Goal: Transaction & Acquisition: Purchase product/service

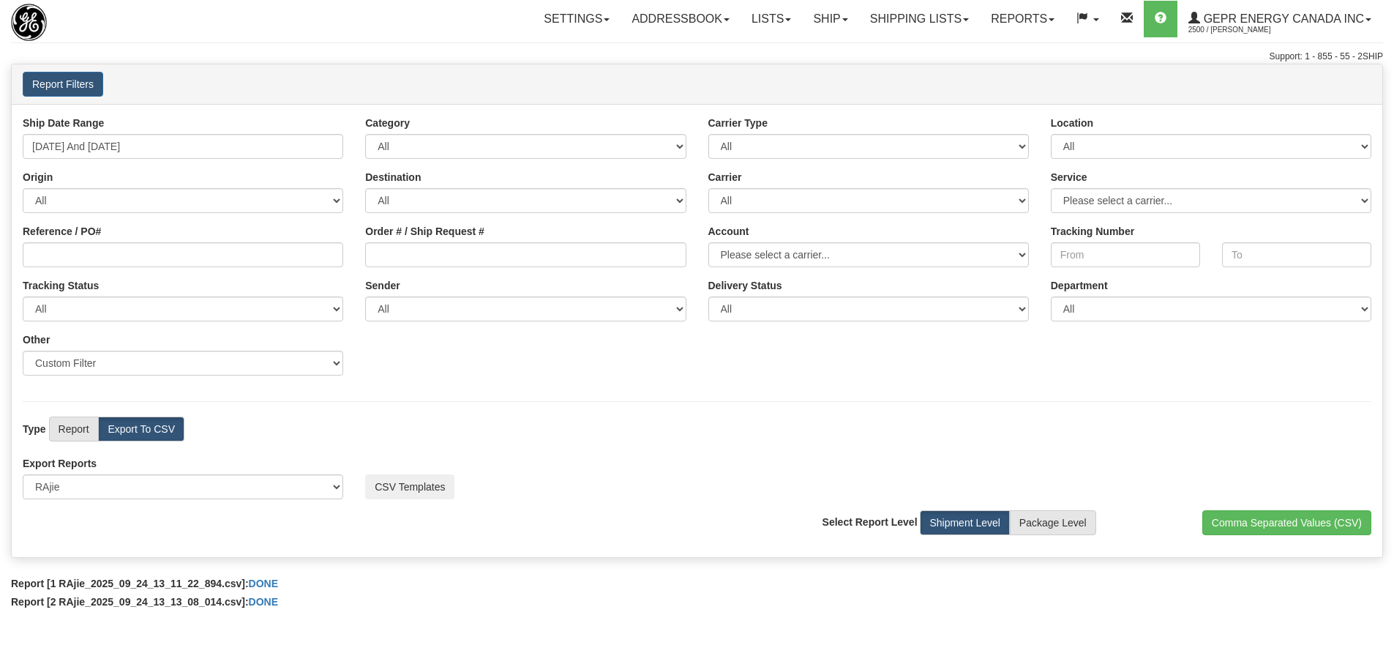
select select "219"
click at [552, 72] on div "User Rajiehan Ramachandran Client 2500 - GEPR Energy Canada Inc Agent" at bounding box center [811, 72] width 1143 height 1
click at [395, 45] on div "Toggle navigation Settings Shipping Preferences Fields Preferences New" at bounding box center [697, 333] width 1394 height 667
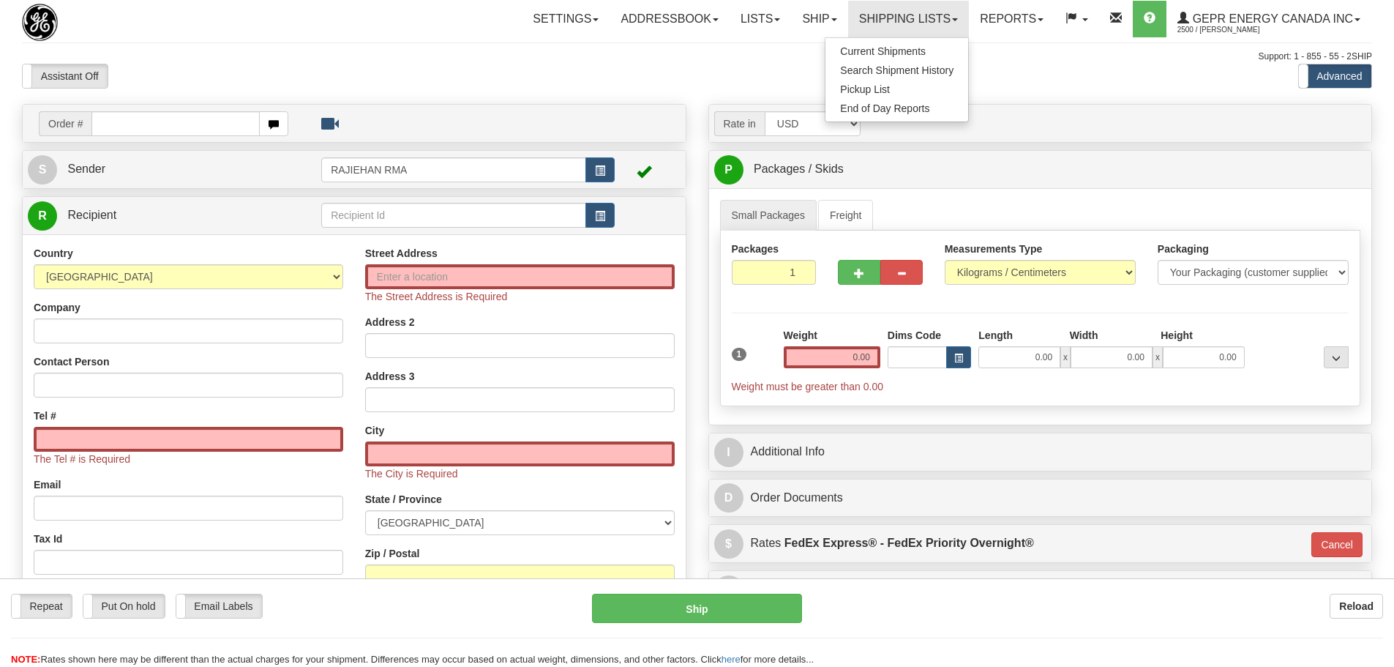
click at [339, 63] on div at bounding box center [697, 63] width 1350 height 1
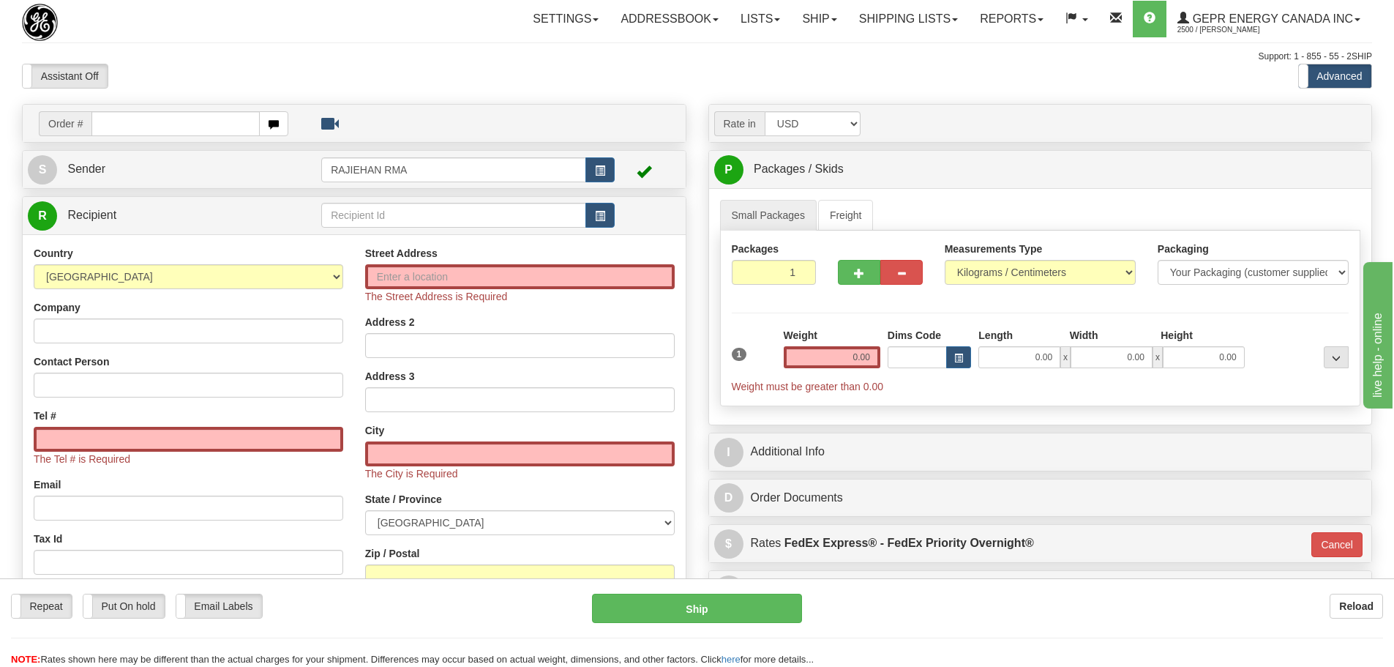
click at [384, 93] on div "Toggle navigation Settings Shipping Preferences Fields Preferences New" at bounding box center [697, 427] width 1394 height 854
click at [604, 73] on div "Assistant On Assistant Off Do a return Do a return Previous Next Standard Advan…" at bounding box center [697, 76] width 1372 height 25
click at [375, 54] on div "Support: 1 - 855 - 55 - 2SHIP" at bounding box center [697, 57] width 1350 height 12
click at [602, 203] on button "button" at bounding box center [600, 215] width 29 height 25
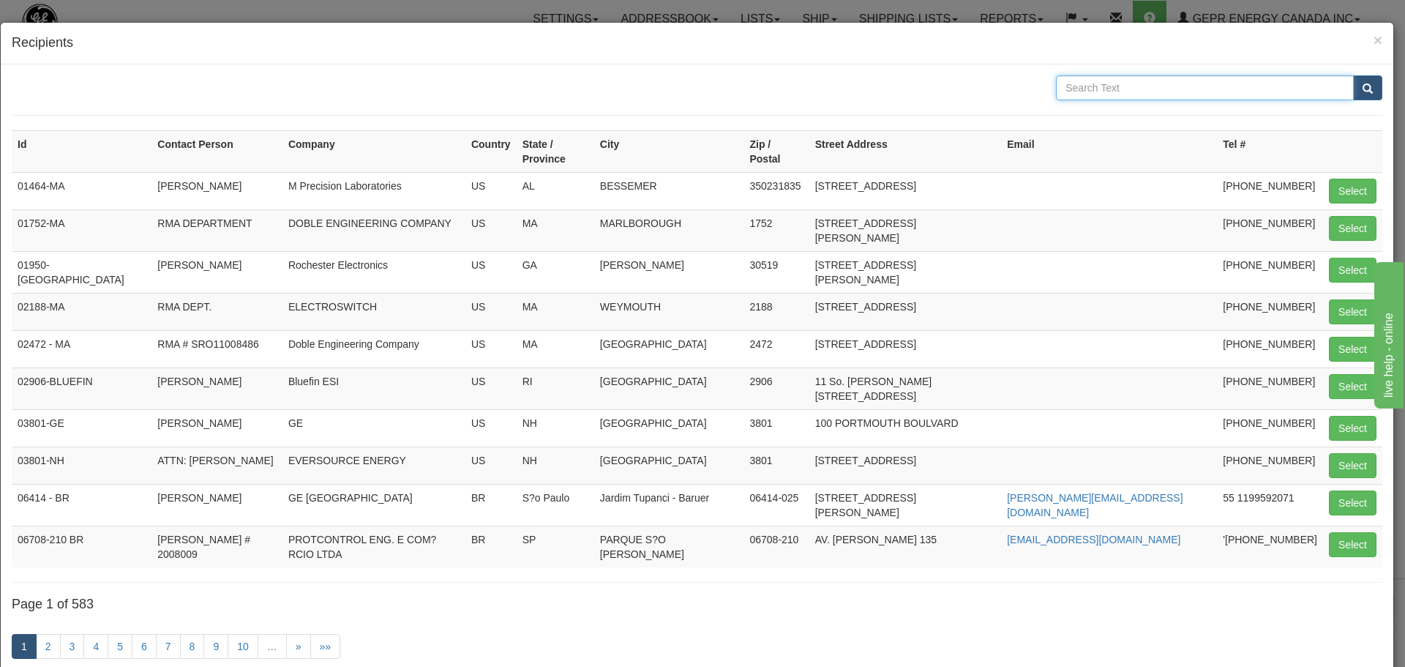
click at [1133, 90] on input "text" at bounding box center [1205, 87] width 298 height 25
type input "electro industries"
click at [1363, 86] on span "submit" at bounding box center [1368, 89] width 10 height 10
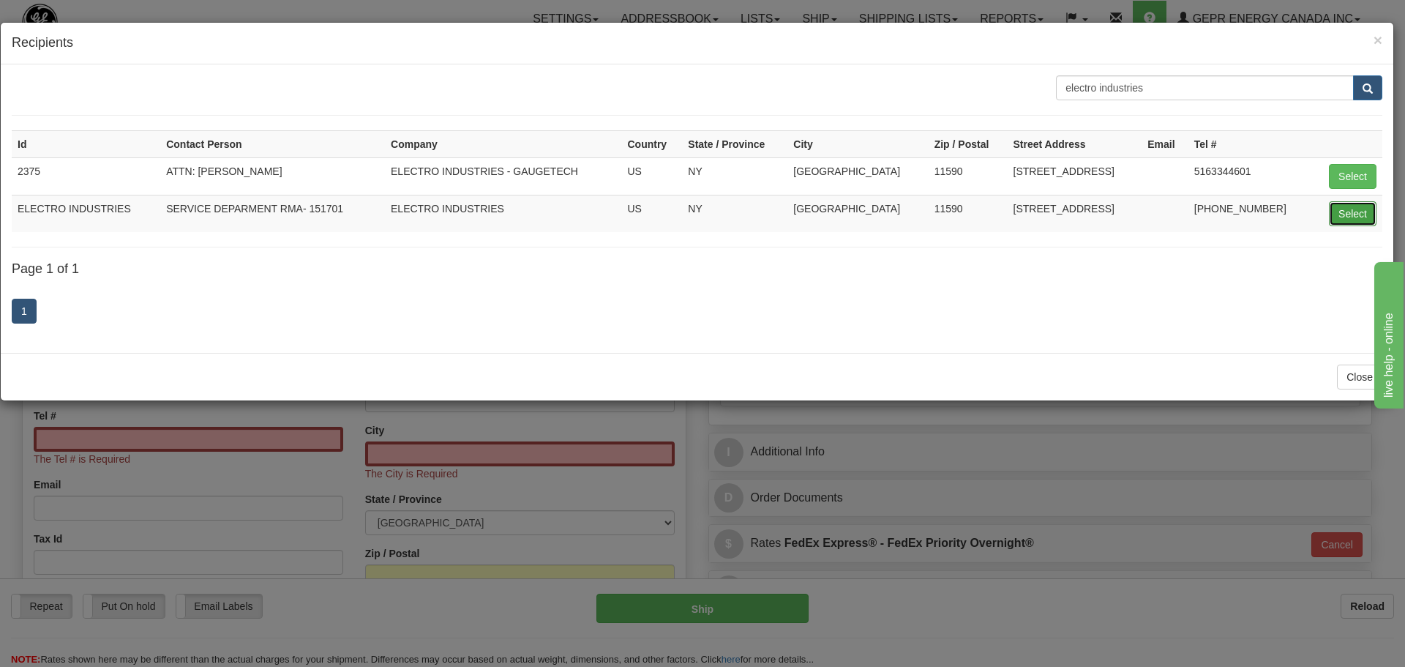
click at [1332, 206] on button "Select" at bounding box center [1353, 213] width 48 height 25
type input "ELECTRO INDUSTRIES"
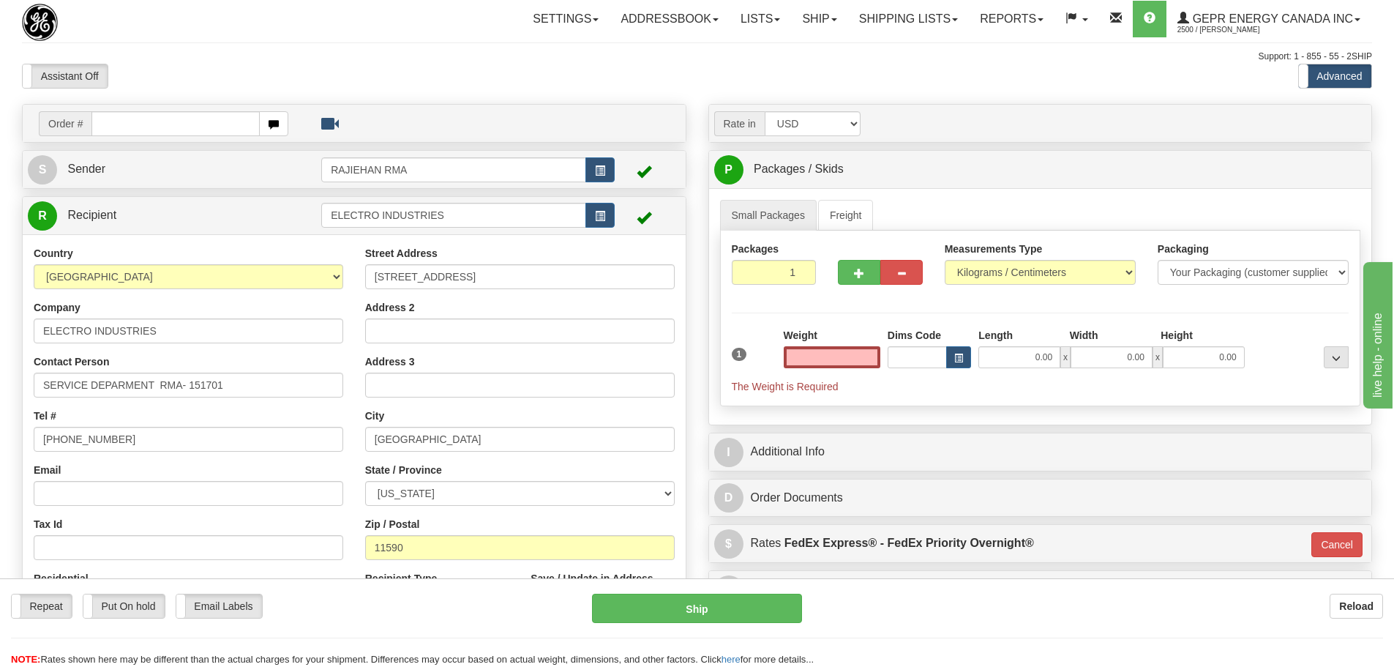
type input "0.00"
click at [228, 378] on input "SERVICE DEPARMENT RMA- 151701" at bounding box center [189, 385] width 310 height 25
drag, startPoint x: 228, startPoint y: 378, endPoint x: 190, endPoint y: 419, distance: 55.9
click at [190, 419] on div "Country AFGHANISTAN ALAND ISLANDS ALBANIA ALGERIA AMERICAN SAMOA ANDORRA ANGOLA…" at bounding box center [189, 435] width 332 height 379
paste input "4349"
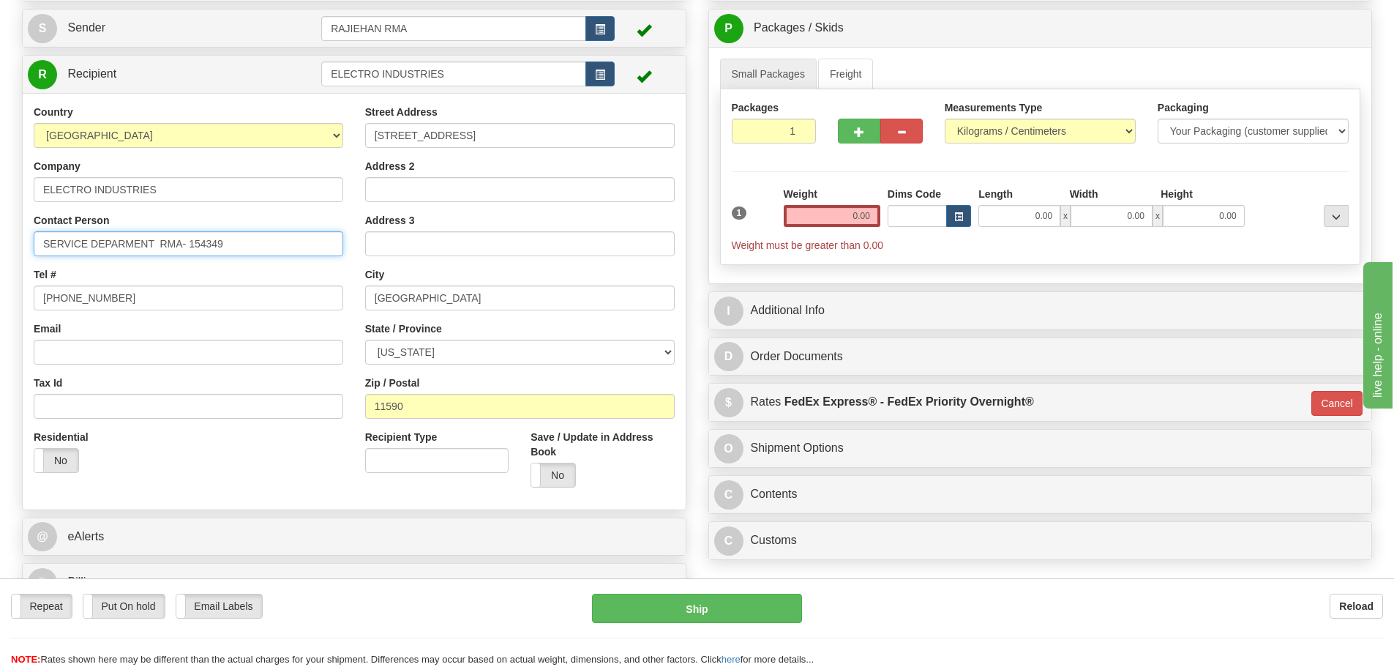
scroll to position [146, 0]
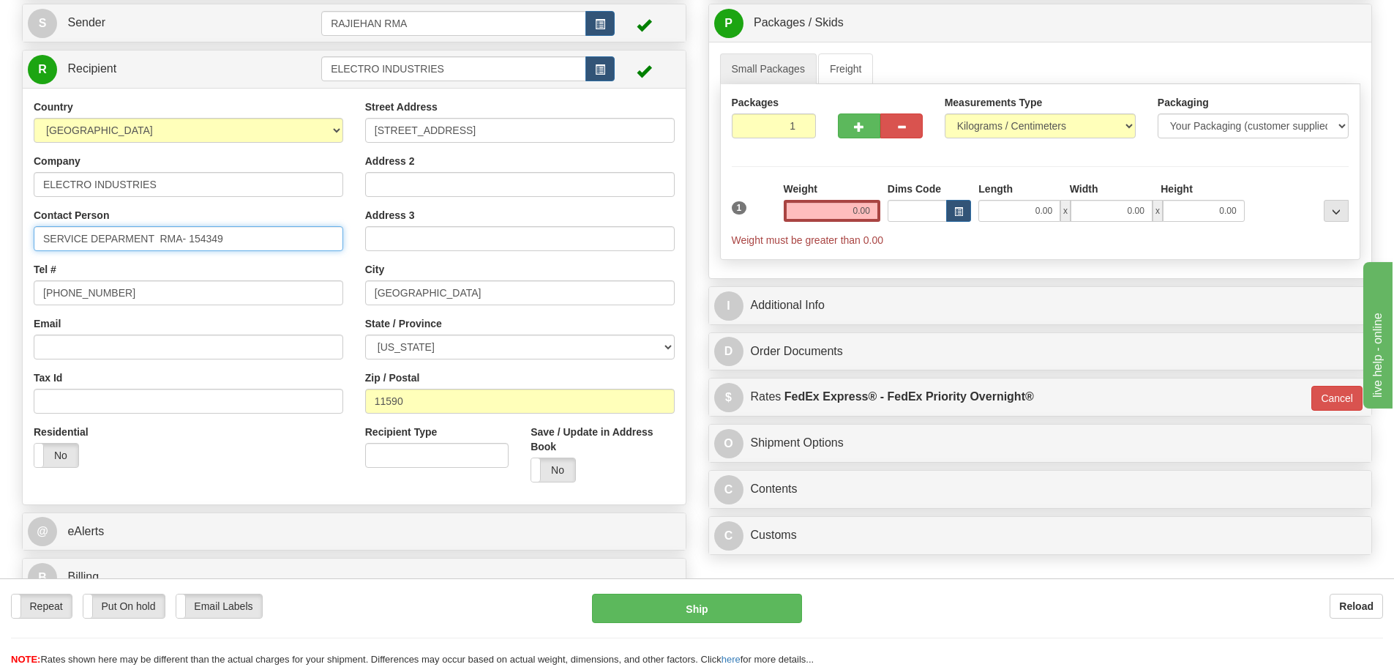
type input "SERVICE DEPARMENT RMA- 154349"
click at [795, 196] on div "Weight 0.00" at bounding box center [832, 202] width 97 height 40
click at [812, 205] on input "0.00" at bounding box center [832, 211] width 97 height 22
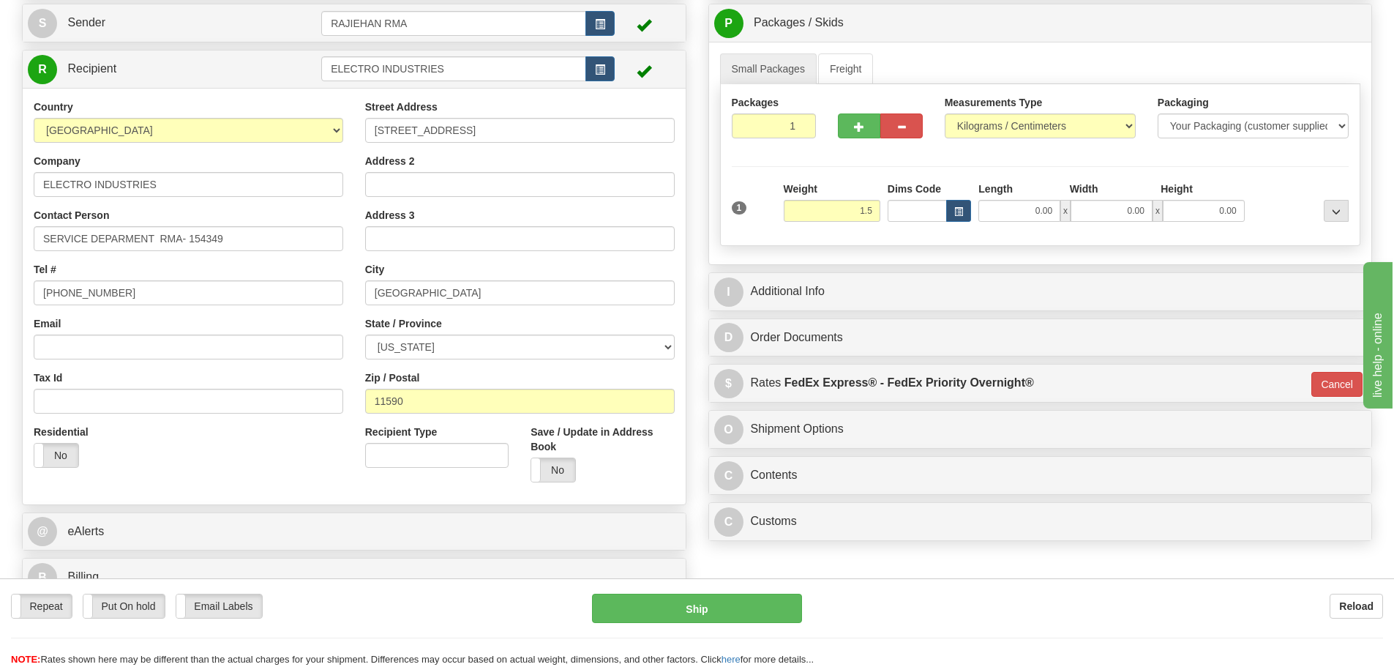
type input "1.50"
type input "01"
click at [834, 165] on div "Packages 1 1 Measurements Type" at bounding box center [1040, 165] width 641 height 162
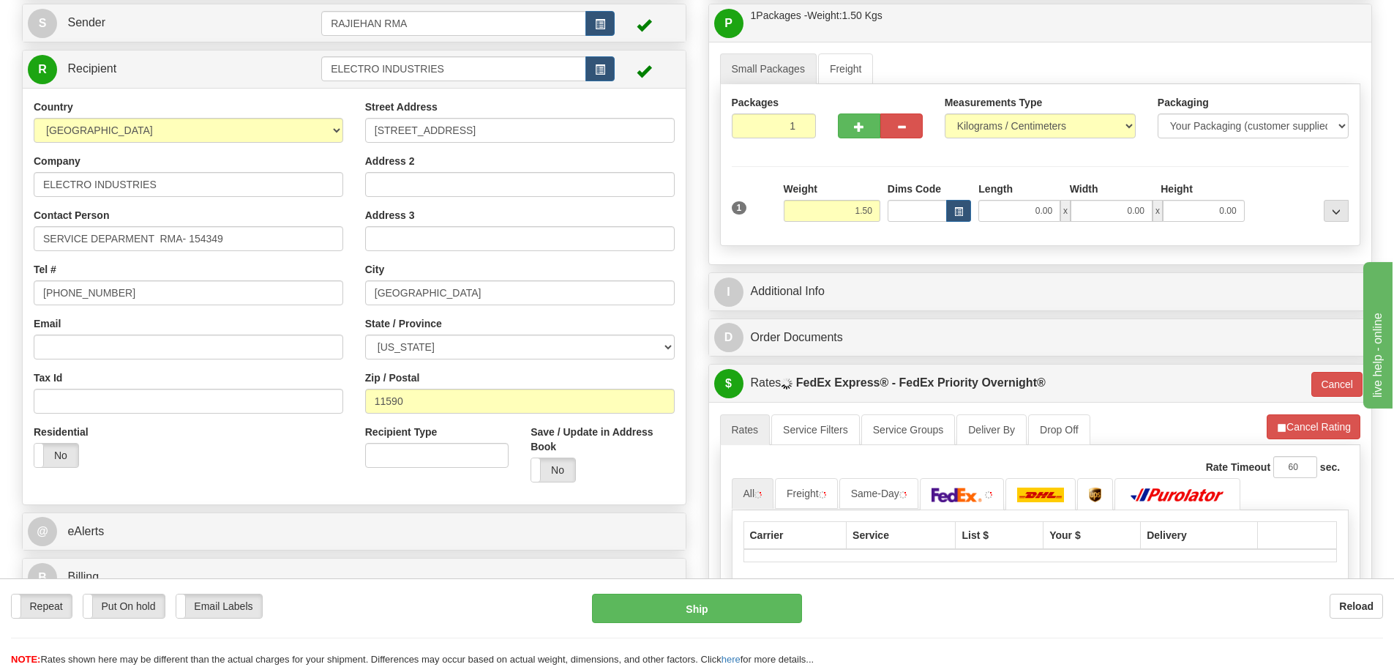
click at [876, 273] on div "I Additional Info" at bounding box center [1040, 291] width 663 height 37
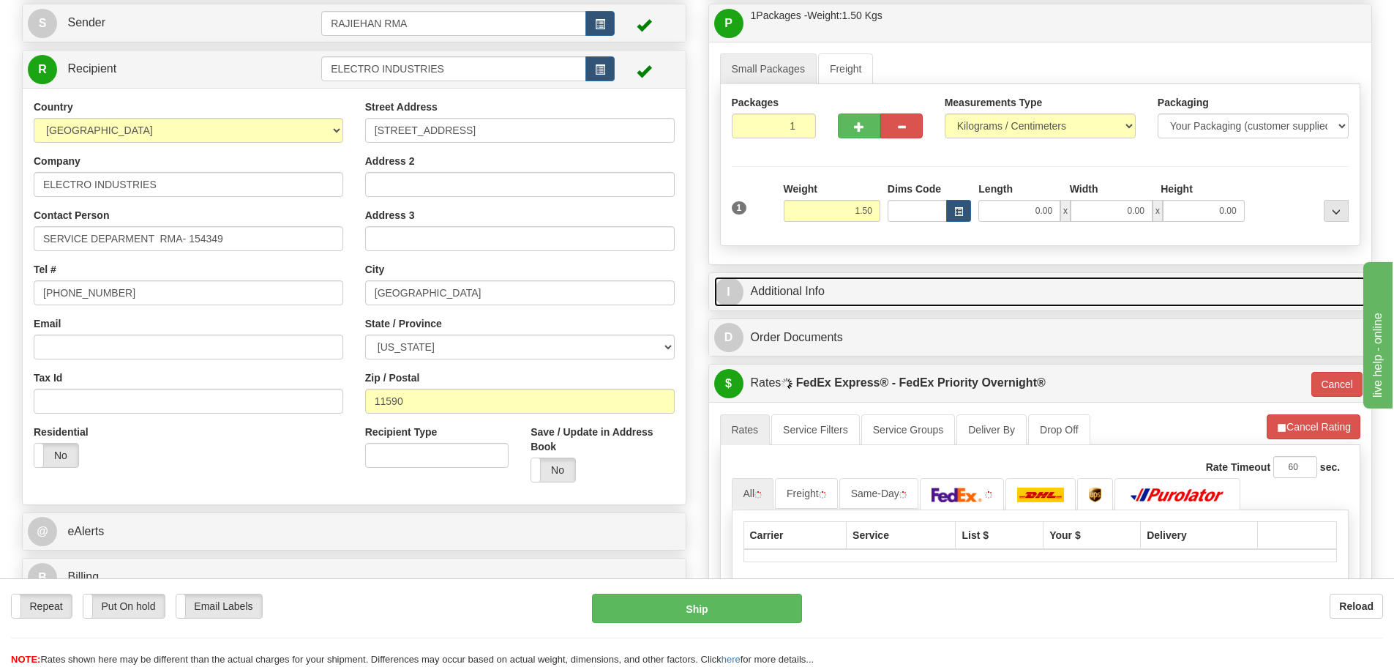
click at [881, 279] on link "I Additional Info" at bounding box center [1040, 292] width 653 height 30
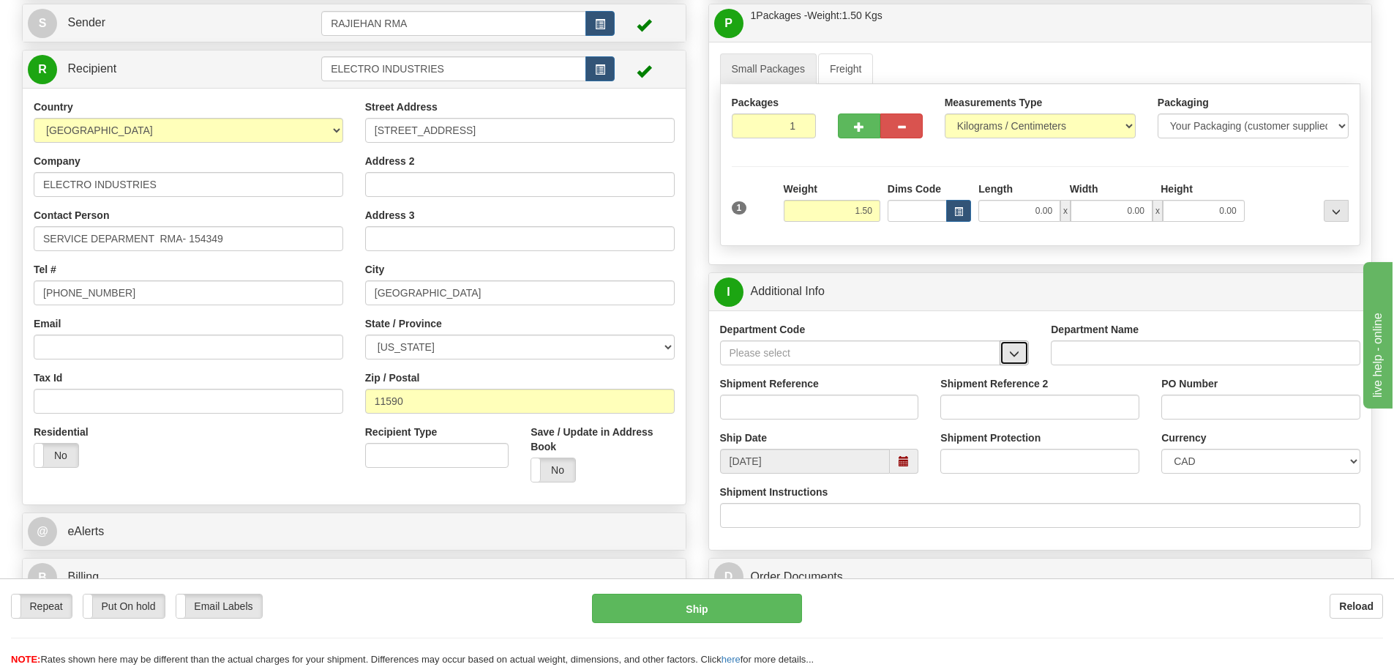
click at [1003, 346] on button "button" at bounding box center [1014, 352] width 29 height 25
click at [965, 371] on div "SER" at bounding box center [857, 375] width 266 height 16
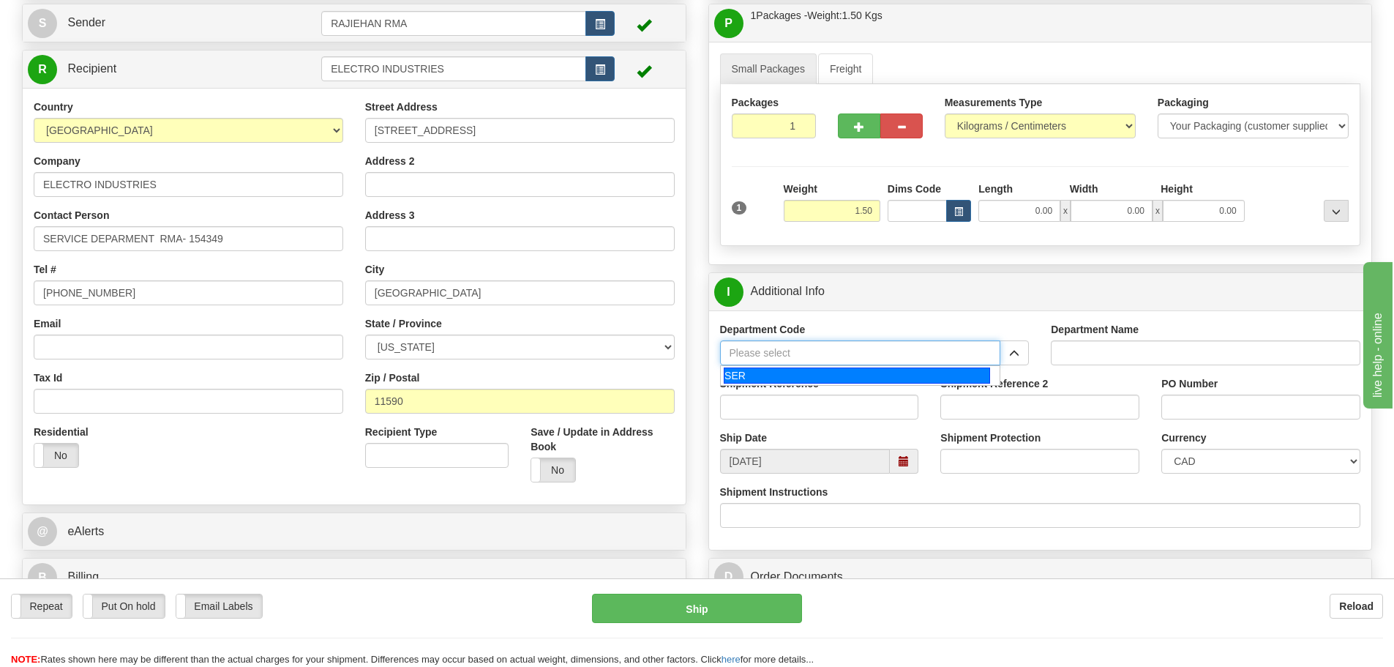
type input "SER"
type input "SERVICE DEPARTMENT"
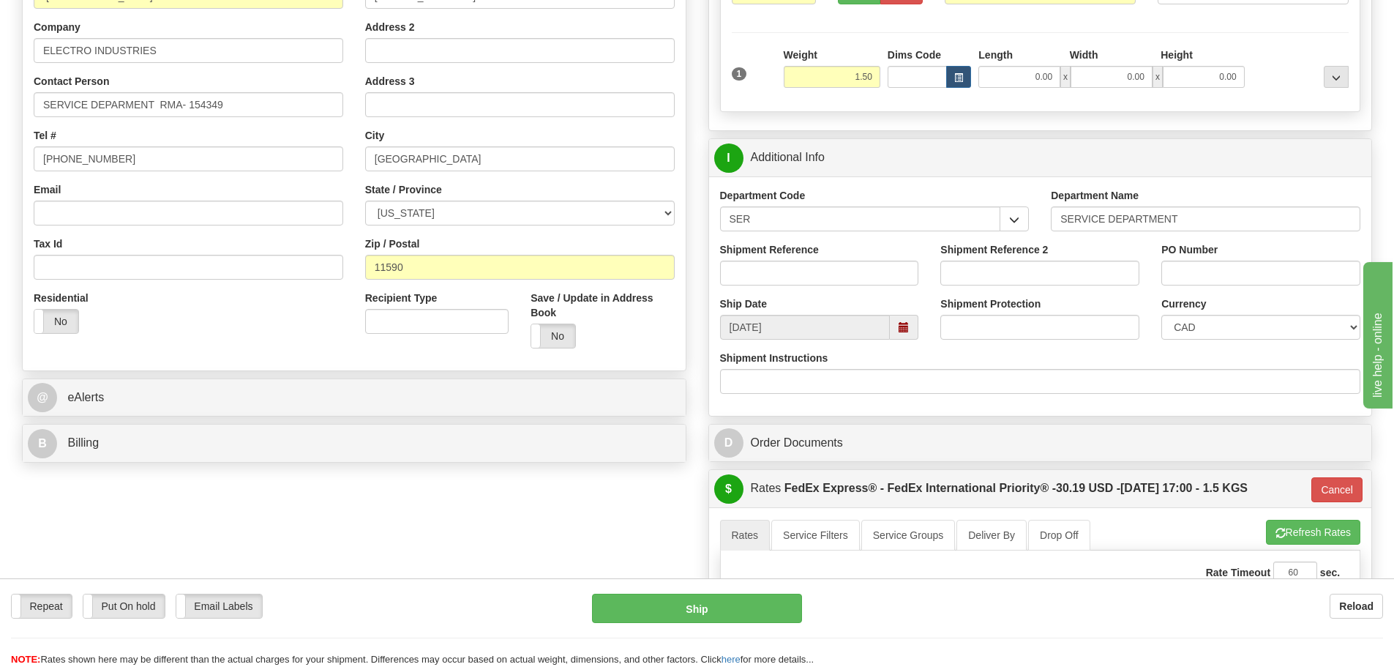
scroll to position [293, 0]
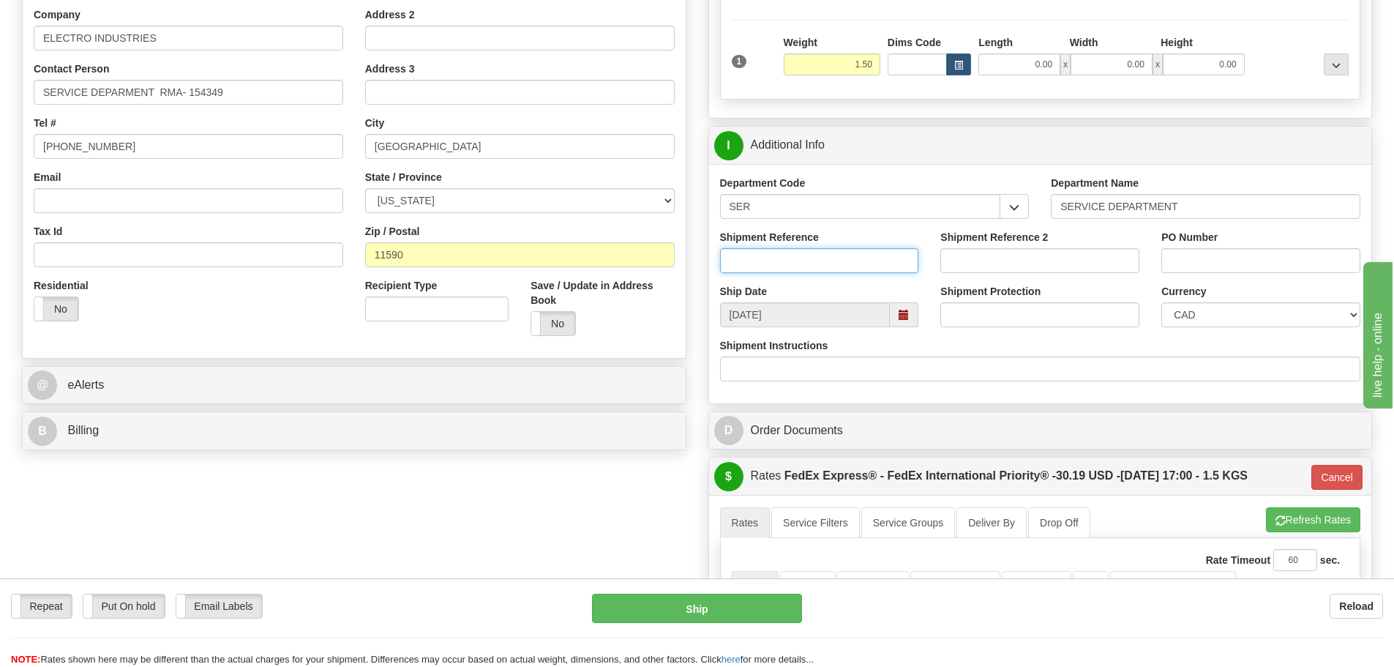
click at [813, 261] on input "Shipment Reference" at bounding box center [819, 260] width 199 height 25
click at [778, 258] on input "LSN-42851 RMA 5399003464" at bounding box center [819, 260] width 199 height 25
click at [775, 266] on input "LSN-42851 RMA 5399003464" at bounding box center [819, 260] width 199 height 25
drag, startPoint x: 781, startPoint y: 254, endPoint x: 698, endPoint y: 277, distance: 86.7
click at [698, 277] on div "Rate in Account Currency ARN AWG AUD AUS BHD BBD BFR BMD BRC BRL GBP UKL BND BG…" at bounding box center [1041, 405] width 687 height 1189
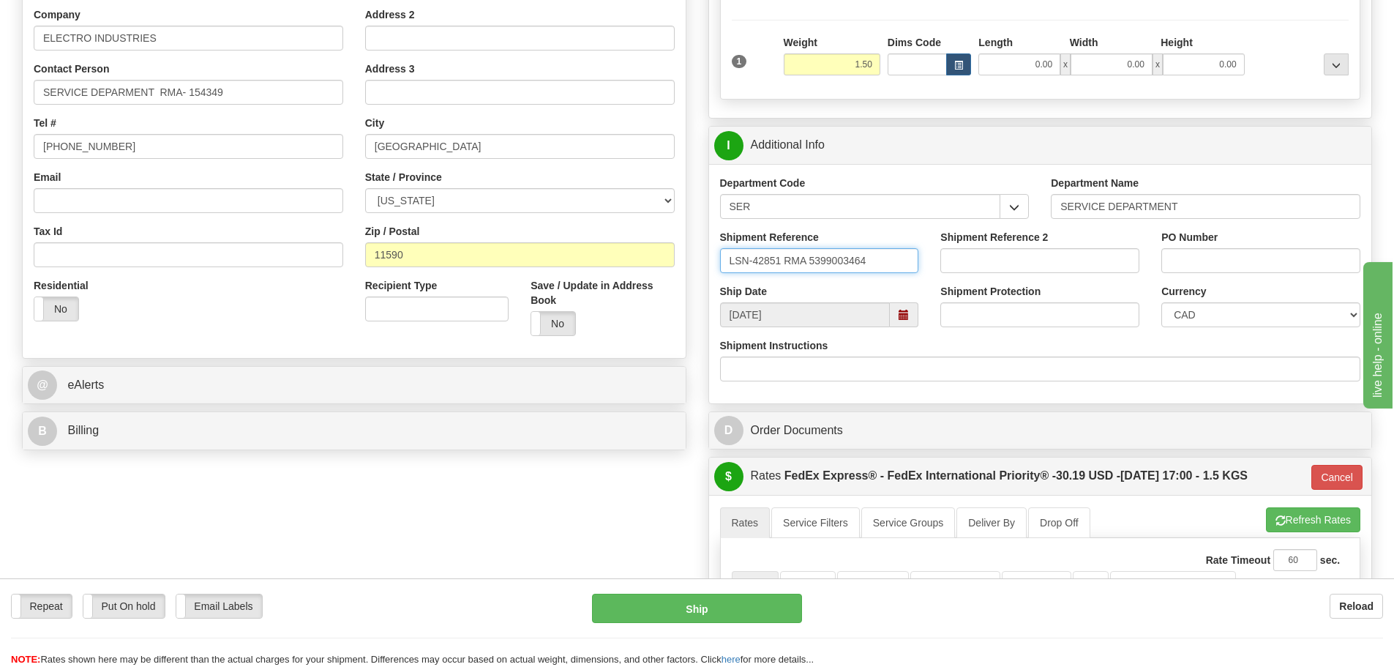
paste input "4953"
drag, startPoint x: 884, startPoint y: 265, endPoint x: 815, endPoint y: 294, distance: 75.2
click at [815, 294] on div "Department Code SER SER Department Name SERVICE DEPARTMENT Shipment Reference L…" at bounding box center [1040, 283] width 663 height 239
paste input "5036"
type input "LSN-44953 RMA 5399005036"
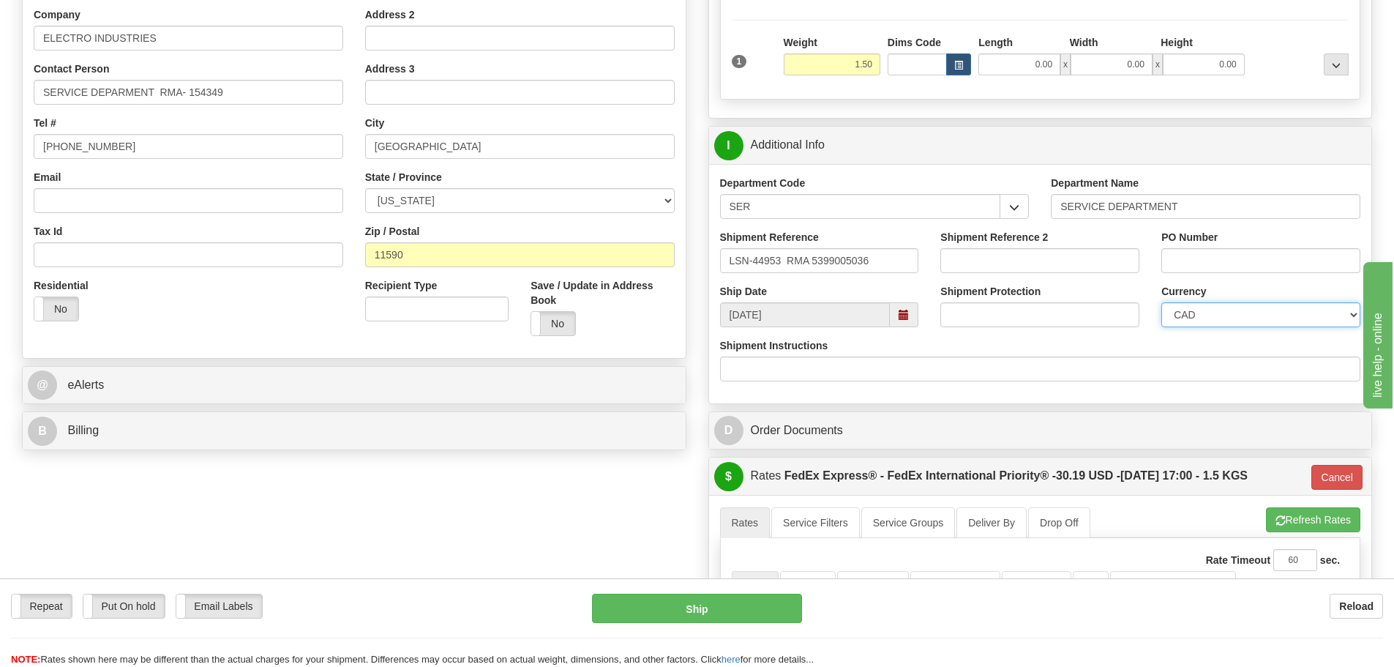
click at [1222, 320] on select "CAD USD EUR ZAR [PERSON_NAME] ARN AUD AUS AWG BBD BFR BGN BHD BMD BND BRC BRL C…" at bounding box center [1261, 314] width 199 height 25
select select "1"
click at [1162, 302] on select "CAD USD EUR ZAR [PERSON_NAME] ARN AUD AUS AWG BBD BFR BGN BHD BMD BND BRC BRL C…" at bounding box center [1261, 314] width 199 height 25
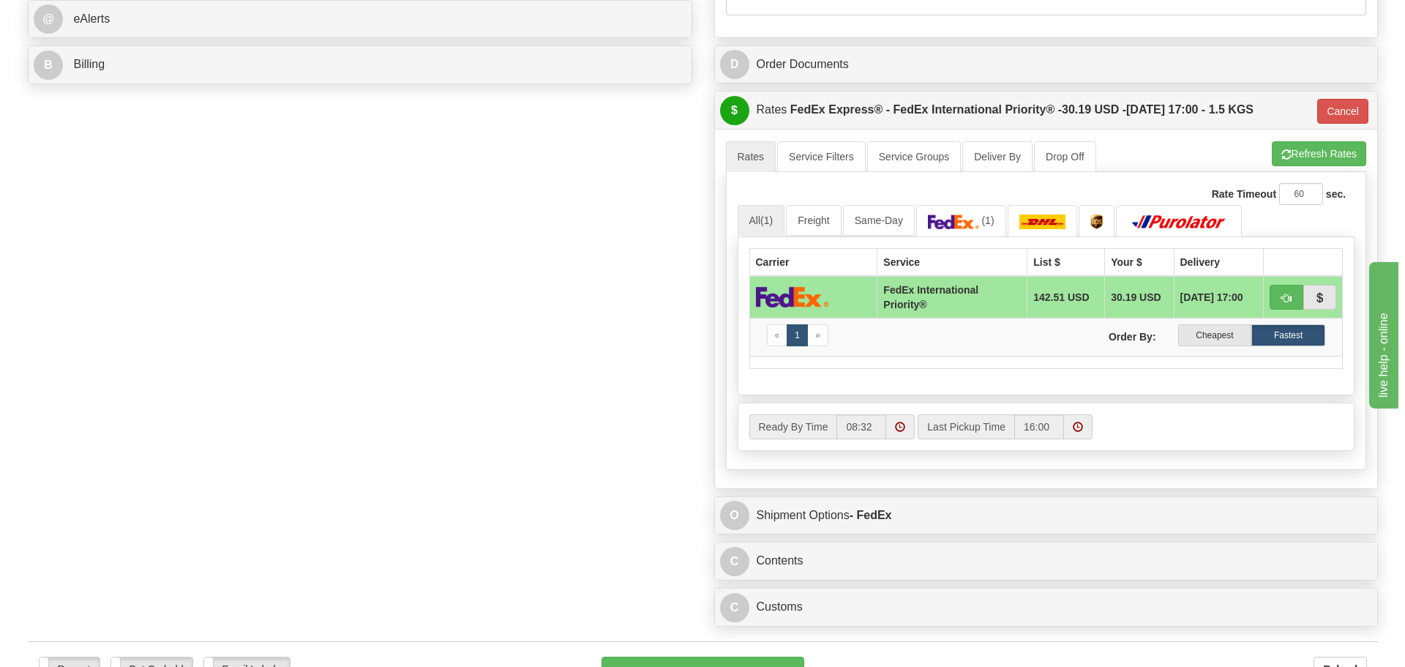
scroll to position [952, 0]
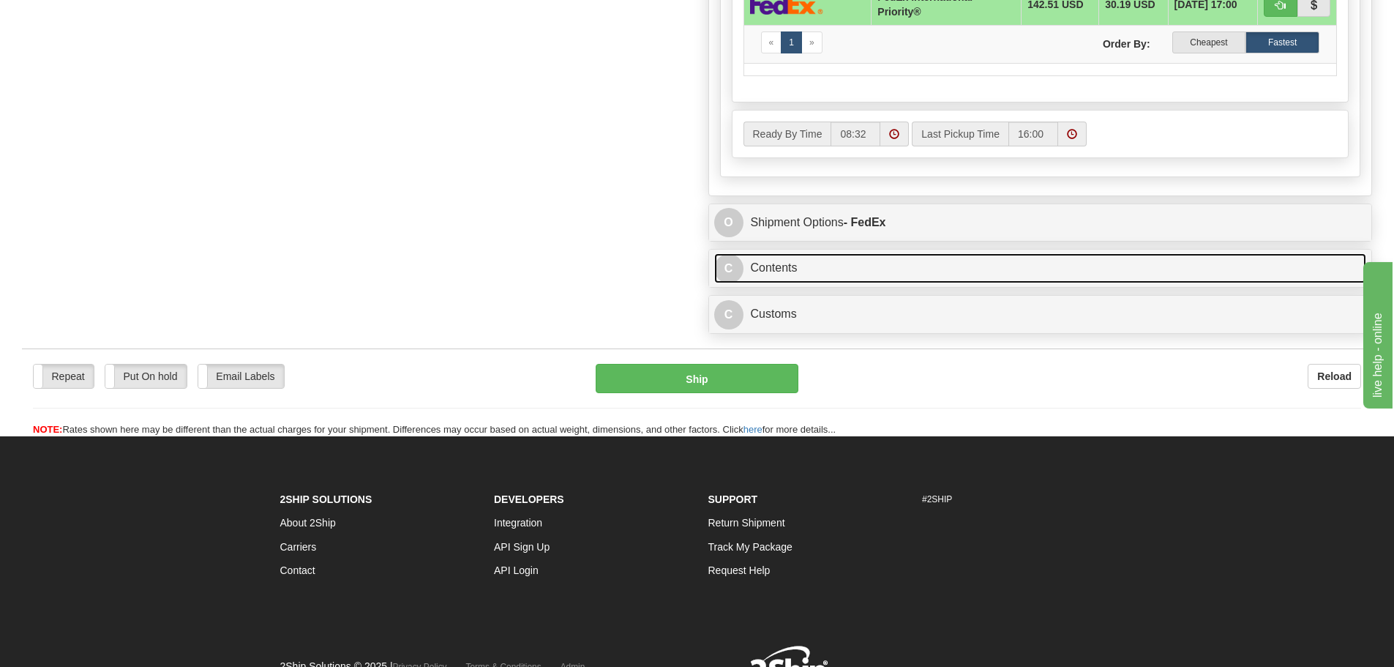
click at [793, 276] on link "C Contents" at bounding box center [1040, 268] width 653 height 30
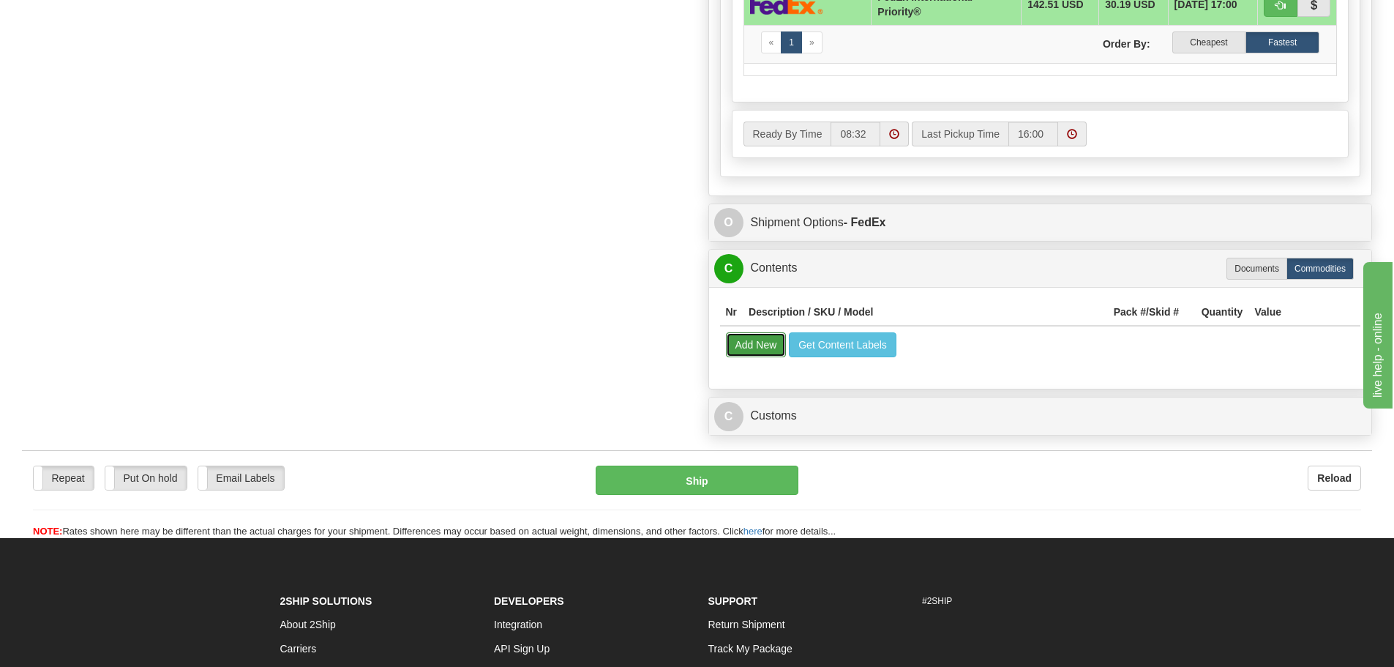
click at [769, 349] on button "Add New" at bounding box center [756, 344] width 61 height 25
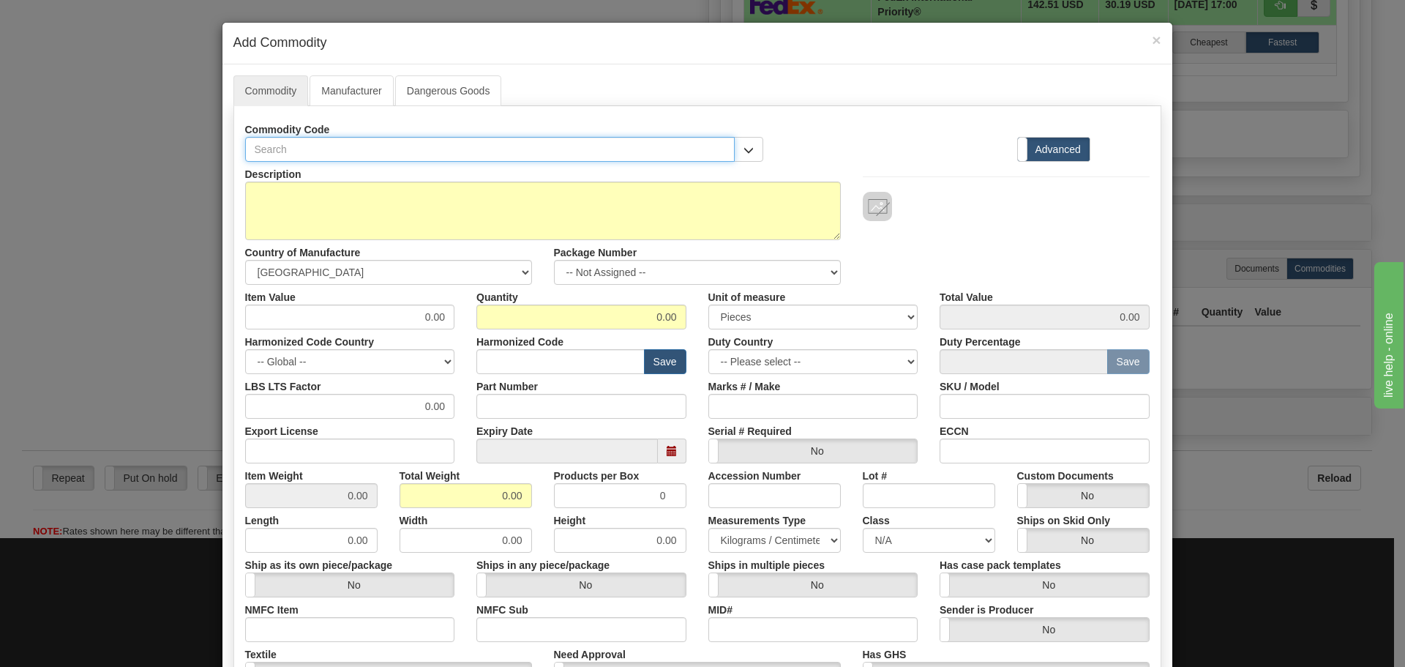
click at [329, 158] on input "text" at bounding box center [490, 149] width 490 height 25
paste input "PL7000XXXXXX65AFHIE1X"
type input "PL7000XXXXXX65AFHIE1X"
click at [508, 400] on input "Part Number" at bounding box center [581, 406] width 210 height 25
paste input "PL7000XXXXXX65AFHIE1X"
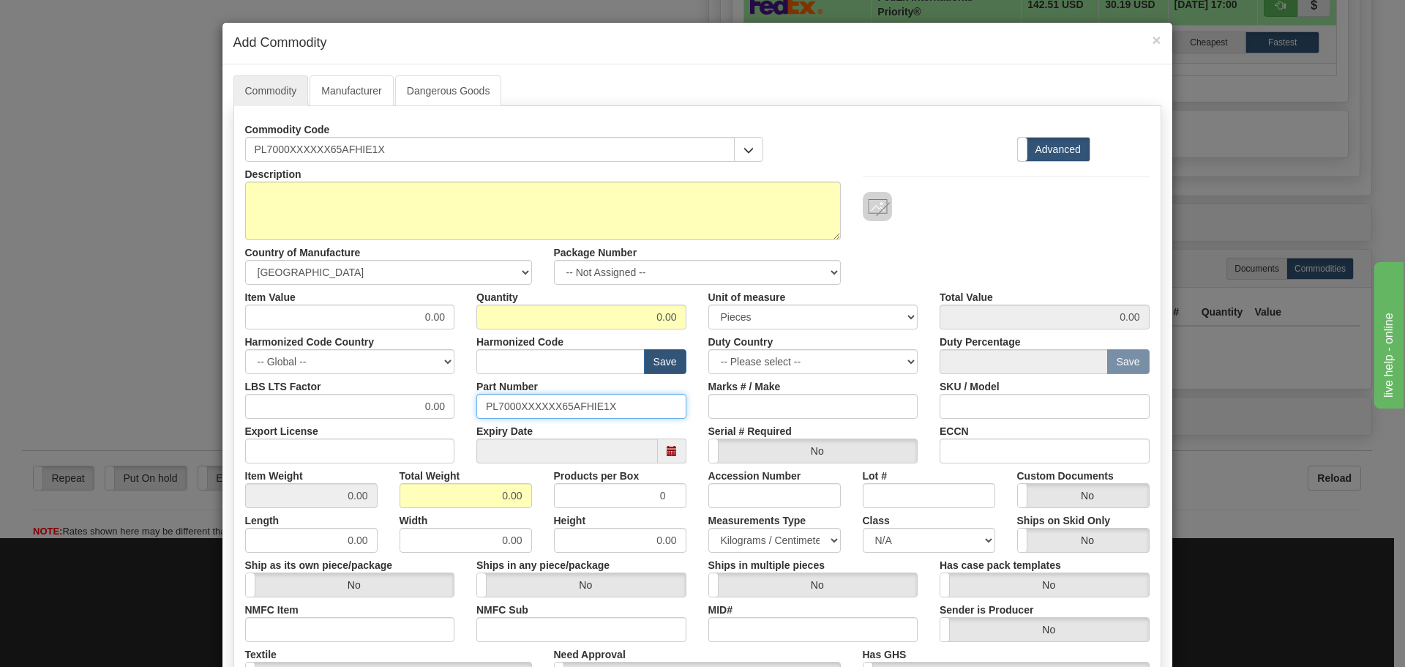
type input "PL7000XXXXXX65AFHIE1X"
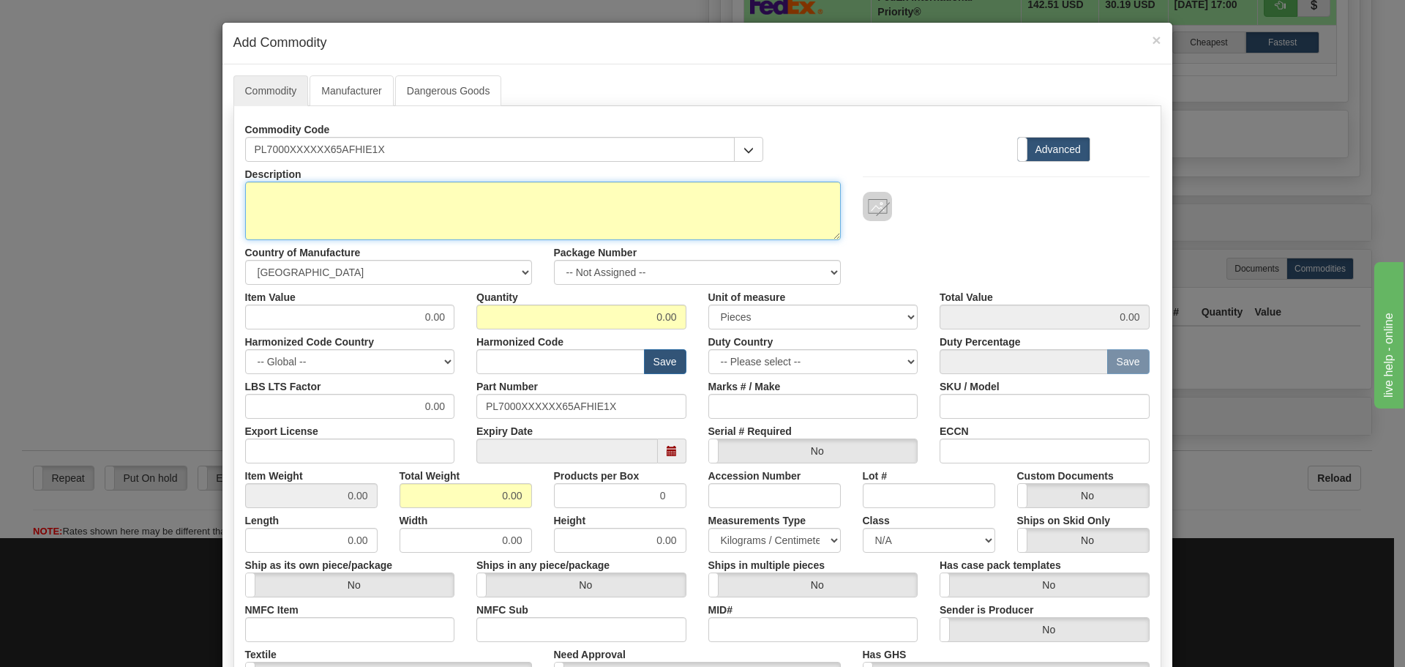
click at [416, 205] on textarea "Description" at bounding box center [543, 211] width 596 height 59
paste textarea "EPM 7000 - Power Quality Meter-"
type textarea "EPM 7000 - Power Quality Meter-"
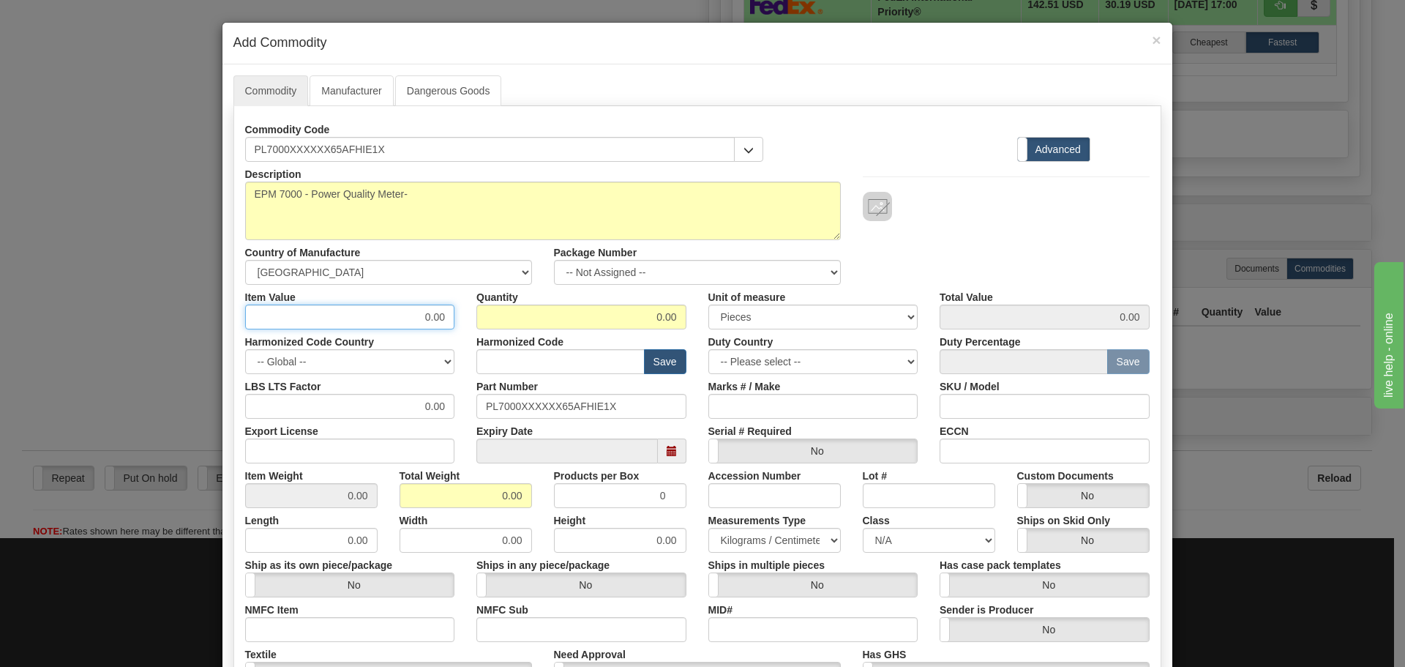
drag, startPoint x: 400, startPoint y: 306, endPoint x: 460, endPoint y: 316, distance: 61.6
click at [460, 316] on div "Item Value 0.00 Quantity 0.00 Unit of measure 3 Thousand Square Inches Adjustme…" at bounding box center [697, 307] width 927 height 45
type input "7"
type input "5"
type input "35.00"
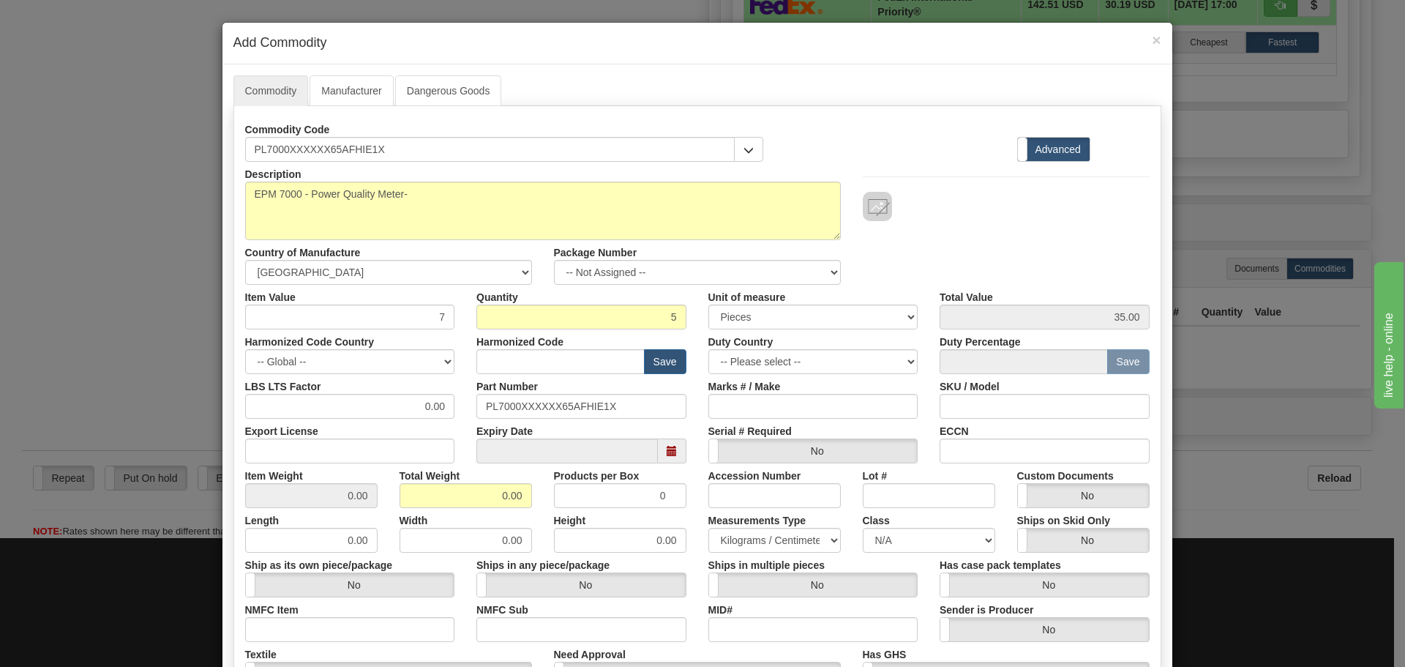
click at [422, 302] on div "Item Value 7" at bounding box center [350, 307] width 232 height 45
drag, startPoint x: 422, startPoint y: 309, endPoint x: 466, endPoint y: 321, distance: 45.6
click at [466, 321] on div "Item Value 7 Quantity 5 Unit of measure 3 Thousand Square Inches Adjustments 56…" at bounding box center [697, 307] width 927 height 45
type input "75"
type input "375.00"
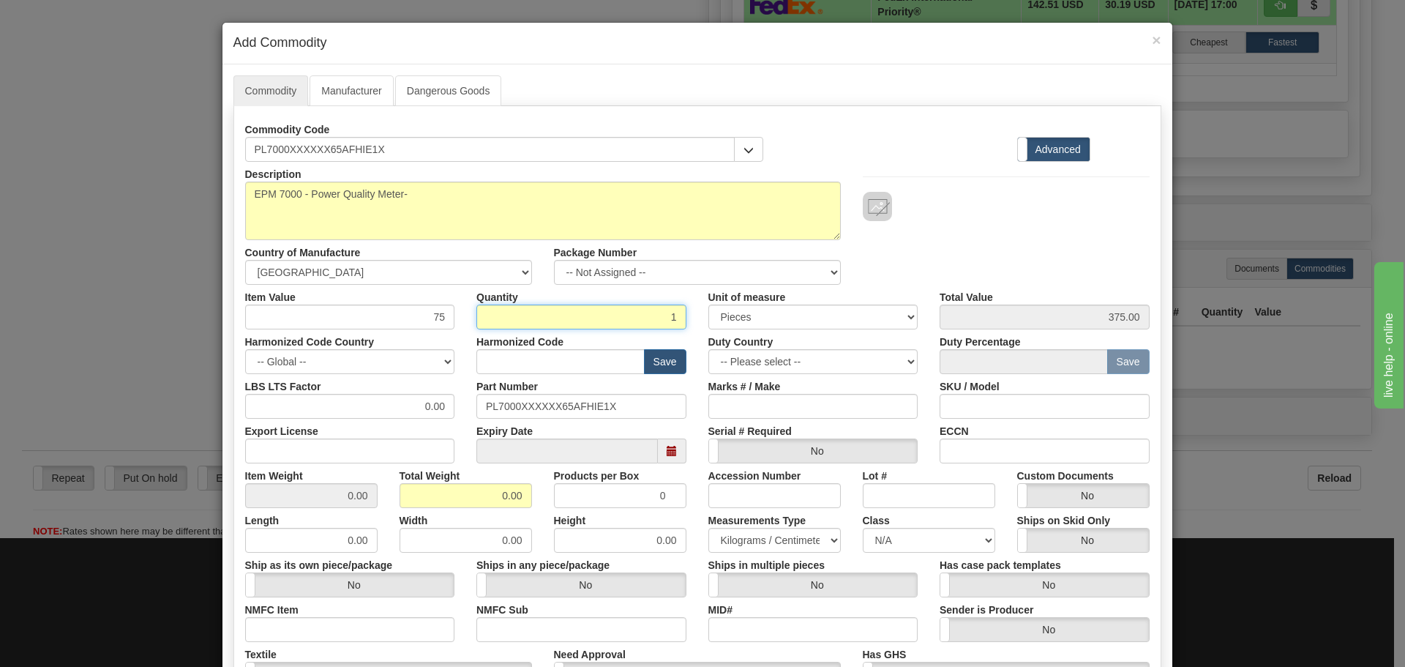
type input "1"
type input "75.00"
click at [544, 370] on input "text" at bounding box center [560, 361] width 168 height 25
type input "8537.10.9070"
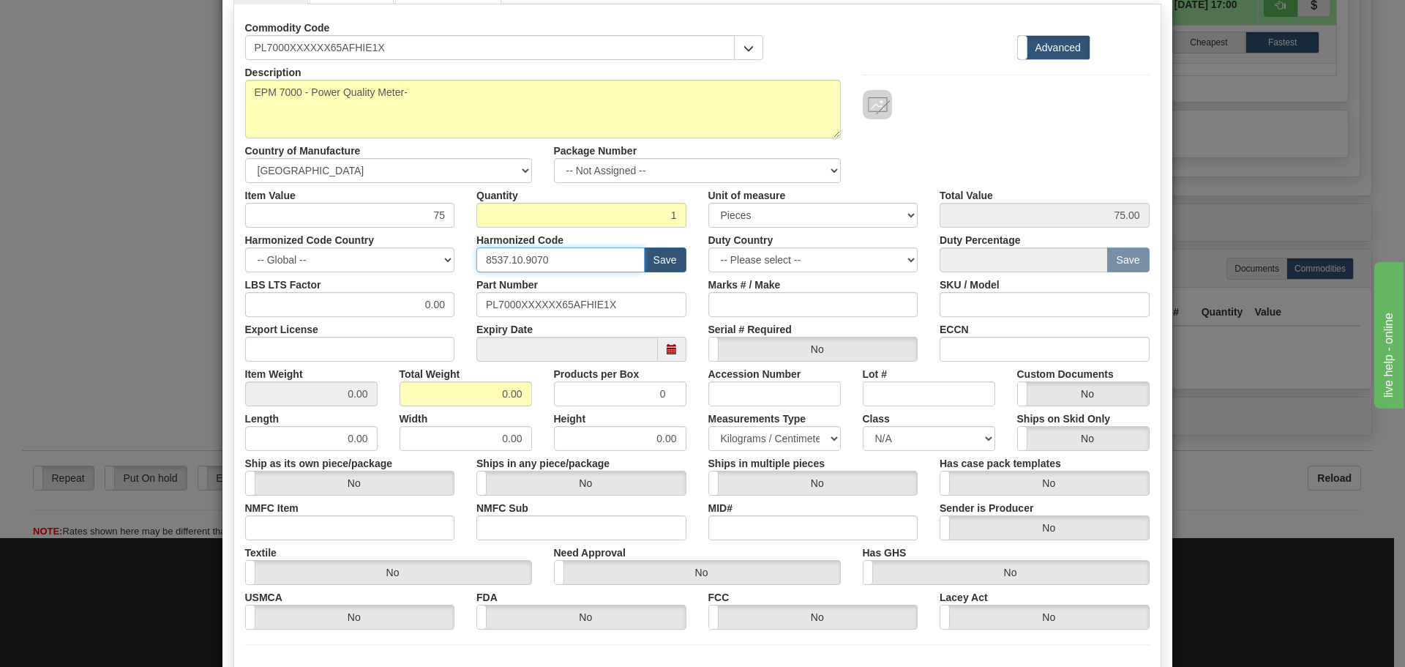
scroll to position [220, 0]
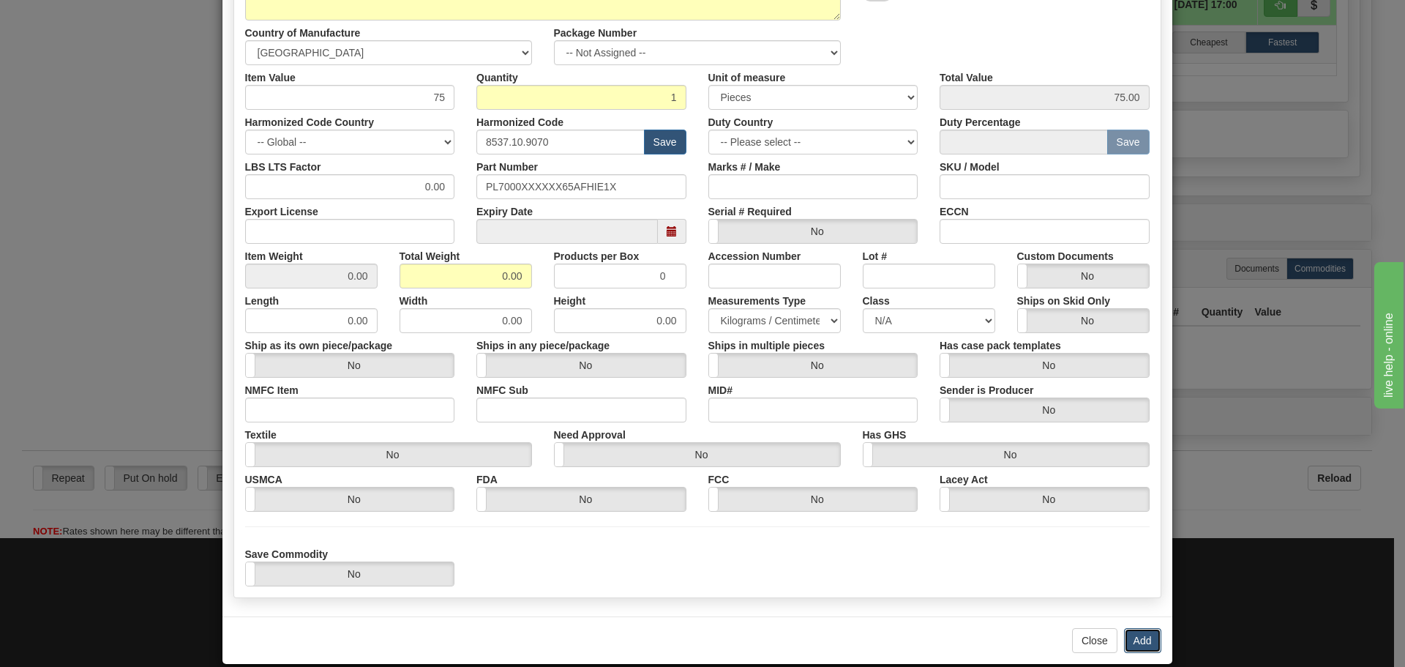
click at [1146, 636] on button "Add" at bounding box center [1142, 640] width 37 height 25
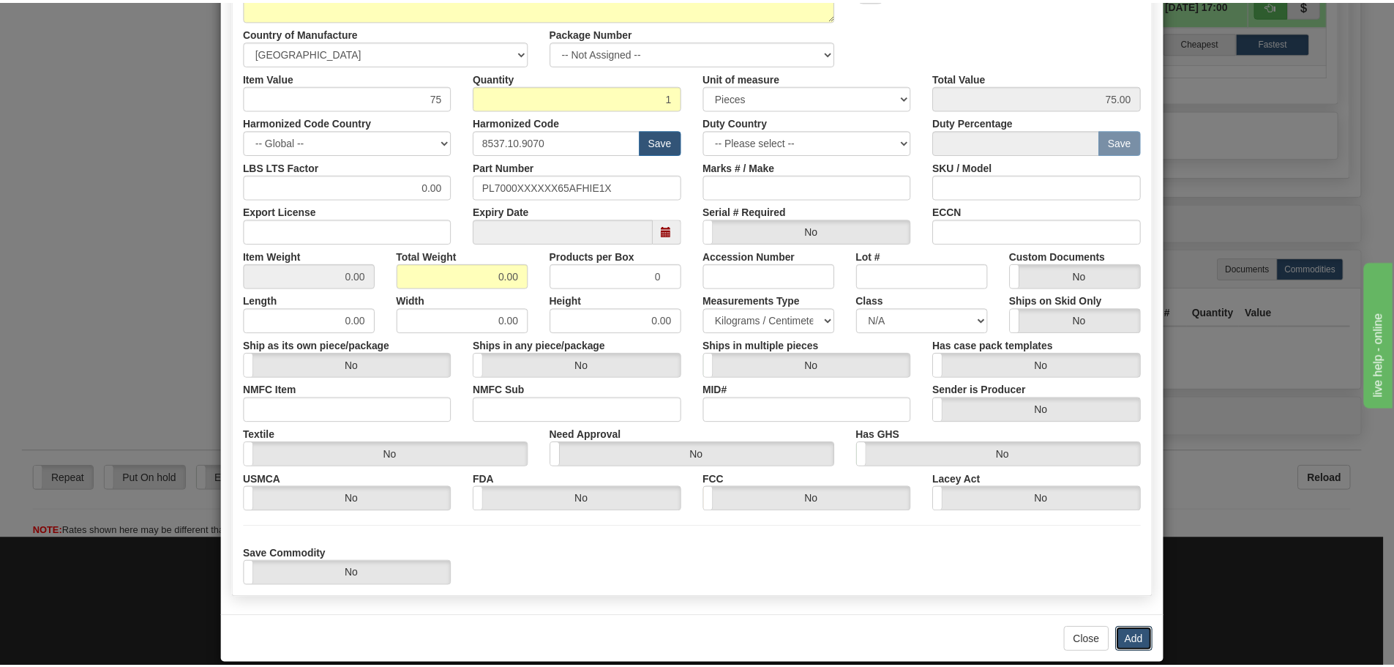
scroll to position [0, 0]
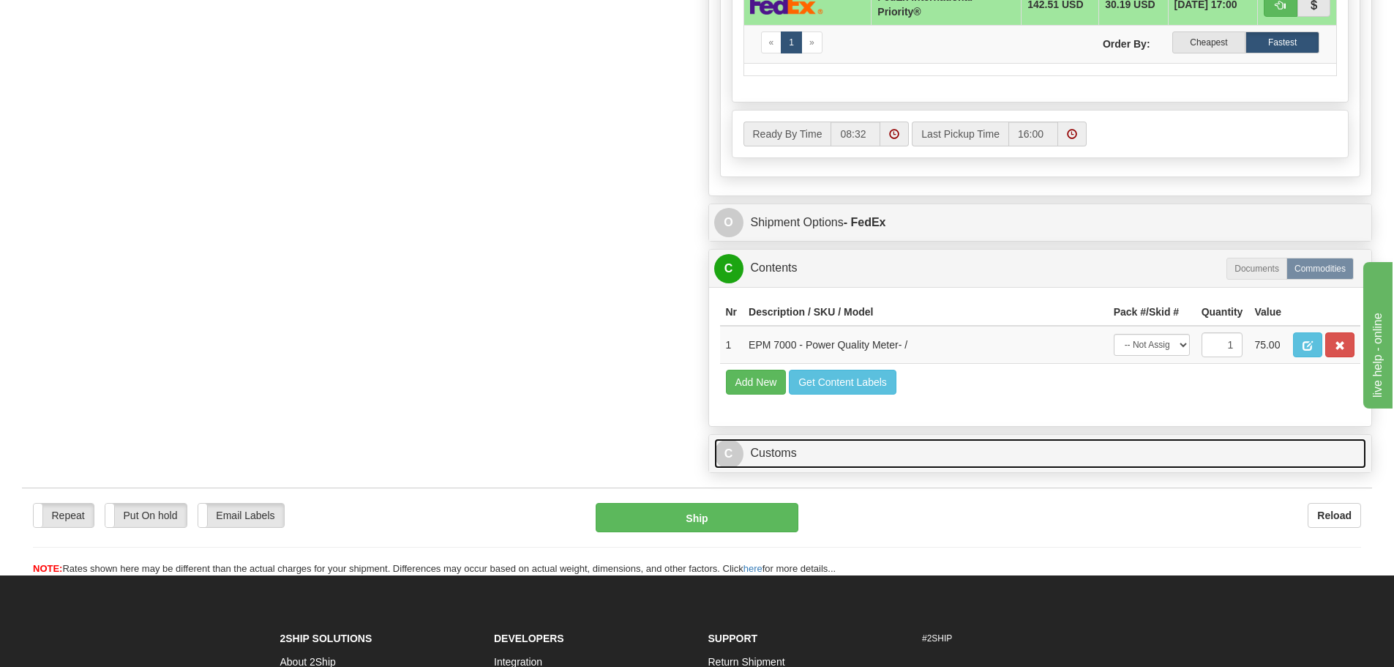
click at [1014, 443] on link "C Customs" at bounding box center [1040, 453] width 653 height 30
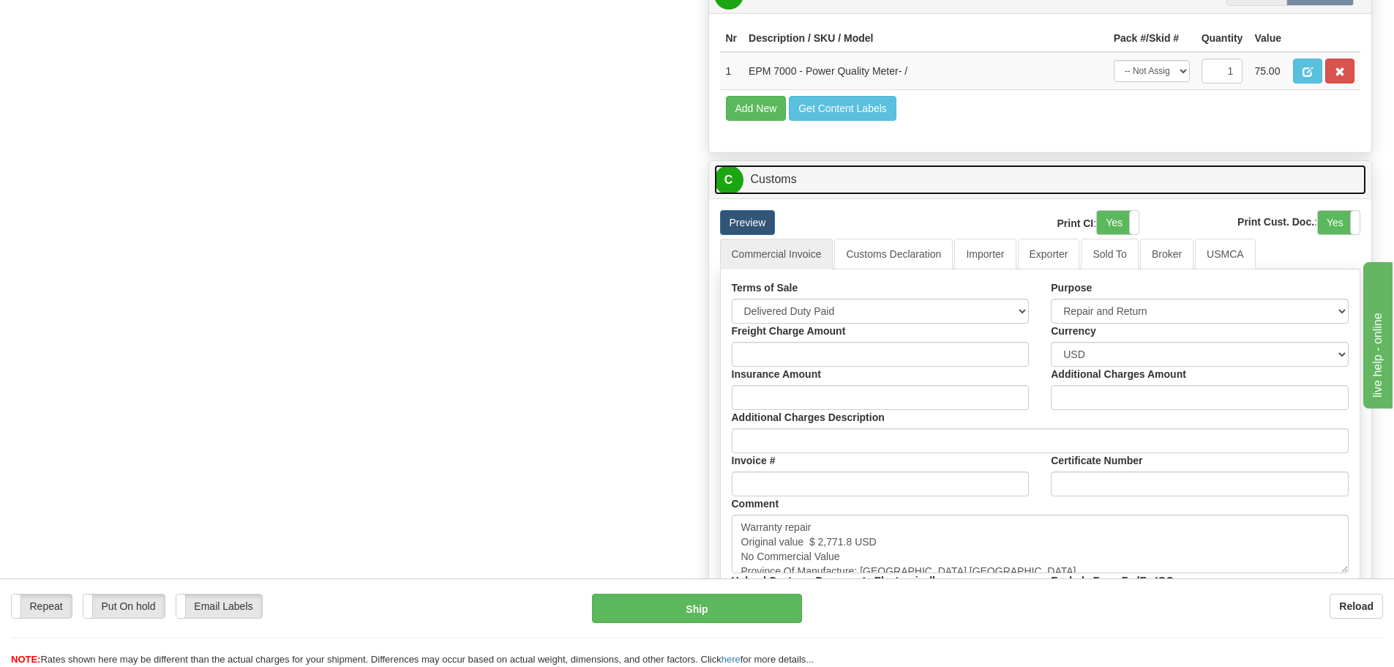
scroll to position [1317, 0]
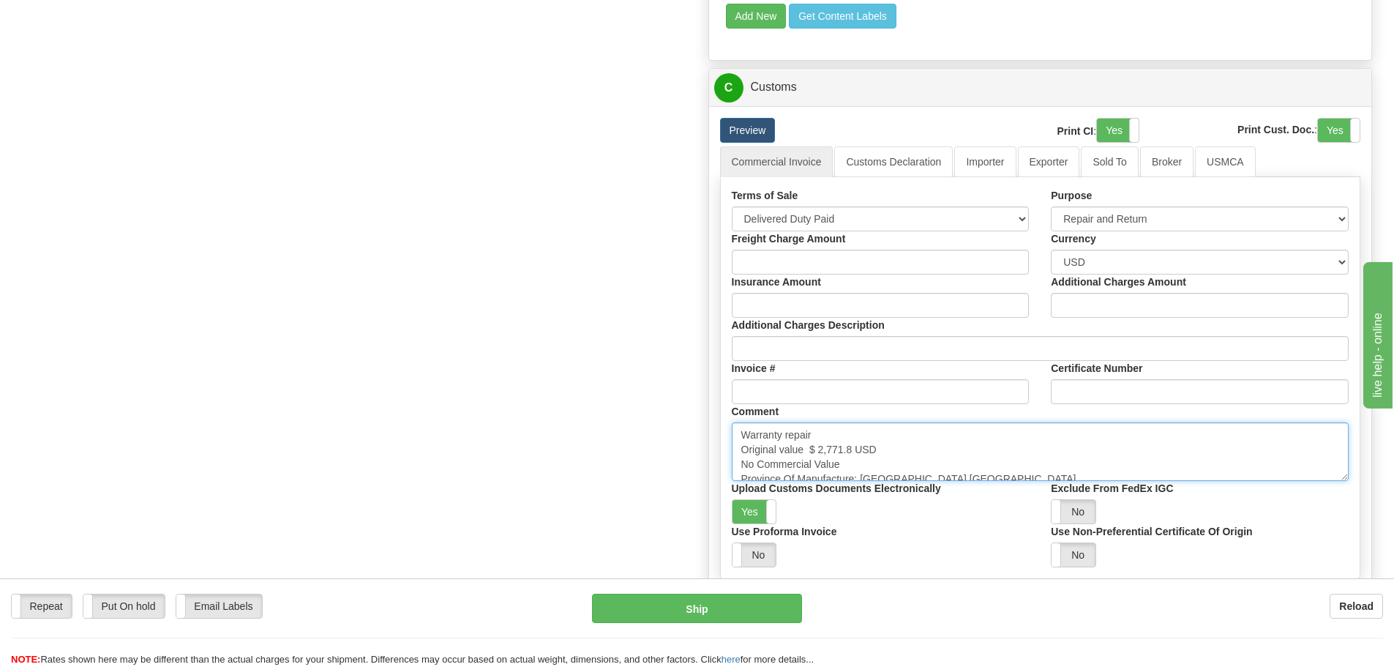
drag, startPoint x: 807, startPoint y: 450, endPoint x: 856, endPoint y: 452, distance: 49.1
click at [856, 452] on textarea "Warranty repair Original value $ 2,771.8 USD No Commercial Value Province Of Ma…" at bounding box center [1041, 451] width 618 height 59
paste textarea "$ 4,129.17"
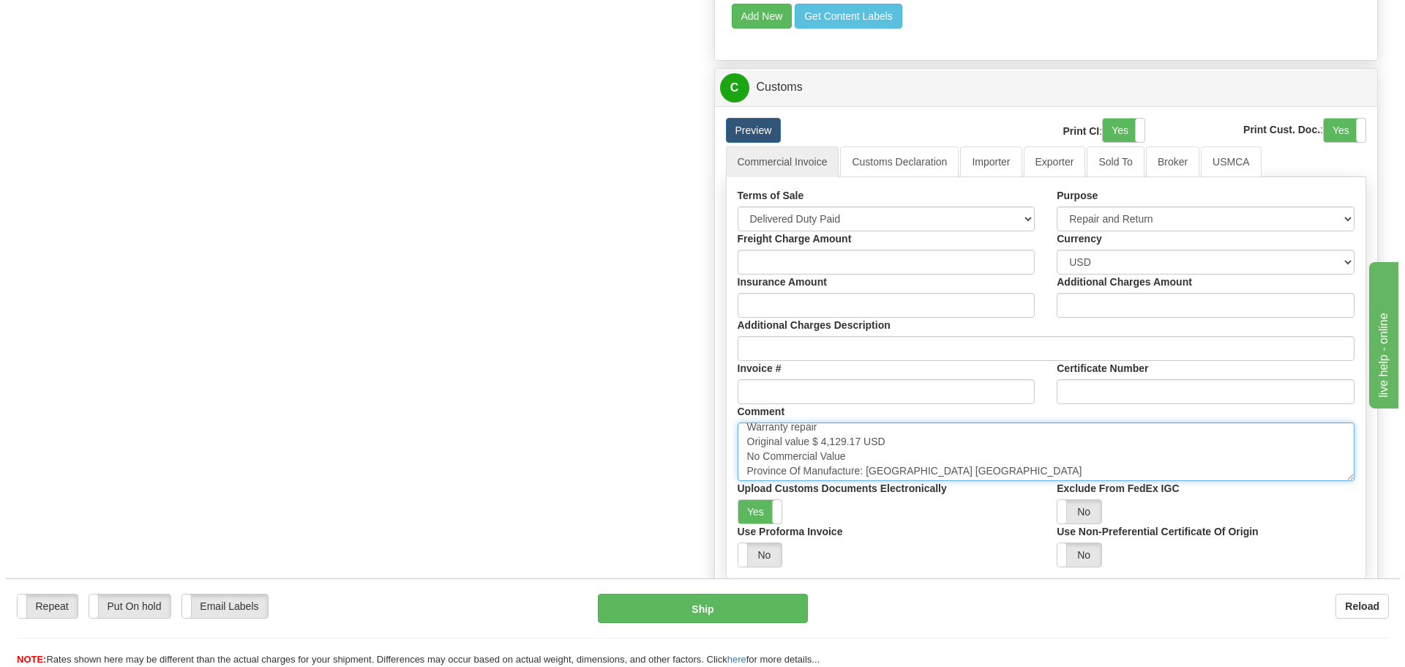
scroll to position [10, 0]
type textarea "Warranty repair Original value $ 4,129.17 USD No Commercial Value Province Of M…"
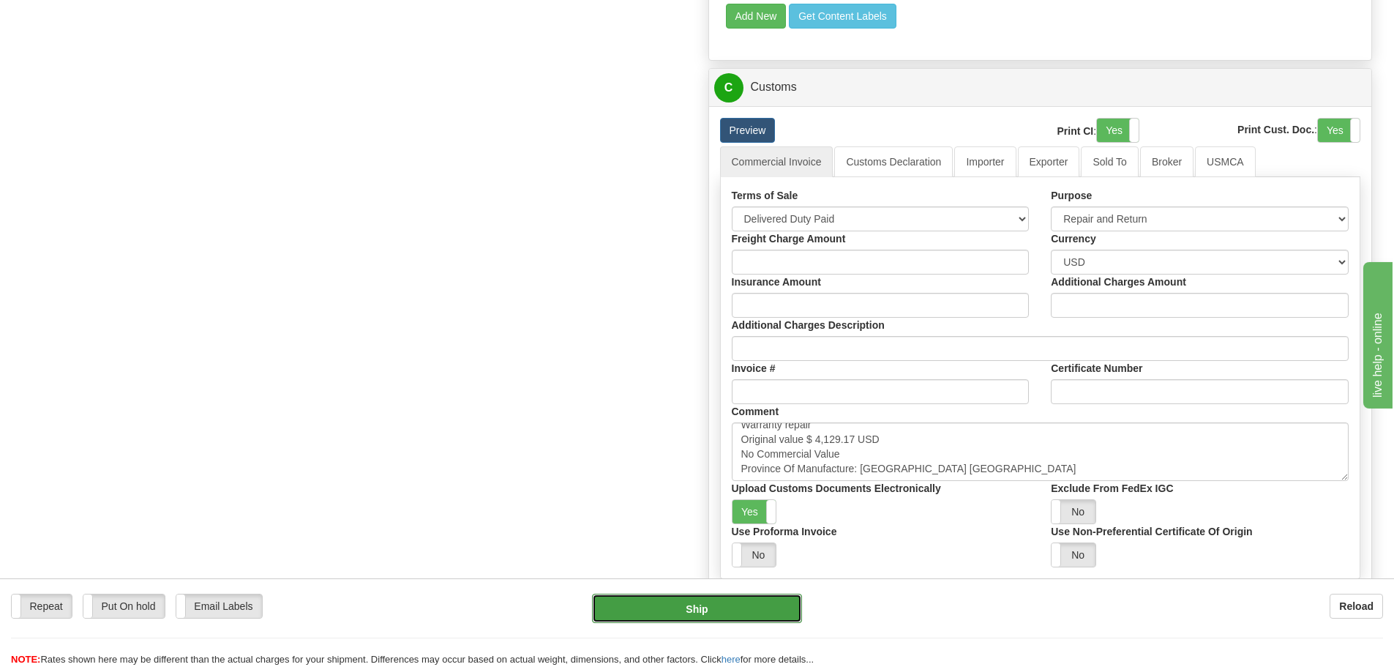
click at [801, 608] on button "Ship" at bounding box center [697, 608] width 210 height 29
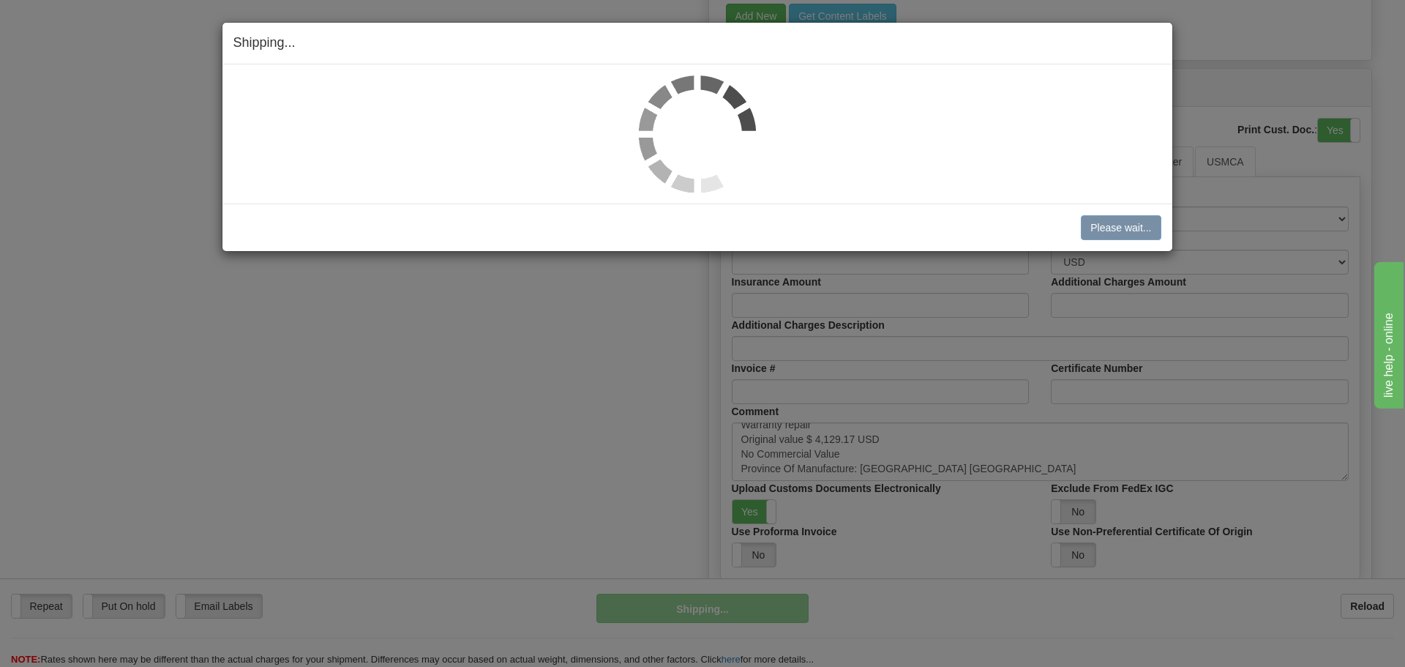
click at [16, 437] on div "Shipping... Your SHIPMENT will EXPIRE in Please wait... Cancel Cancel Shipment …" at bounding box center [702, 333] width 1405 height 667
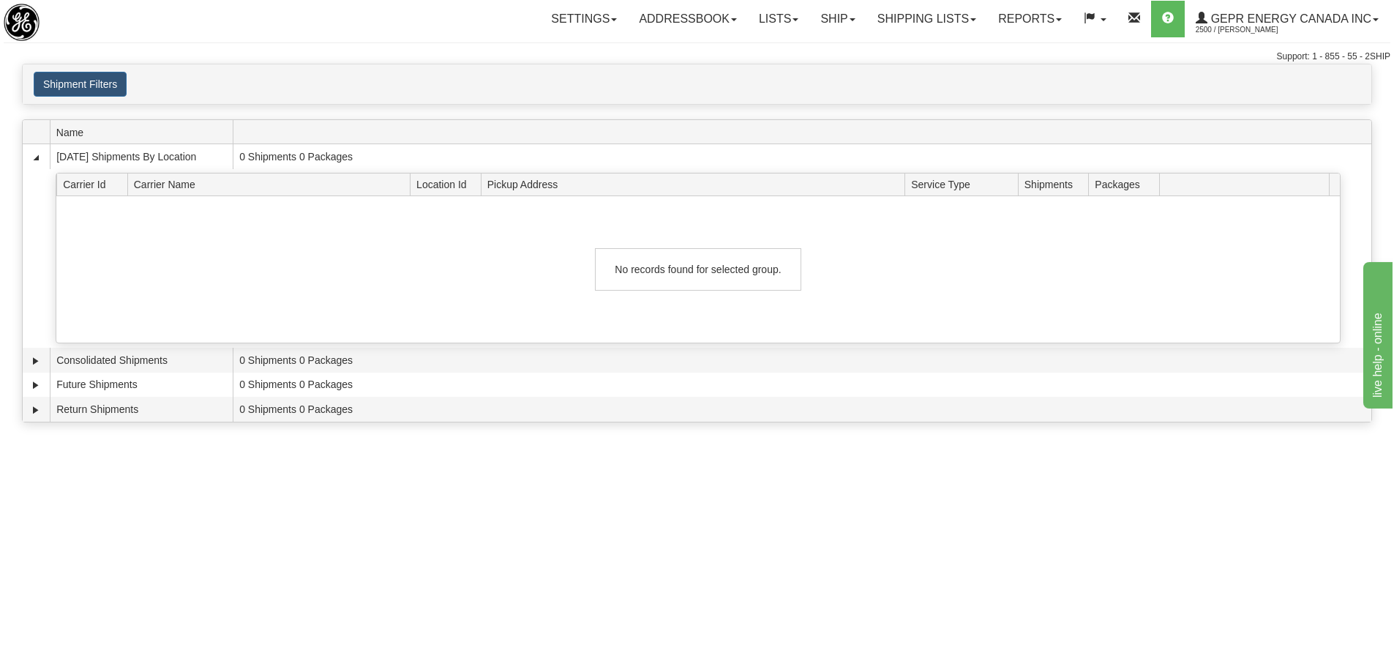
click at [694, 73] on div "Shipment Filters Website Agent Client" at bounding box center [697, 84] width 1349 height 25
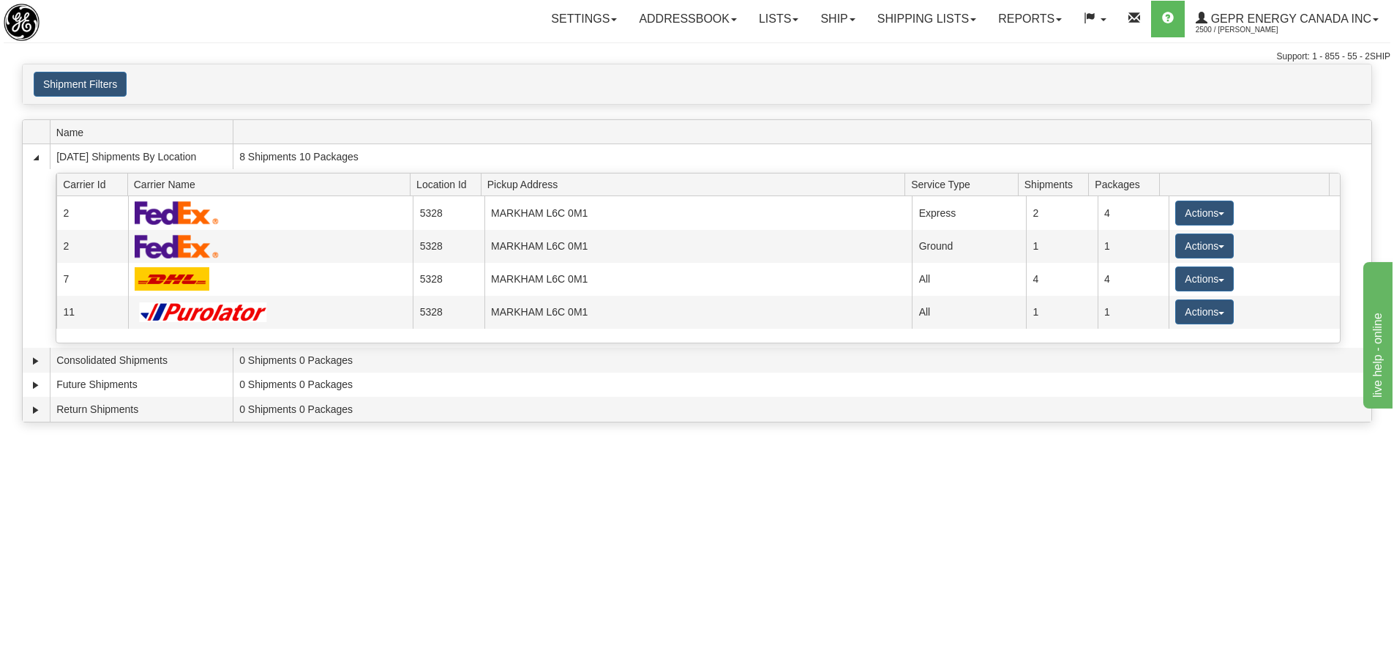
click at [556, 91] on div "Shipment Filters Website Agent Client" at bounding box center [697, 84] width 1349 height 25
click at [572, 90] on div "Shipment Filters Website Agent Client" at bounding box center [697, 84] width 1349 height 25
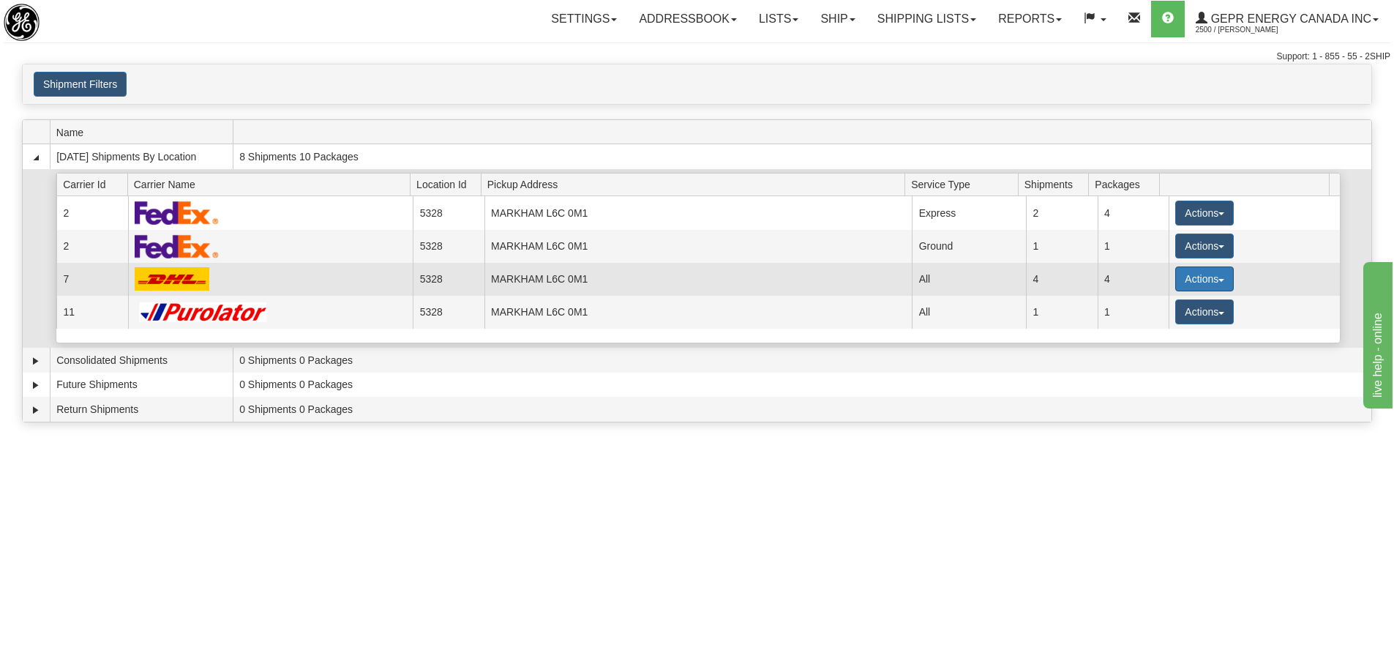
click at [1219, 279] on span "button" at bounding box center [1222, 280] width 6 height 3
click at [1170, 302] on span "Details" at bounding box center [1151, 306] width 40 height 10
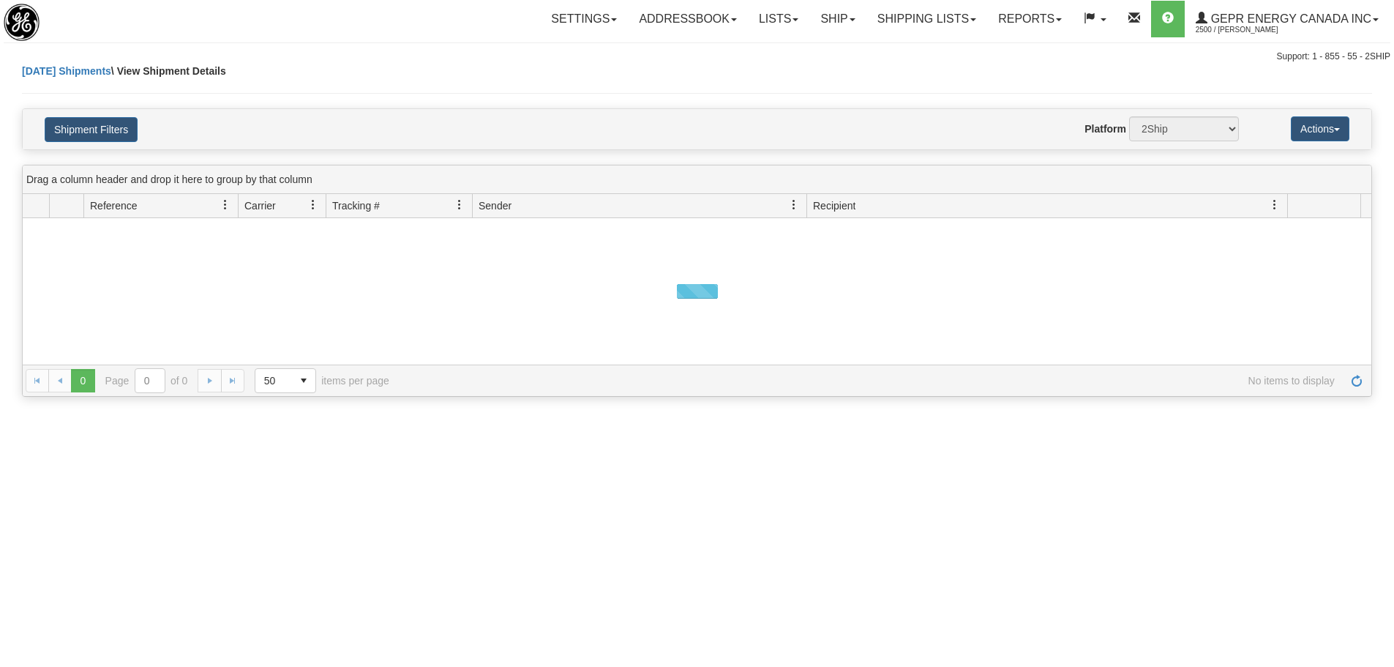
select select "5328"
select select "7"
select select "12418"
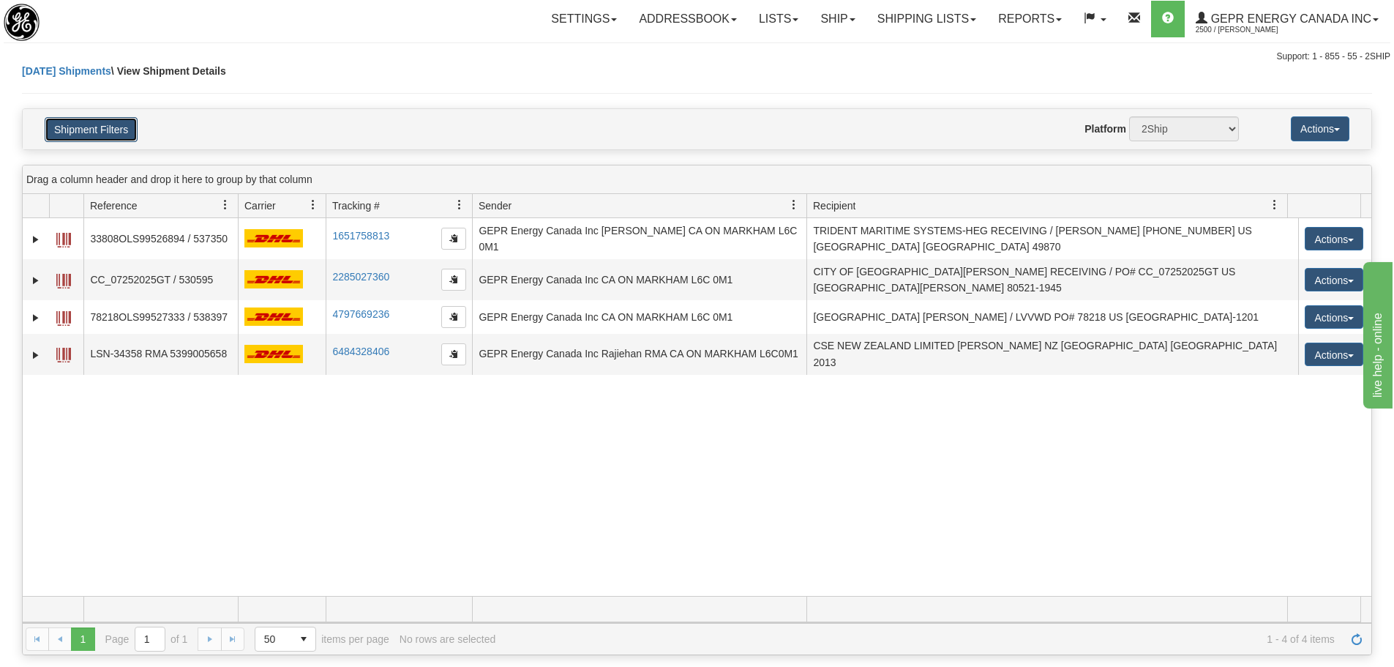
click at [112, 129] on button "Shipment Filters" at bounding box center [91, 129] width 93 height 25
select select "7"
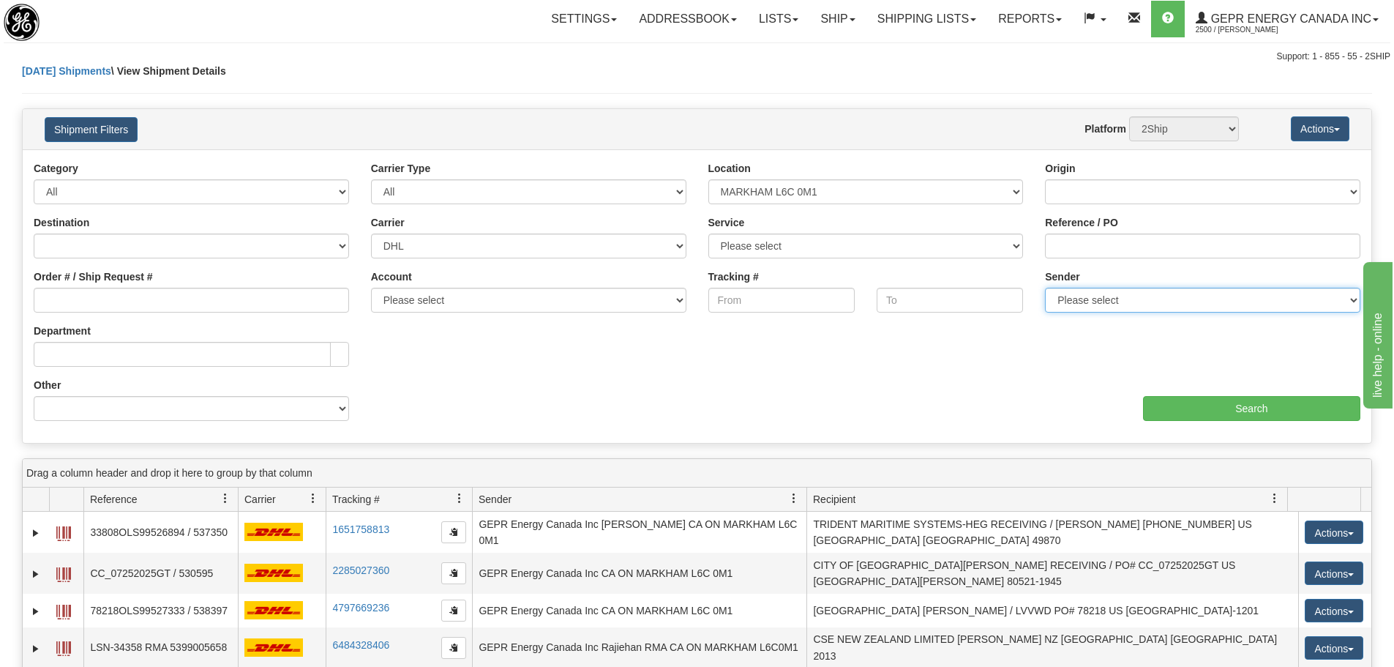
click at [1200, 304] on select "Please select GEPR Energy Canada Inc , Rajiehan RMA, (CA)" at bounding box center [1202, 300] width 315 height 25
select select "210221"
click at [1045, 288] on select "Please select GEPR Energy Canada Inc , Rajiehan RMA, (CA)" at bounding box center [1202, 300] width 315 height 25
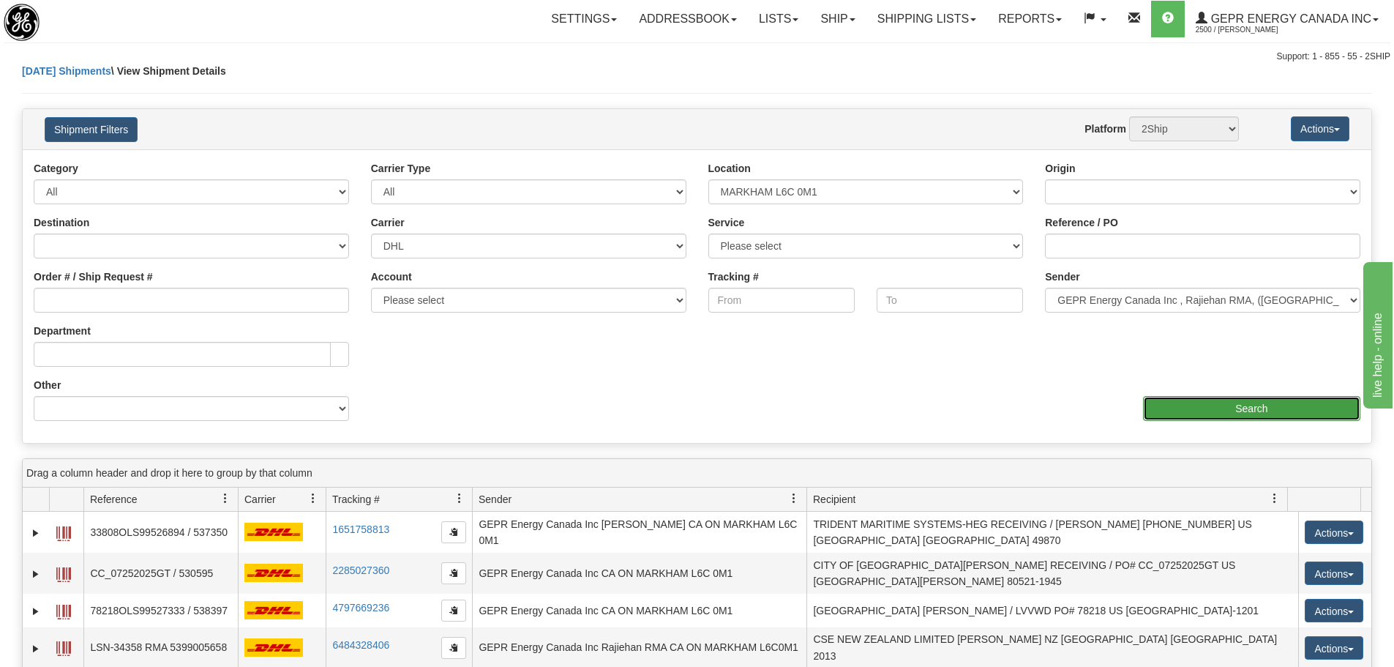
click at [1192, 404] on input "Search" at bounding box center [1251, 408] width 217 height 25
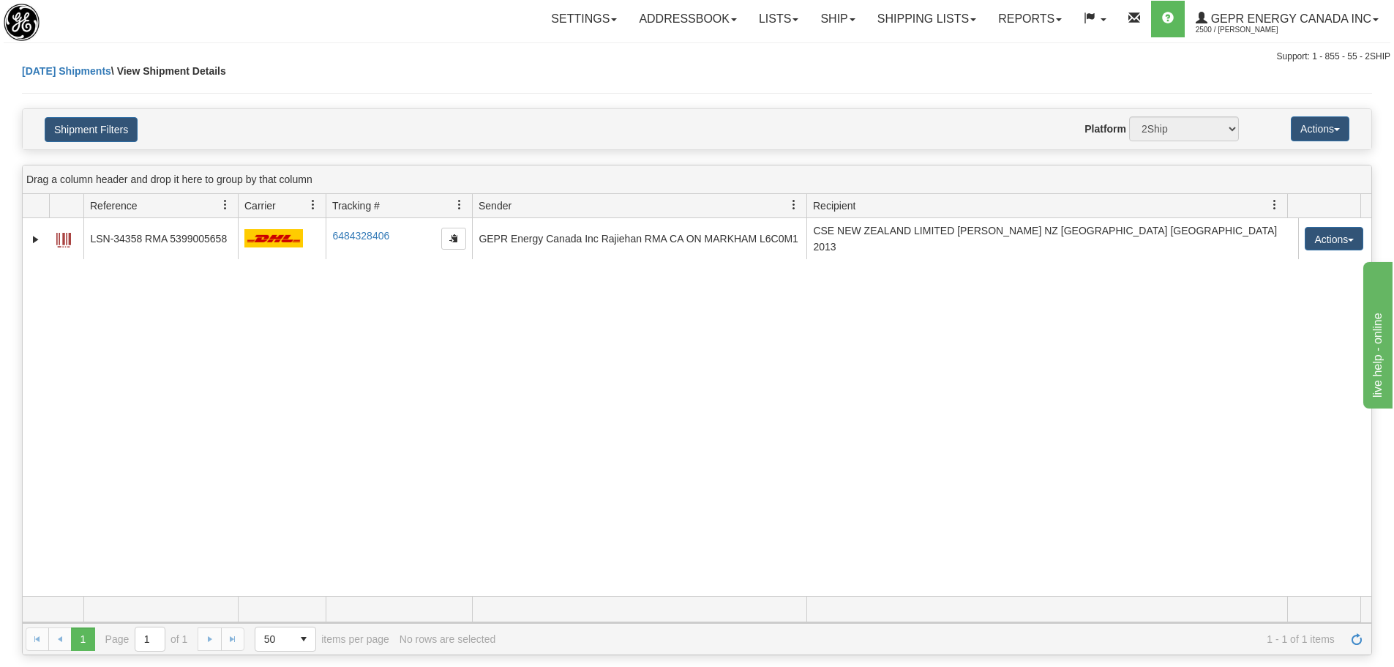
click at [612, 145] on div "Shipment Filters Website Agent Nothing selected Client User Platform 2Ship Impo…" at bounding box center [697, 129] width 1349 height 40
click at [464, 65] on div "Today Shipments \ View Shipment Details" at bounding box center [697, 86] width 1350 height 45
click at [318, 54] on div "Support: 1 - 855 - 55 - 2SHIP" at bounding box center [697, 57] width 1387 height 12
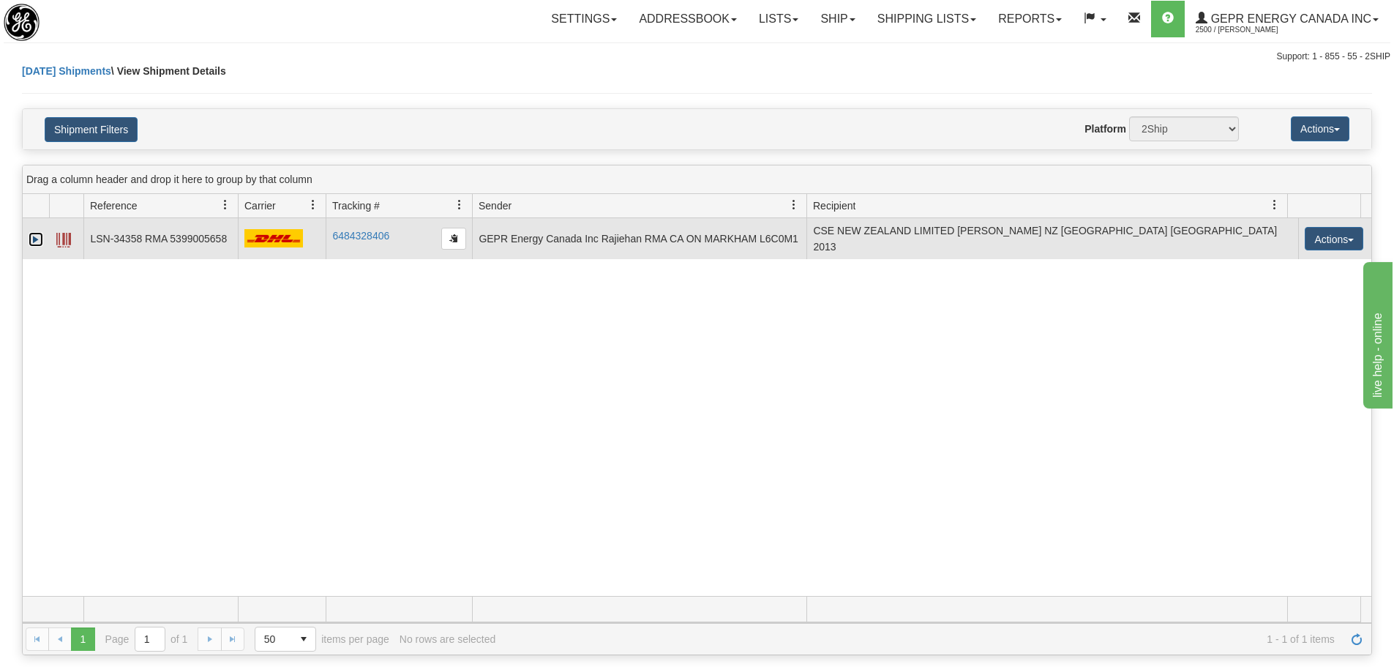
click at [42, 236] on link "Expand" at bounding box center [36, 239] width 15 height 15
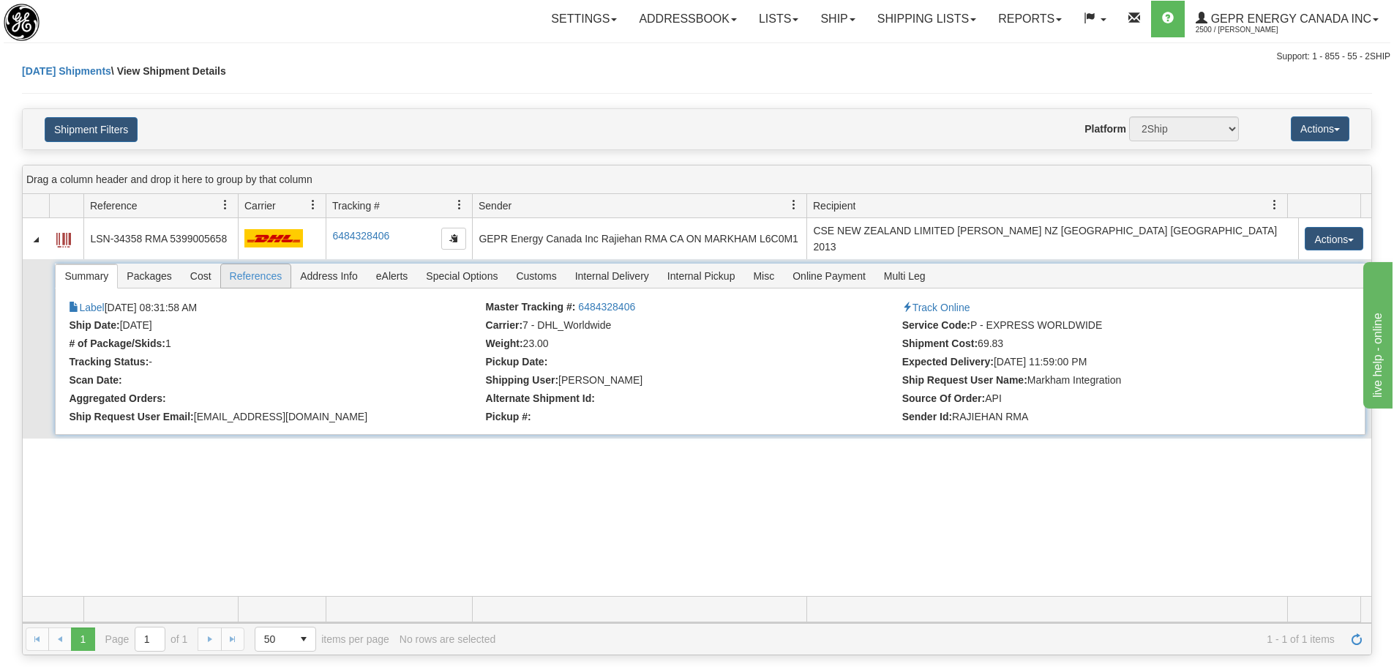
click at [269, 264] on span "References" at bounding box center [256, 275] width 70 height 23
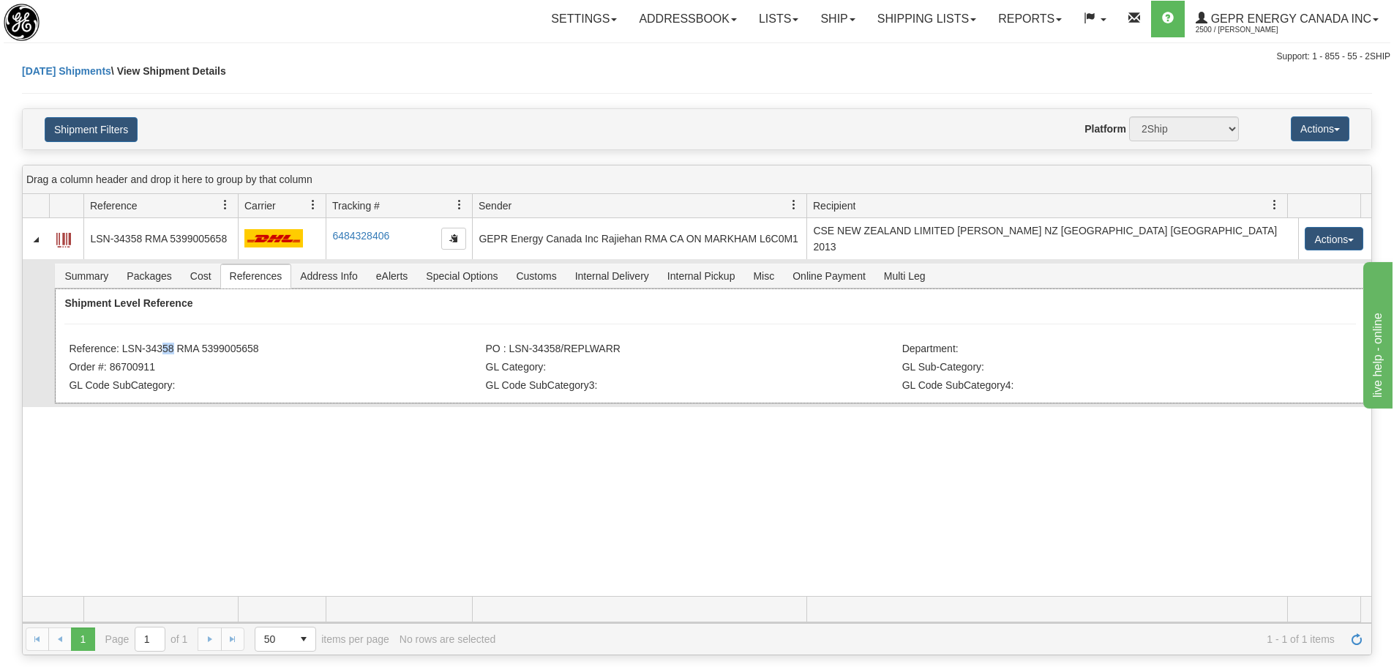
drag, startPoint x: 161, startPoint y: 342, endPoint x: 146, endPoint y: 342, distance: 14.6
click at [157, 343] on li "Reference: LSN-34358 RMA 5399005658" at bounding box center [275, 350] width 413 height 15
click at [132, 343] on li "Reference: LSN-34358 RMA 5399005658" at bounding box center [275, 350] width 413 height 15
click at [122, 343] on li "Reference: LSN-34358 RMA 5399005658" at bounding box center [275, 350] width 413 height 15
drag, startPoint x: 266, startPoint y: 346, endPoint x: 201, endPoint y: 346, distance: 65.1
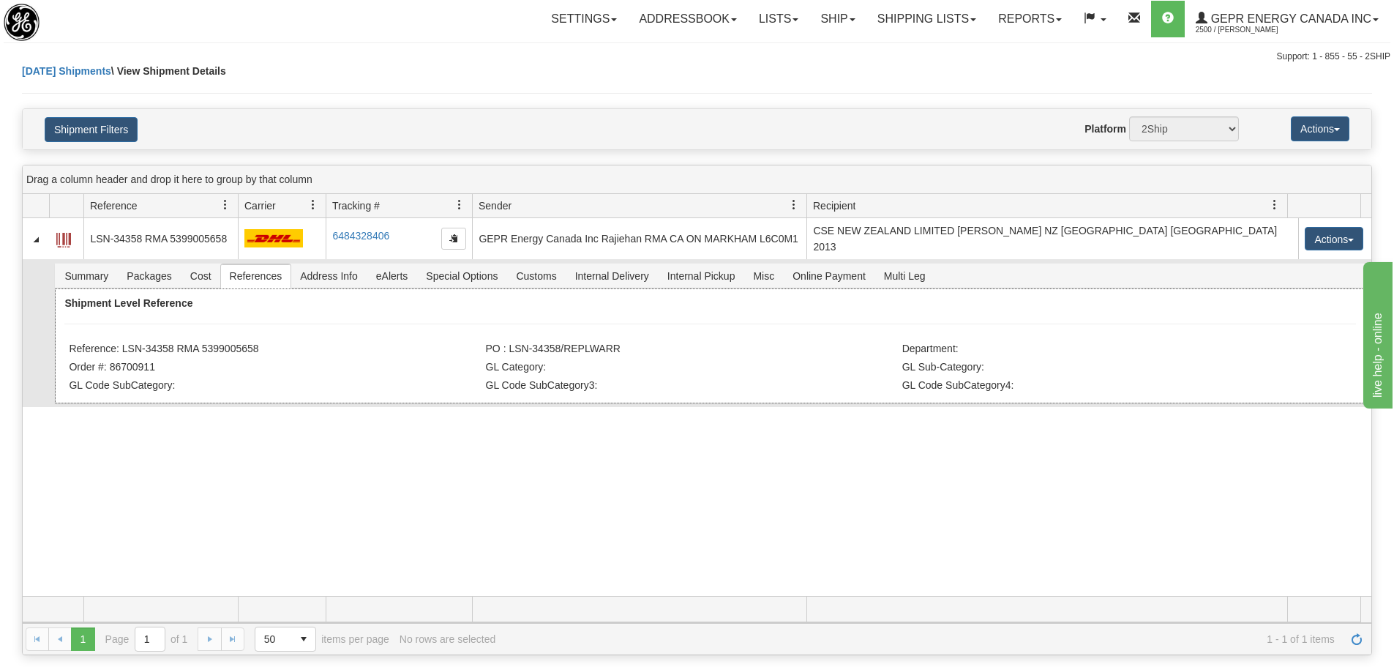
click at [201, 346] on li "Reference: LSN-34358 RMA 5399005658" at bounding box center [275, 350] width 413 height 15
copy li "5399005658"
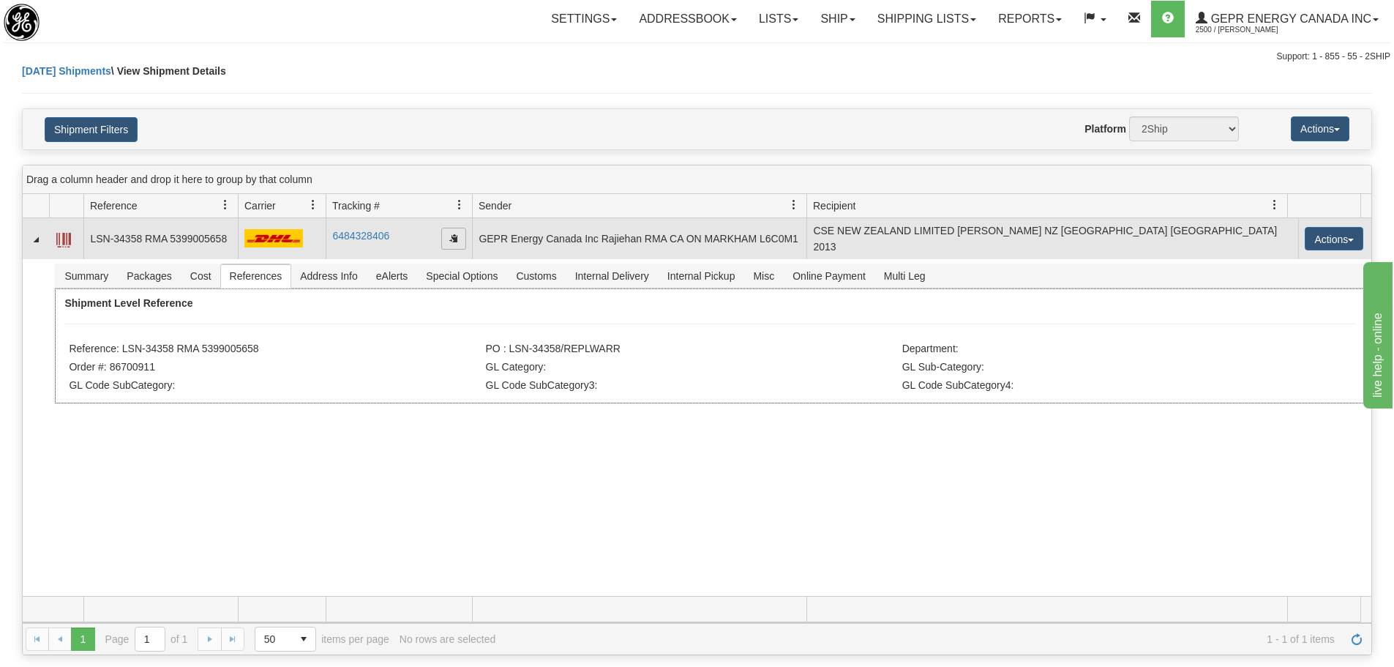
click at [449, 238] on span "button" at bounding box center [453, 237] width 9 height 9
copy li "5399005658"
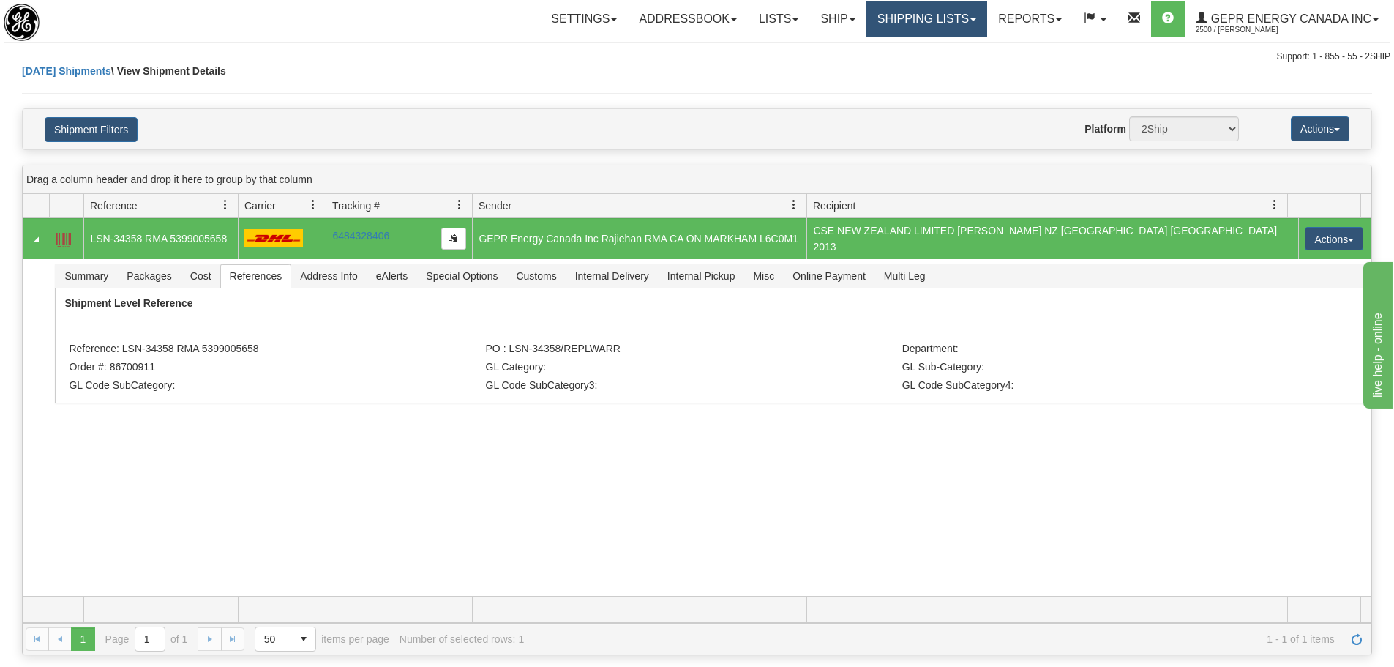
click at [927, 9] on link "Shipping lists" at bounding box center [927, 19] width 121 height 37
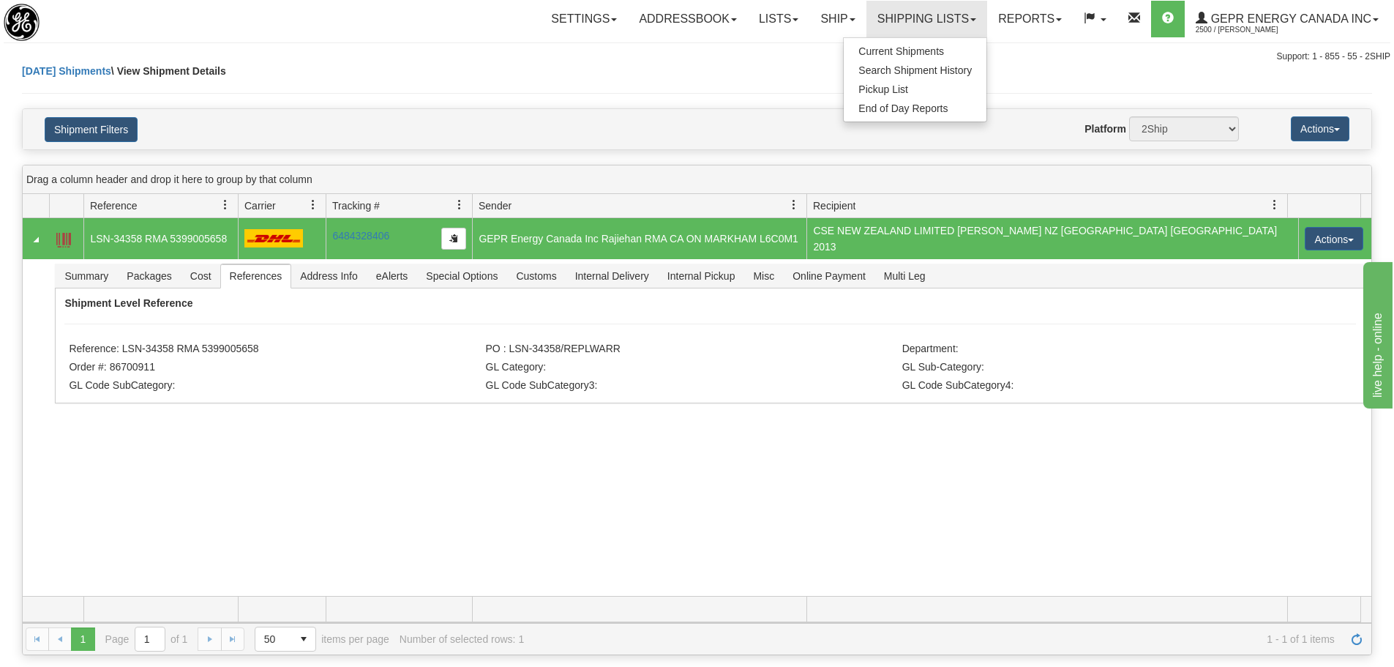
click at [977, 520] on div "31658805 2500 LSN-34358 RMA 5399005658 6484328406 6484328406 09/24/2025 09/24/2…" at bounding box center [697, 407] width 1349 height 378
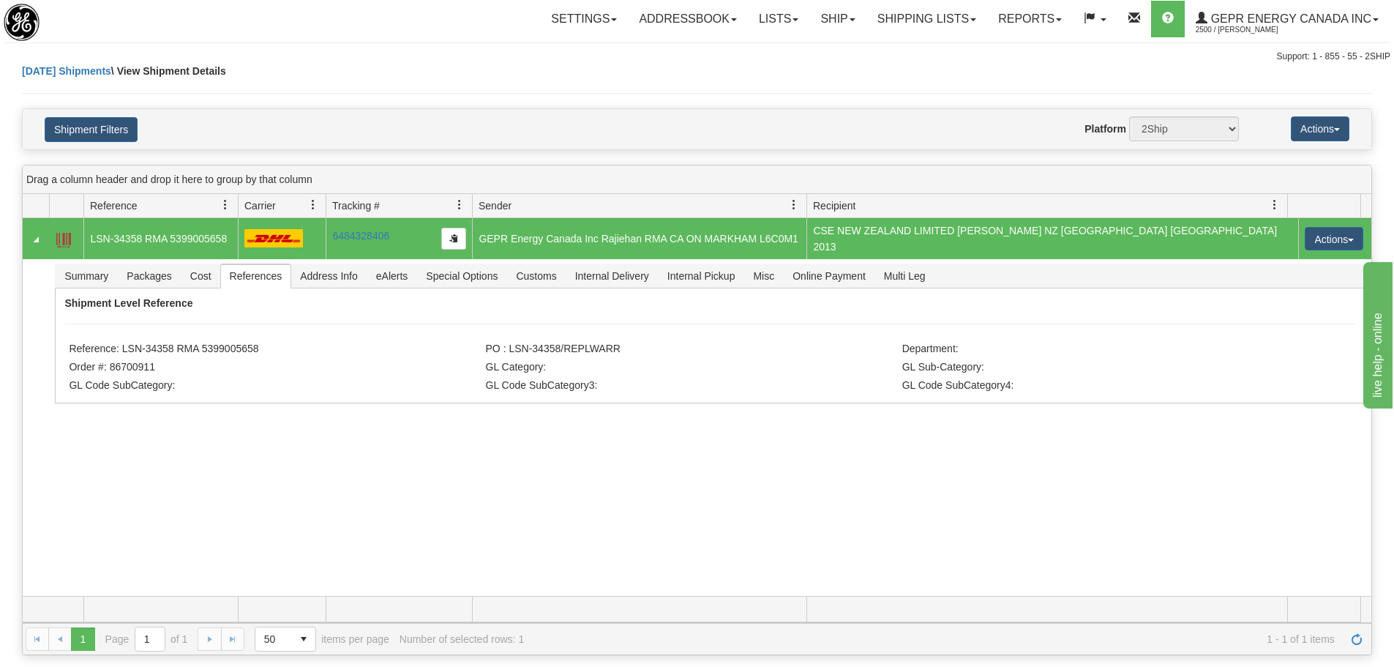
click at [1369, 643] on div "1 1 Page 1 of 1 50 25 50 100 500 1000 items per page 1 - 1 of 1 items Number of…" at bounding box center [697, 638] width 1349 height 31
click at [1367, 643] on link "Refresh" at bounding box center [1356, 638] width 23 height 23
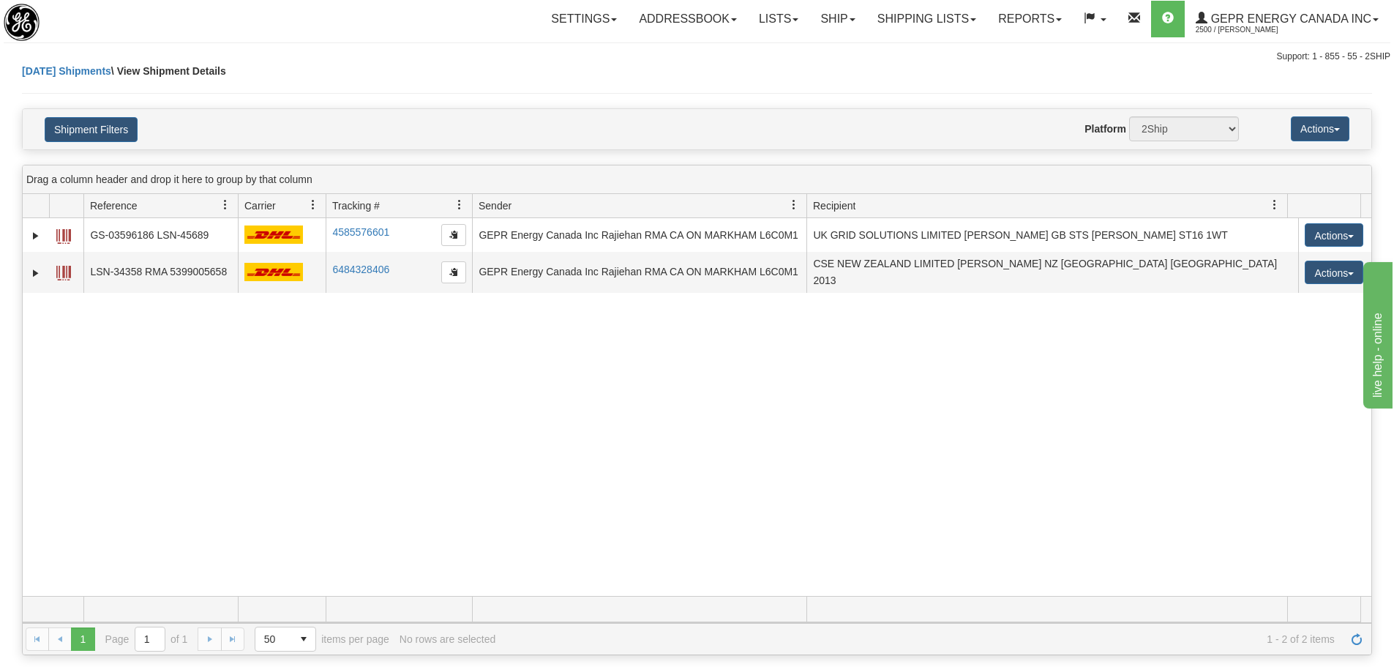
click at [681, 582] on div "31664076 2500 GS-03596186 LSN-45689 4585576601 4585576601 09/24/2025 09/24/2025…" at bounding box center [697, 407] width 1349 height 378
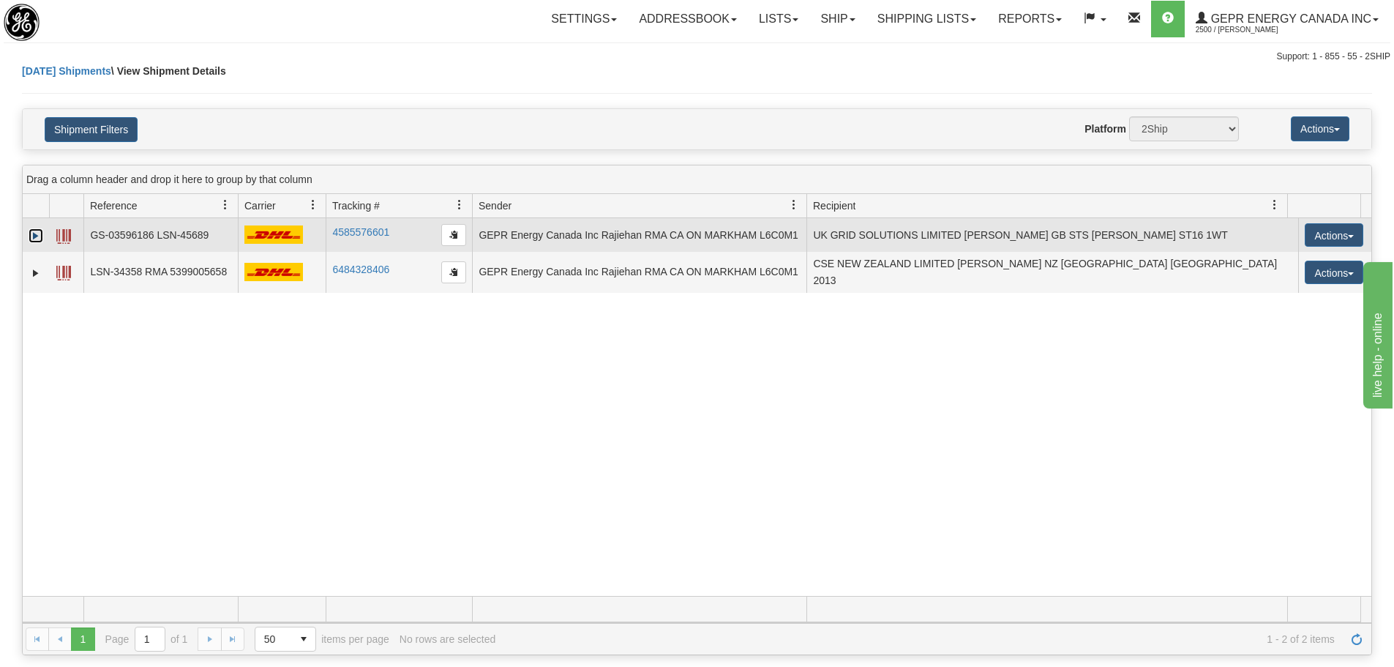
click at [39, 234] on link "Expand" at bounding box center [36, 235] width 15 height 15
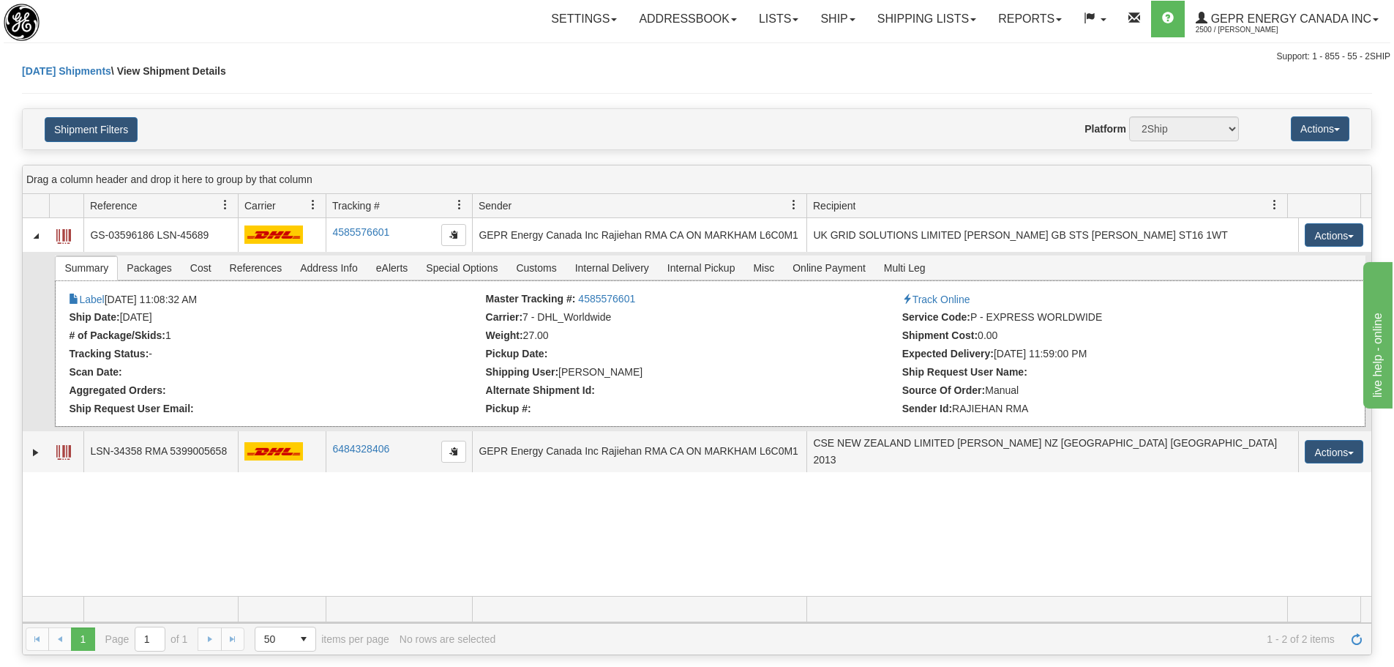
drag, startPoint x: 370, startPoint y: 376, endPoint x: 348, endPoint y: 378, distance: 22.0
click at [370, 375] on li "Scan Date:" at bounding box center [275, 373] width 413 height 15
click at [523, 274] on span "Customs" at bounding box center [536, 267] width 58 height 23
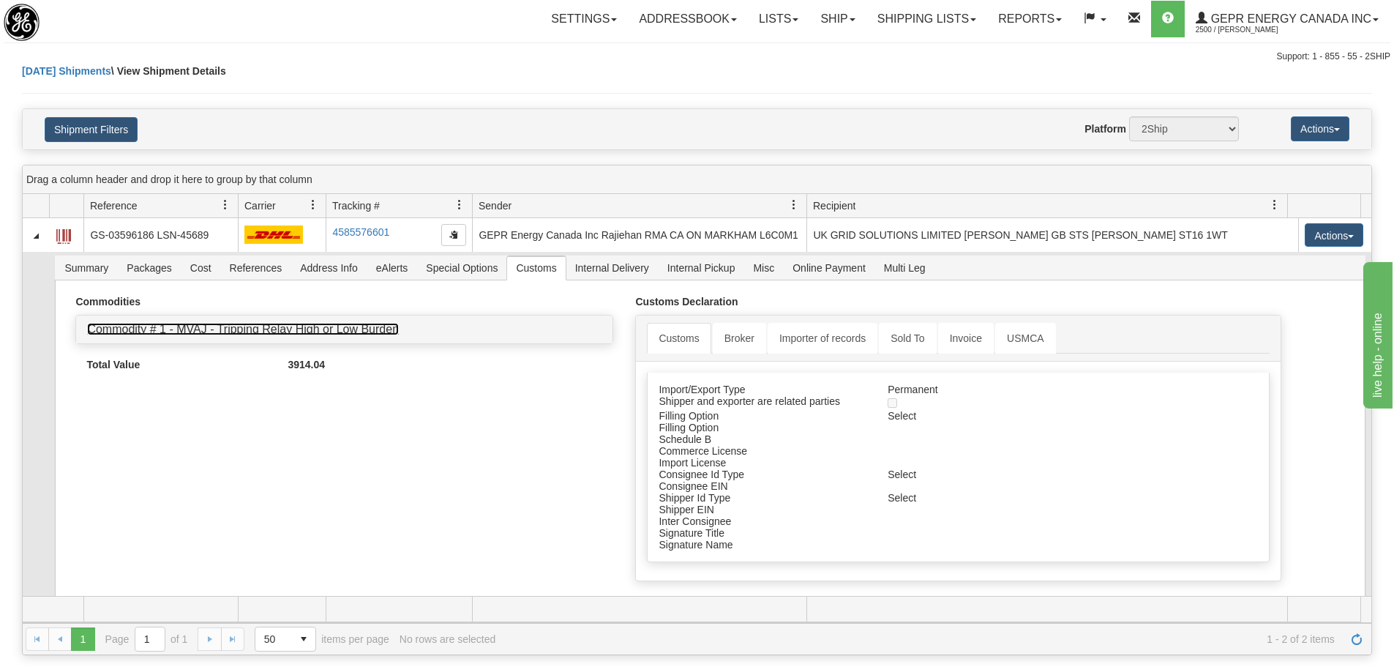
click at [160, 325] on link "Commodity # 1 - MVAJ - Tripping Relay High or Low Burden" at bounding box center [243, 329] width 312 height 12
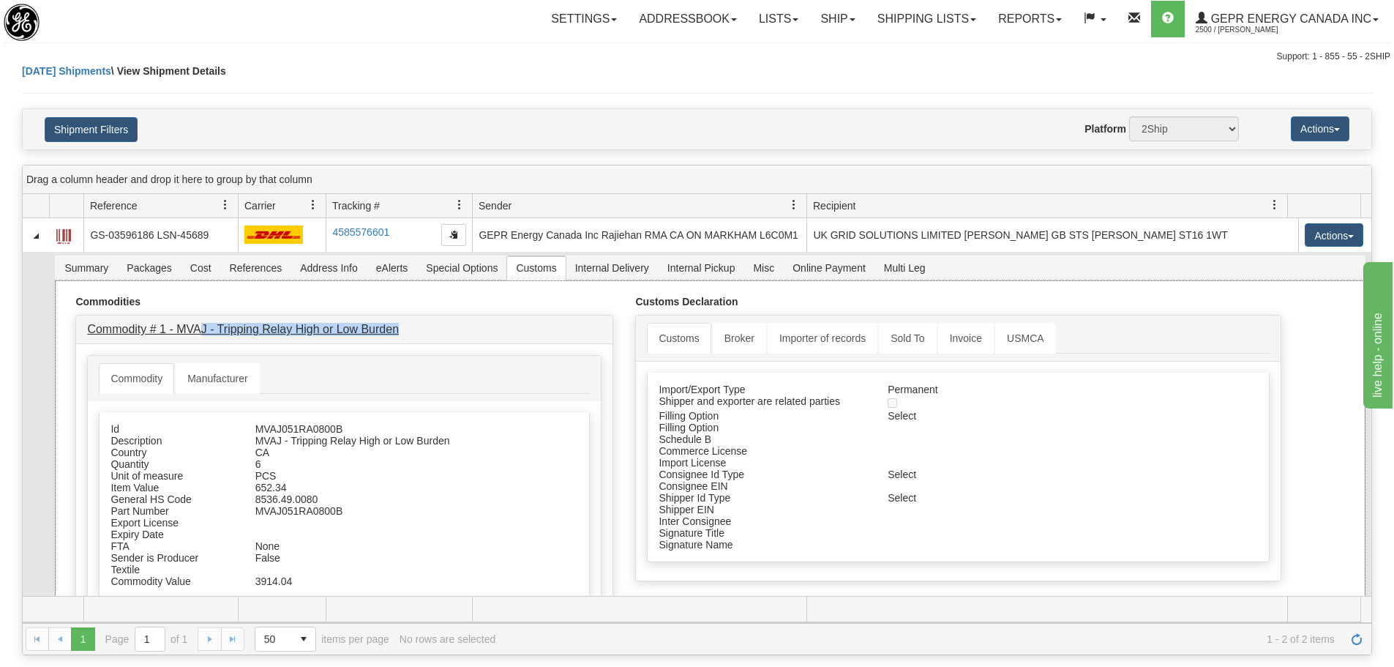
drag, startPoint x: 406, startPoint y: 328, endPoint x: 198, endPoint y: 329, distance: 207.9
click at [198, 329] on h4 "Commodity # 1 - MVAJ - Tripping Relay High or Low Burden" at bounding box center [344, 329] width 515 height 13
click at [346, 438] on div "MVAJ - Tripping Relay High or Low Burden" at bounding box center [377, 441] width 267 height 12
drag, startPoint x: 452, startPoint y: 445, endPoint x: 100, endPoint y: 430, distance: 352.4
click at [100, 430] on div "Id MVAJ051RA0800B Description MVAJ - Tripping Relay High or Low Burden Country …" at bounding box center [344, 505] width 491 height 187
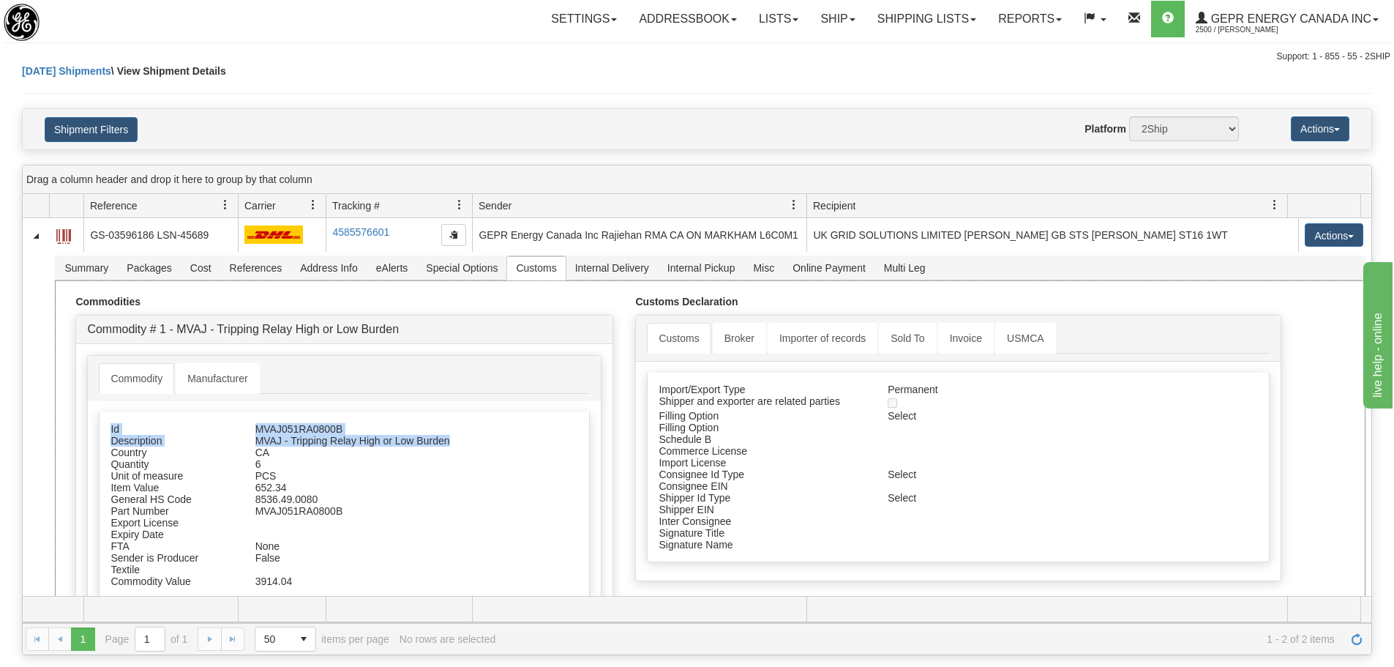
copy div "Id MVAJ051RA0800B Description MVAJ - Tripping Relay High or Low Burden"
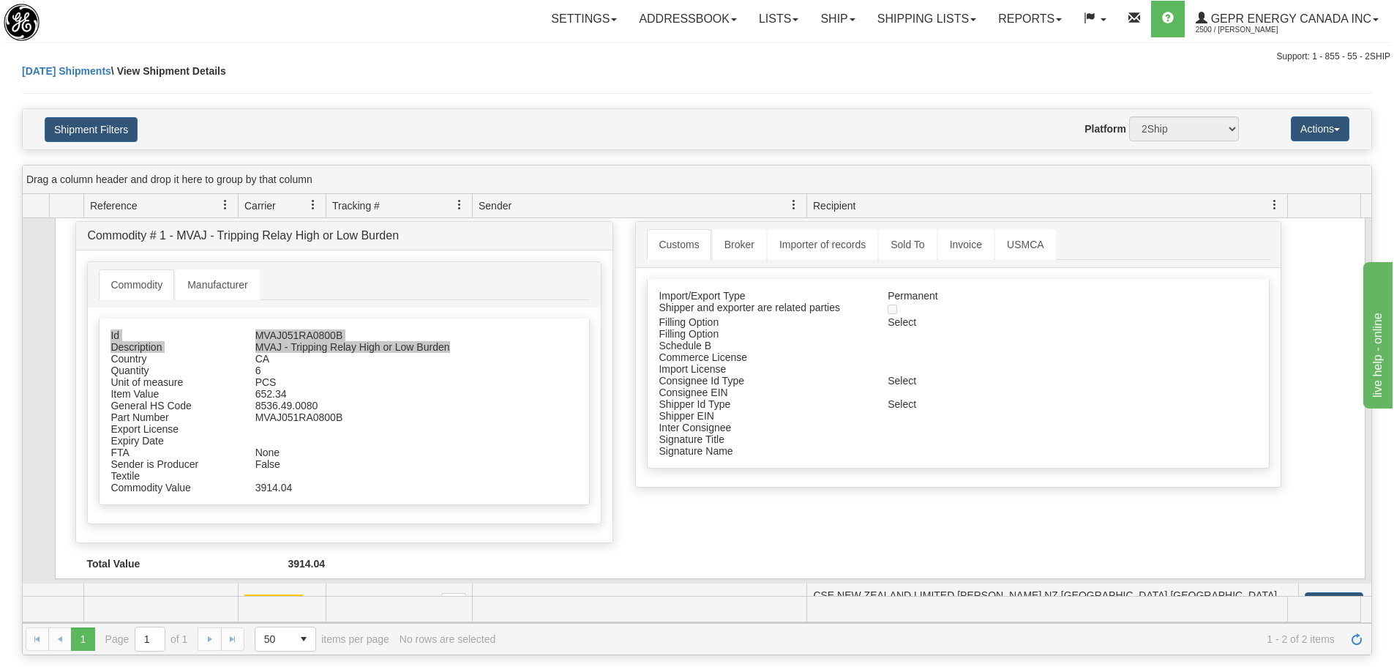
scroll to position [114, 0]
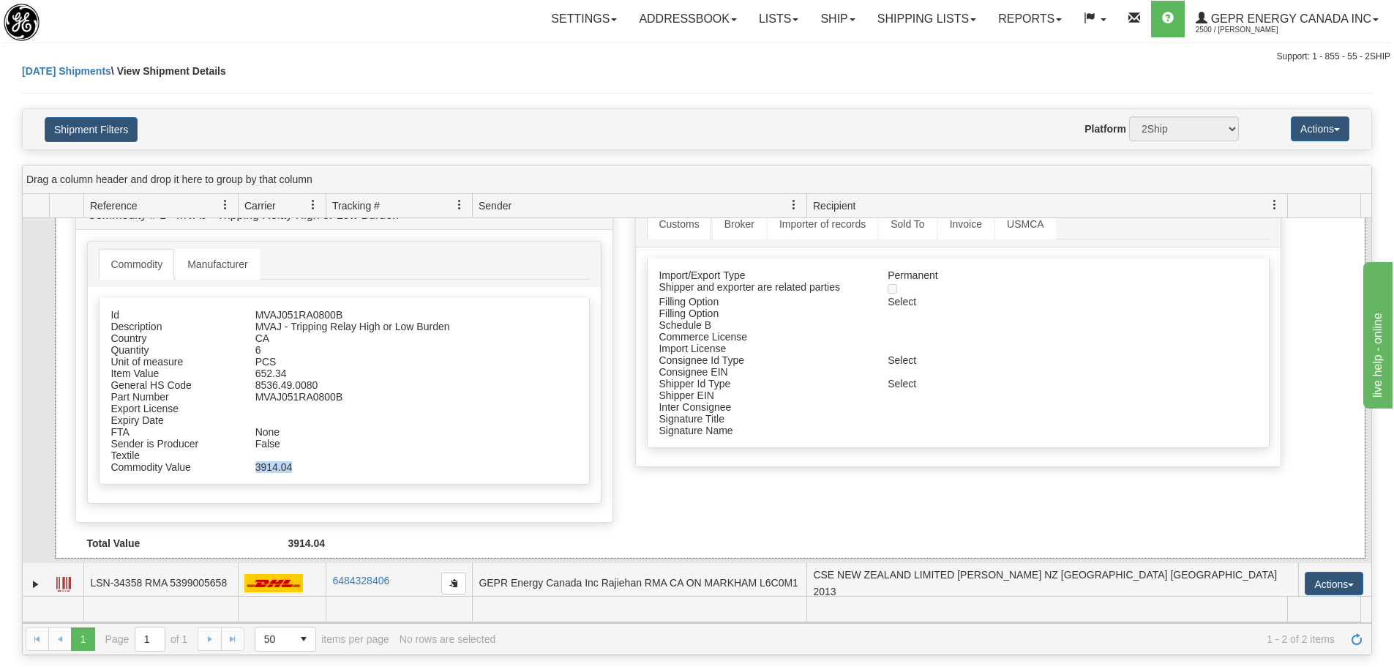
drag, startPoint x: 299, startPoint y: 466, endPoint x: 243, endPoint y: 476, distance: 56.6
click at [243, 476] on div "Id MVAJ051RA0800B Description MVAJ - Tripping Relay High or Low Burden Country …" at bounding box center [344, 391] width 491 height 187
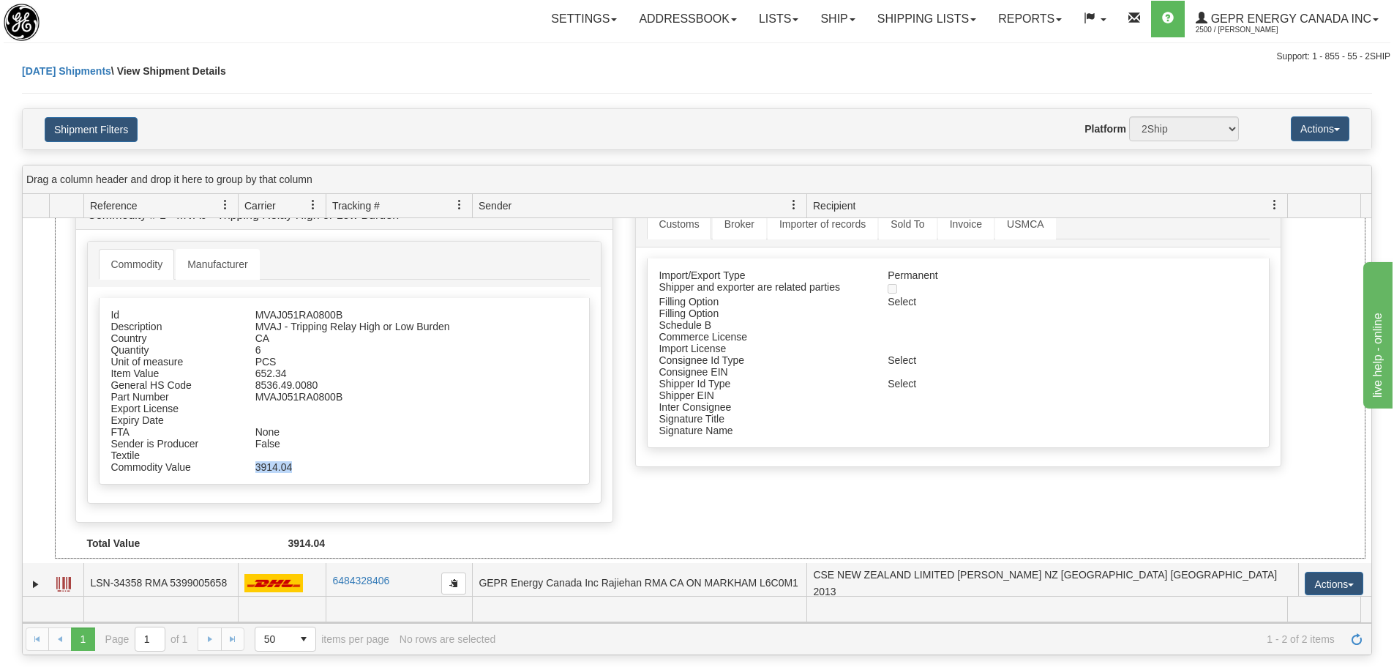
copy div "3914.04"
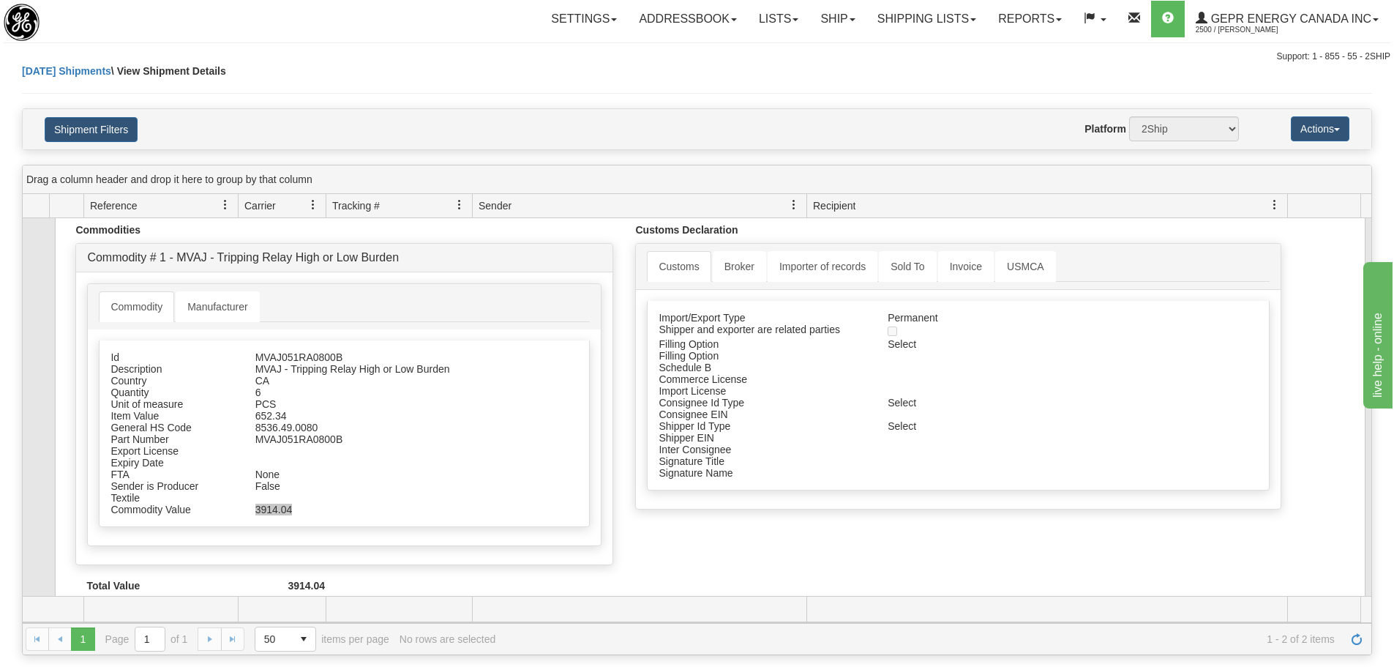
scroll to position [0, 0]
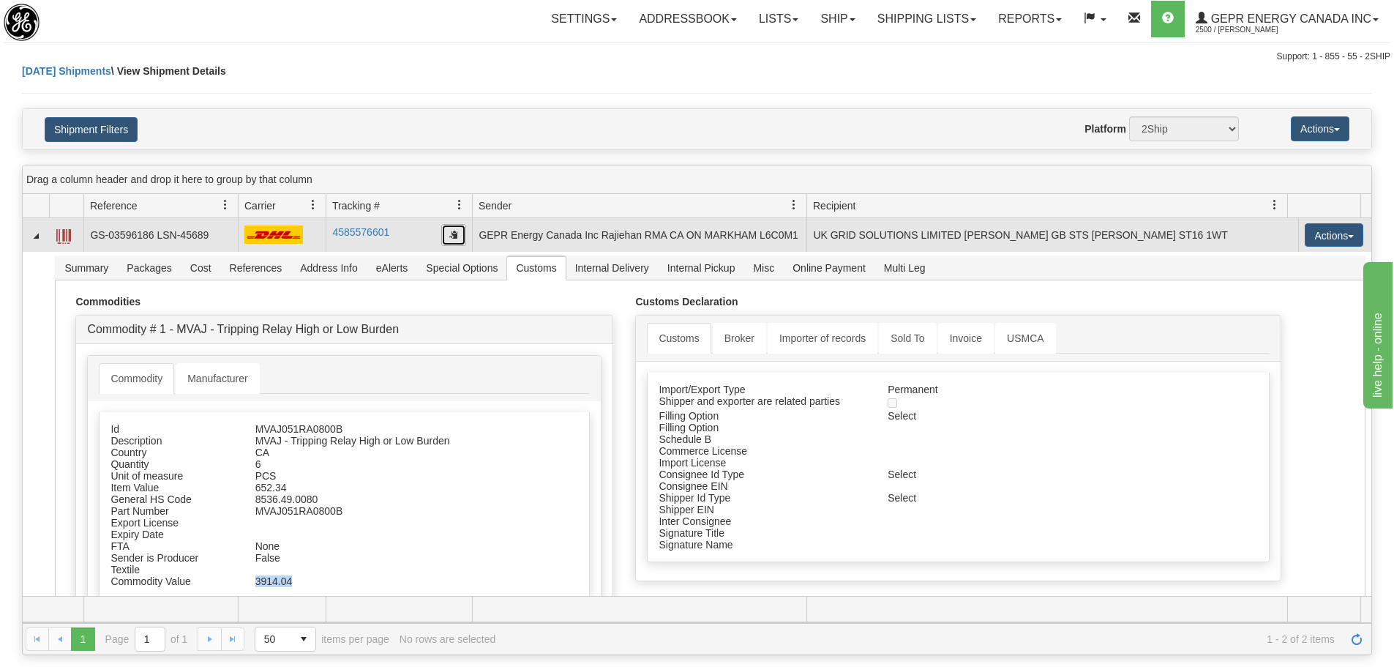
click at [460, 231] on button "button" at bounding box center [453, 235] width 25 height 22
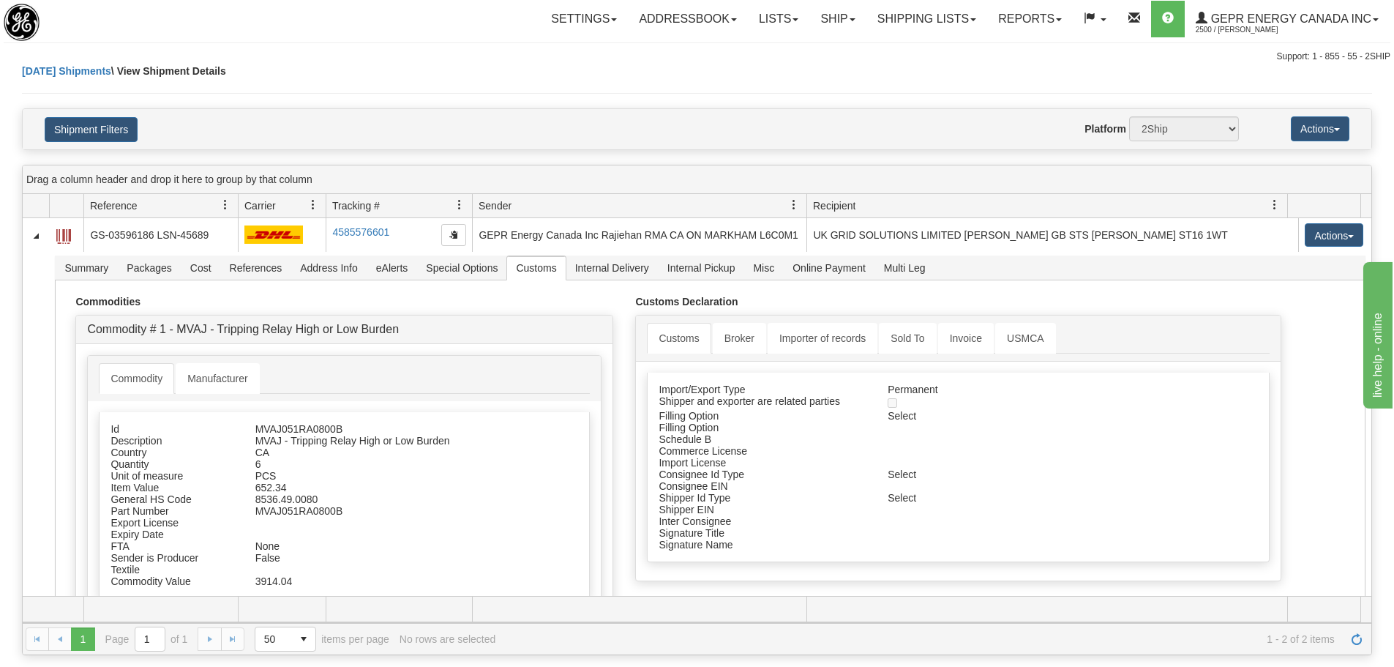
click at [368, 91] on div "Today Shipments \ View Shipment Details" at bounding box center [697, 86] width 1350 height 45
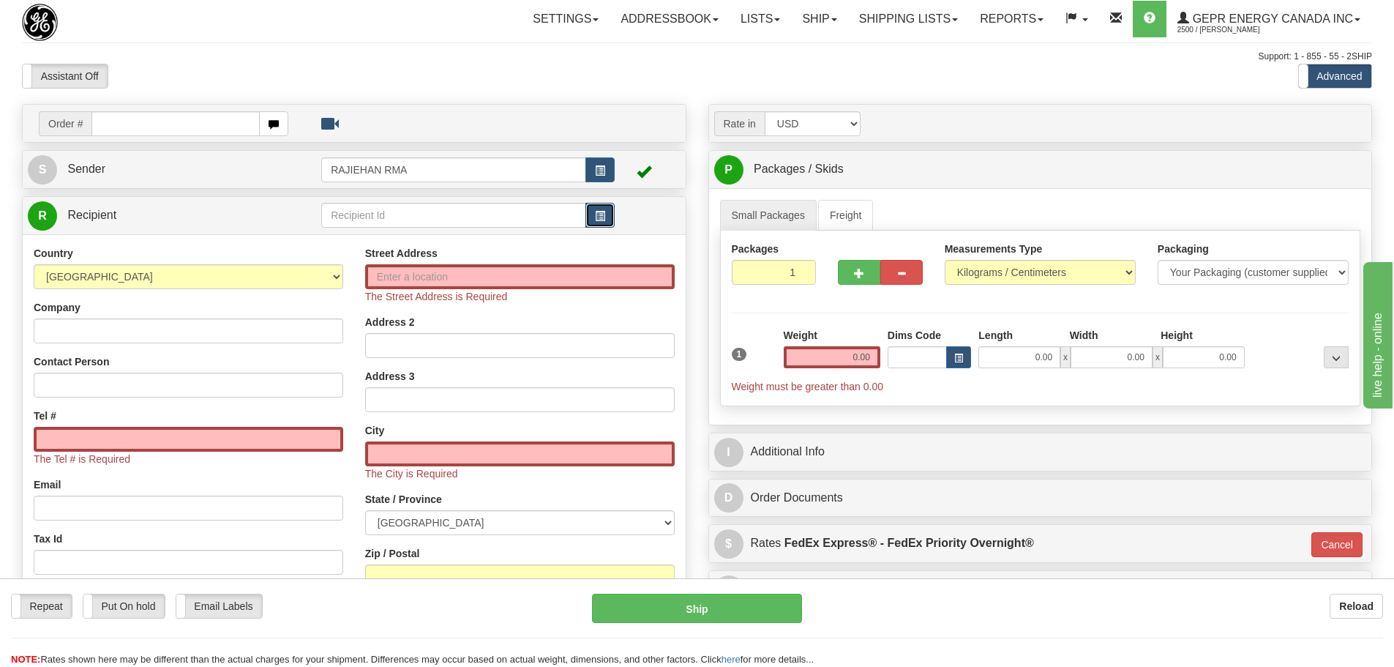
click at [611, 225] on button "button" at bounding box center [600, 215] width 29 height 25
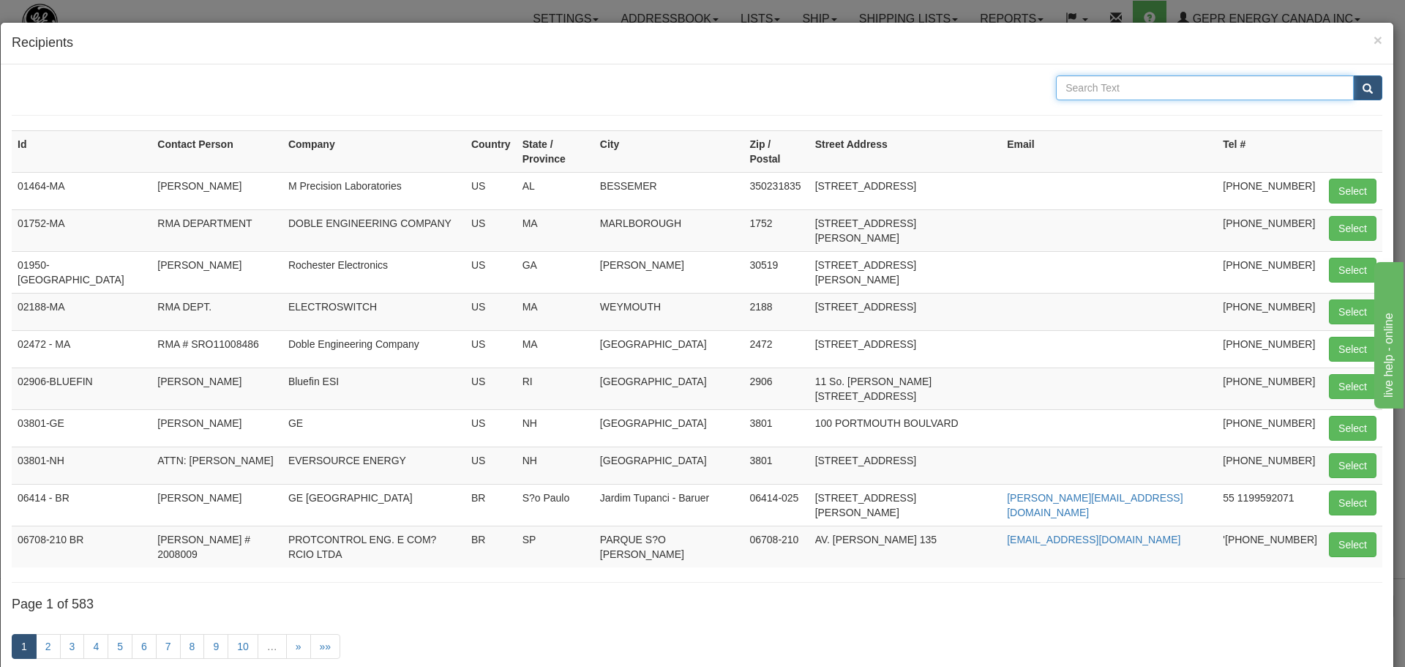
click at [1173, 86] on input "text" at bounding box center [1205, 87] width 298 height 25
type input "uk grid"
click at [1353, 87] on button "submit" at bounding box center [1367, 87] width 29 height 25
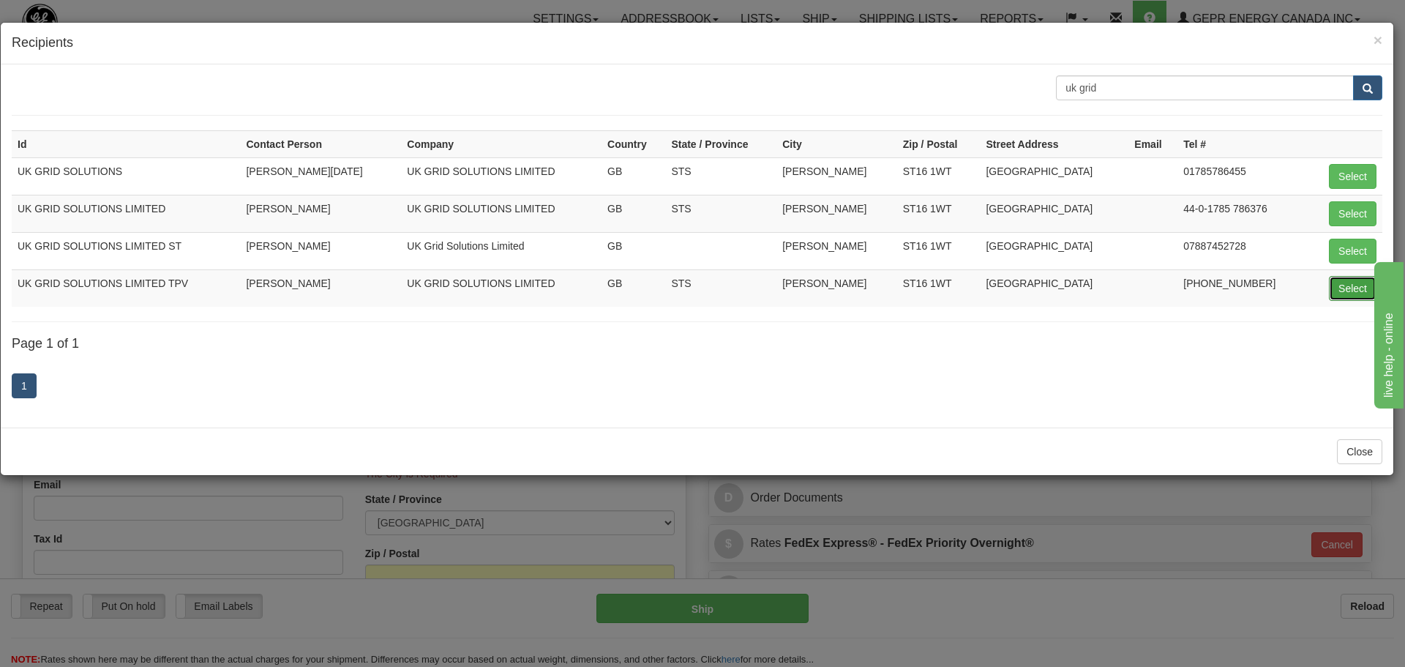
click at [1338, 281] on button "Select" at bounding box center [1353, 288] width 48 height 25
type input "UK GRID SOLUTIONS LIMITED TPV"
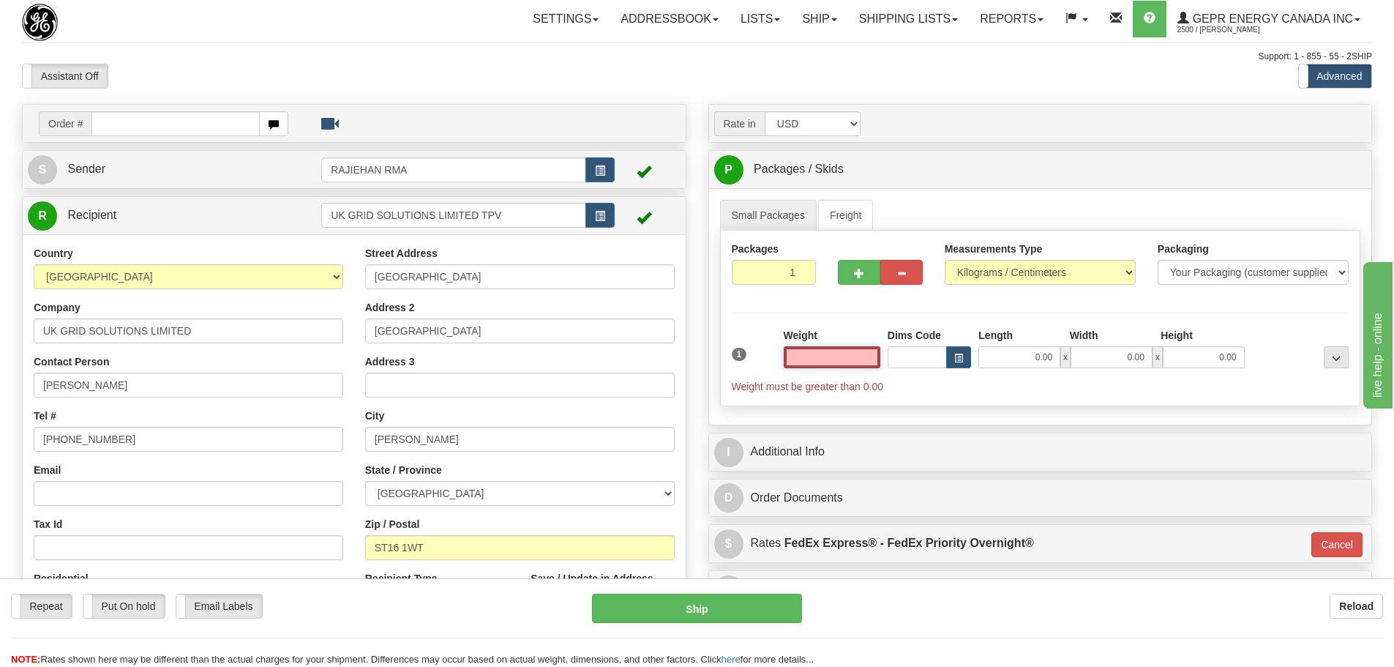
click at [847, 365] on input "text" at bounding box center [832, 357] width 97 height 22
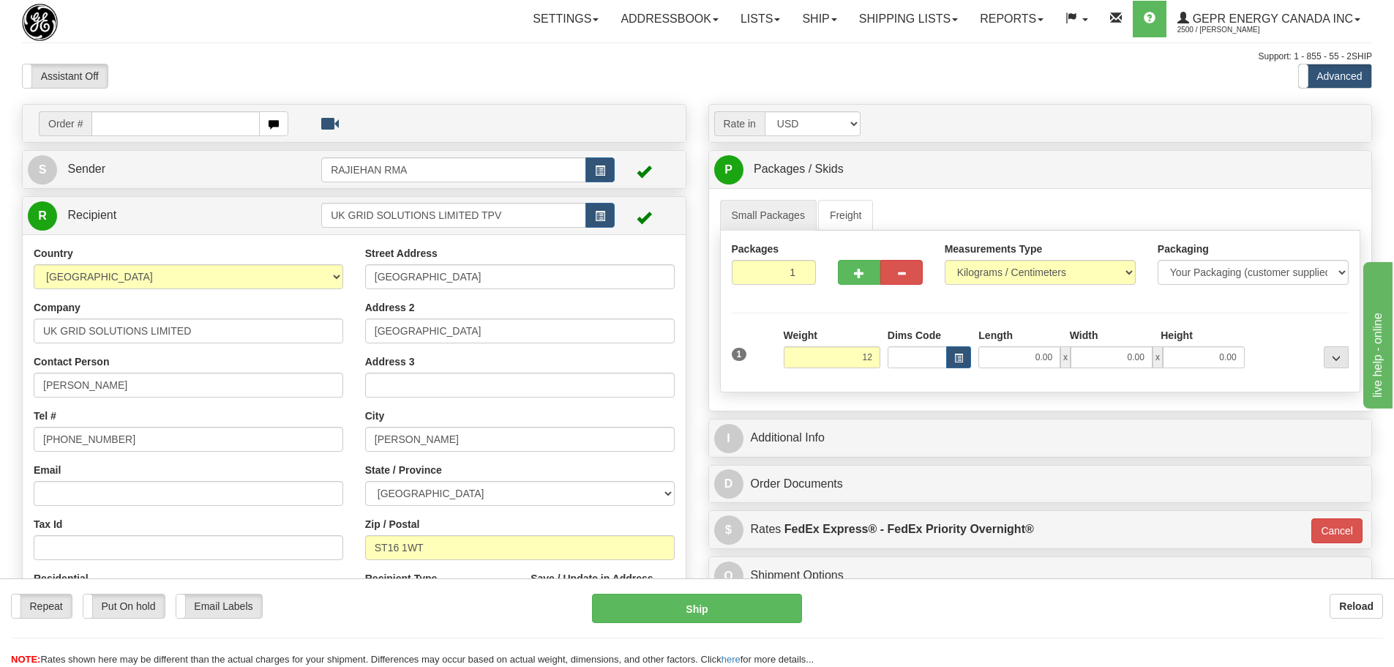
type input "12.00"
type input "01"
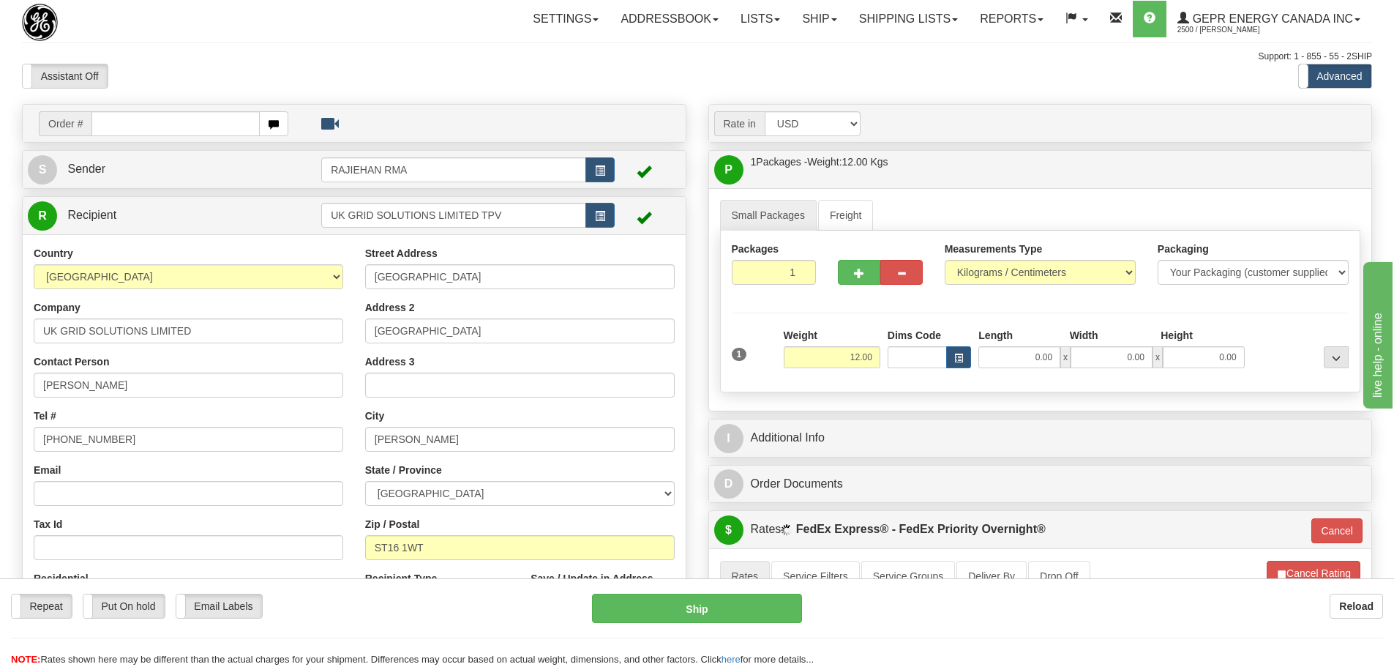
click at [870, 323] on div "Packages 1 1 Measurements Type" at bounding box center [1040, 312] width 641 height 162
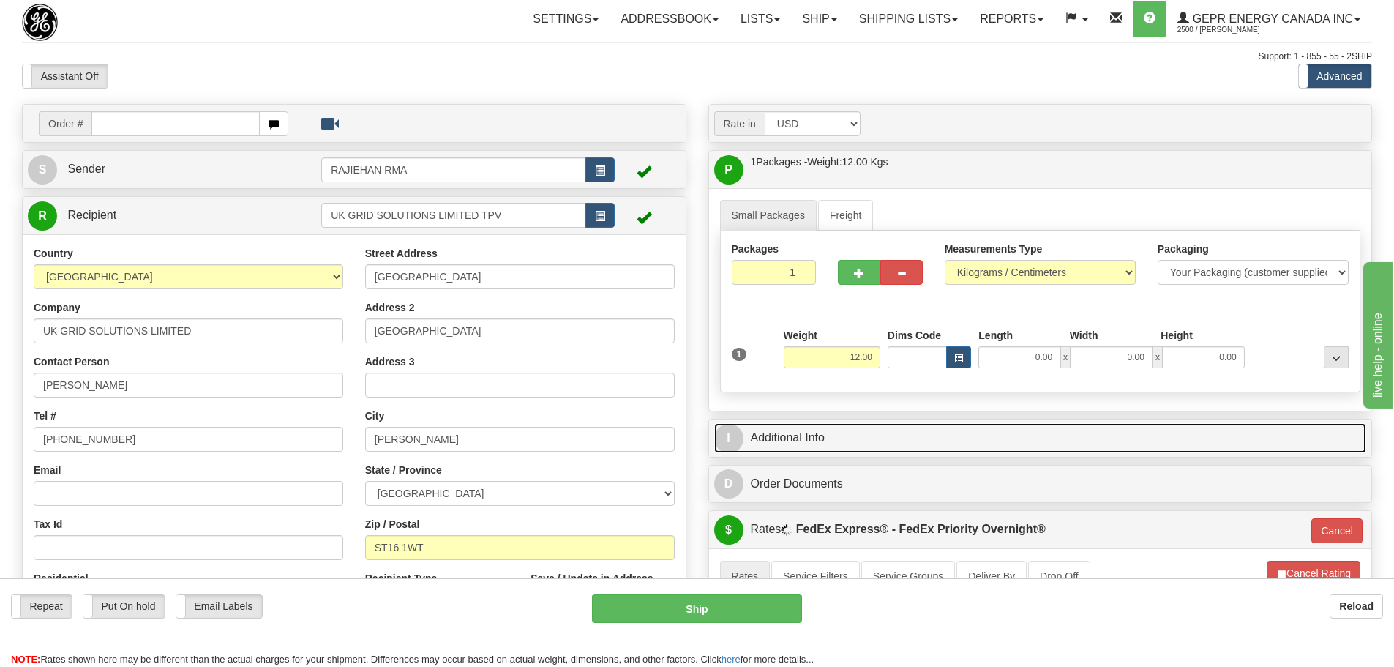
click at [861, 444] on link "I Additional Info" at bounding box center [1040, 438] width 653 height 30
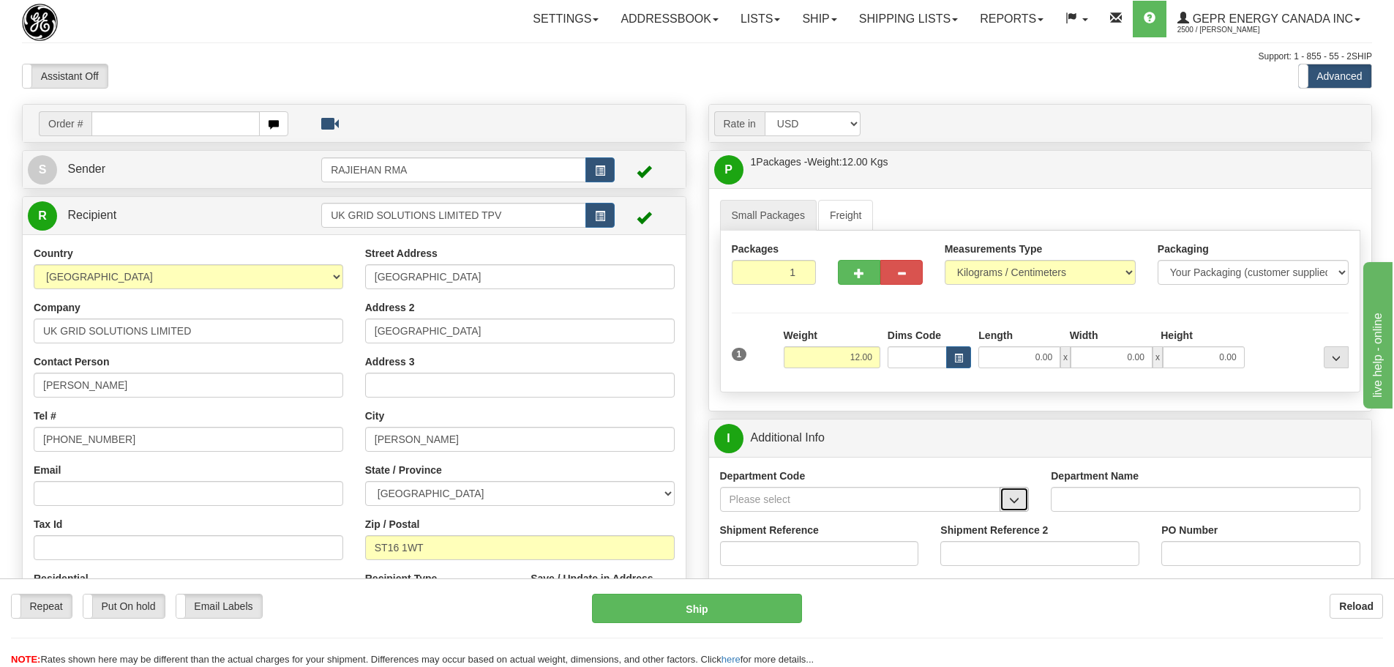
click at [1013, 490] on button "button" at bounding box center [1014, 499] width 29 height 25
click at [814, 512] on li "SER" at bounding box center [861, 521] width 280 height 19
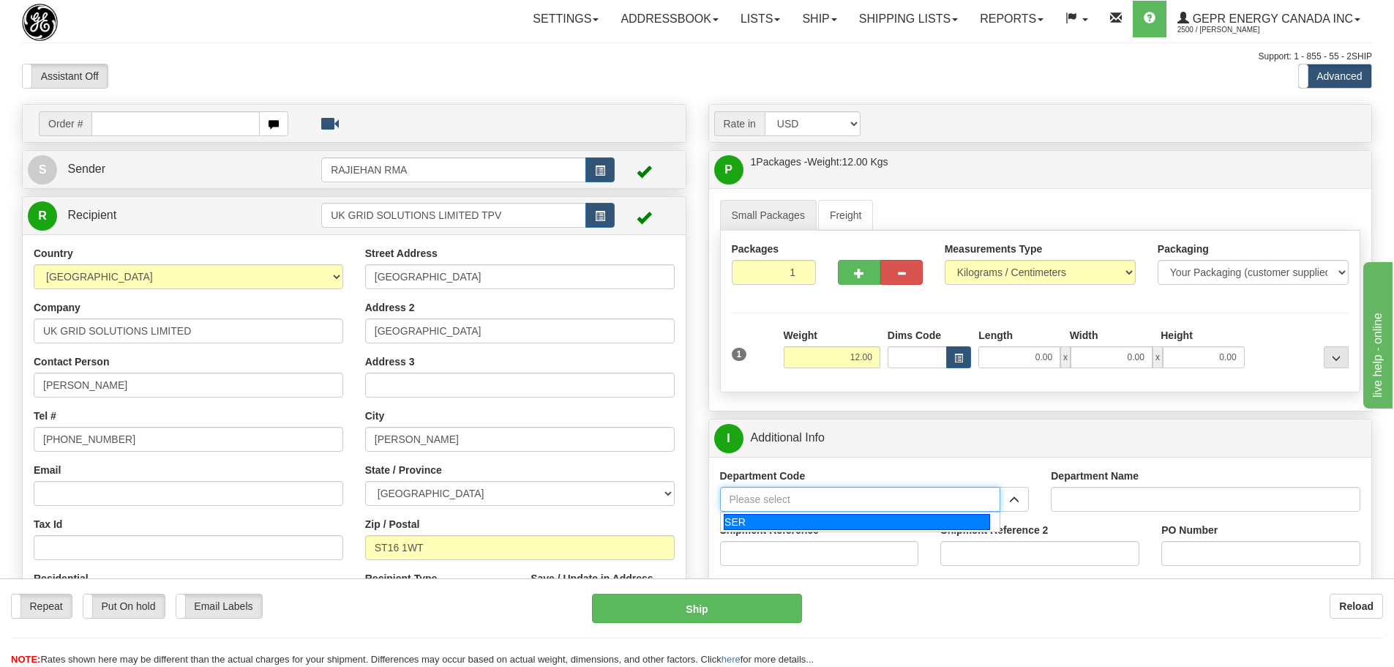
type input "SER"
type input "SERVICE DEPARTMENT"
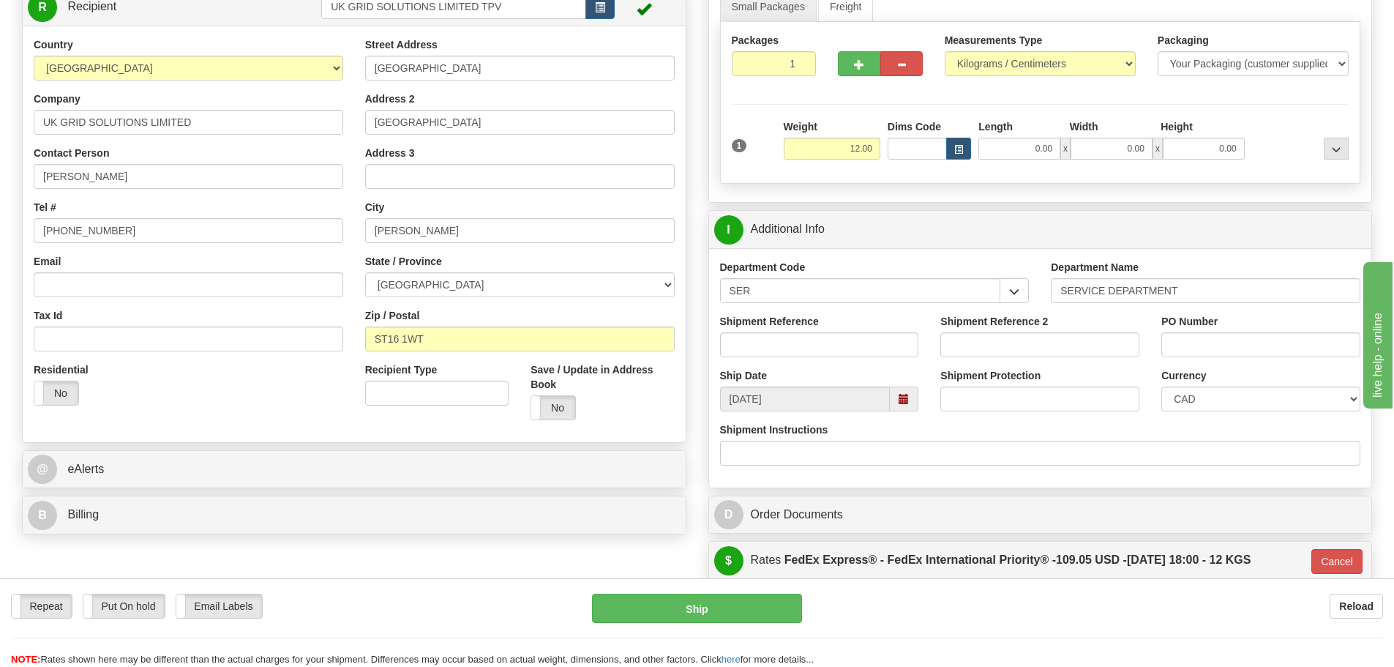
scroll to position [220, 0]
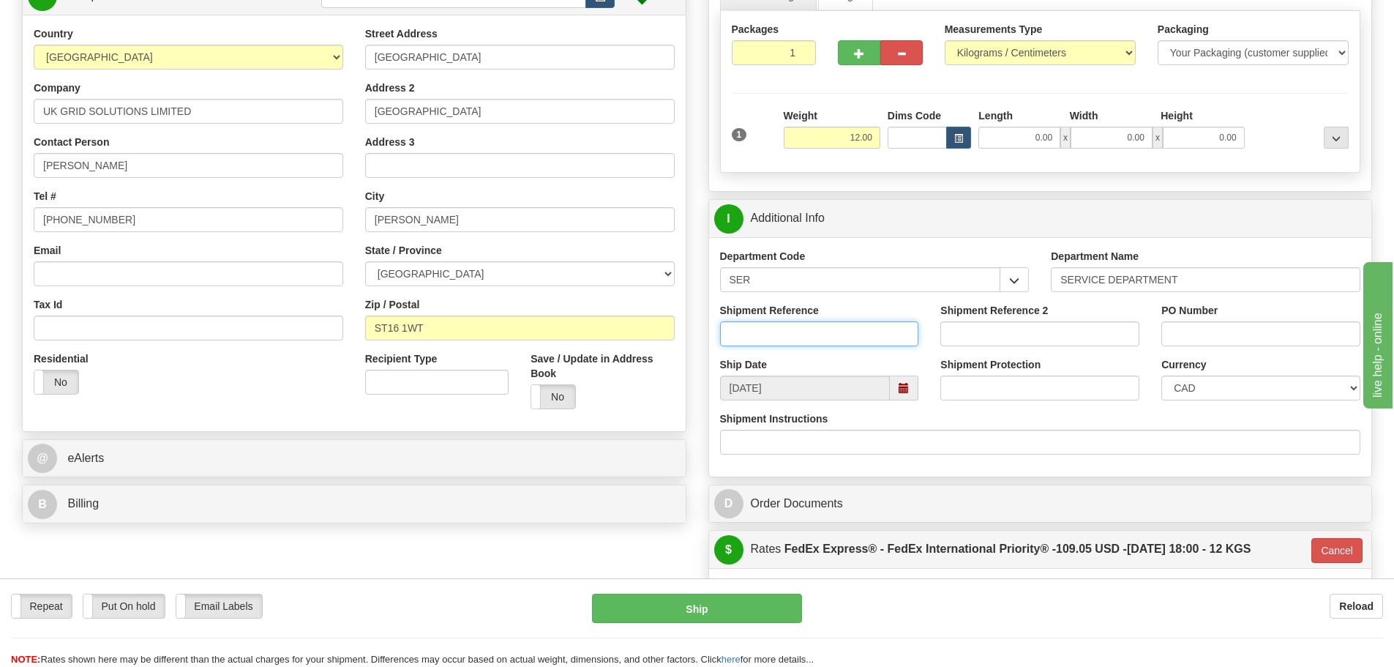
click at [763, 334] on input "Shipment Reference" at bounding box center [819, 333] width 199 height 25
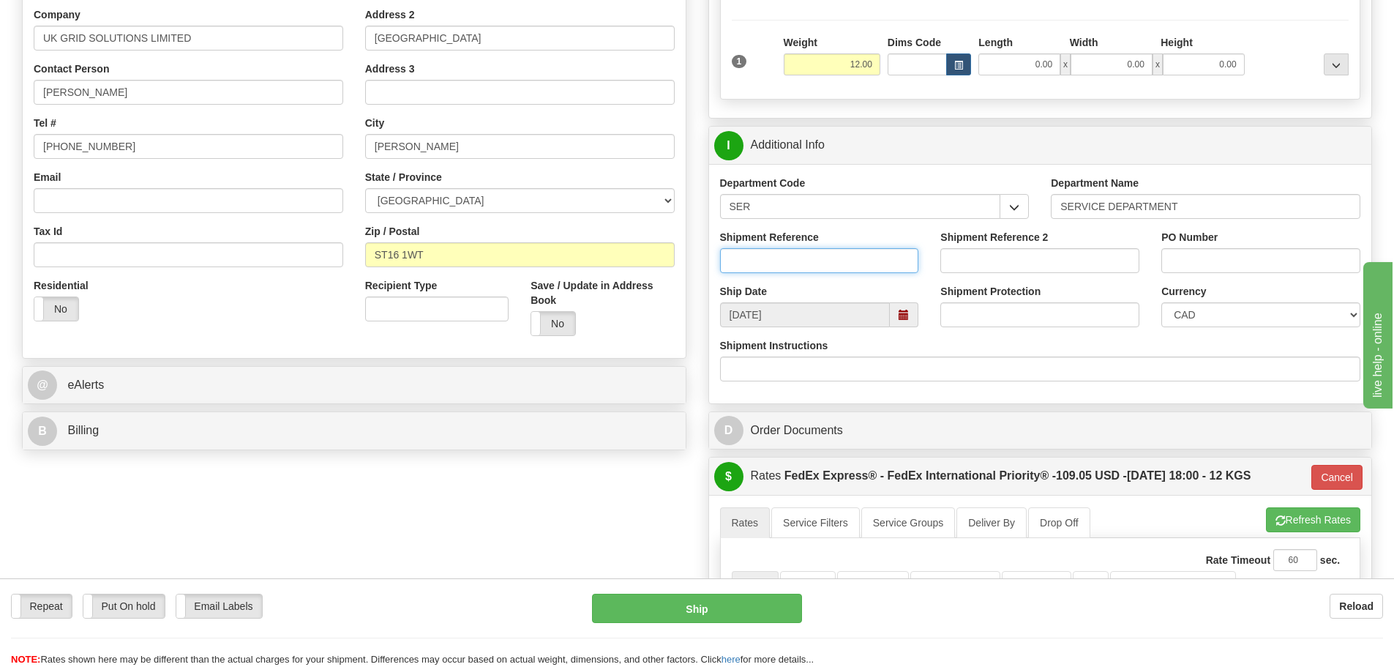
paste input "GS-03596186 LSN-45689"
type input "GS-03596186 LSN-45689"
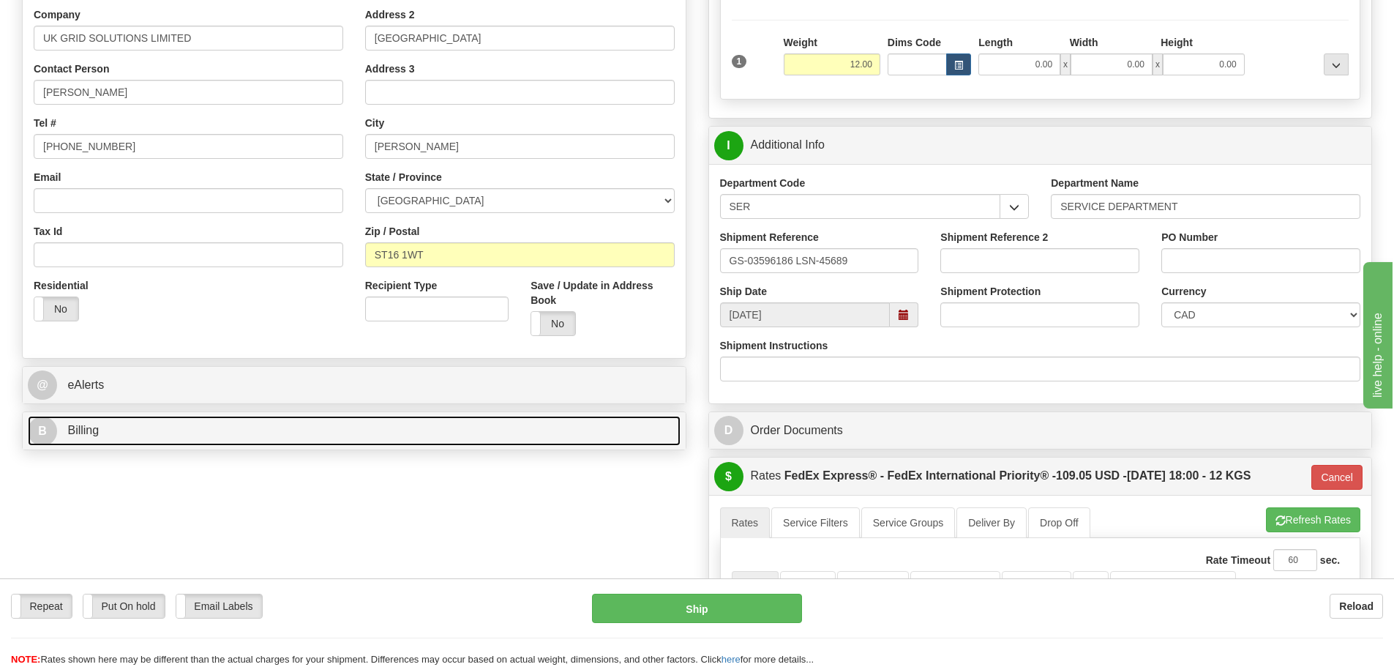
click at [168, 444] on link "B Billing" at bounding box center [354, 431] width 653 height 30
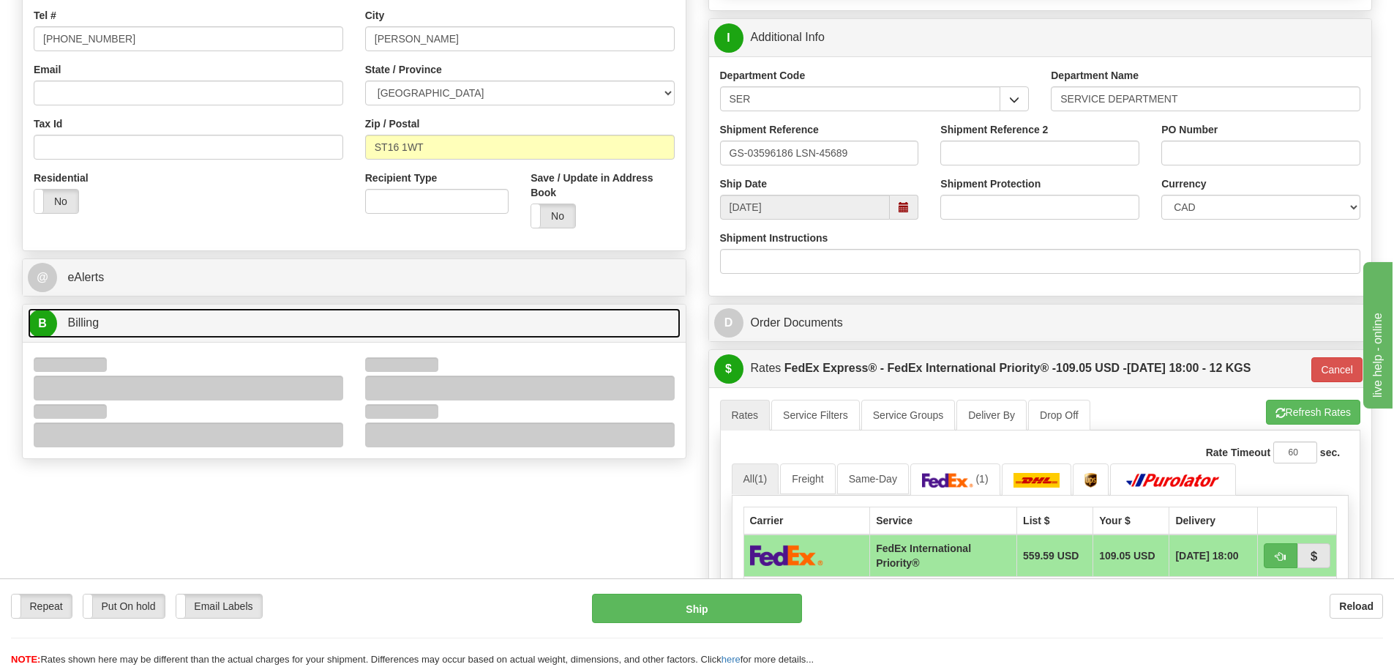
scroll to position [512, 0]
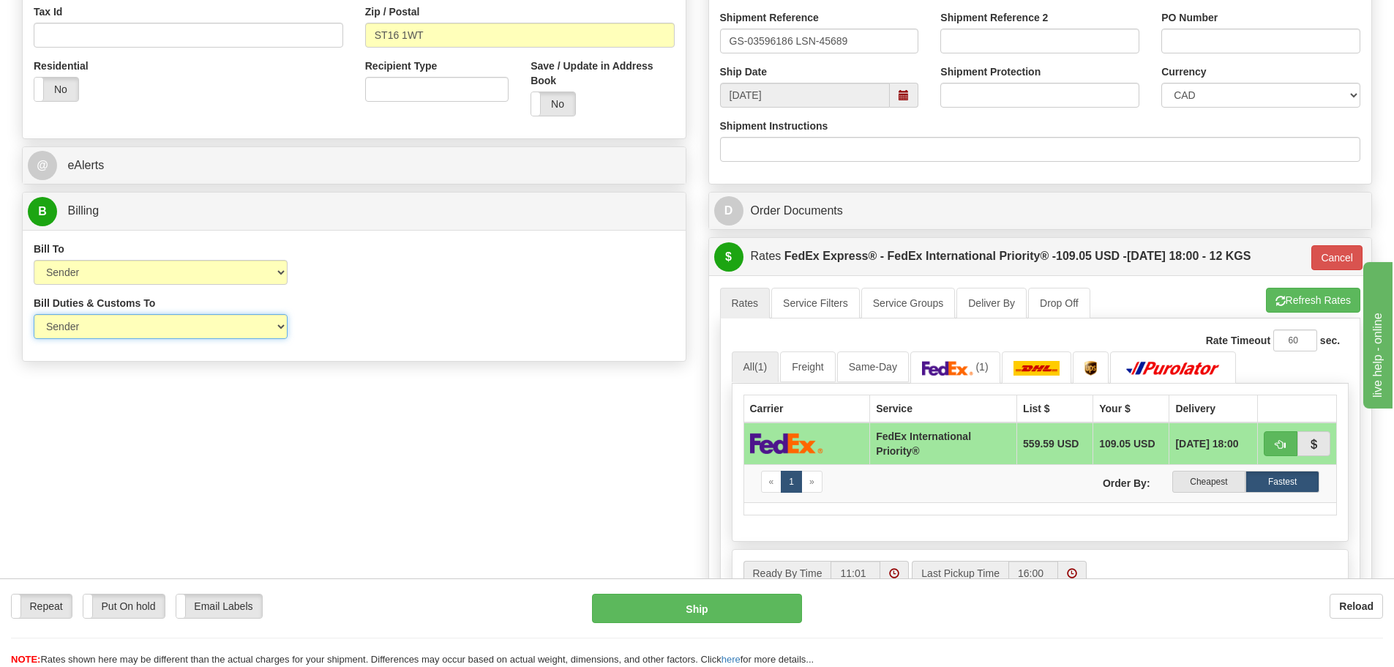
click at [240, 326] on select "Sender Recipient Third Party" at bounding box center [161, 326] width 254 height 25
click at [196, 278] on select "Sender Recipient Third Party Collect" at bounding box center [161, 272] width 254 height 25
select select "2"
click at [34, 260] on select "Sender Recipient Third Party Collect" at bounding box center [161, 272] width 254 height 25
type input "01"
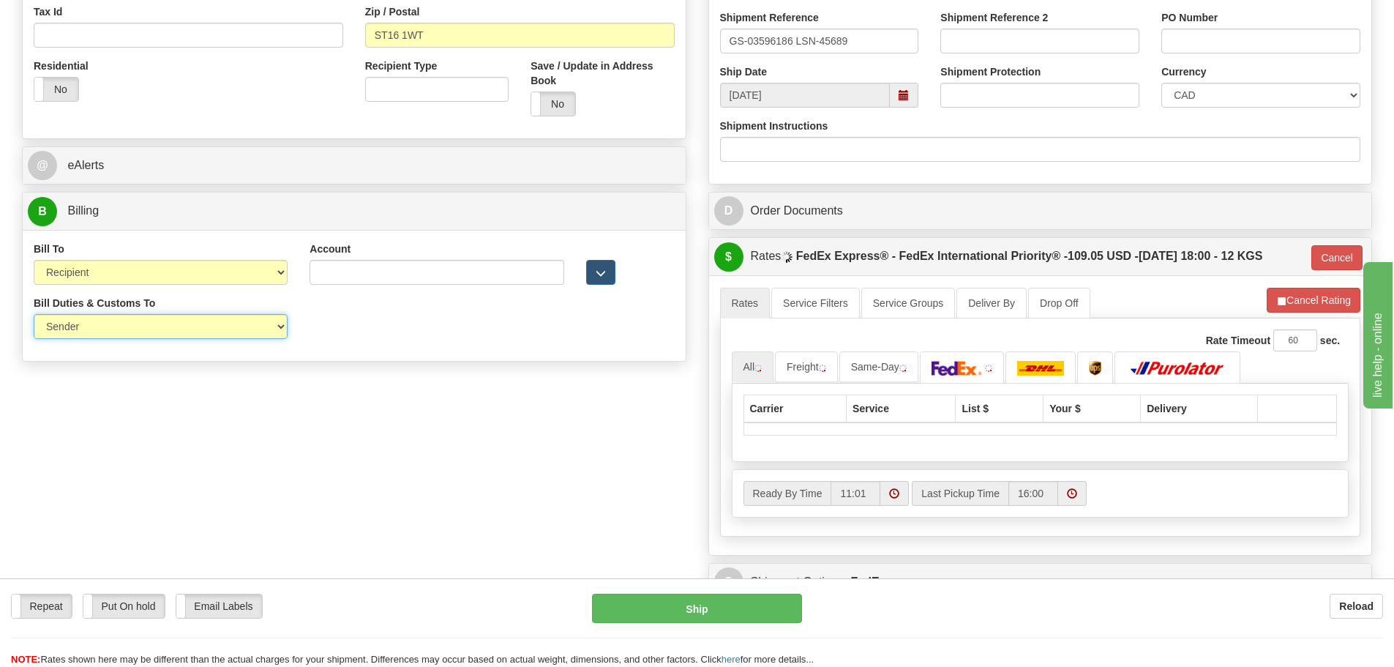
click at [185, 322] on select "Sender Recipient Third Party" at bounding box center [161, 326] width 254 height 25
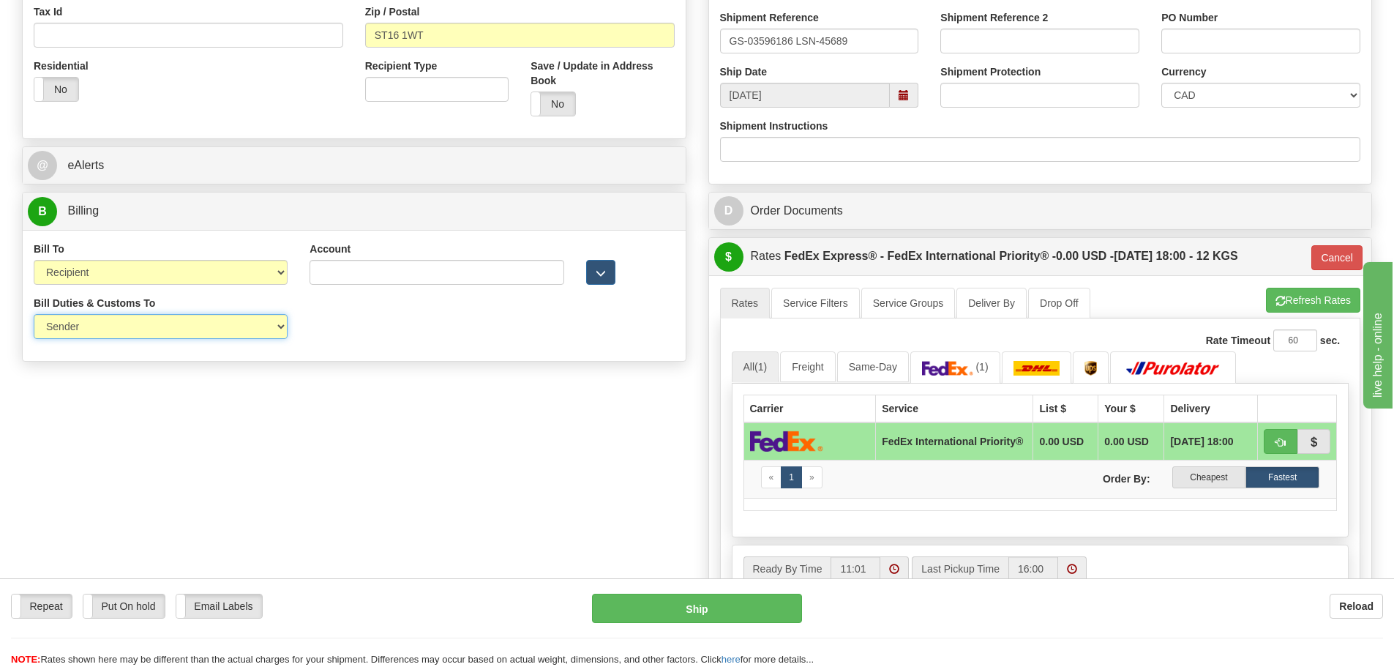
select select "2"
click at [34, 314] on select "Sender Recipient Third Party" at bounding box center [161, 326] width 254 height 25
type input "01"
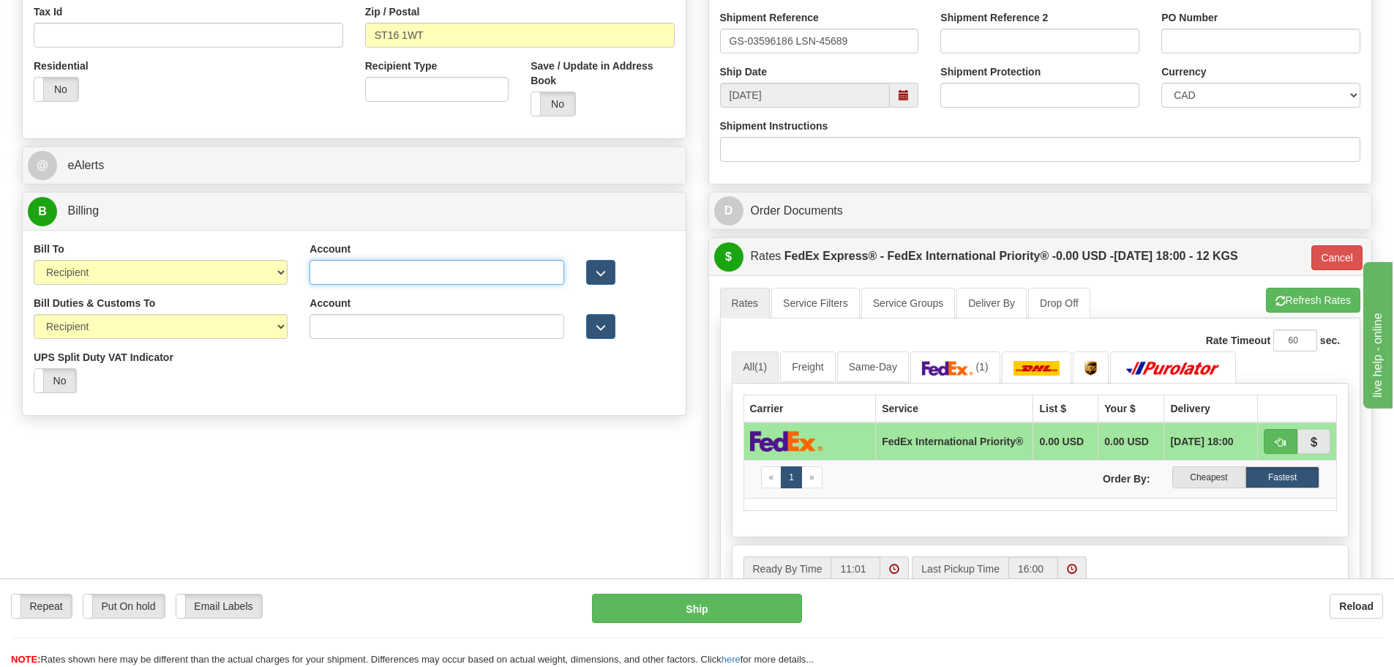
click at [487, 279] on input "Account" at bounding box center [437, 272] width 254 height 25
paste input "952619747"
type input "952619747"
click at [375, 330] on input "Account" at bounding box center [437, 326] width 254 height 25
paste input "952619747"
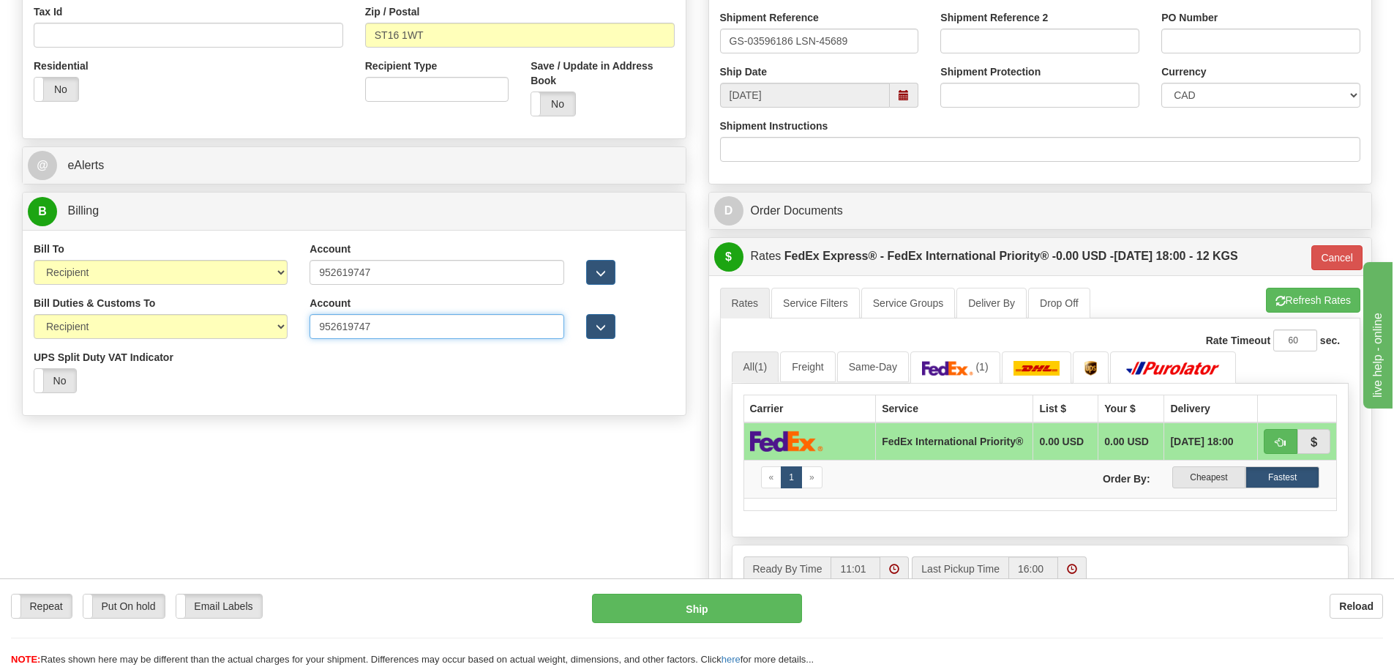
type input "952619747"
click at [351, 427] on div "Order # S Sender" at bounding box center [697, 184] width 1372 height 1184
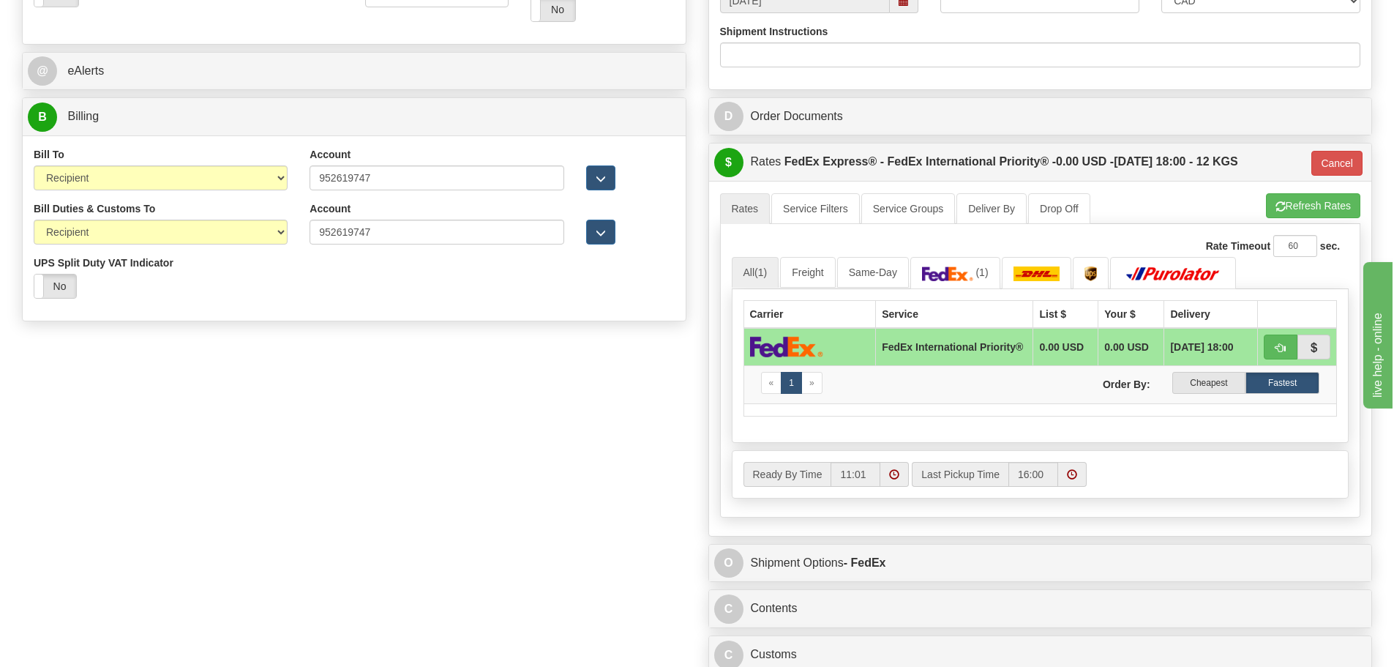
scroll to position [732, 0]
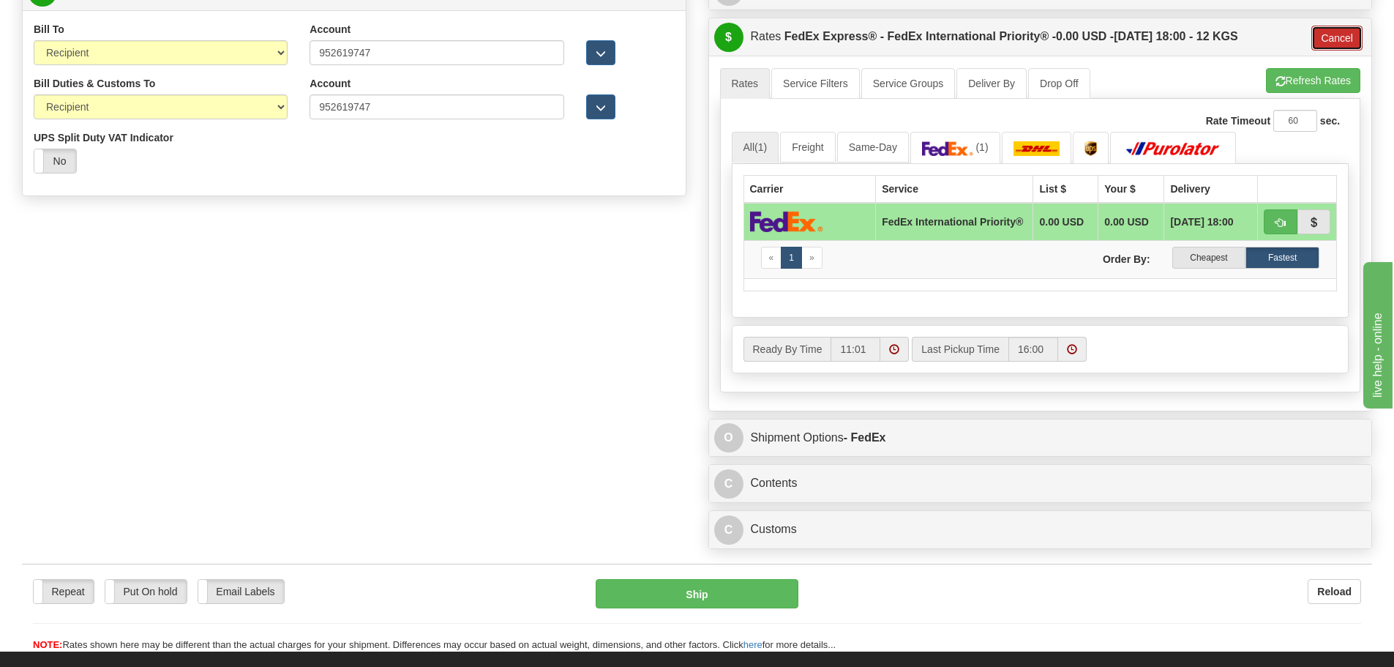
click at [1336, 39] on button "Cancel" at bounding box center [1337, 38] width 51 height 25
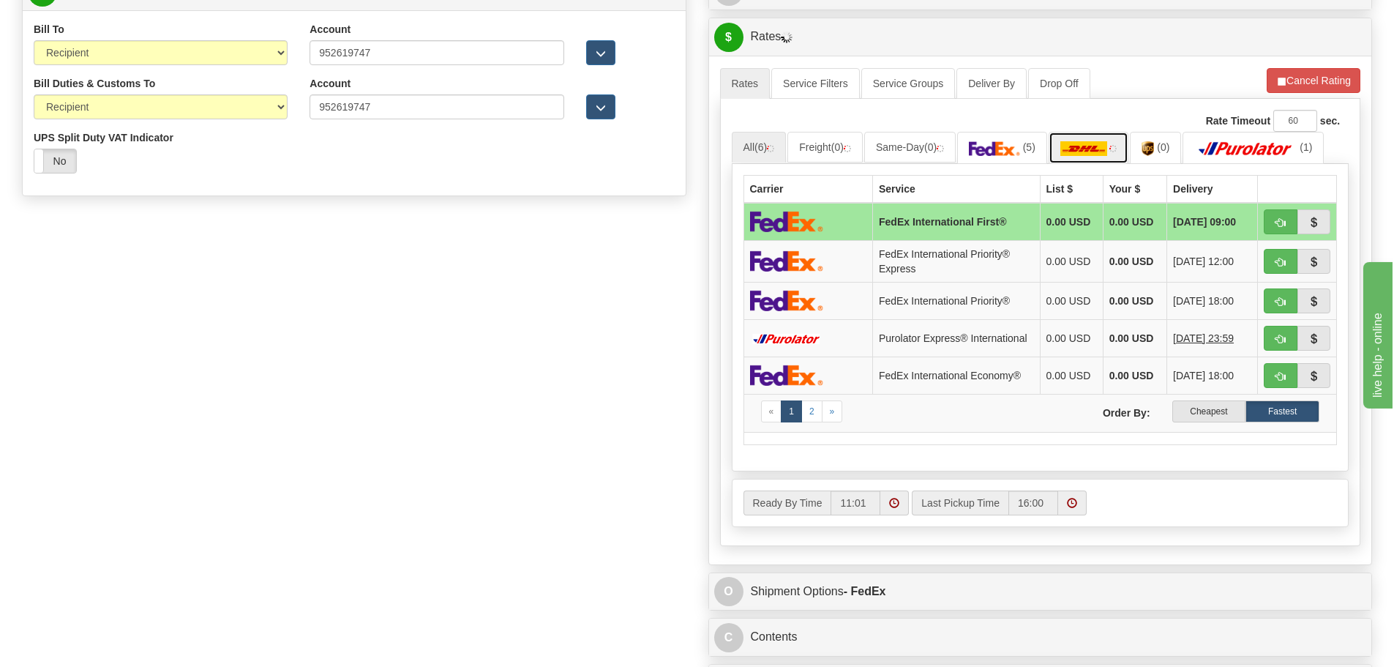
click at [1095, 151] on img at bounding box center [1084, 148] width 47 height 15
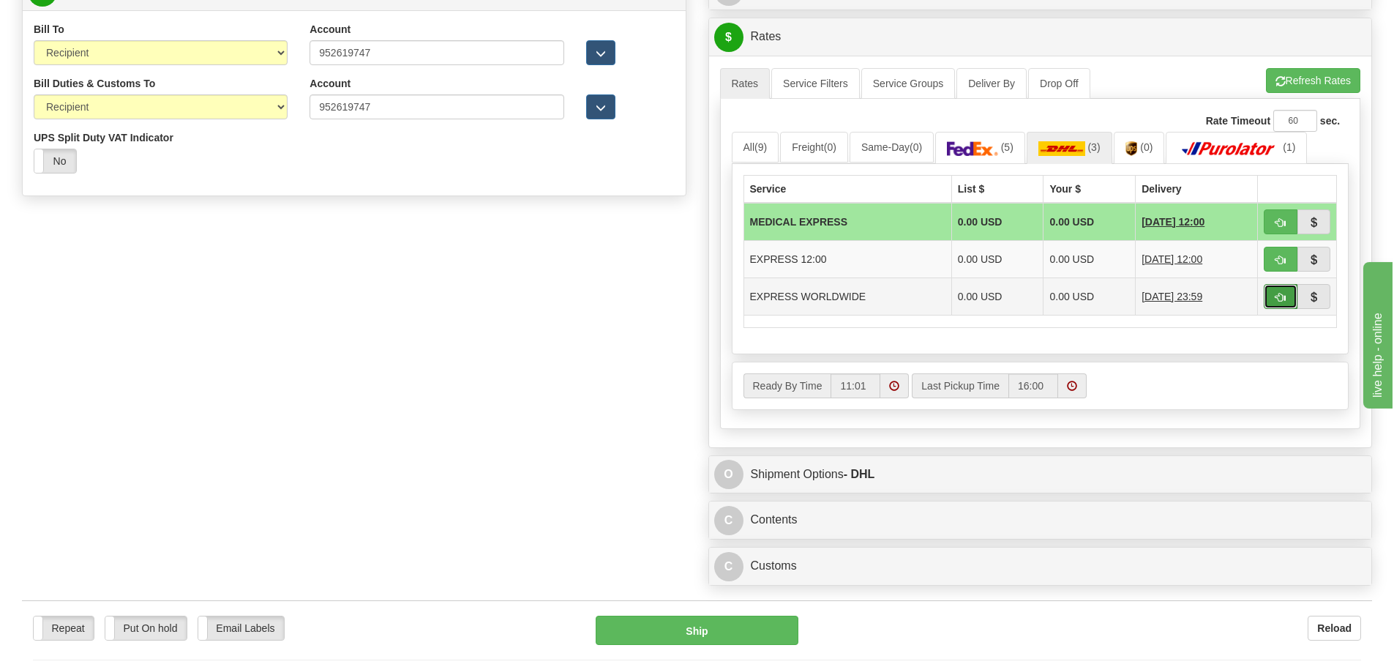
click at [1282, 287] on button "button" at bounding box center [1281, 296] width 34 height 25
type input "P"
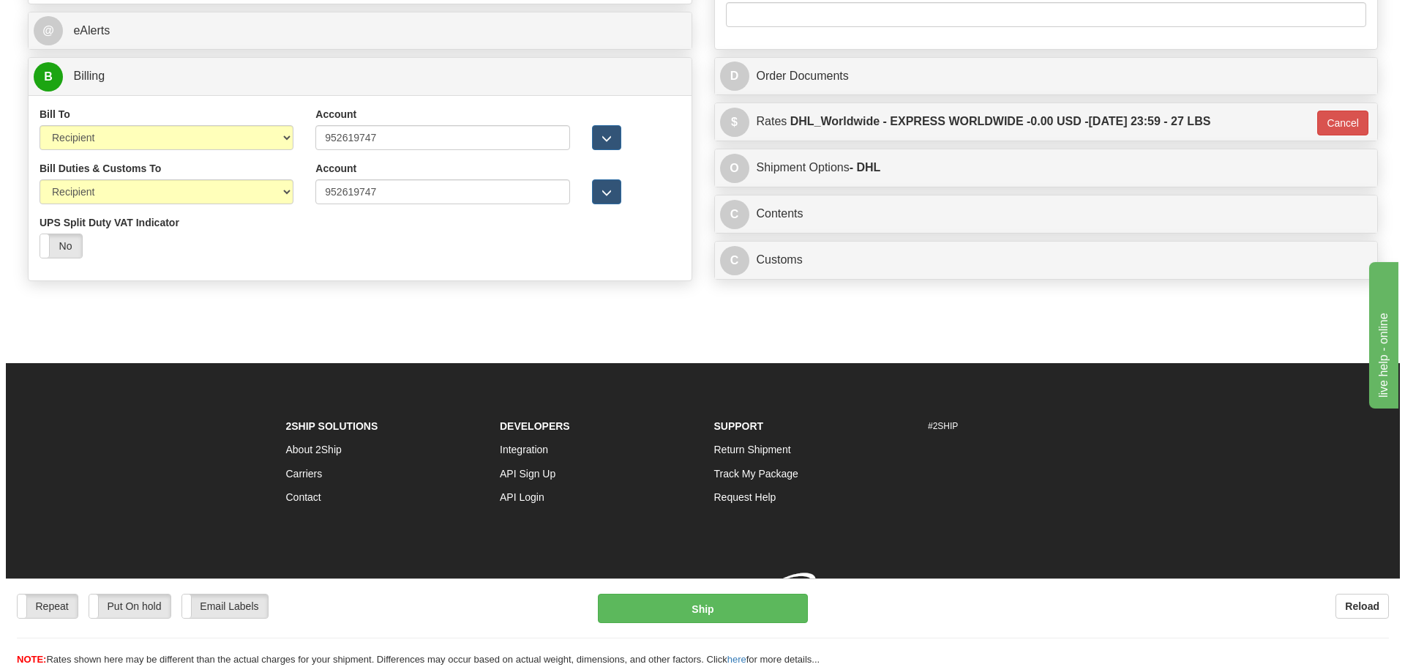
scroll to position [668, 0]
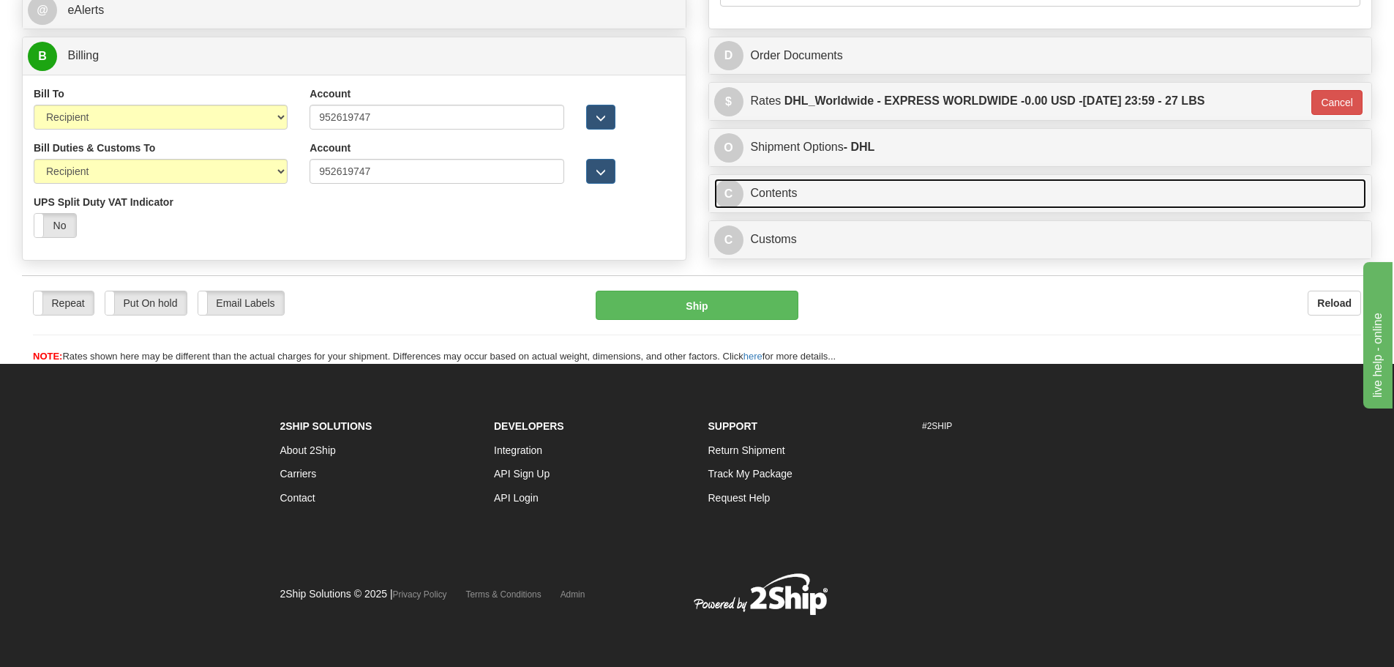
click at [841, 205] on link "C Contents" at bounding box center [1040, 194] width 653 height 30
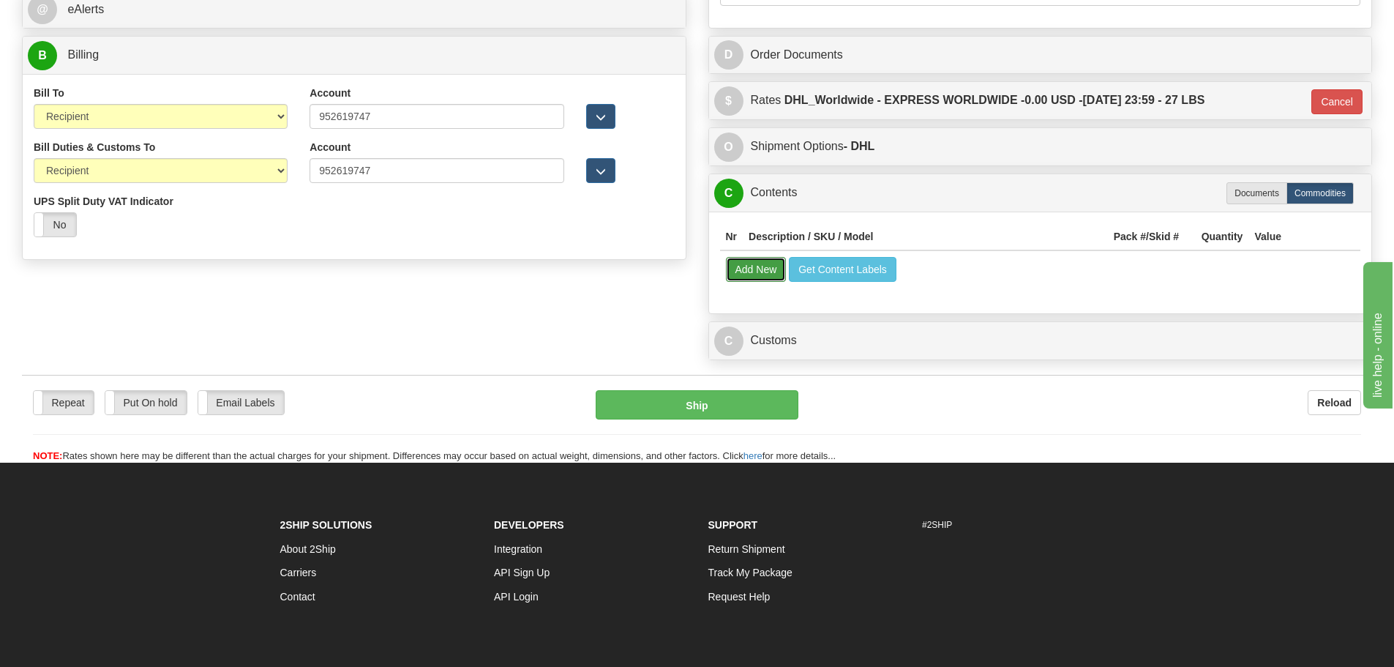
click at [768, 270] on button "Add New" at bounding box center [756, 269] width 61 height 25
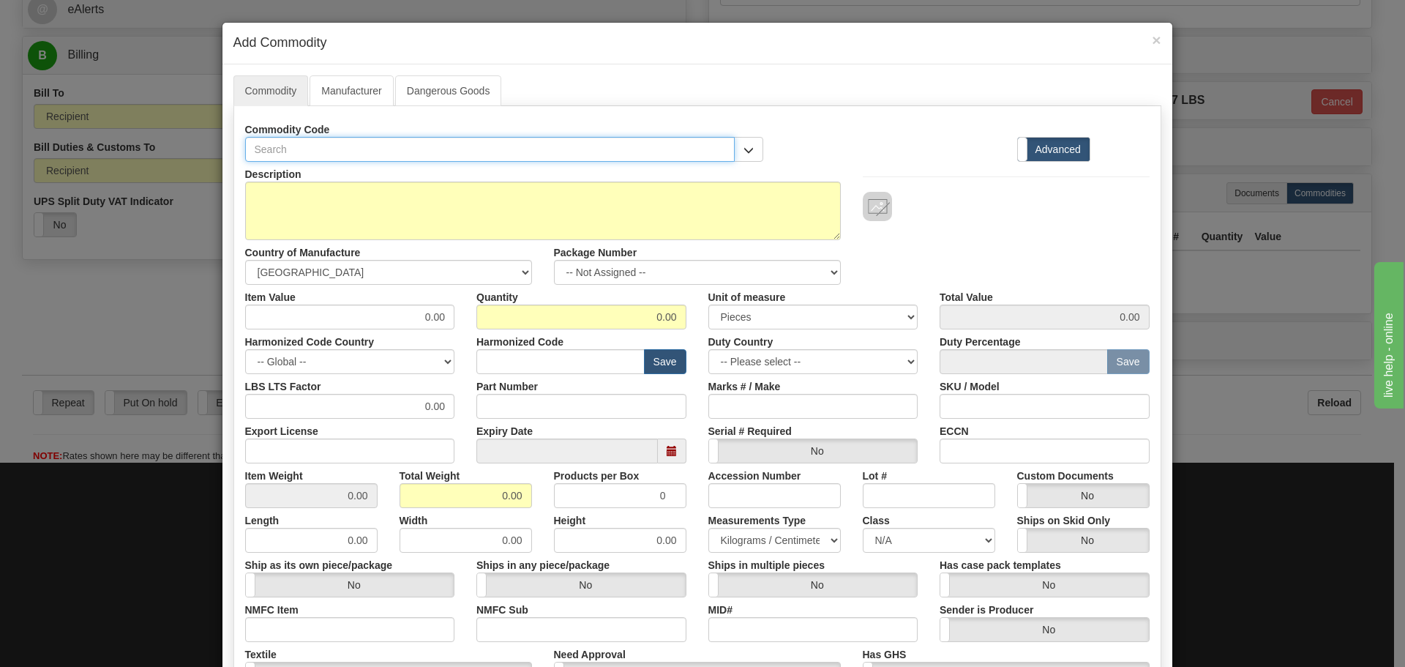
click at [304, 144] on input "text" at bounding box center [490, 149] width 490 height 25
paste input "MVAJ051RA0800B"
type input "MVAJ051RA0800B"
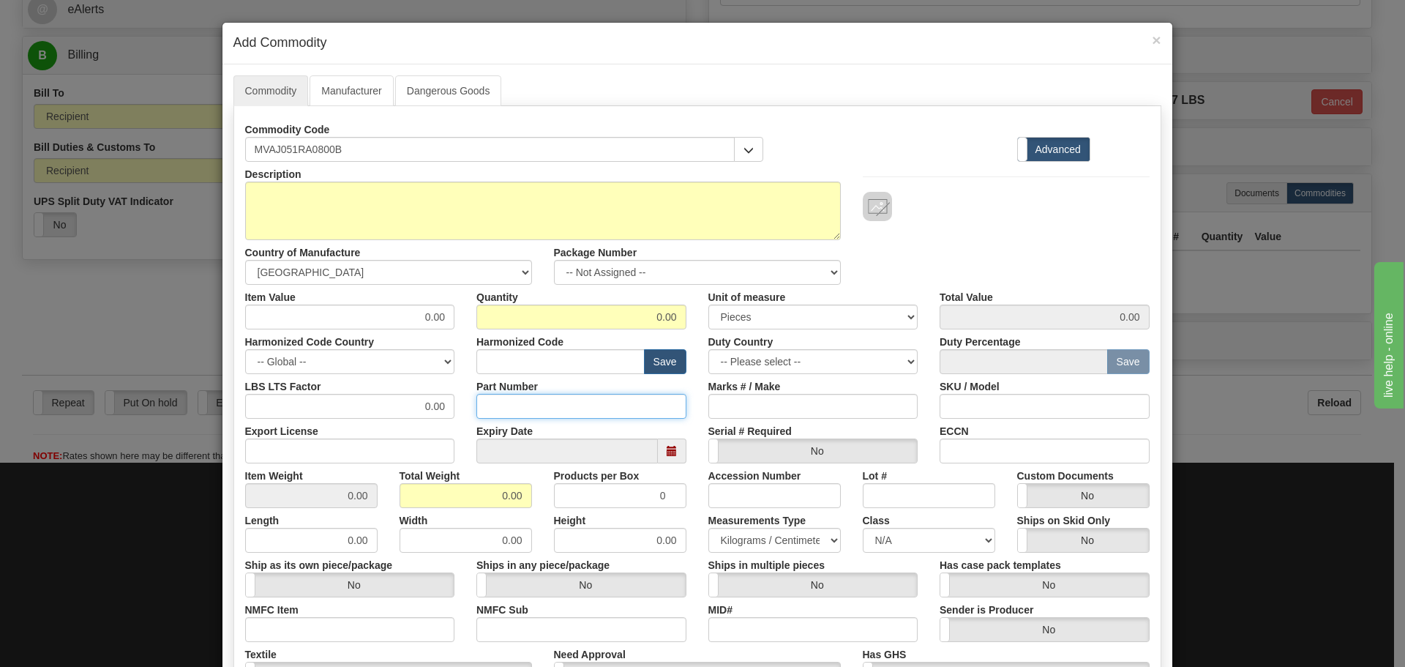
click at [545, 392] on div "Part Number" at bounding box center [582, 396] width 232 height 45
paste input "MVAJ051RA0800B"
type input "MVAJ051RA0800B"
click at [539, 347] on div "Harmonized Code Save" at bounding box center [582, 351] width 232 height 45
type input "8536.49.0080"
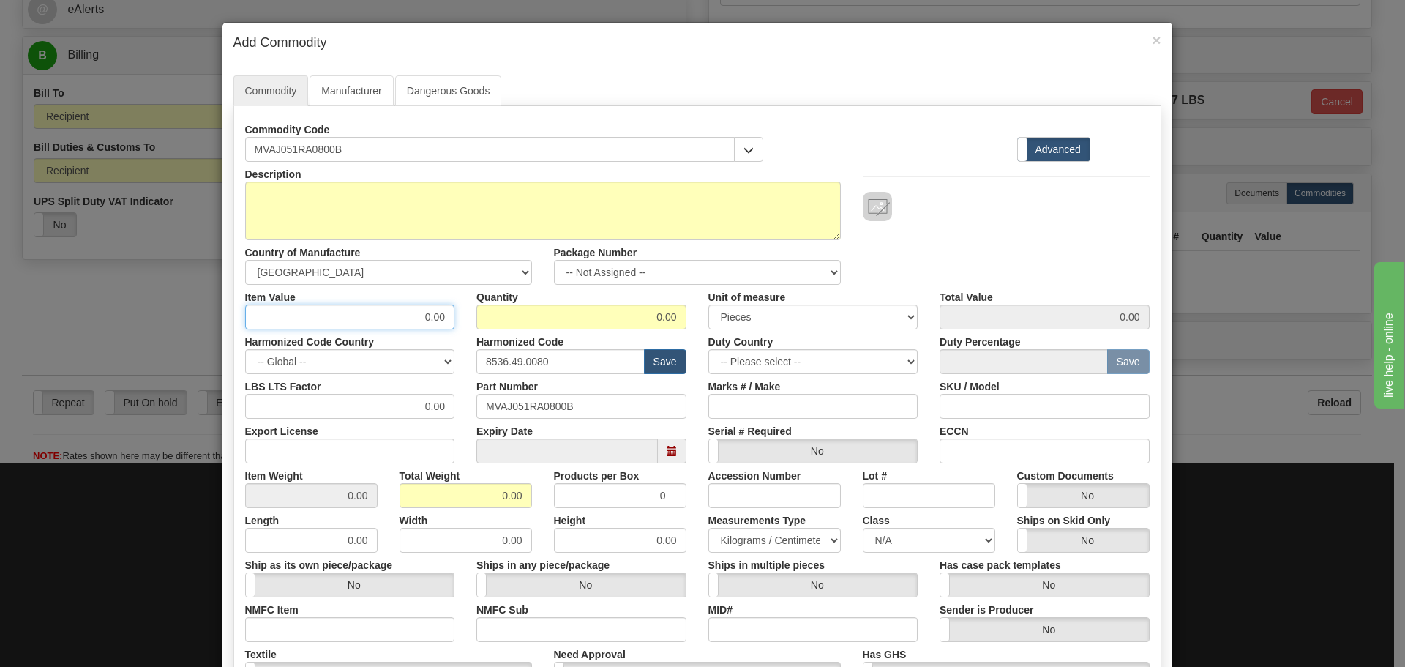
drag, startPoint x: 457, startPoint y: 320, endPoint x: 475, endPoint y: 318, distance: 18.4
click at [475, 318] on div "Item Value 0.00 Quantity 0.00 Unit of measure 3 Thousand Square Inches Adjustme…" at bounding box center [697, 307] width 927 height 45
type input "652.34"
type input "6"
type input "3914.04"
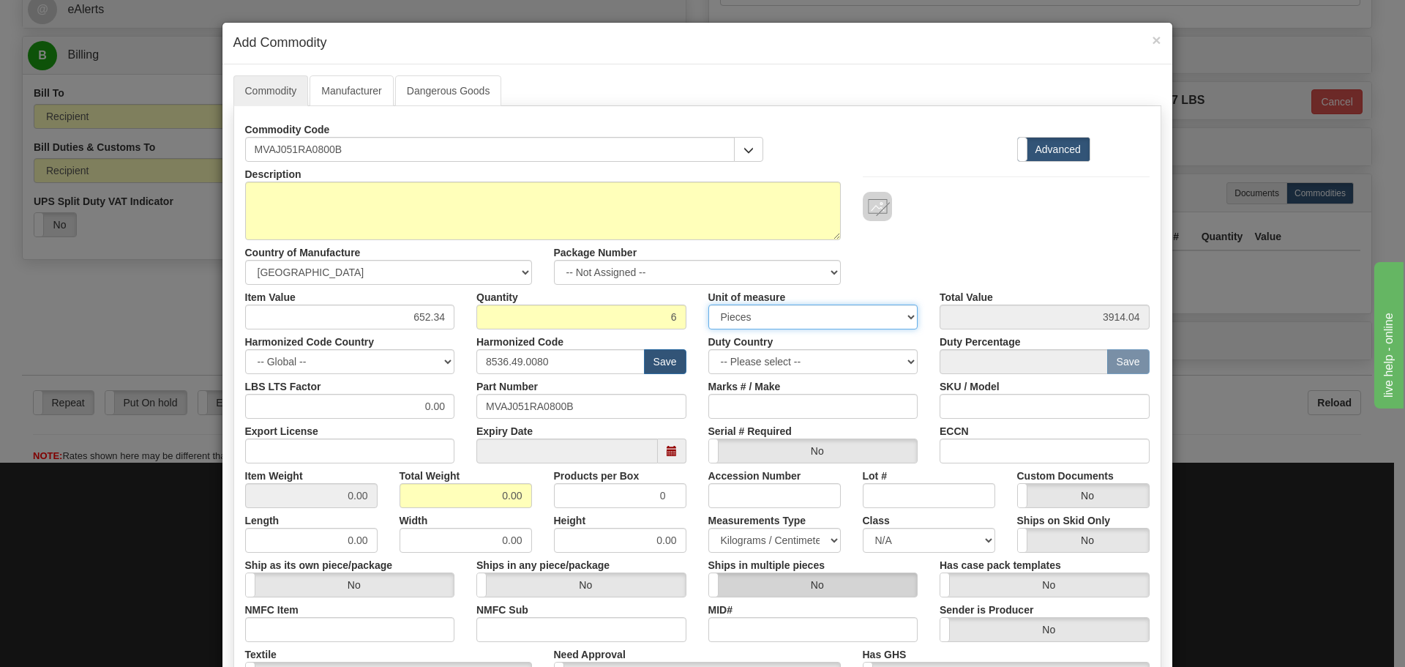
scroll to position [220, 0]
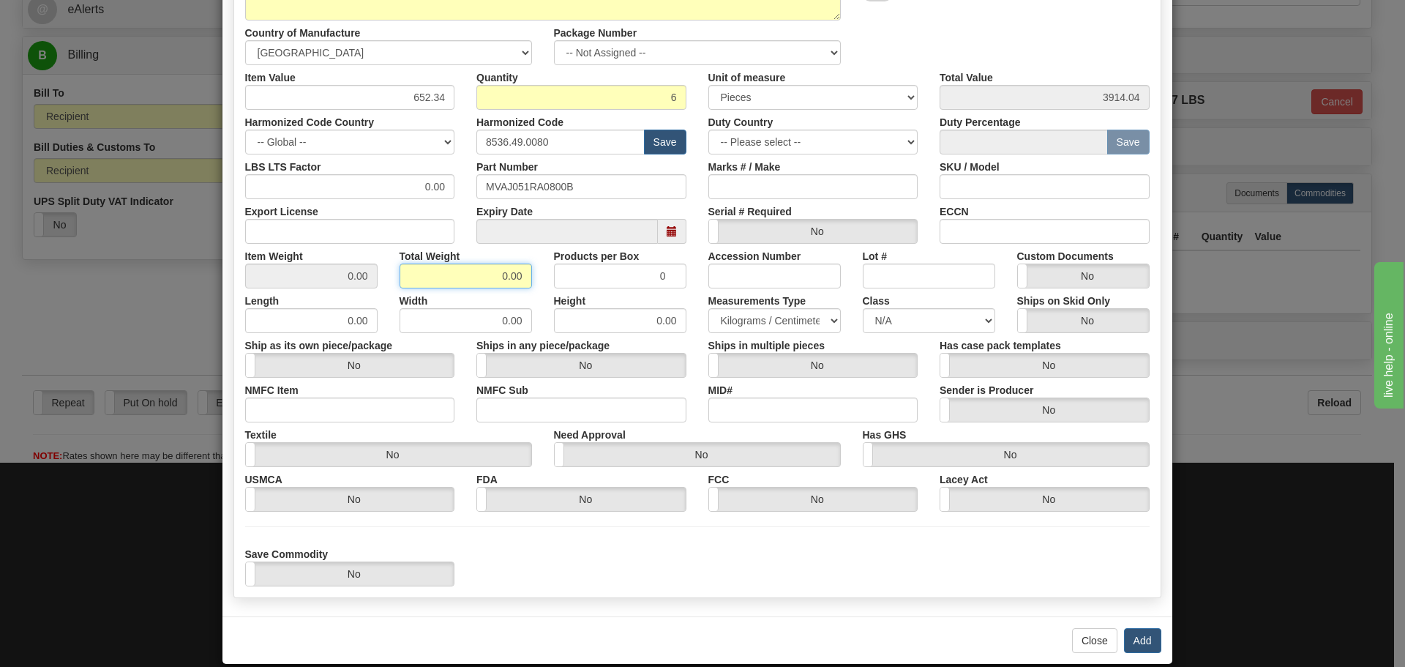
drag, startPoint x: 498, startPoint y: 280, endPoint x: 548, endPoint y: 285, distance: 50.0
click at [548, 285] on div "Item Weight 0.00 Total Weight 0.00 Products per Box 0 Accession Number Lot # Cu…" at bounding box center [697, 266] width 927 height 45
type input "12"
type input "2.0000"
click at [558, 302] on label "Height" at bounding box center [570, 298] width 32 height 20
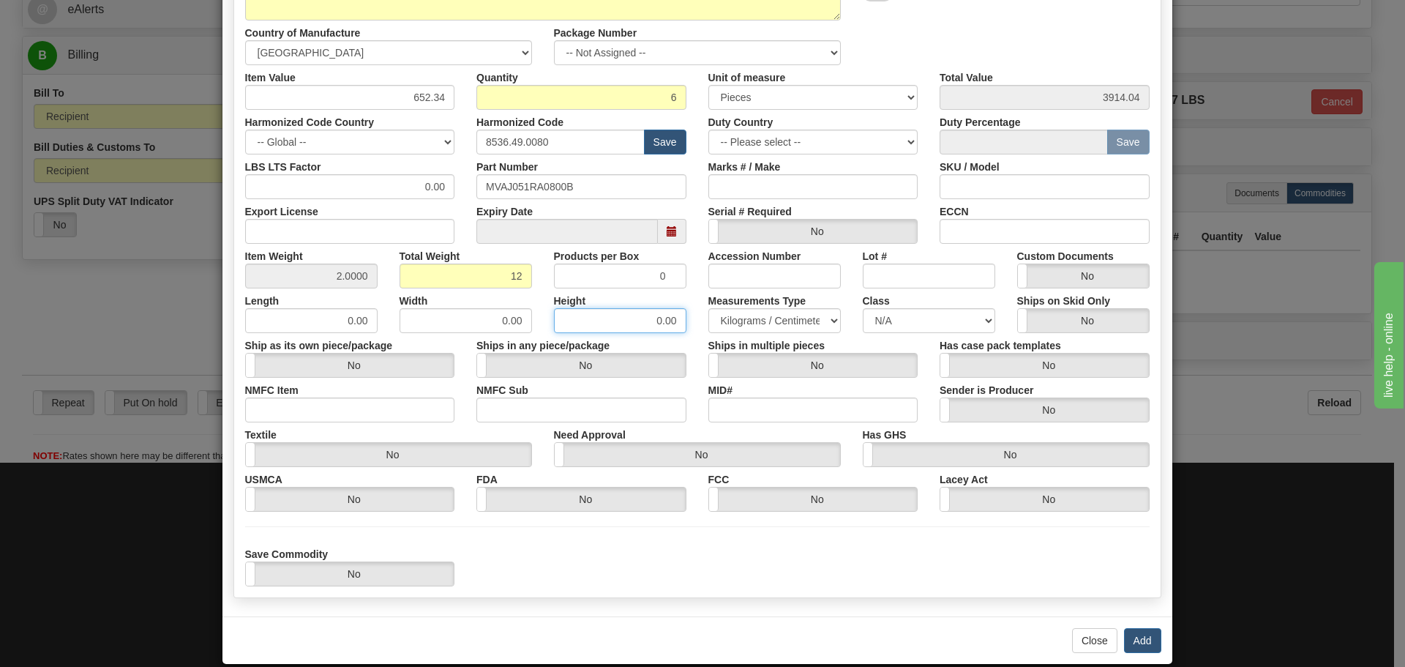
click at [558, 308] on input "0.00" at bounding box center [620, 320] width 132 height 25
click at [1125, 632] on button "Add" at bounding box center [1142, 640] width 37 height 25
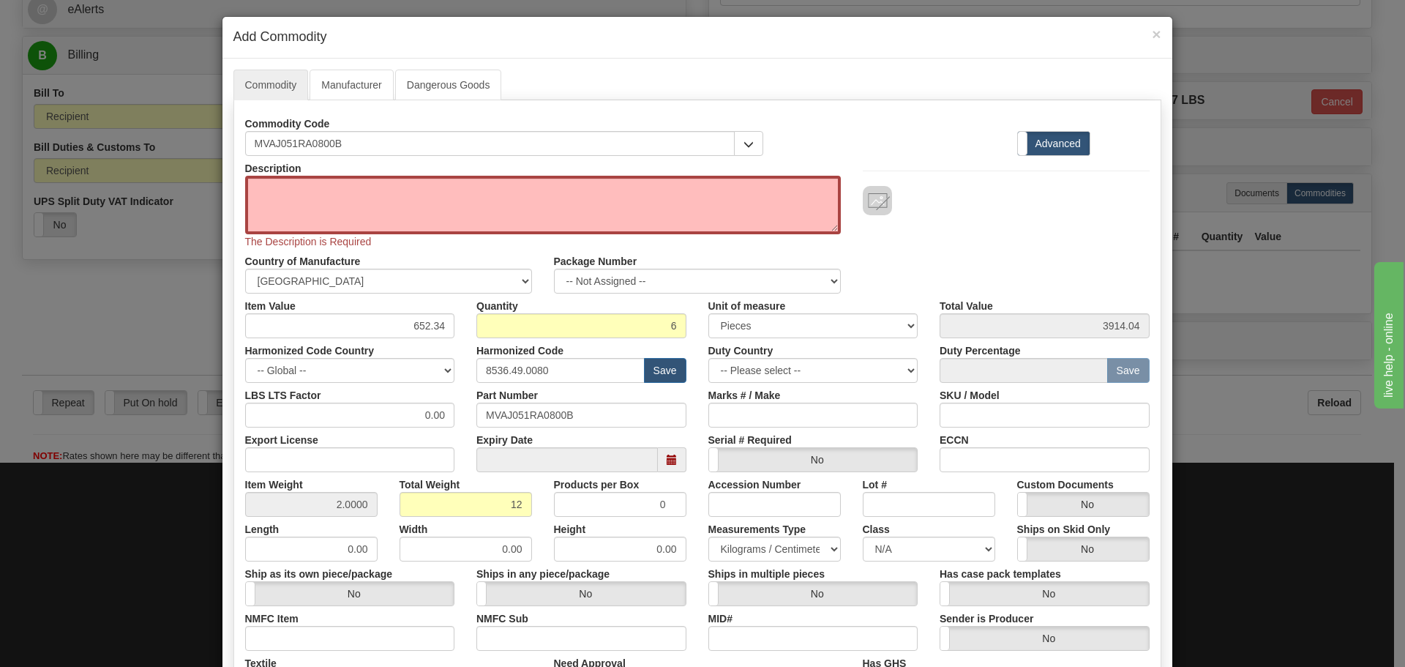
scroll to position [0, 0]
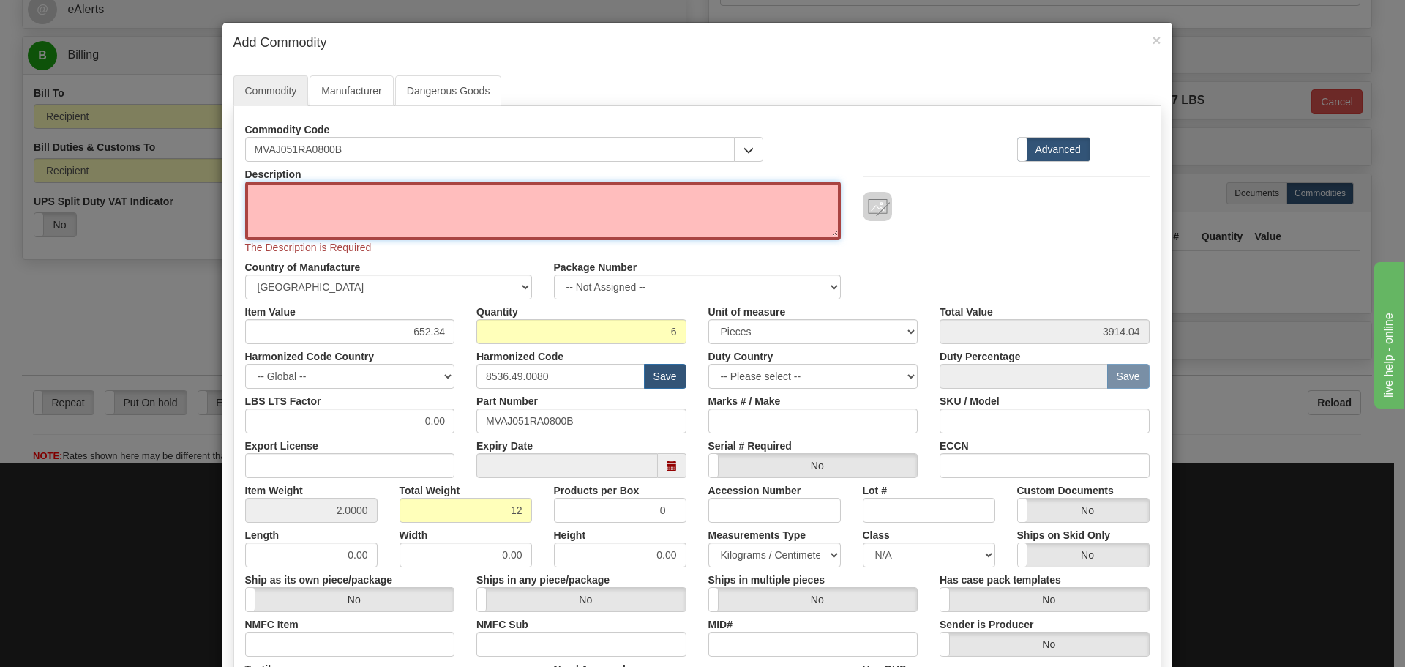
click at [741, 215] on textarea "Description" at bounding box center [543, 211] width 596 height 59
click at [467, 176] on div "Description The Description is Required" at bounding box center [543, 208] width 618 height 93
click at [471, 190] on textarea "Description" at bounding box center [543, 211] width 596 height 59
paste textarea "MVAJ - Tripping Relay High or Low Burden"
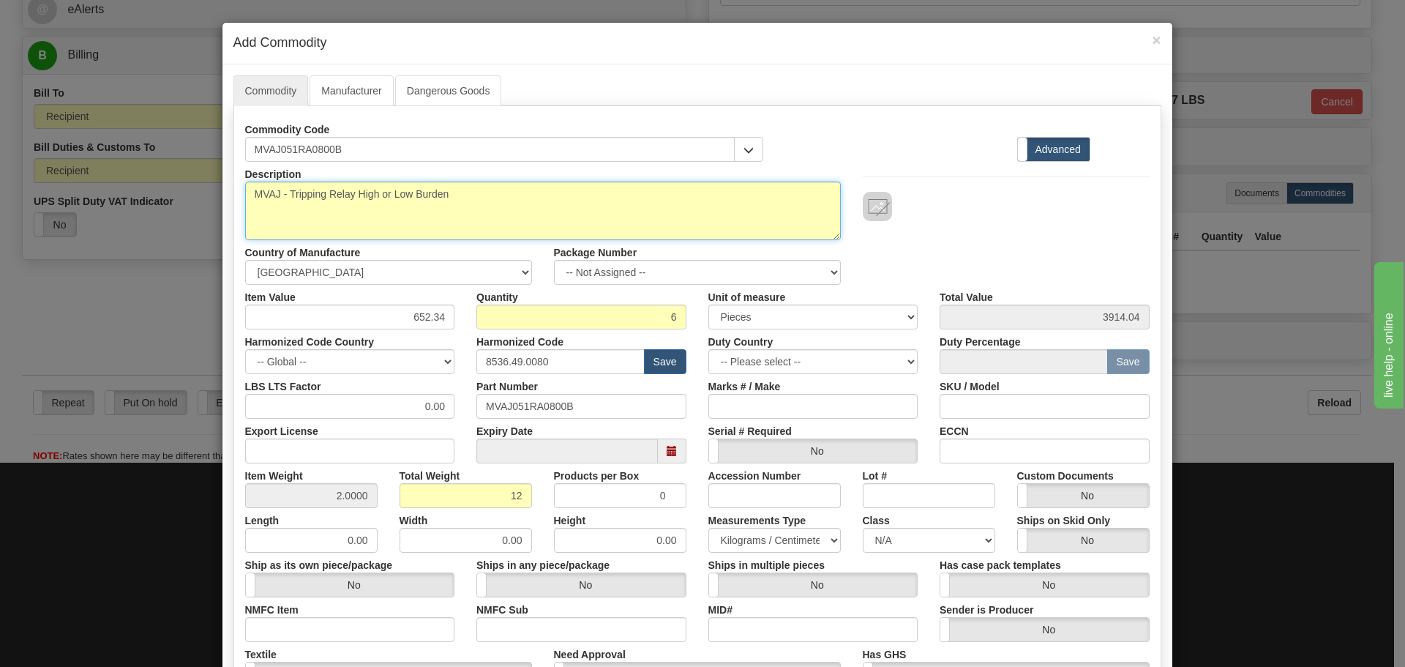
type textarea "MVAJ - Tripping Relay High or Low Burden"
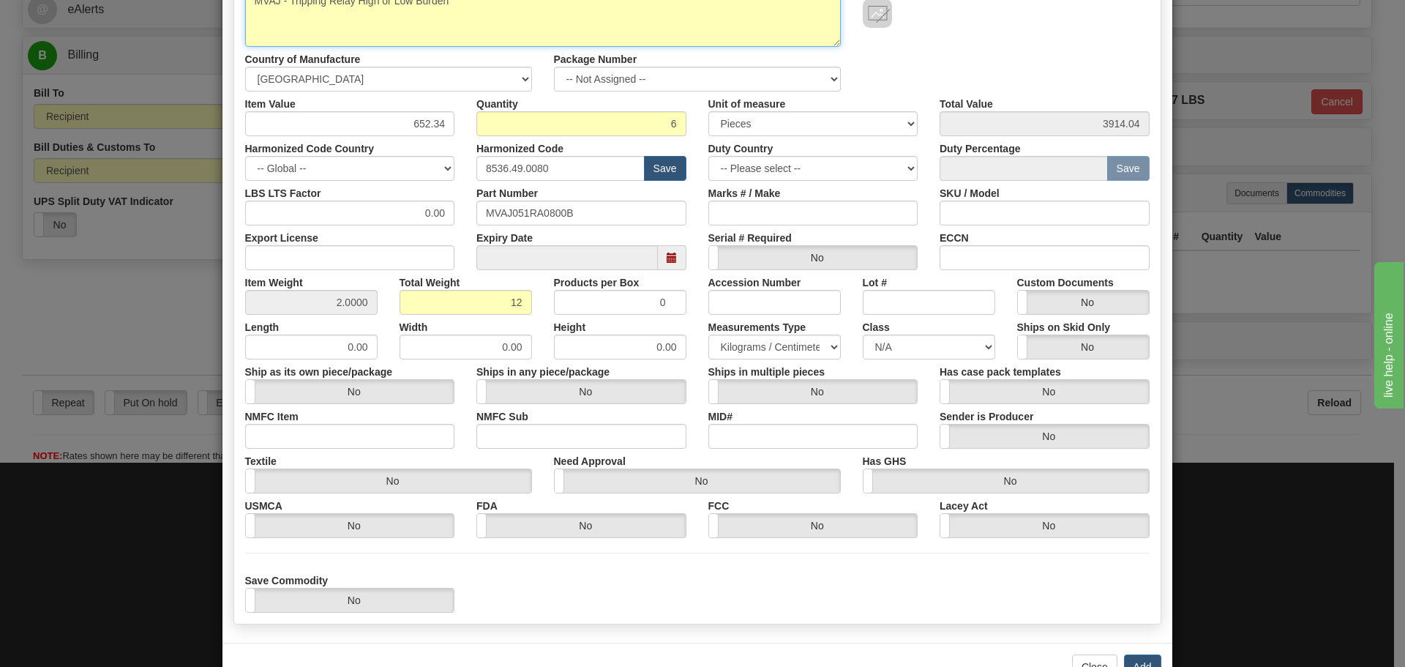
scroll to position [239, 0]
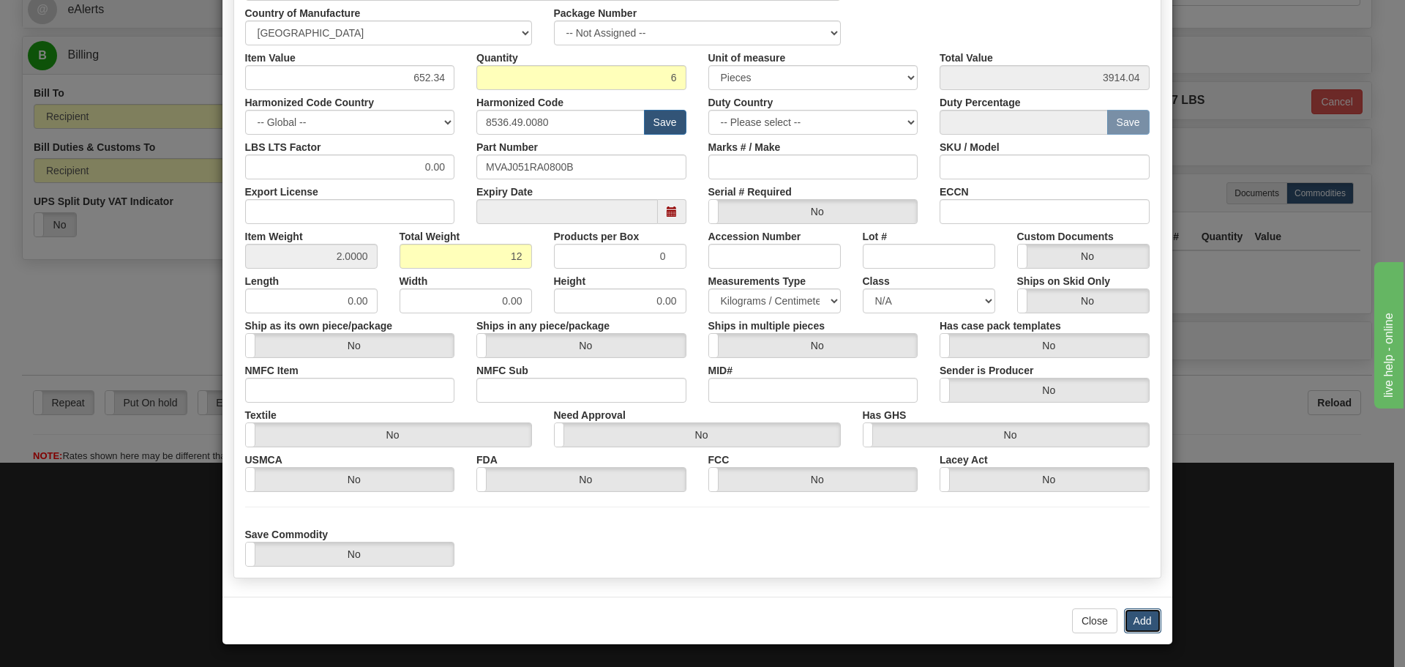
click at [1131, 612] on button "Add" at bounding box center [1142, 620] width 37 height 25
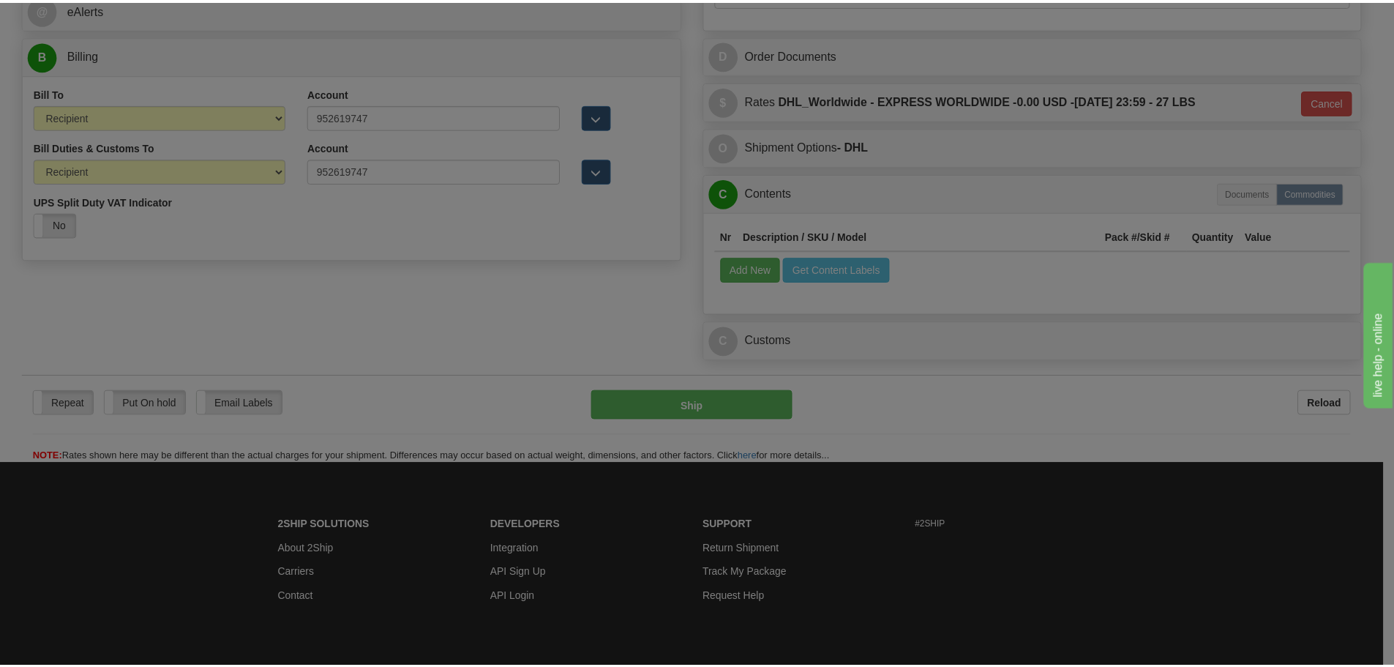
scroll to position [0, 0]
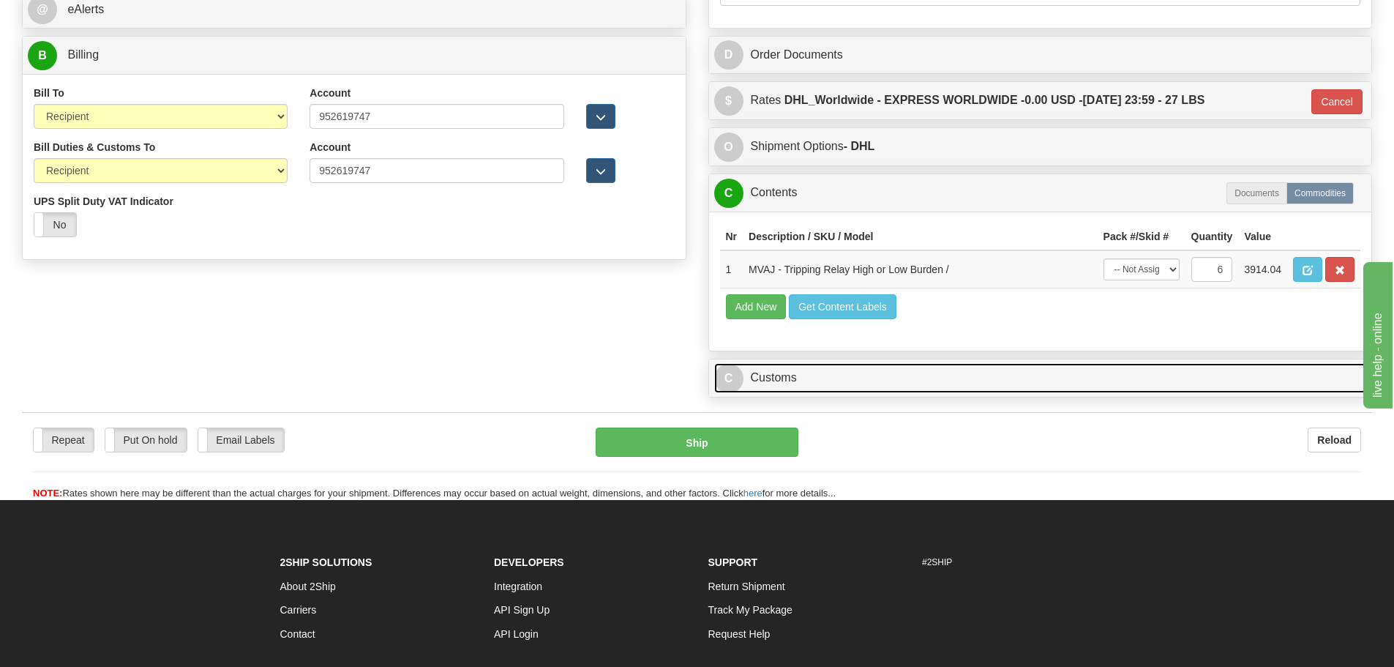
click at [889, 376] on link "C Customs" at bounding box center [1040, 378] width 653 height 30
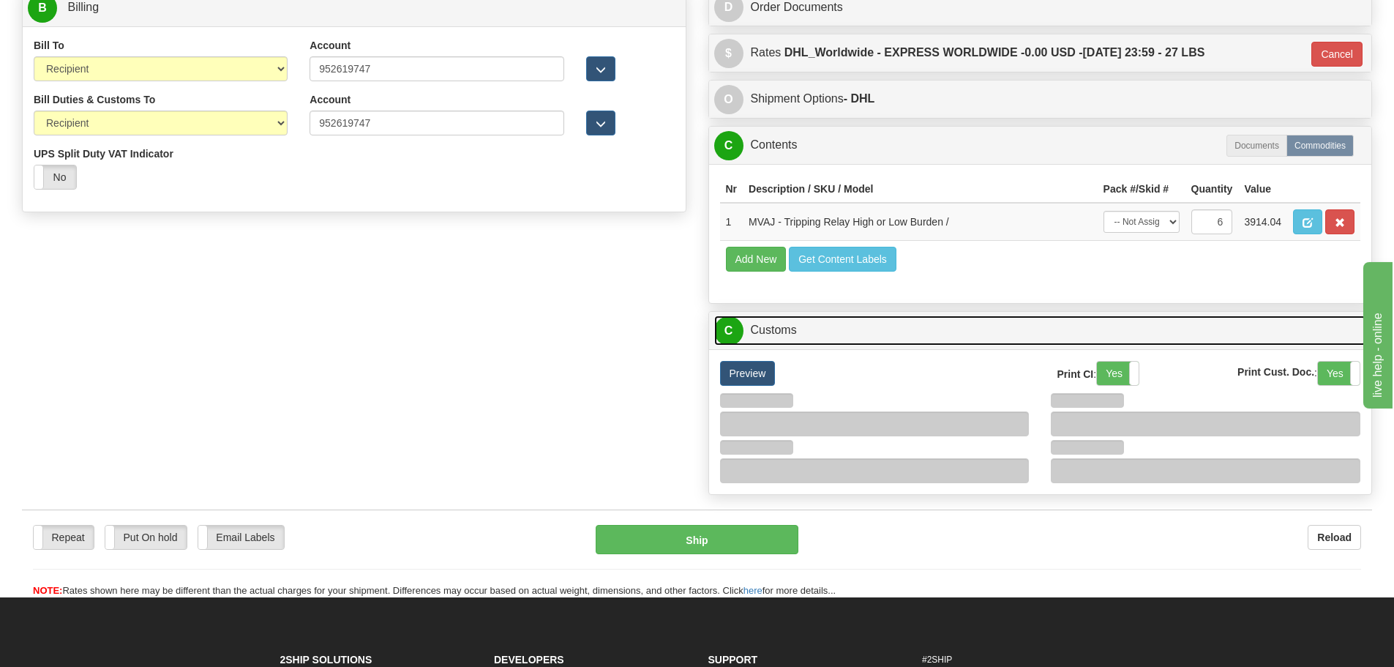
scroll to position [888, 0]
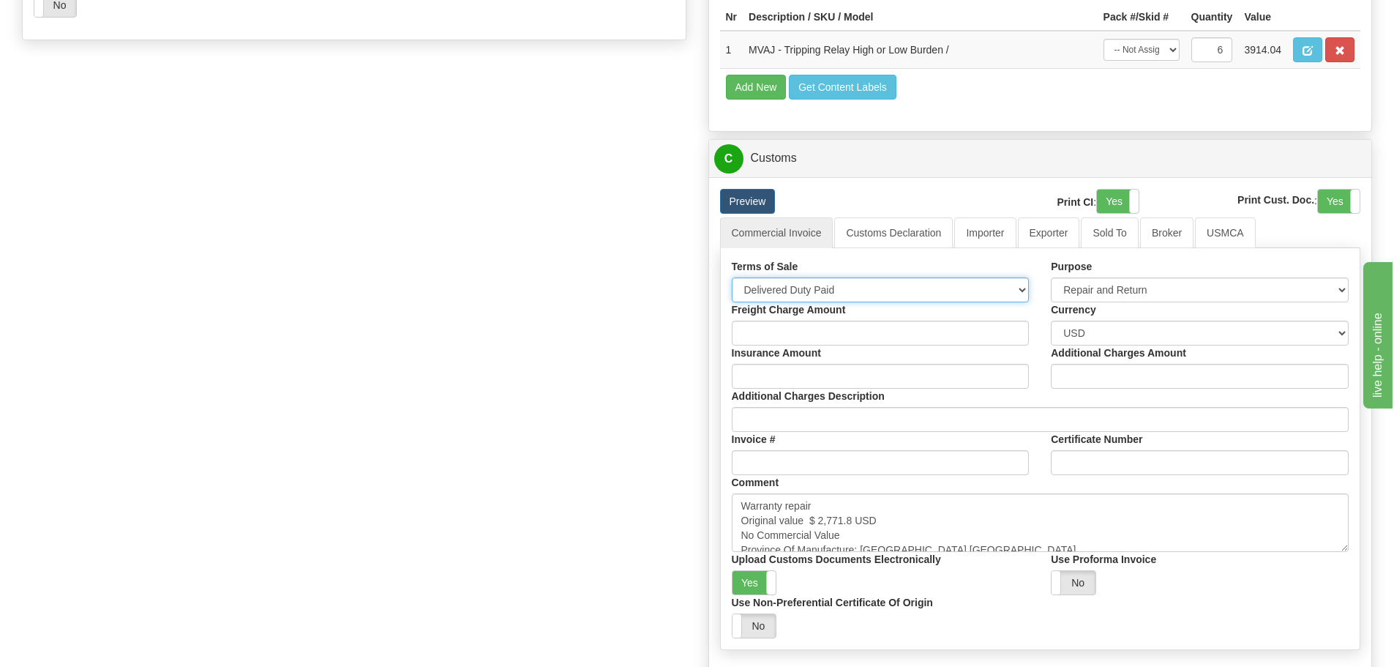
click at [866, 294] on select "Free Carrier Free On Board Ex Works Delivered Duty Unpaid Delivered Duty Paid C…" at bounding box center [881, 289] width 298 height 25
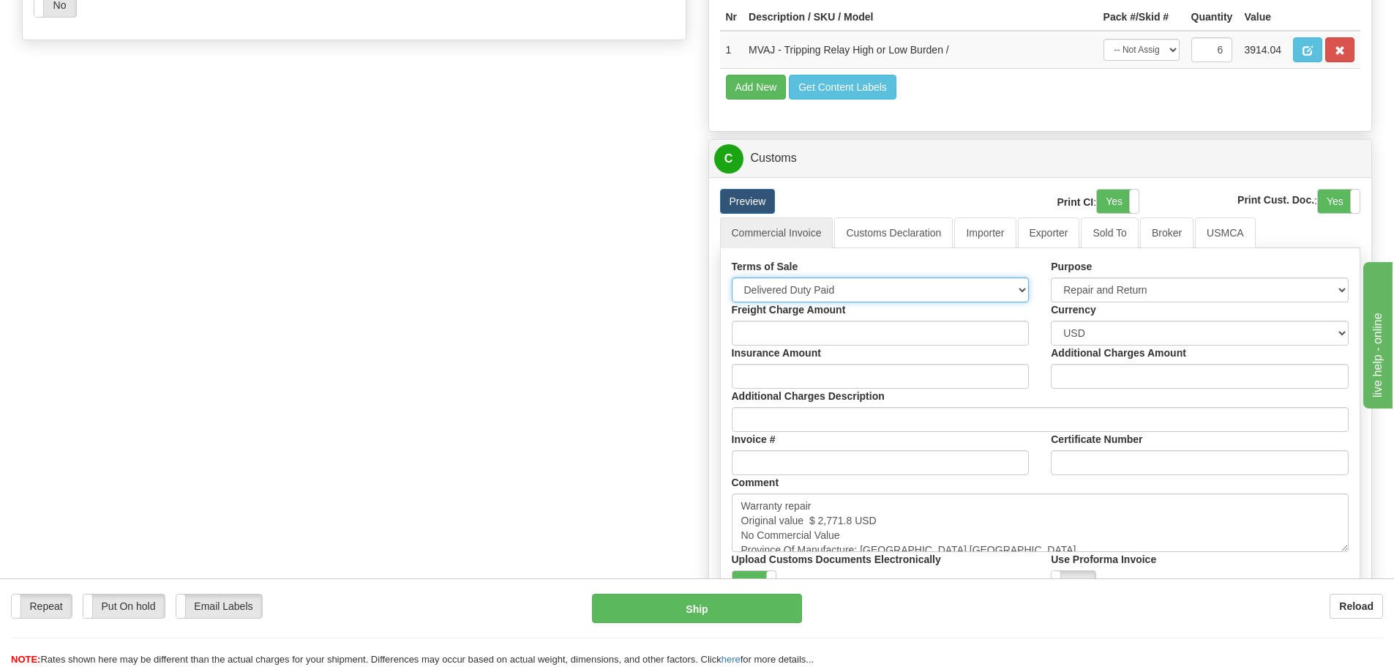
select select "15"
click at [732, 277] on select "Free Carrier Free On Board Ex Works Delivered Duty Unpaid Delivered Duty Paid C…" at bounding box center [881, 289] width 298 height 25
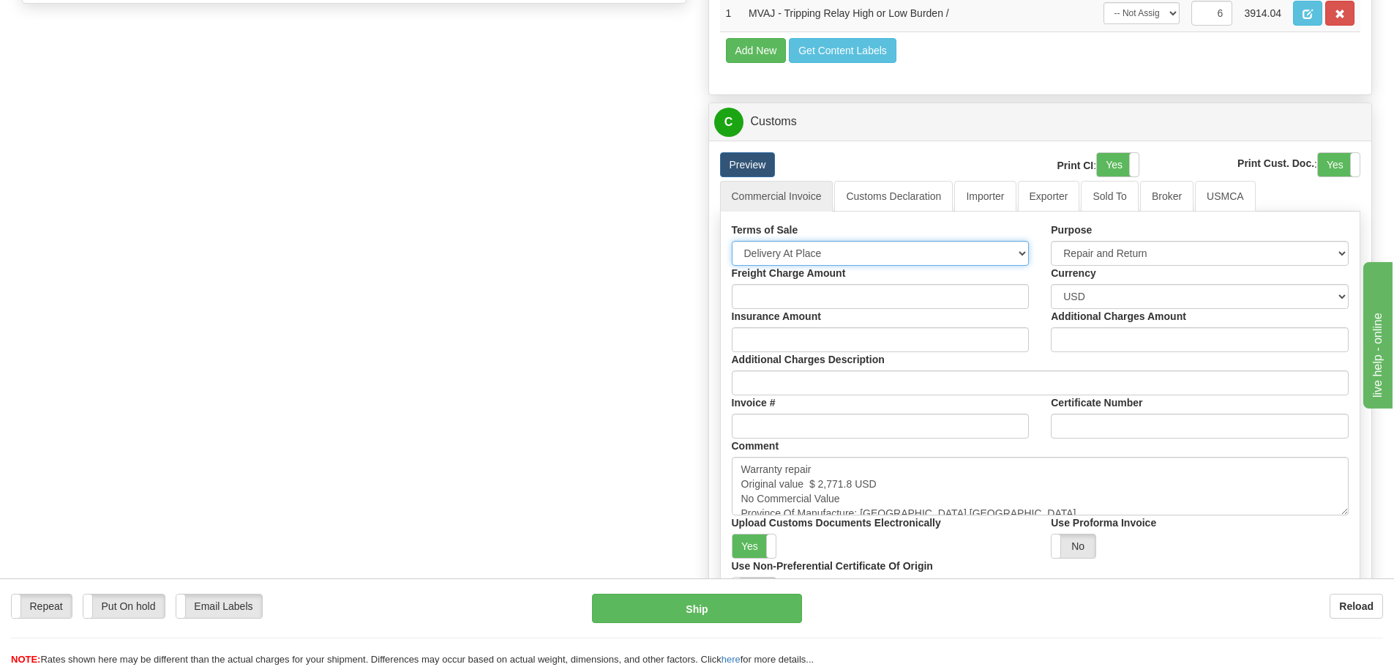
scroll to position [961, 0]
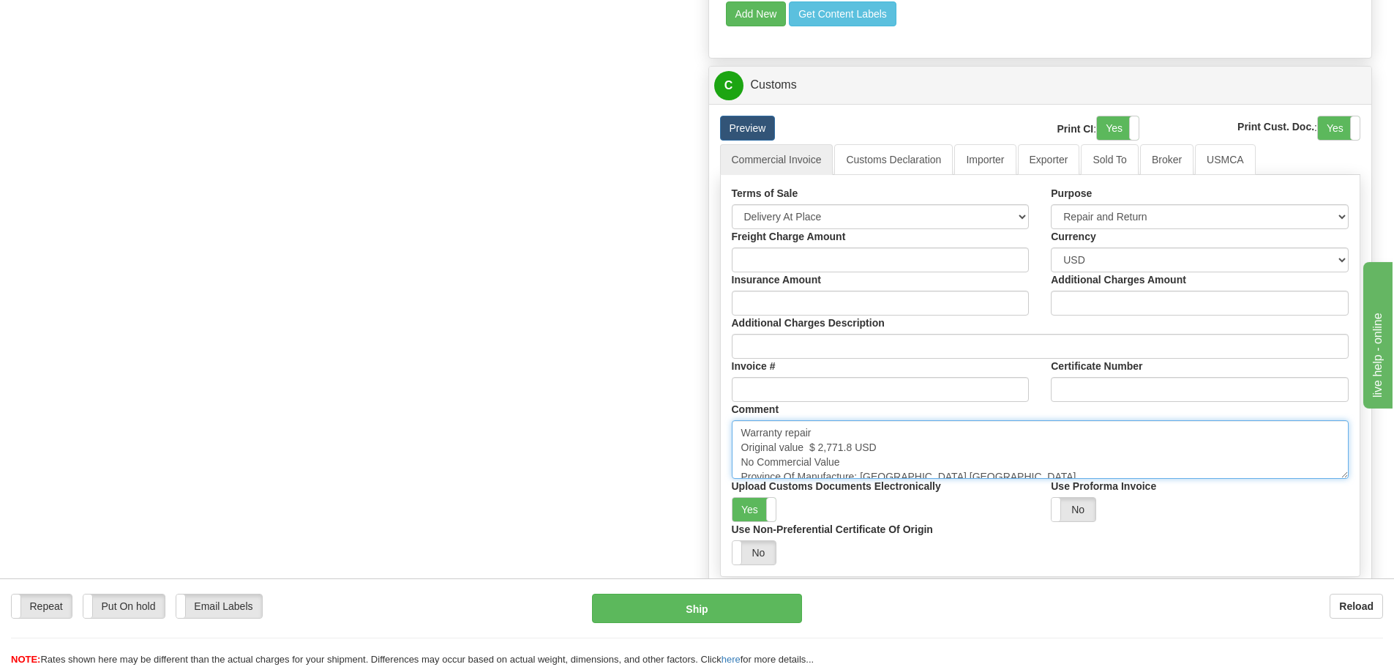
click at [1014, 423] on textarea "Warranty repair Original value $ 2,771.8 USD No Commercial Value Province Of Ma…" at bounding box center [1041, 449] width 618 height 59
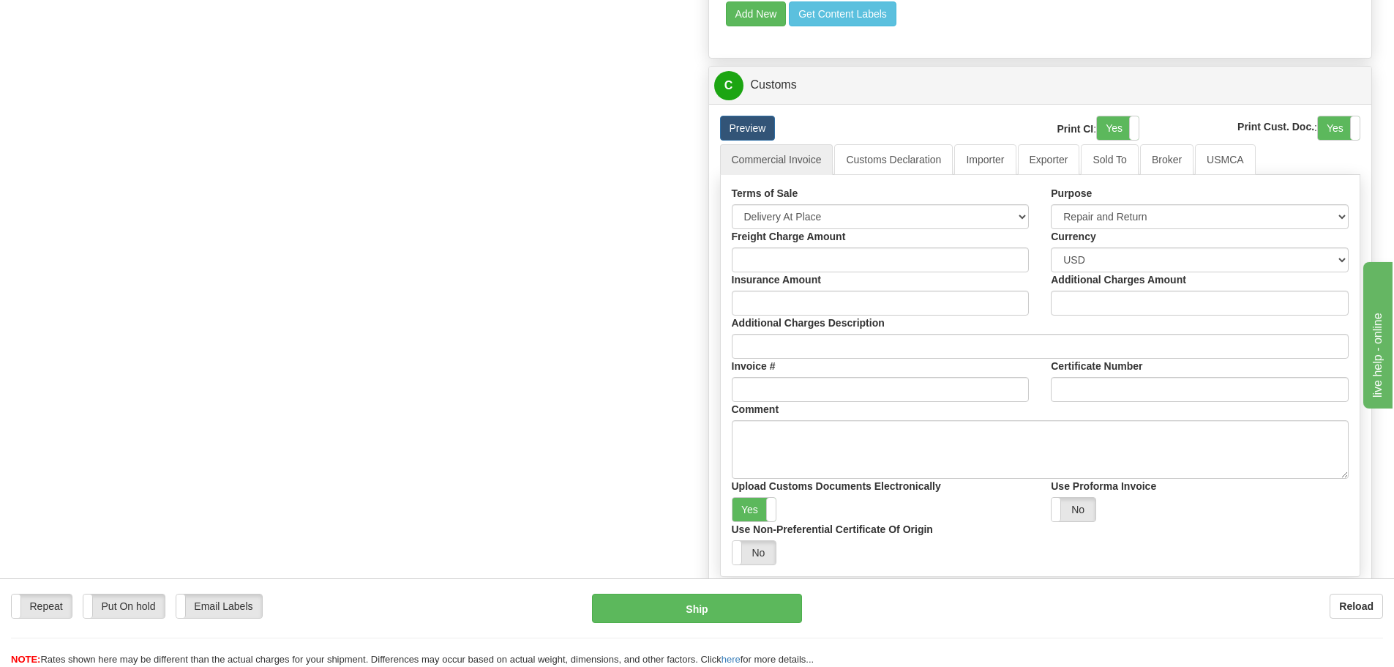
click at [997, 141] on div "Print CI : Yes No" at bounding box center [1067, 130] width 143 height 29
click at [1001, 166] on link "Importer" at bounding box center [984, 159] width 61 height 31
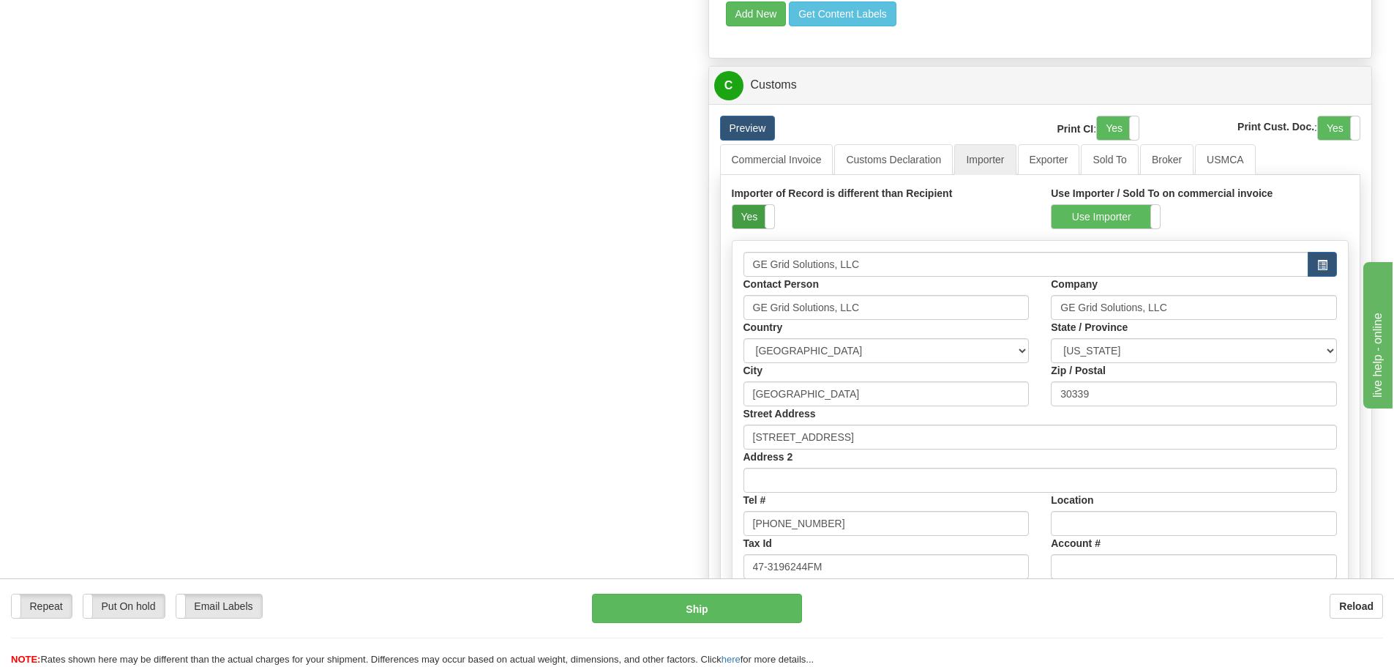
click at [752, 223] on label "Yes" at bounding box center [754, 216] width 42 height 23
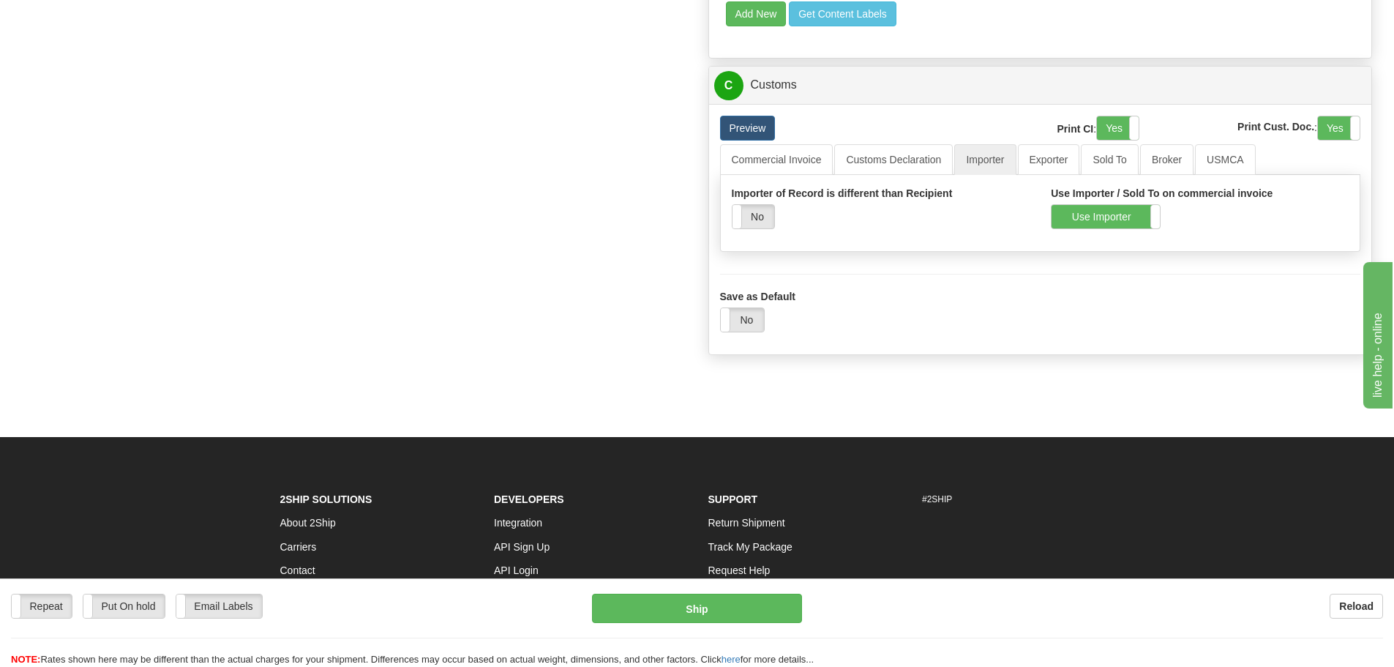
click at [1036, 229] on div "Importer of Record is different than Recipient Yes No" at bounding box center [881, 213] width 320 height 54
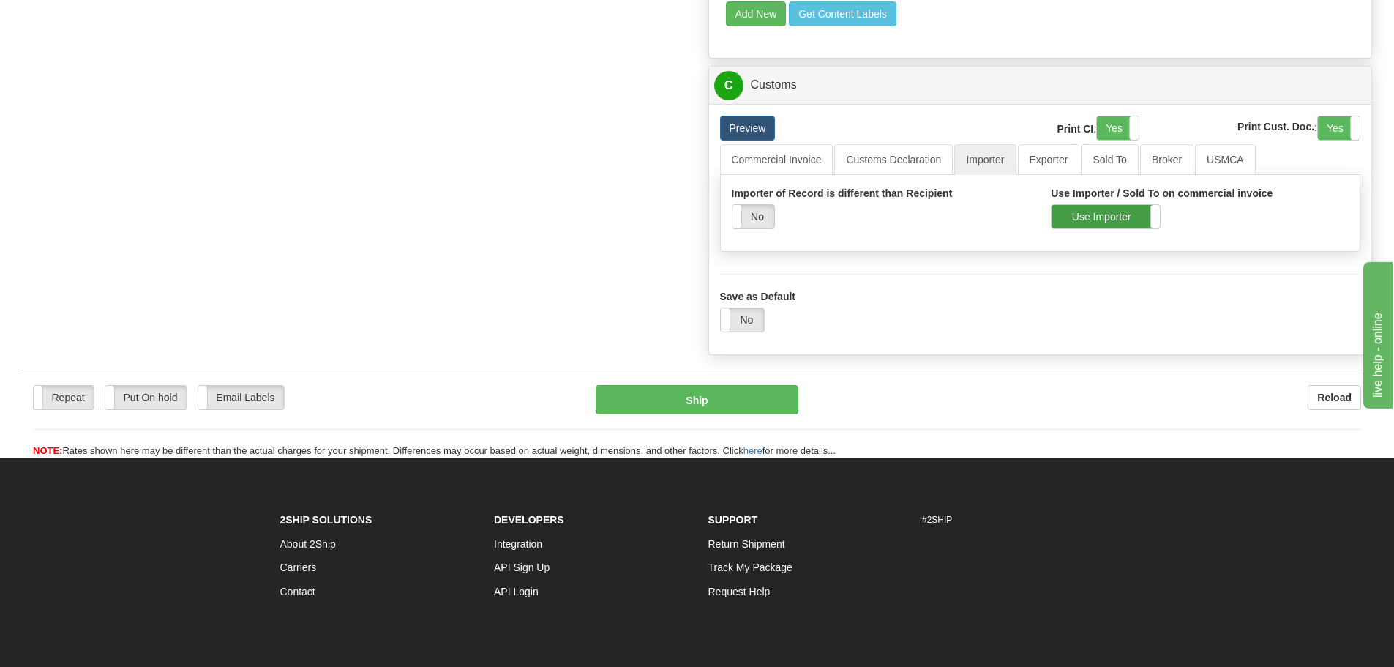
click at [1057, 224] on label "Use Importer" at bounding box center [1106, 216] width 108 height 23
click at [791, 165] on link "Commercial Invoice" at bounding box center [776, 159] width 113 height 31
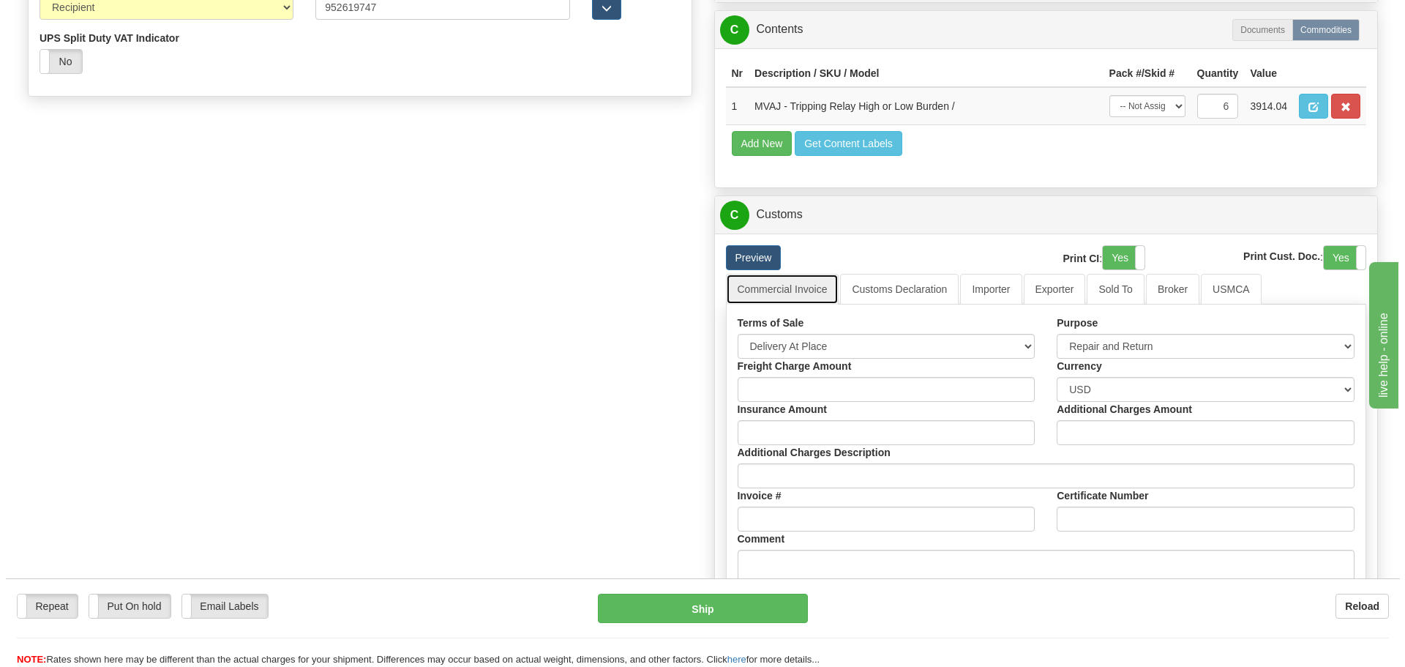
scroll to position [1025, 0]
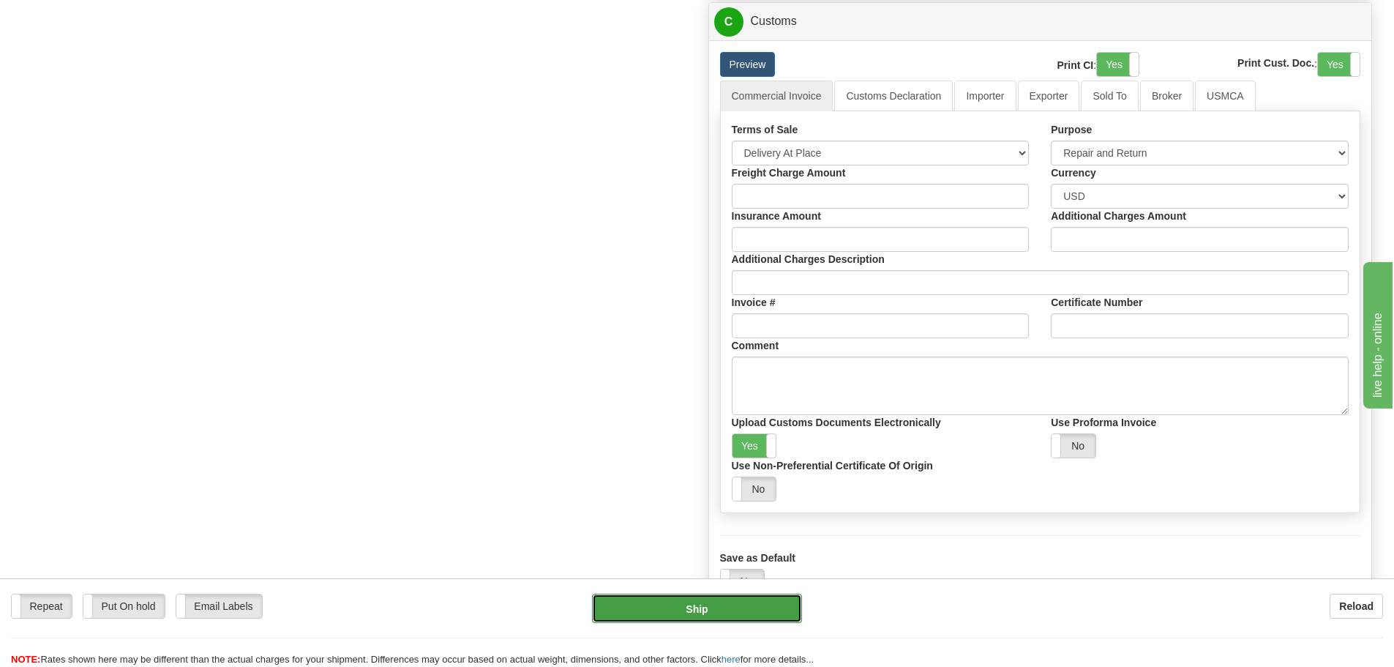
click at [718, 599] on button "Ship" at bounding box center [697, 608] width 210 height 29
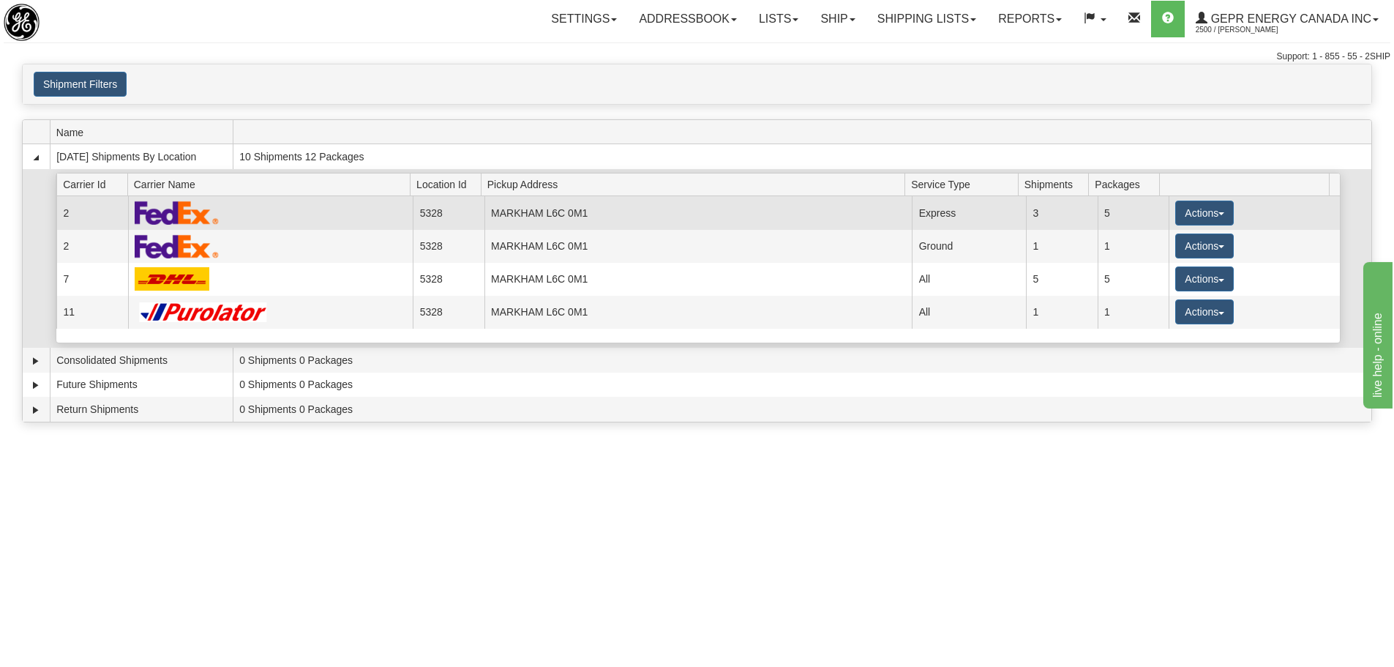
click at [1213, 198] on td "Actions Details Close Pickup Zip Print" at bounding box center [1254, 212] width 171 height 33
click at [1205, 215] on button "Actions" at bounding box center [1204, 213] width 59 height 25
click at [1145, 239] on span "Details" at bounding box center [1151, 240] width 40 height 10
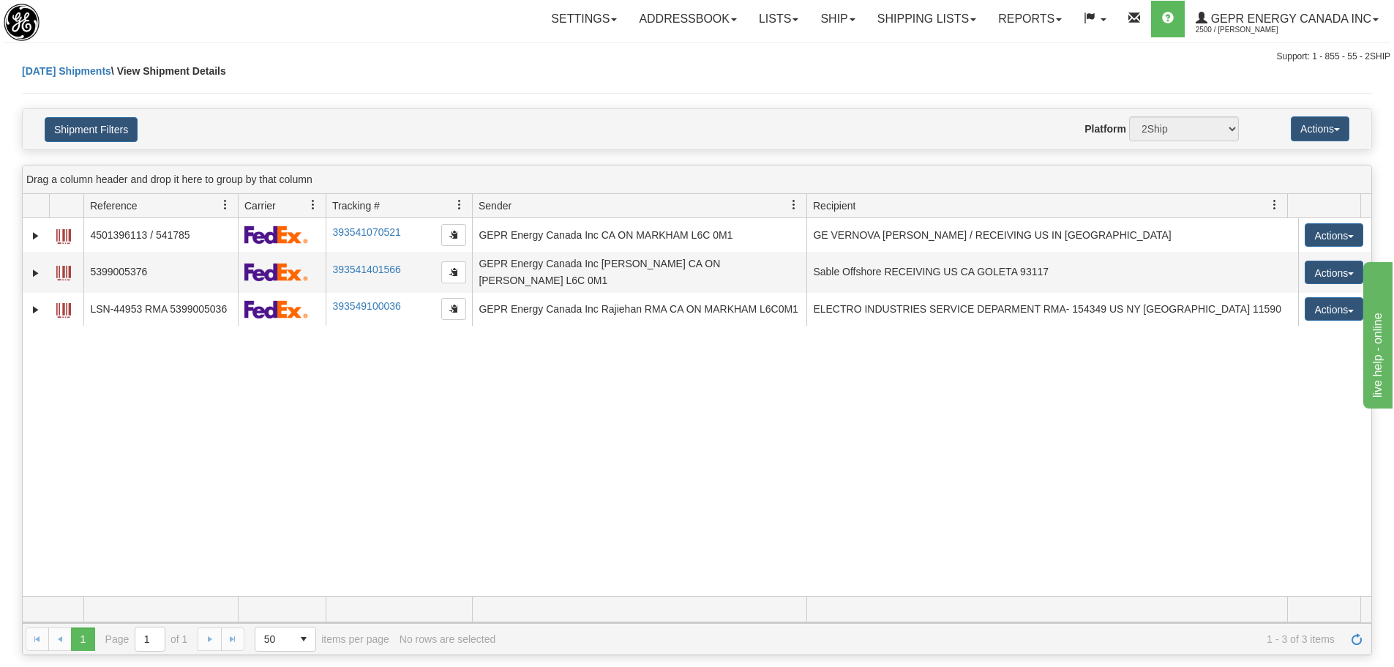
drag, startPoint x: 364, startPoint y: 414, endPoint x: 327, endPoint y: 403, distance: 38.0
click at [362, 414] on div "31660917 2500 4501396113 / 541785 393541070521 [DATE] [DATE] 08:25:01 AM GEPR E…" at bounding box center [697, 407] width 1349 height 378
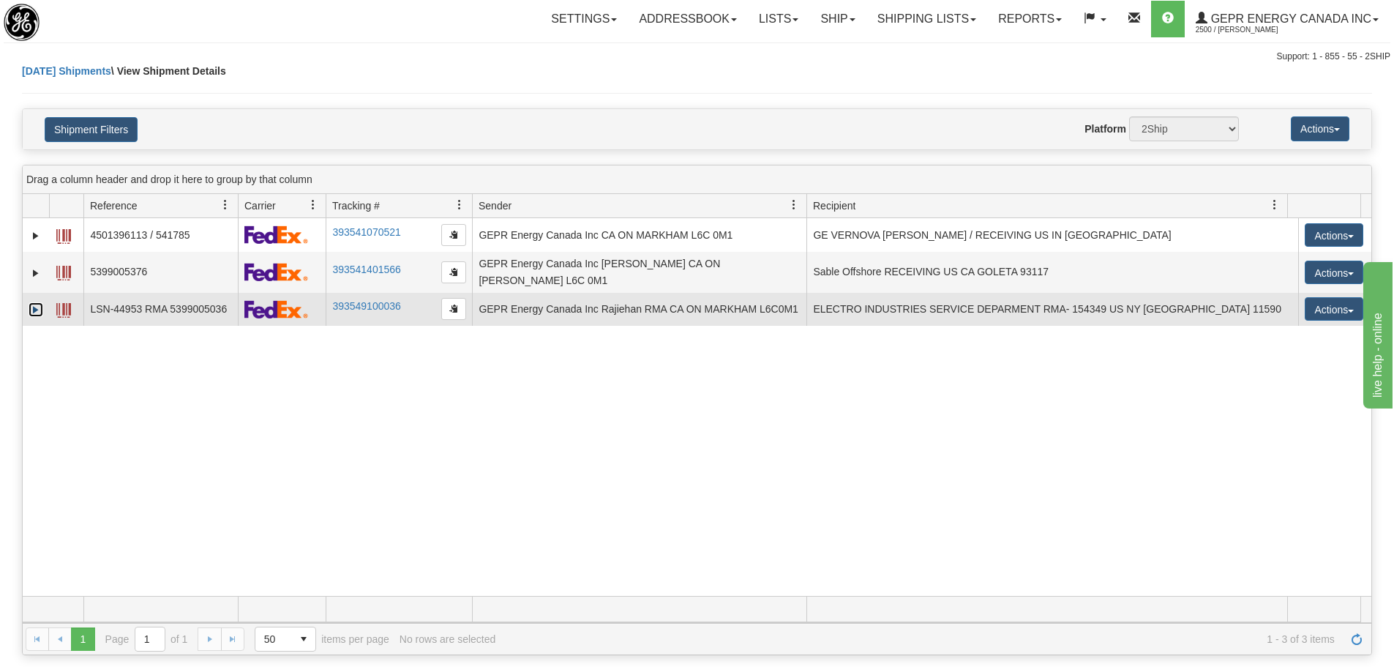
click at [34, 304] on link "Expand" at bounding box center [36, 309] width 15 height 15
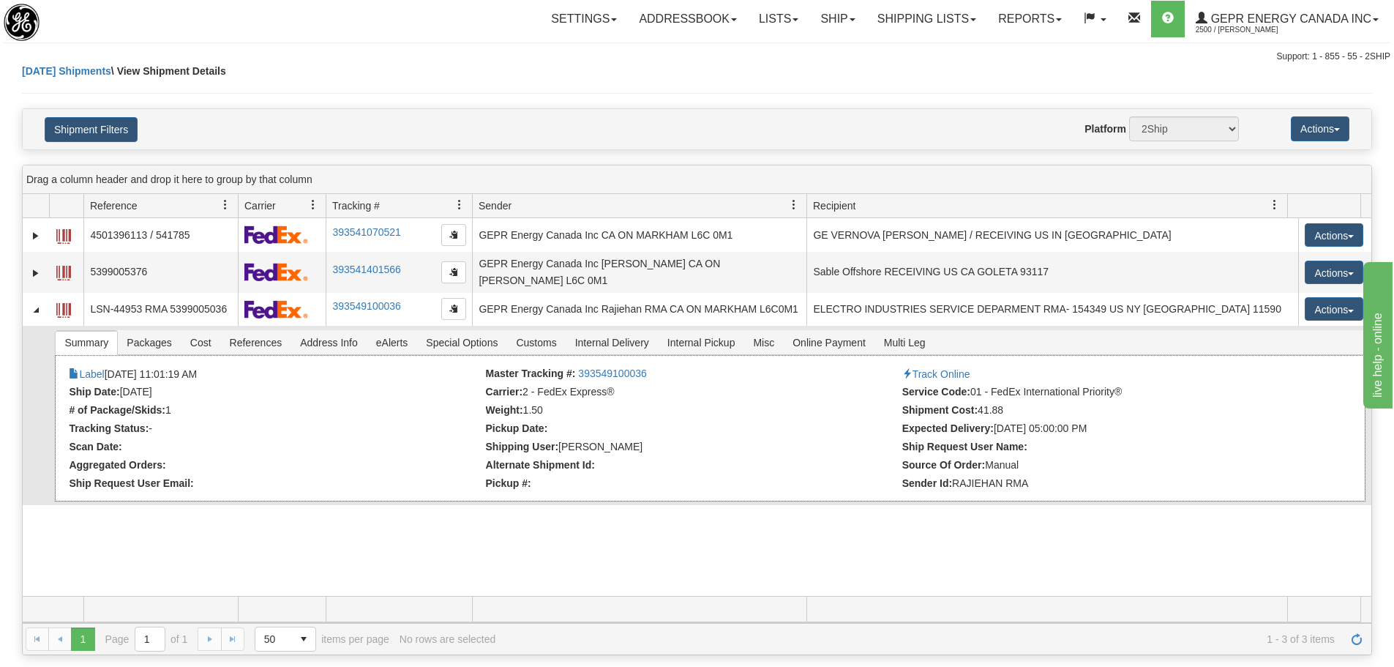
drag, startPoint x: 241, startPoint y: 366, endPoint x: 203, endPoint y: 370, distance: 38.3
click at [203, 370] on li "Label [DATE] 11:01:19 AM" at bounding box center [275, 374] width 413 height 15
click at [201, 386] on li "Ship Date: [DATE]" at bounding box center [275, 393] width 413 height 15
drag, startPoint x: 186, startPoint y: 385, endPoint x: 123, endPoint y: 390, distance: 63.2
click at [123, 390] on li "Ship Date: [DATE]" at bounding box center [275, 393] width 413 height 15
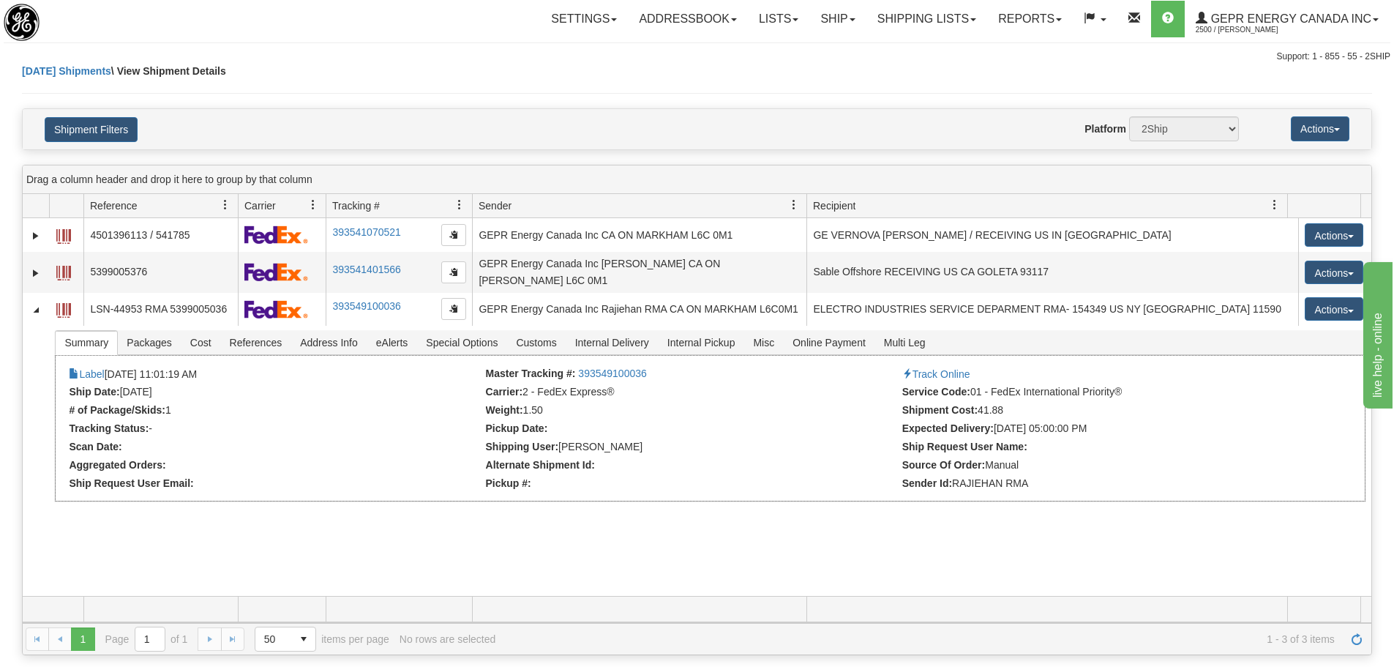
copy li "[DATE]"
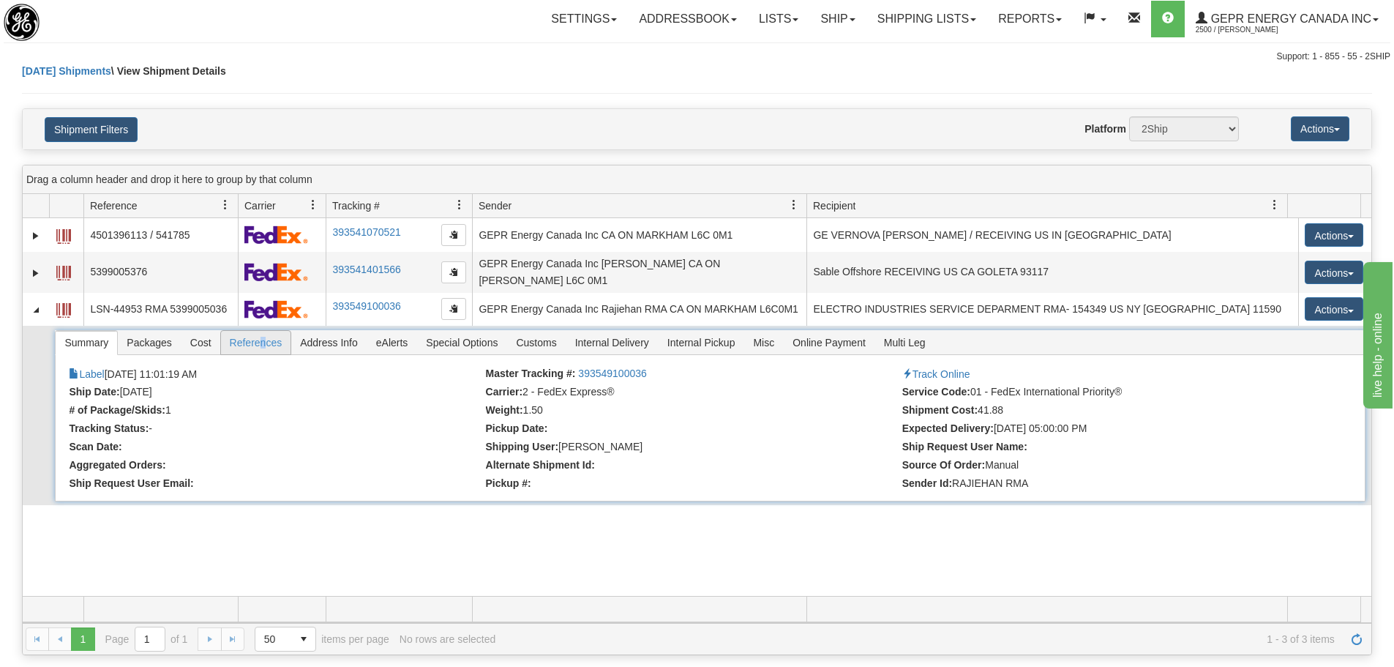
click at [263, 337] on span "References" at bounding box center [256, 342] width 70 height 23
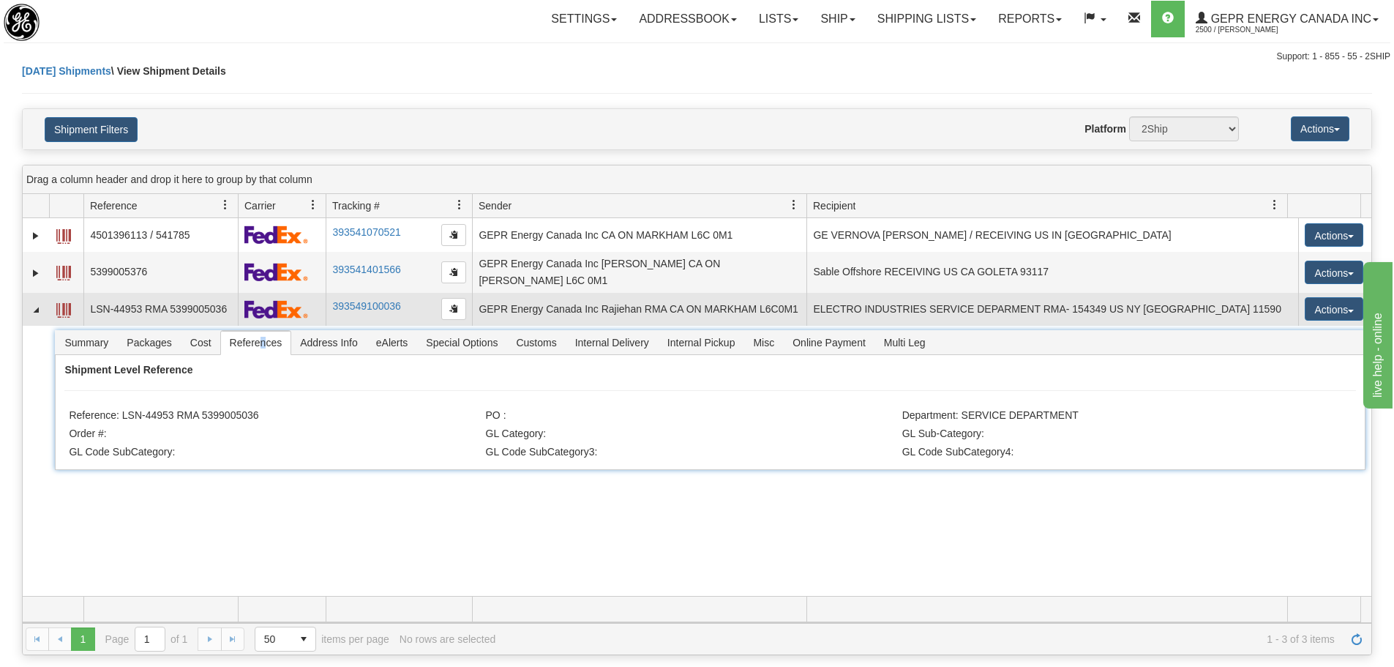
drag, startPoint x: 449, startPoint y: 301, endPoint x: 425, endPoint y: 309, distance: 26.2
click at [450, 304] on span "button" at bounding box center [453, 308] width 9 height 9
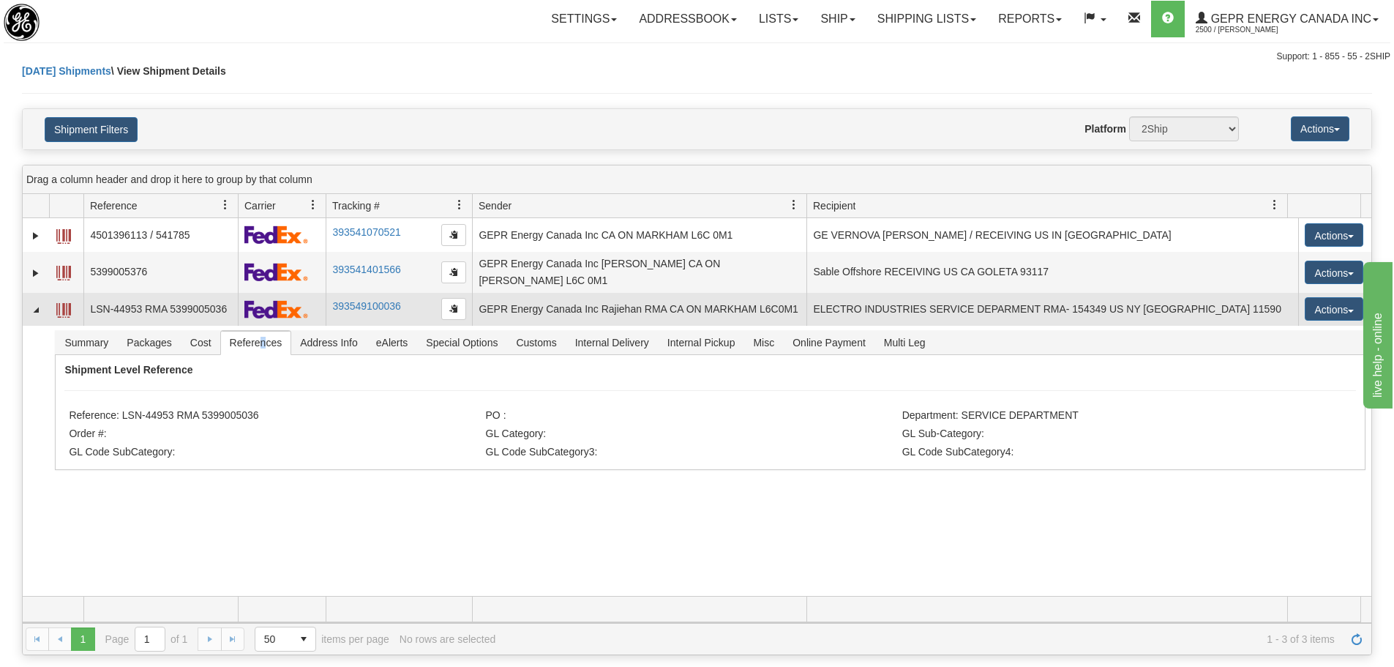
copy span "n"
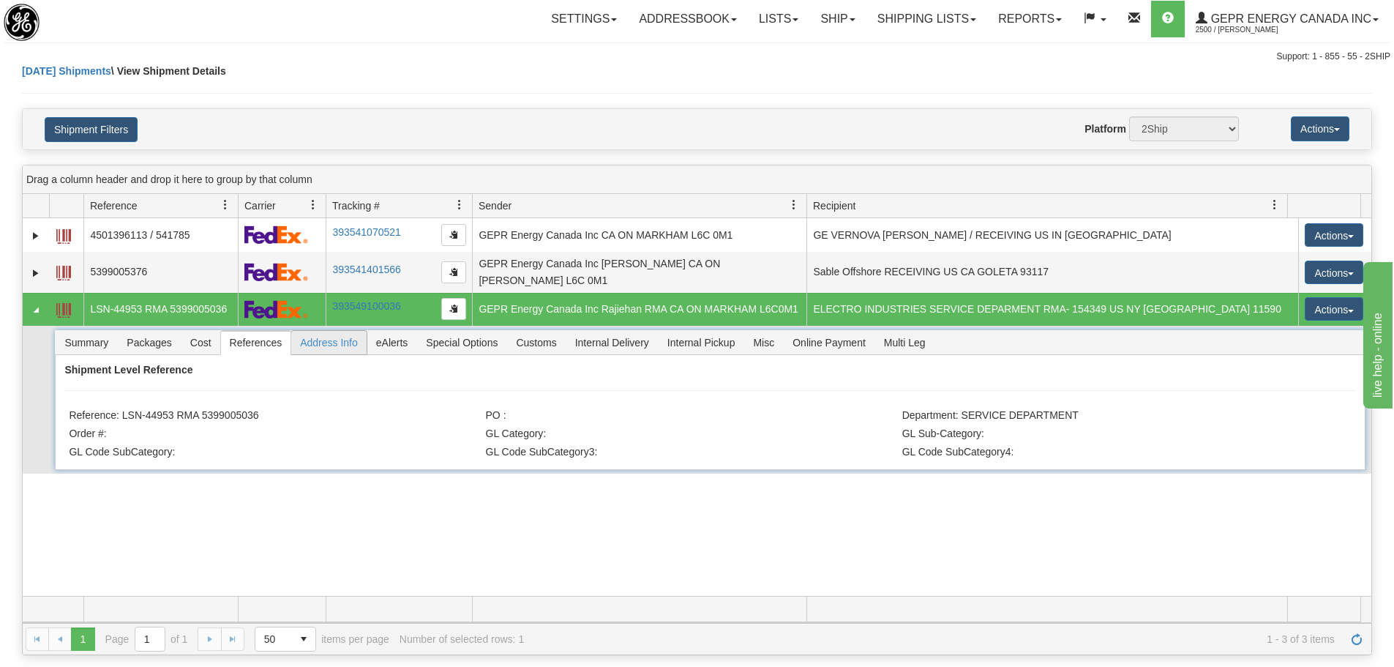
click at [343, 331] on span "Address Info" at bounding box center [328, 342] width 75 height 23
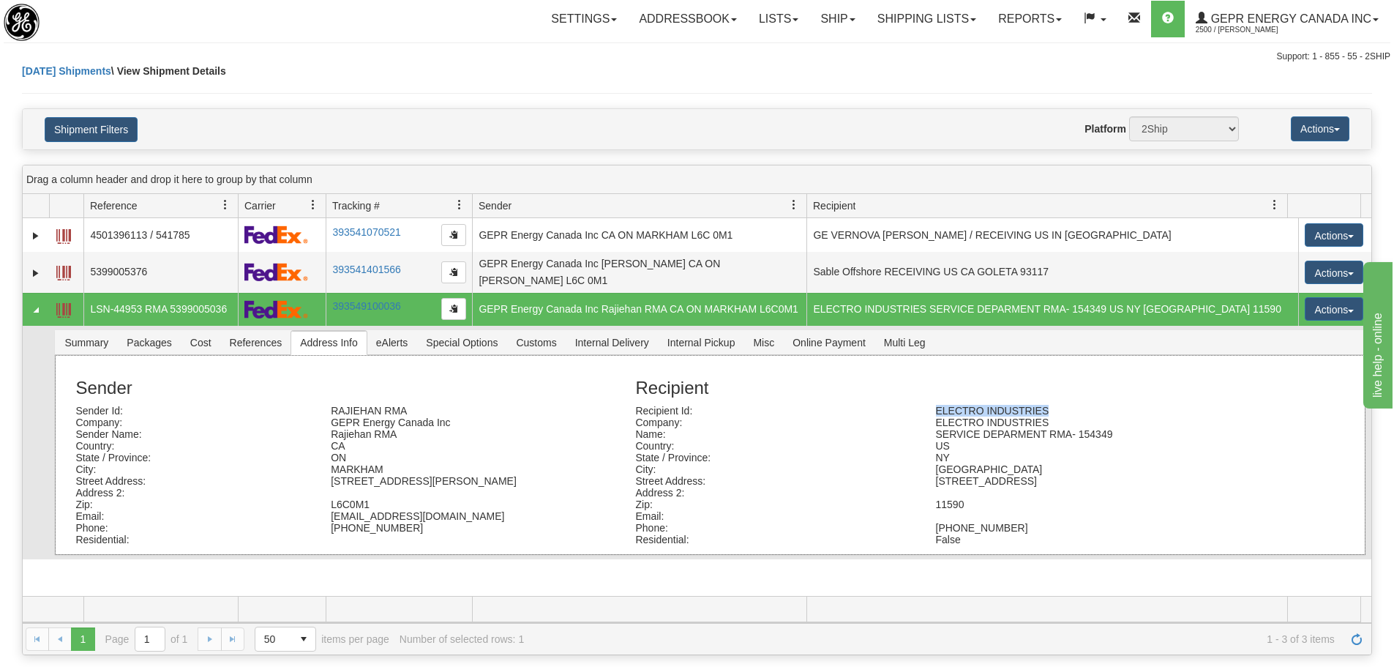
drag, startPoint x: 1052, startPoint y: 399, endPoint x: 927, endPoint y: 401, distance: 124.4
click at [927, 405] on div "ELECTRO INDUSTRIES" at bounding box center [1075, 411] width 300 height 12
copy div "ELECTRO INDUSTRIES"
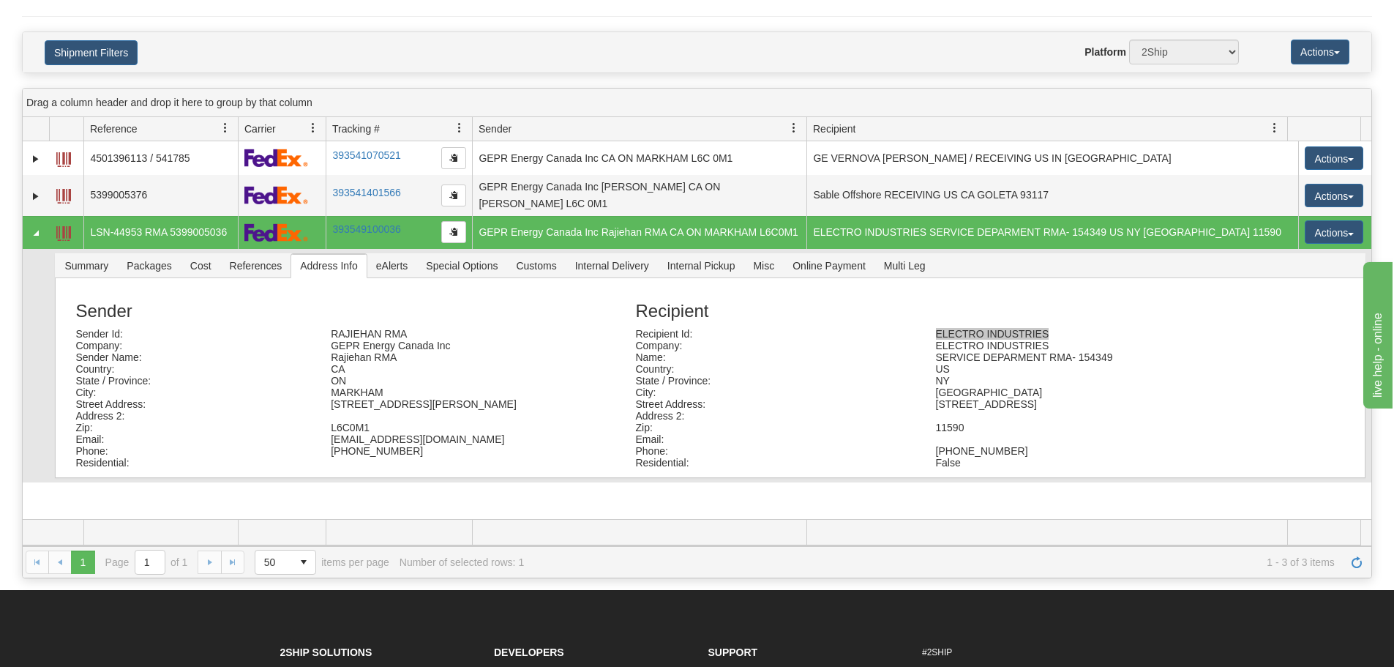
scroll to position [73, 0]
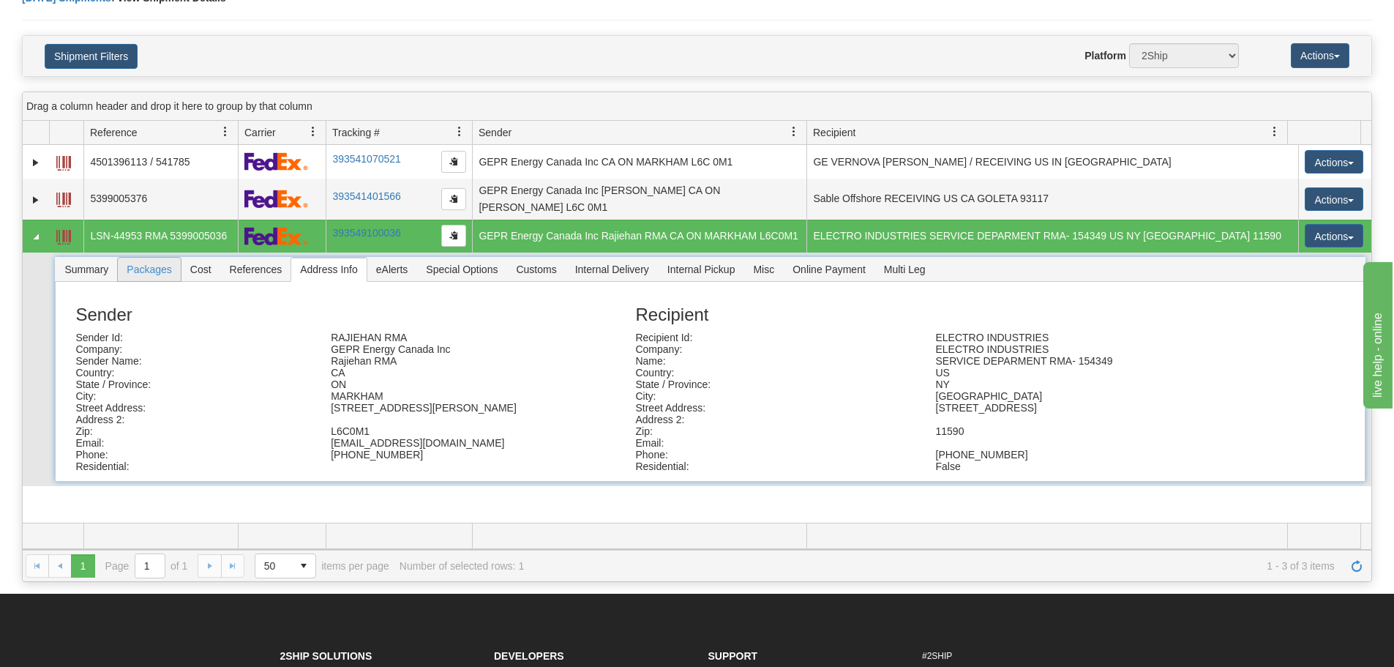
click at [165, 272] on span "Packages" at bounding box center [149, 269] width 62 height 23
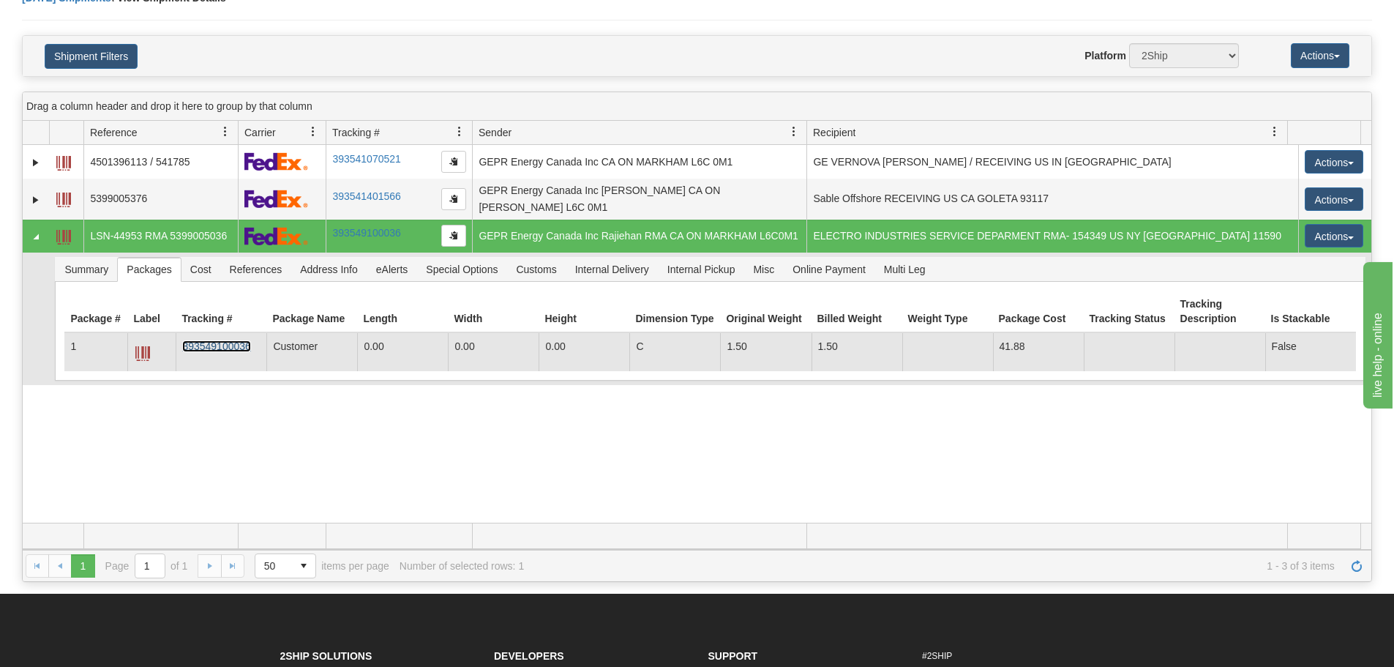
click at [203, 340] on link "393549100036" at bounding box center [216, 346] width 68 height 12
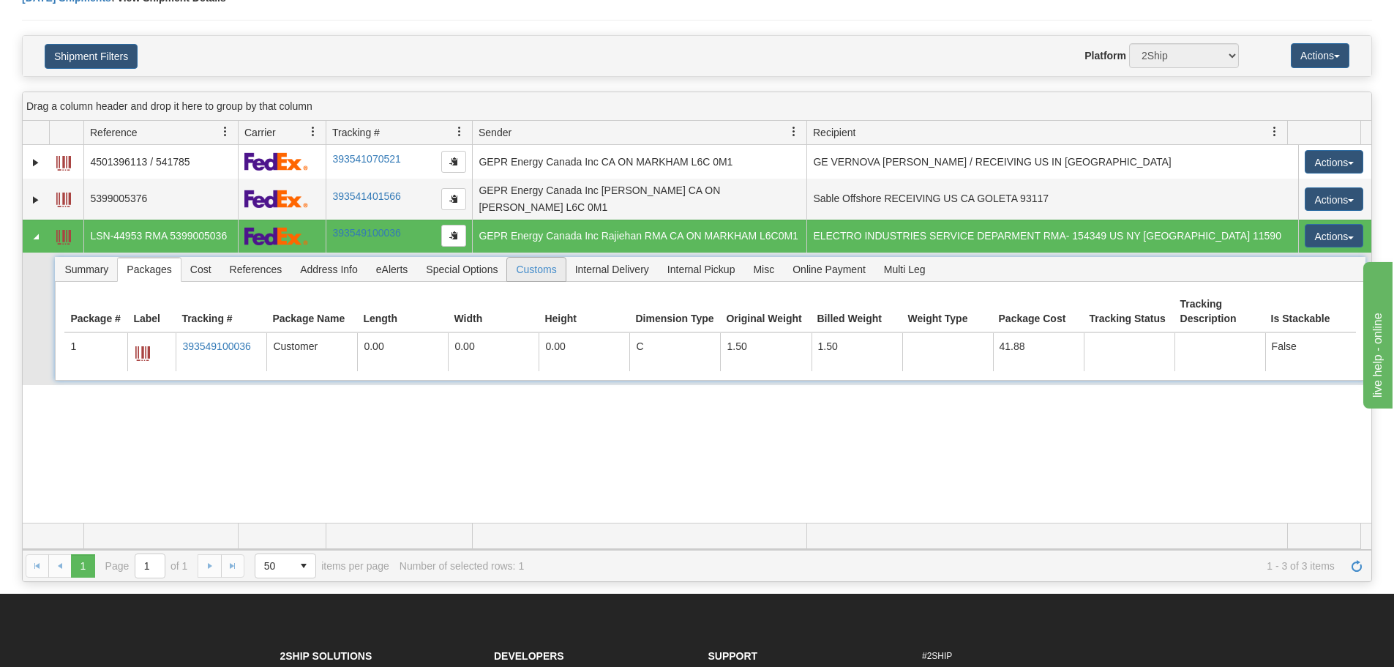
click at [519, 266] on span "Customs" at bounding box center [536, 269] width 58 height 23
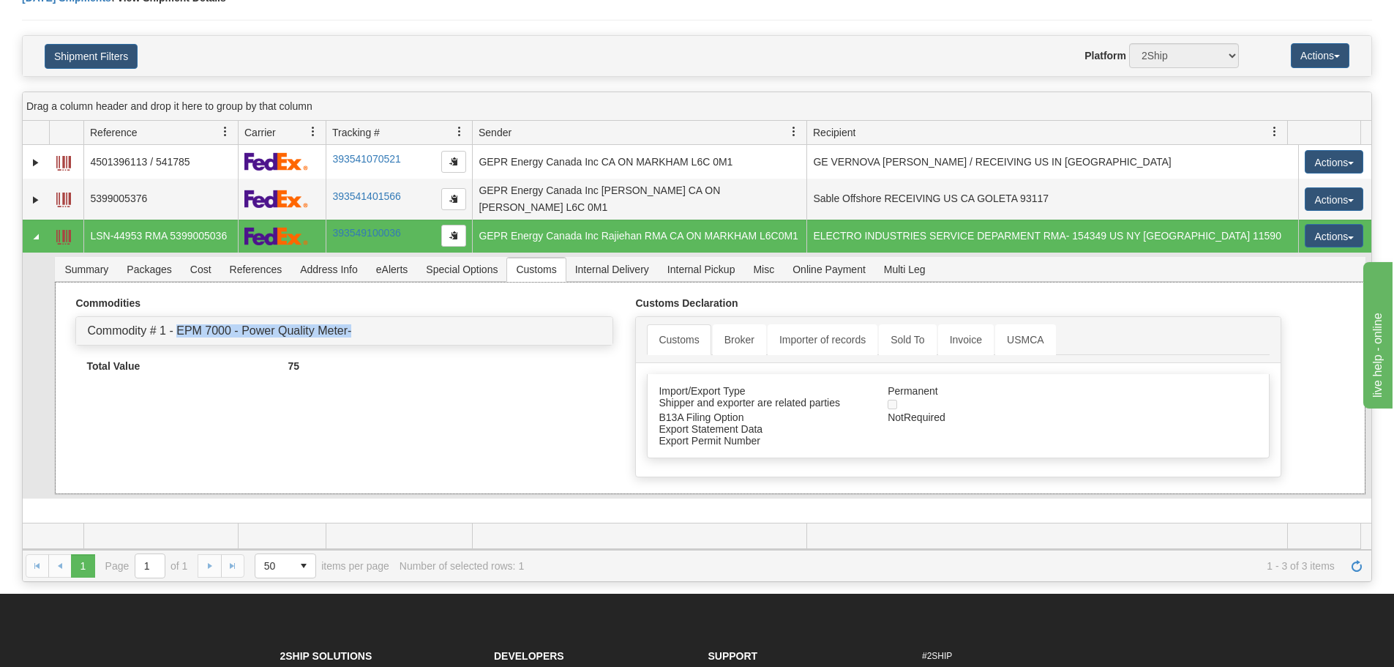
drag, startPoint x: 378, startPoint y: 326, endPoint x: 175, endPoint y: 338, distance: 203.8
click at [175, 338] on div "Commodities Commodity # 1 - EPM 7000 - Power Quality Meter- Commodity Manufactu…" at bounding box center [344, 331] width 560 height 81
copy link "EPM 7000 - Power Quality Meter-"
click at [240, 324] on link "Commodity # 1 - EPM 7000 - Power Quality Meter-" at bounding box center [219, 330] width 264 height 12
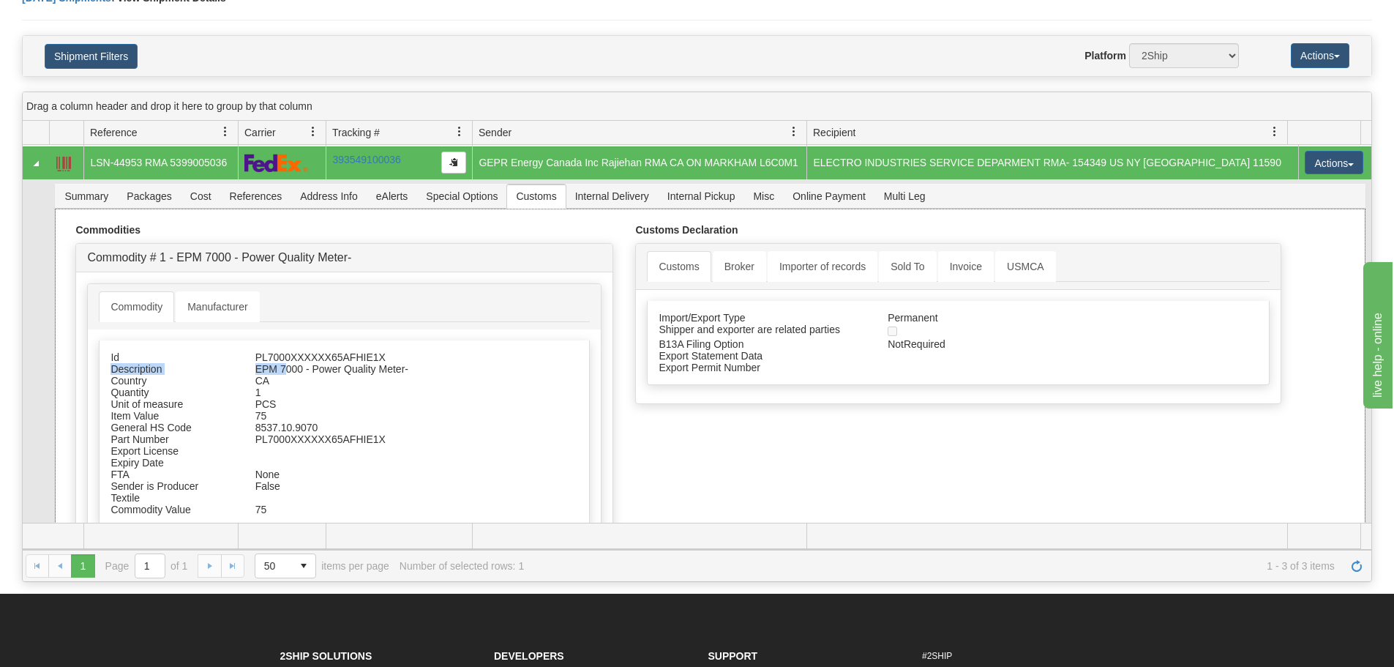
drag, startPoint x: 405, startPoint y: 342, endPoint x: 286, endPoint y: 353, distance: 119.1
click at [286, 356] on div "Id PL7000XXXXXX65AFHIE1X Description EPM 7000 - Power Quality Meter- Country CA…" at bounding box center [344, 433] width 491 height 187
click at [415, 351] on div "PL7000XXXXXX65AFHIE1X" at bounding box center [377, 357] width 267 height 12
click at [411, 351] on div "PL7000XXXXXX65AFHIE1X" at bounding box center [377, 357] width 267 height 12
click at [422, 351] on div "PL7000XXXXXX65AFHIE1X" at bounding box center [377, 357] width 267 height 12
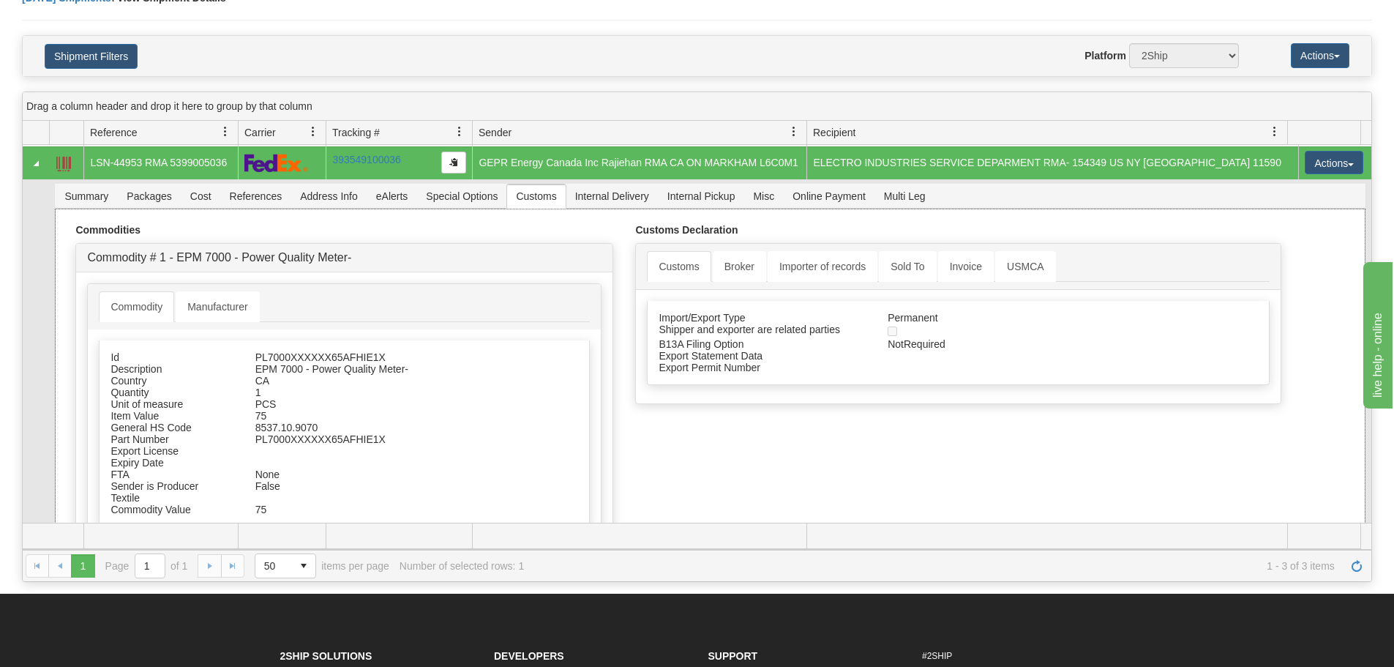
click at [365, 363] on div "EPM 7000 - Power Quality Meter-" at bounding box center [377, 369] width 267 height 12
click at [384, 354] on div "PL7000XXXXXX65AFHIE1X" at bounding box center [377, 357] width 267 height 12
drag, startPoint x: 384, startPoint y: 351, endPoint x: 248, endPoint y: 348, distance: 135.5
click at [248, 351] on div "PL7000XXXXXX65AFHIE1X" at bounding box center [377, 357] width 267 height 12
copy div "PL7000XXXXXX65AFHIE1X"
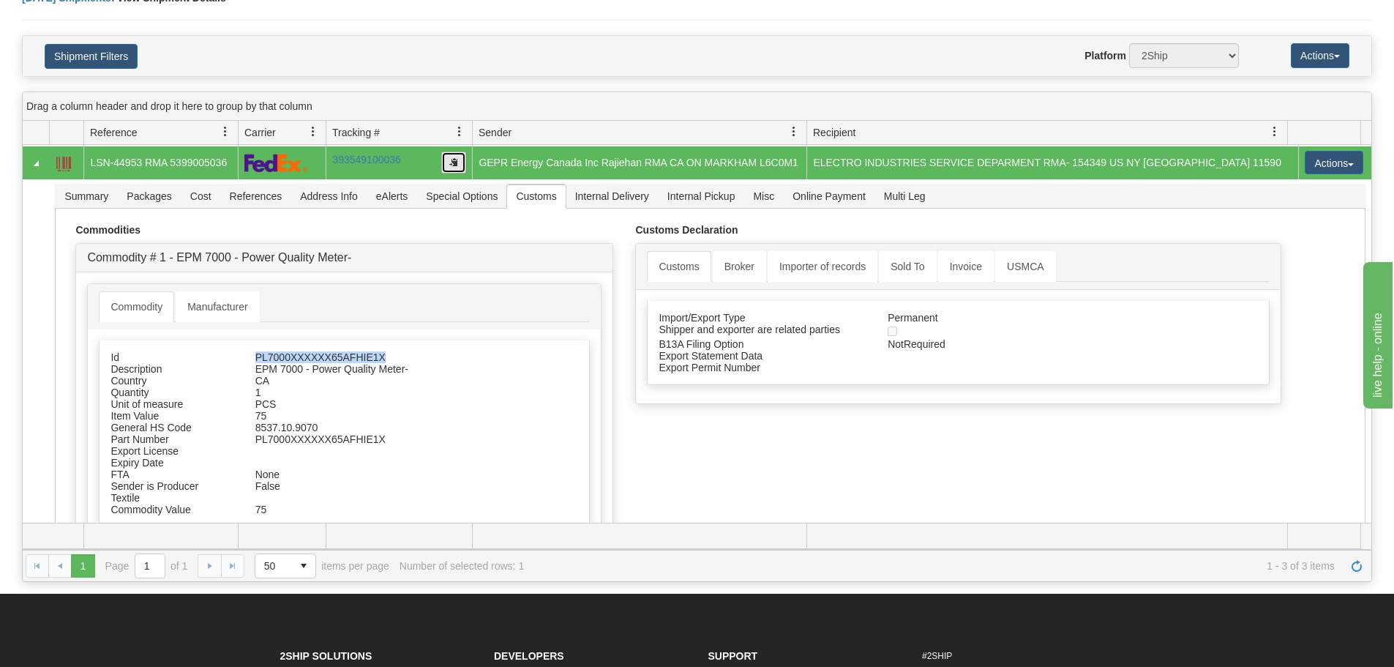
click at [450, 160] on button "button" at bounding box center [453, 163] width 25 height 22
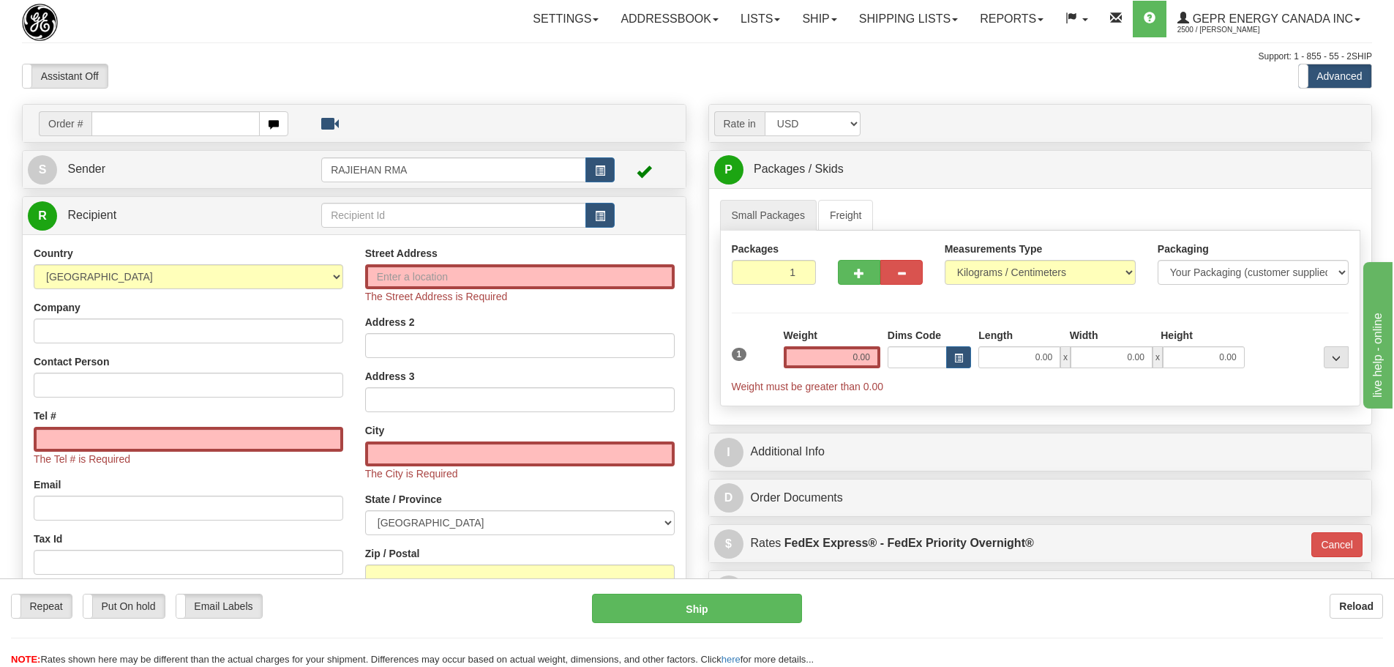
click at [147, 52] on div "Support: 1 - 855 - 55 - 2SHIP" at bounding box center [697, 57] width 1350 height 12
click at [144, 115] on input "text" at bounding box center [175, 123] width 168 height 25
paste input "86701699"
type input "86701699"
click at [173, 79] on body "Training Course Close Toggle navigation Settings Shipping Preferences New Recip…" at bounding box center [697, 333] width 1394 height 667
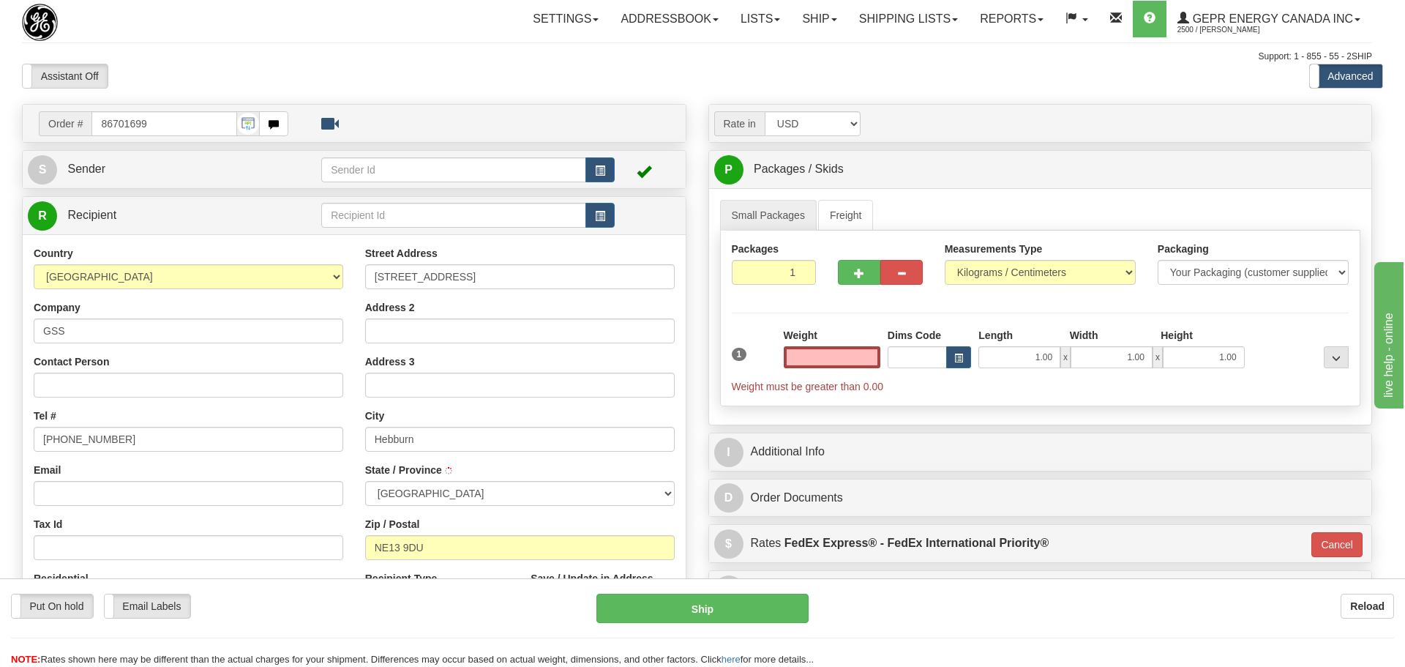
select select
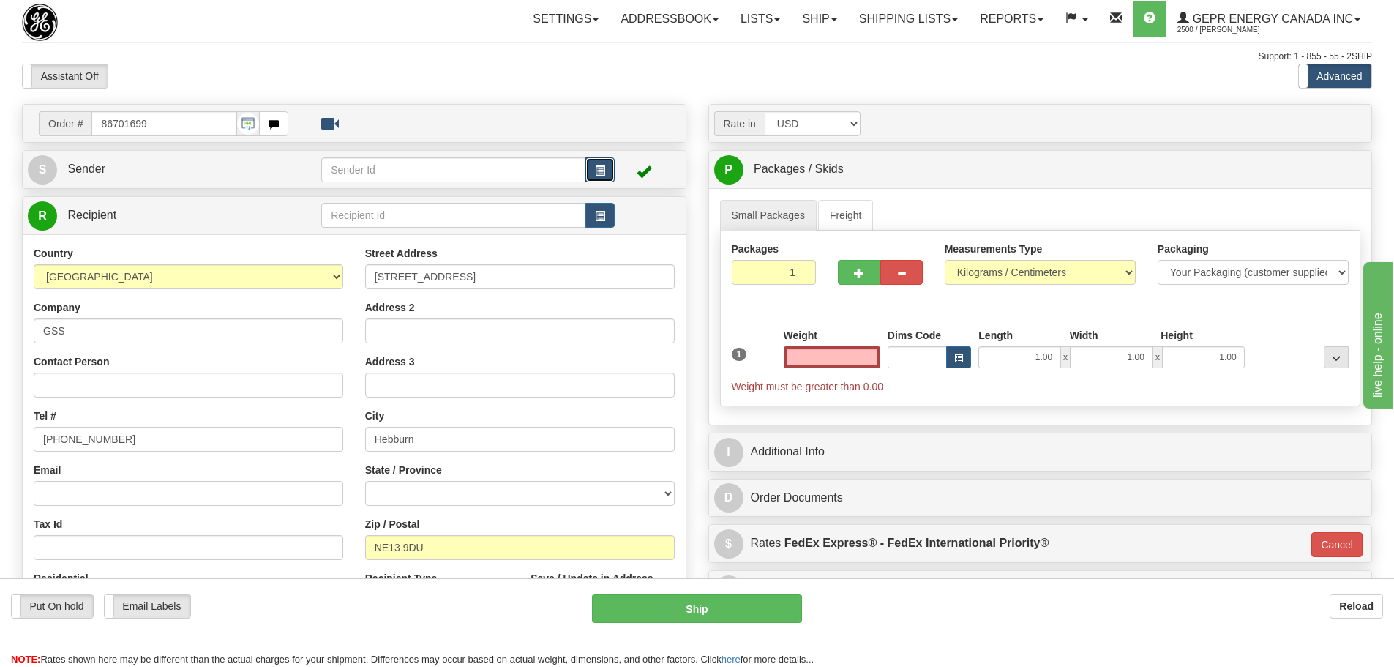
type input "0.00"
click at [610, 168] on button "button" at bounding box center [600, 169] width 29 height 25
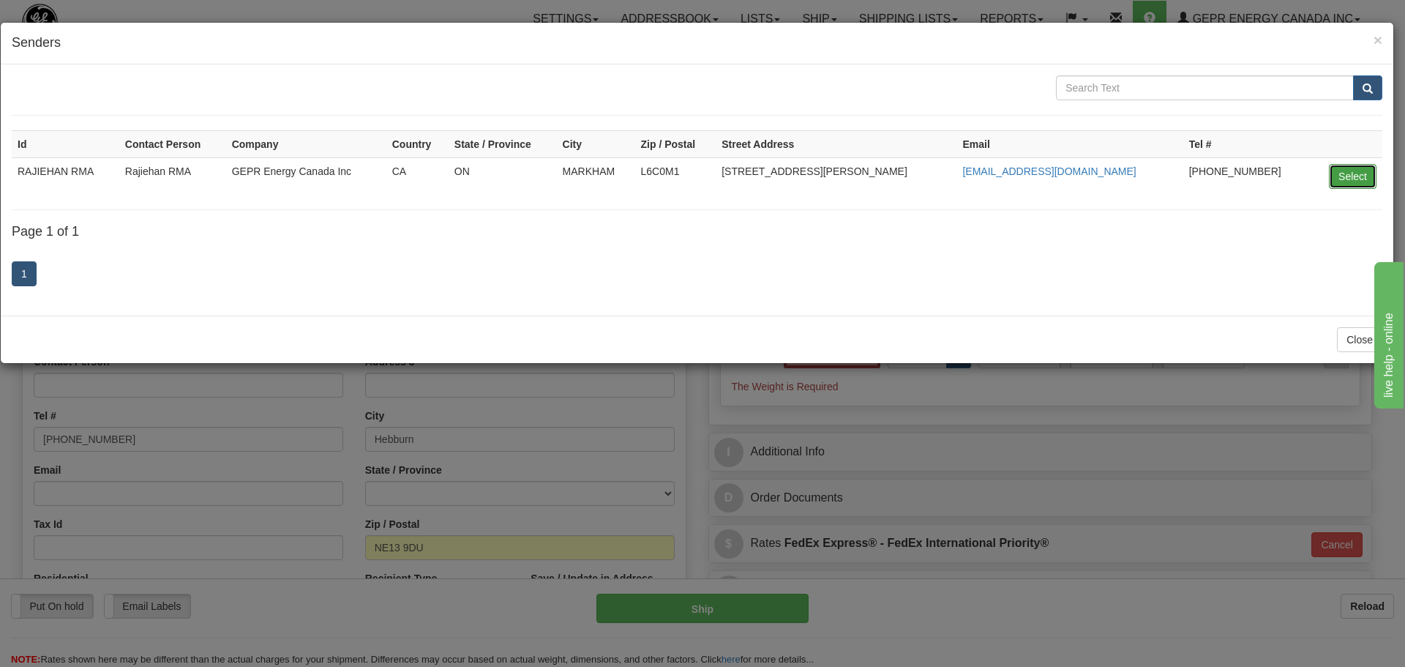
click at [1345, 171] on button "Select" at bounding box center [1353, 176] width 48 height 25
type input "RAJIEHAN RMA"
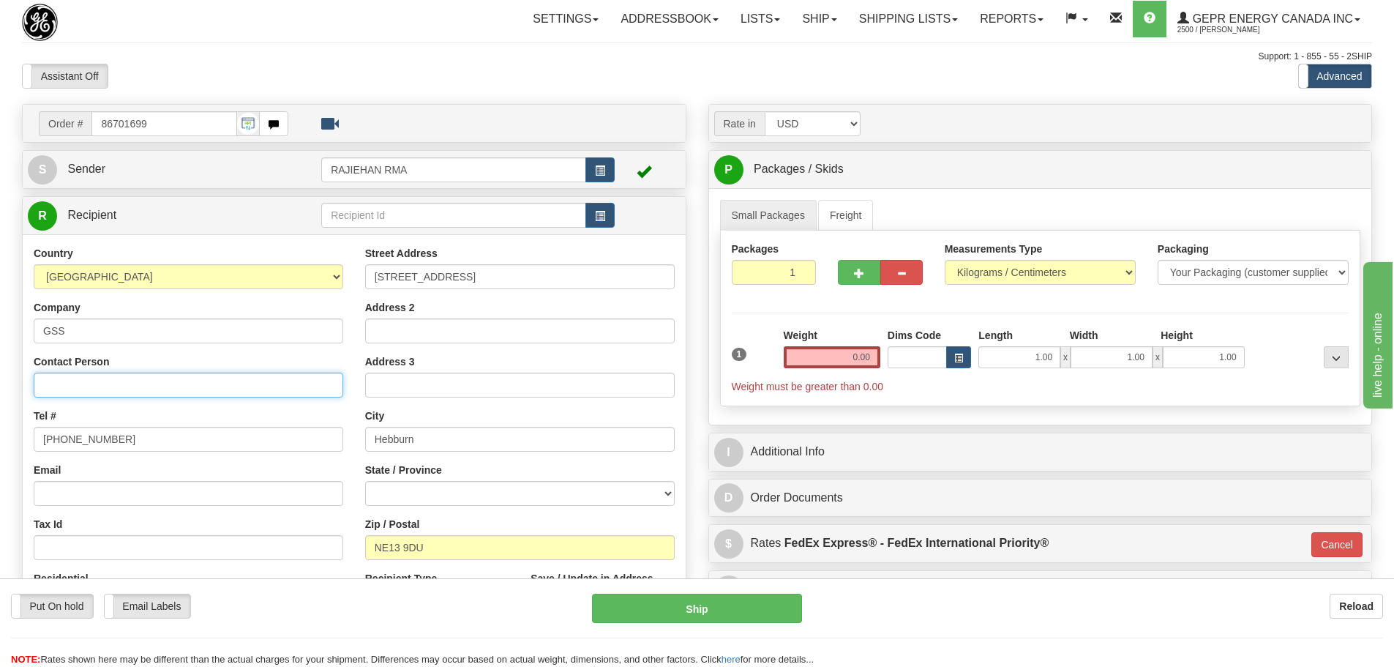
click at [182, 374] on input "Contact Person" at bounding box center [189, 385] width 310 height 25
click at [178, 393] on input "Contact Person" at bounding box center [189, 385] width 310 height 25
paste input "[PERSON_NAME]"
type input "[PERSON_NAME]"
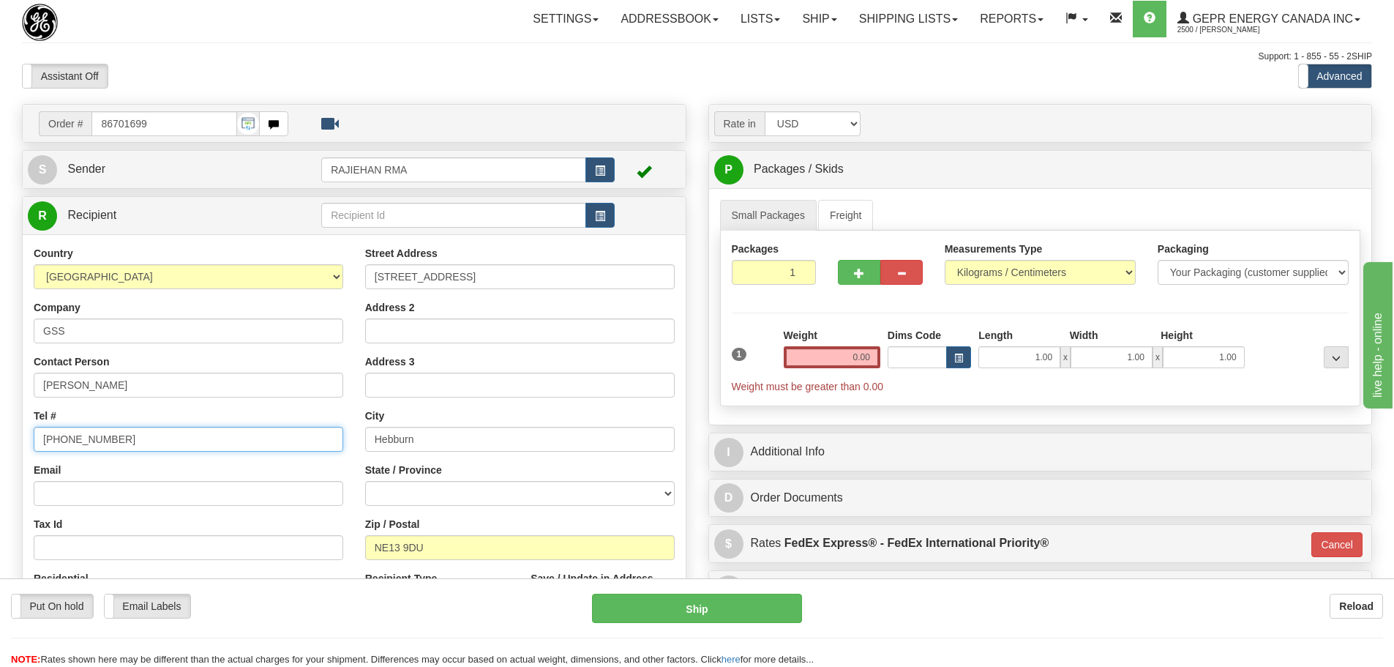
drag, startPoint x: 135, startPoint y: 447, endPoint x: -91, endPoint y: 446, distance: 226.2
click at [0, 446] on html "Training Course Close Toggle navigation Settings Shipping Preferences New Sende…" at bounding box center [697, 333] width 1394 height 667
paste input "0191 495 0300"
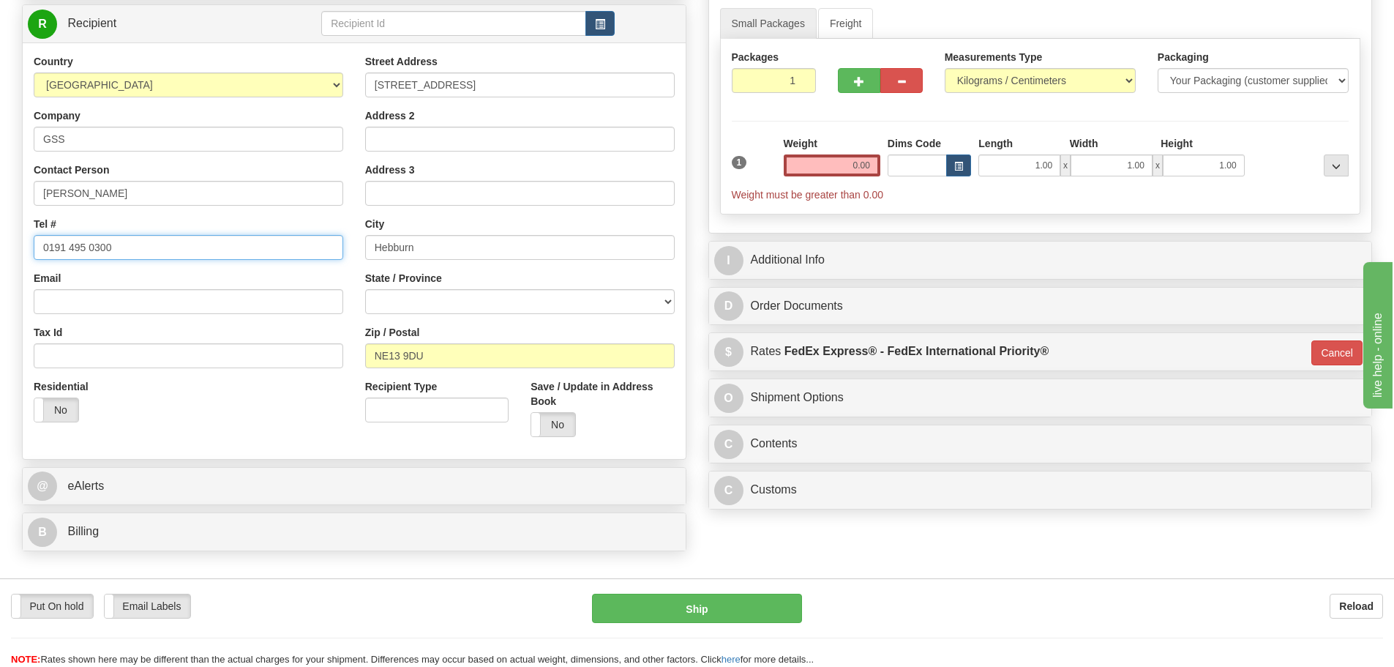
scroll to position [220, 0]
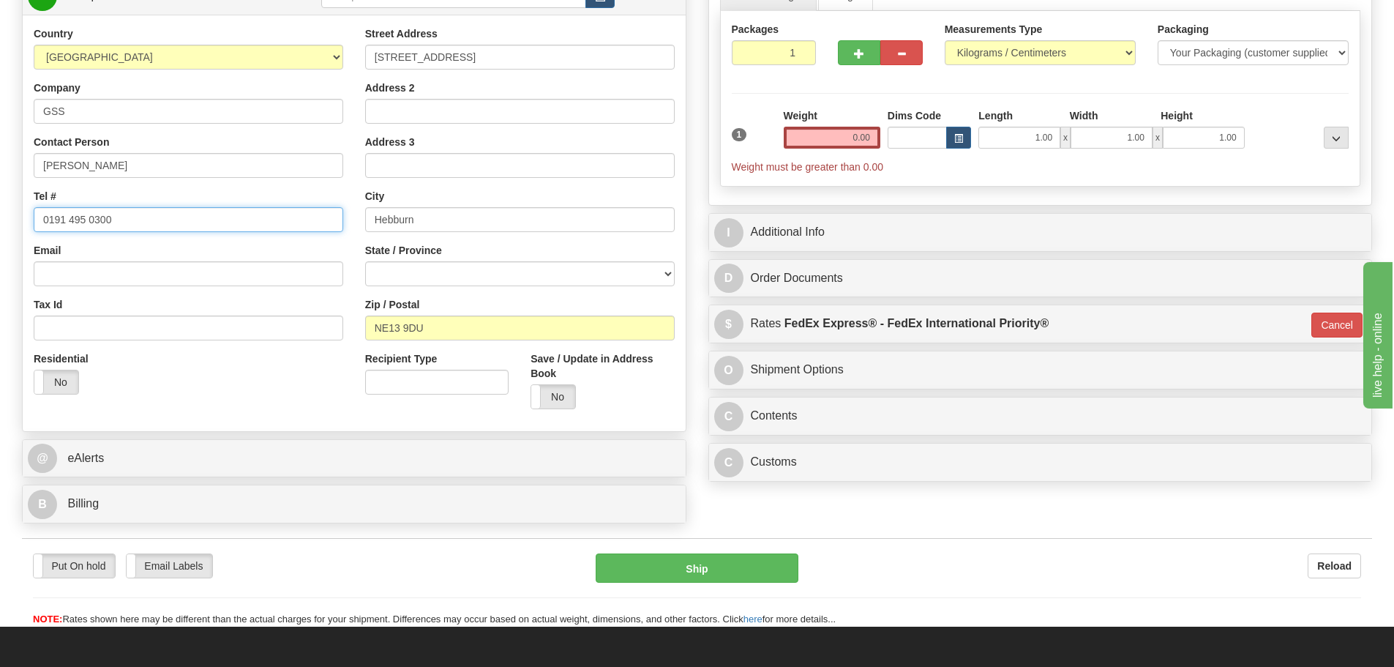
type input "0191 495 0300"
click at [838, 143] on input "0.00" at bounding box center [832, 138] width 97 height 22
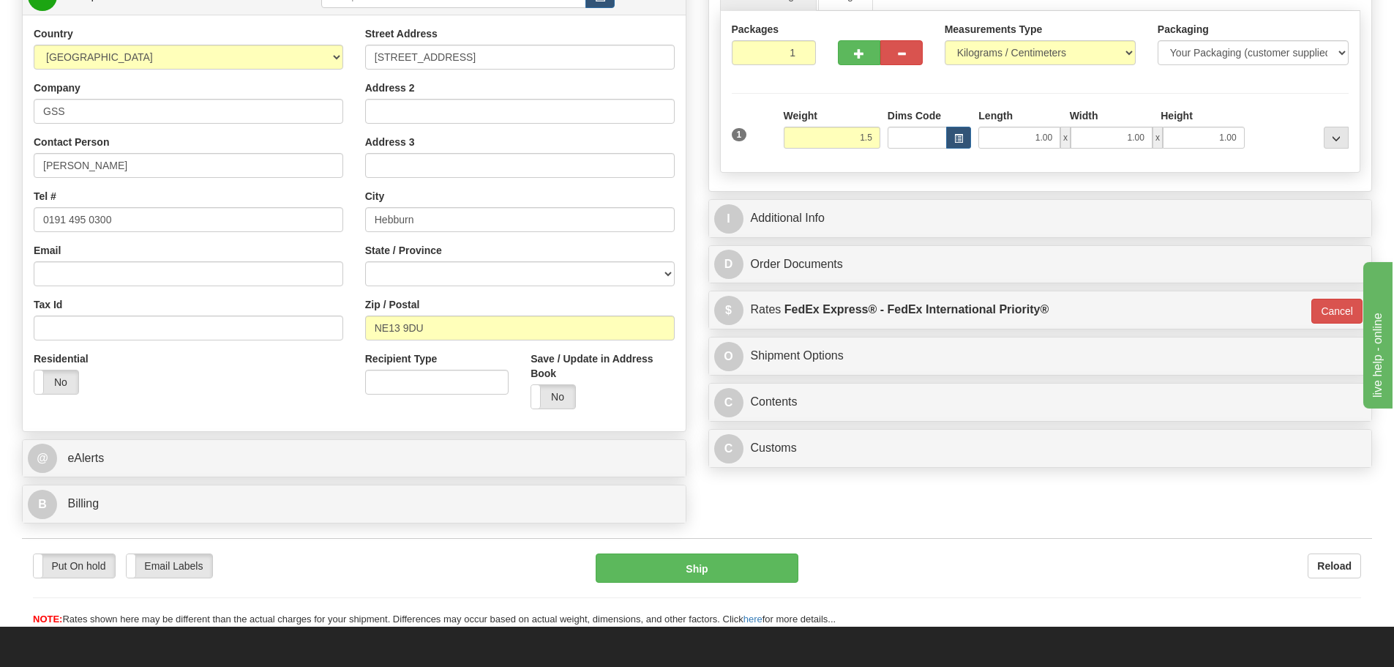
type input "1.50"
type input "01"
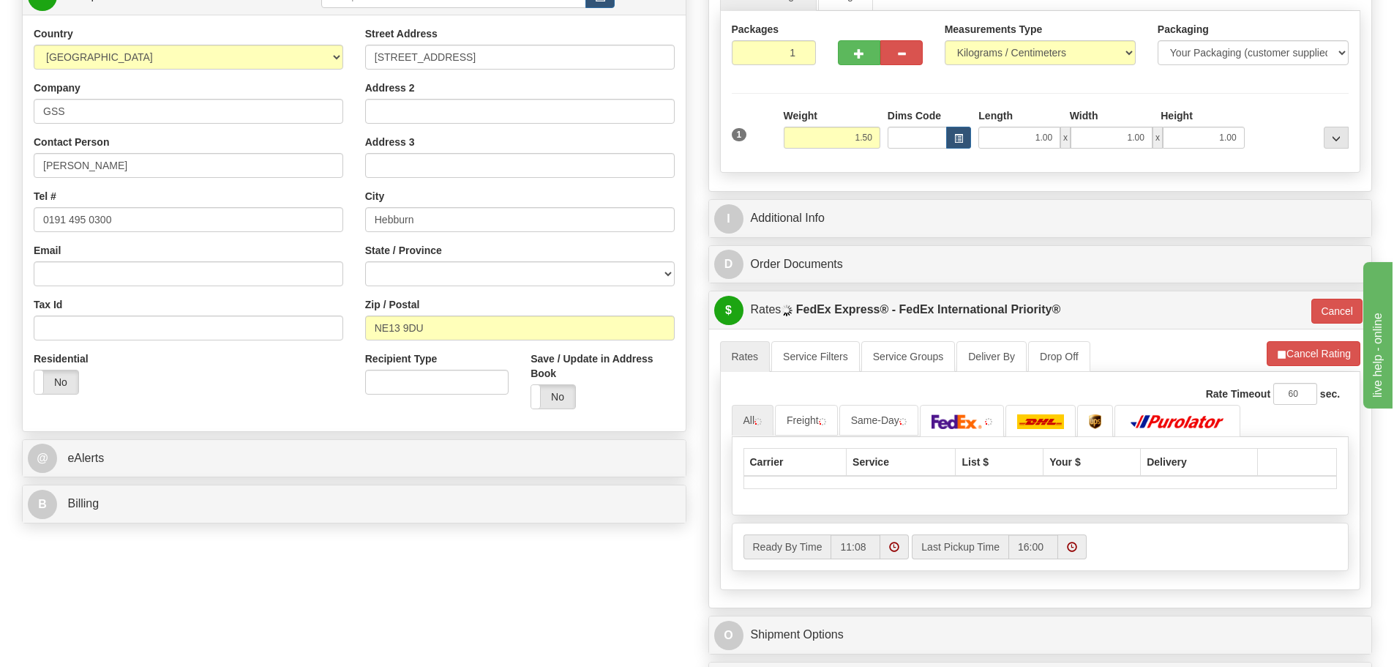
click at [816, 78] on div "Packages 1 1 Measurements Type" at bounding box center [1040, 92] width 641 height 162
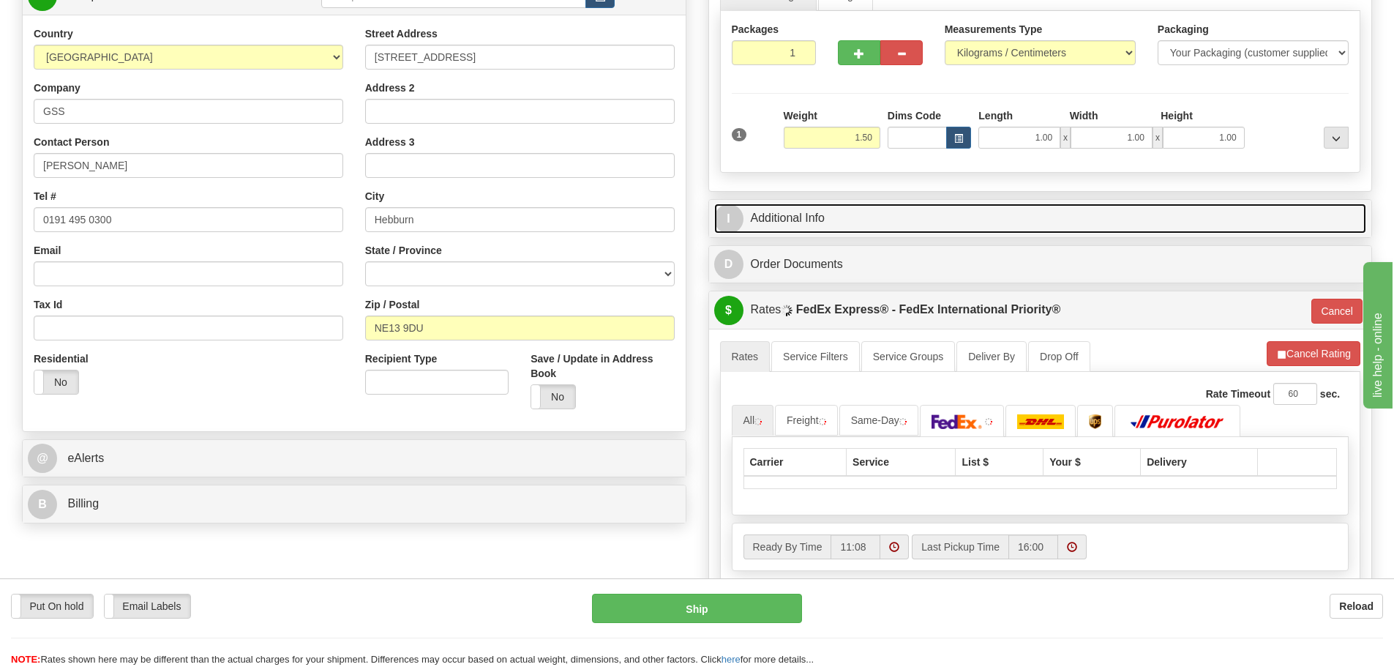
click at [845, 206] on link "I Additional Info" at bounding box center [1040, 218] width 653 height 30
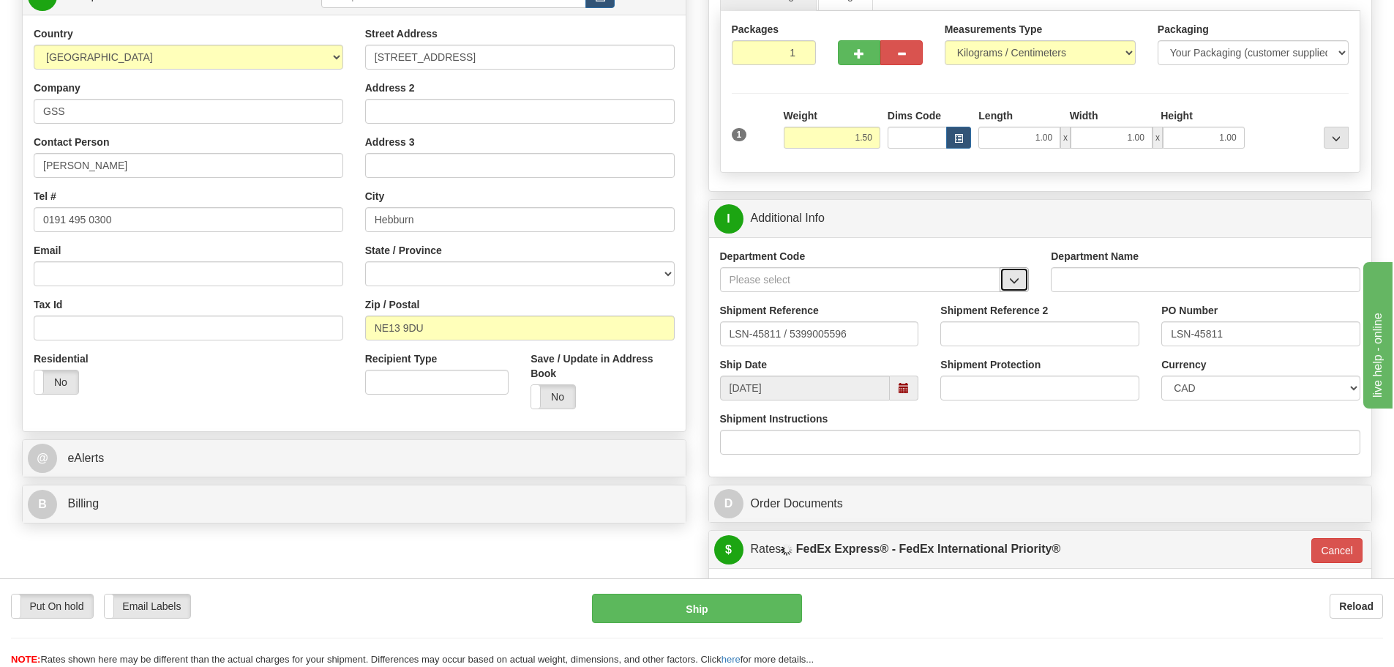
click at [1026, 283] on button "button" at bounding box center [1014, 279] width 29 height 25
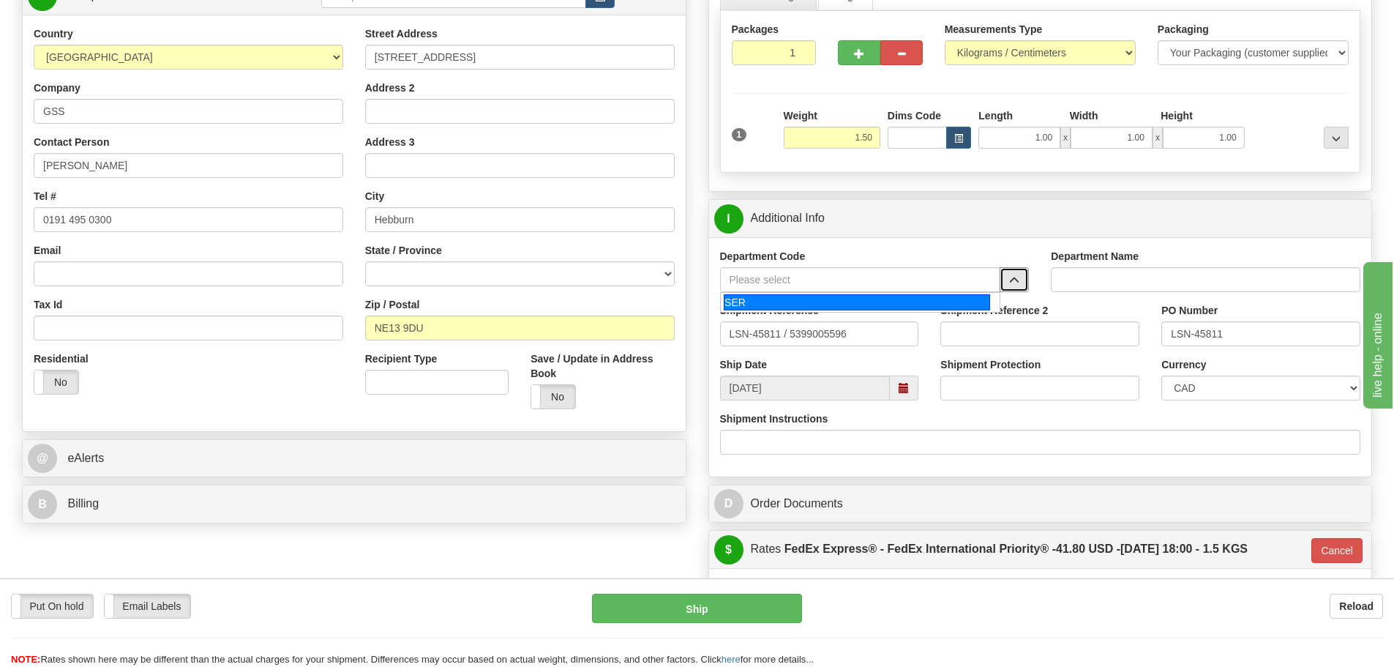
click at [938, 302] on div "SER" at bounding box center [857, 302] width 266 height 16
type input "SER"
type input "SERVICE DEPARTMENT"
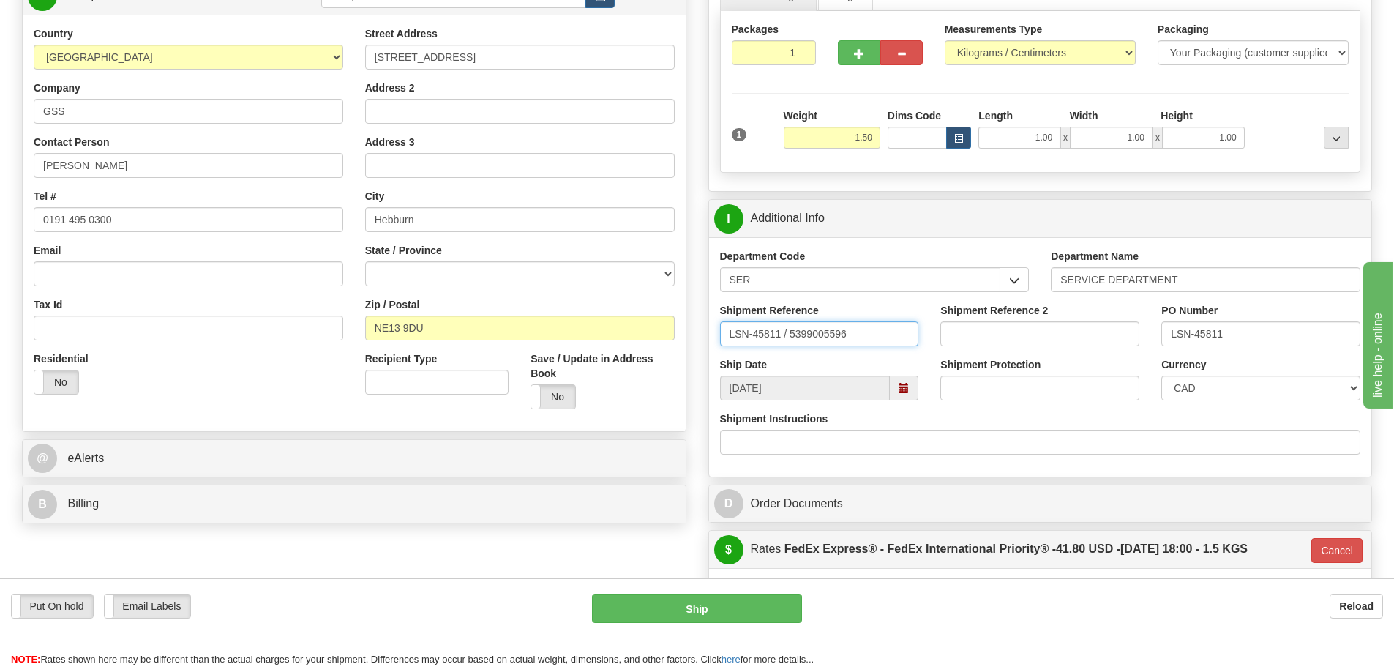
drag, startPoint x: 780, startPoint y: 340, endPoint x: 787, endPoint y: 347, distance: 9.3
click at [787, 347] on div "Shipment Reference LSN-45811 / 5399005596" at bounding box center [819, 330] width 221 height 54
type input "LSN-45811 RMA 5399005596"
click at [1164, 384] on select "CAD USD EUR ZAR RON ANG ARN AUD AUS AWG BBD BFR BGN BHD BMD BND BRC BRL CHP CKZ…" at bounding box center [1261, 387] width 199 height 25
select select "1"
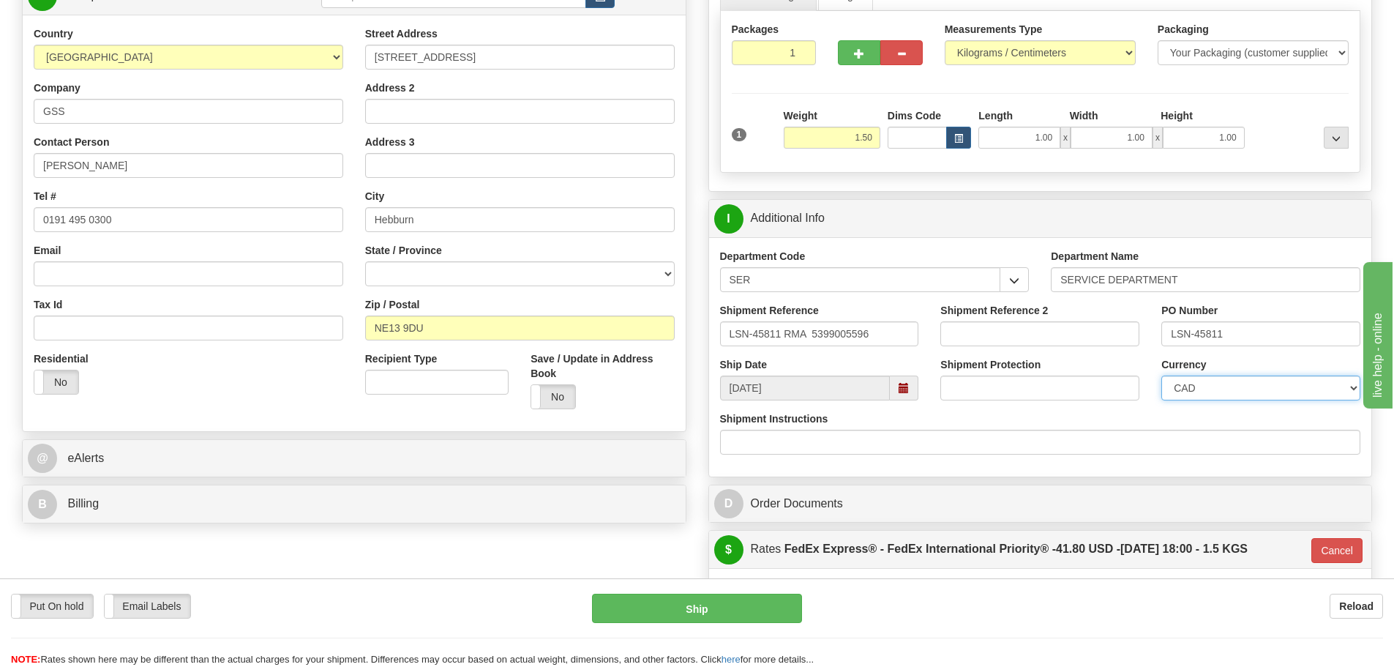
click at [1162, 375] on select "CAD USD EUR ZAR RON ANG ARN AUD AUS AWG BBD BFR BGN BHD BMD BND BRC BRL CHP CKZ…" at bounding box center [1261, 387] width 199 height 25
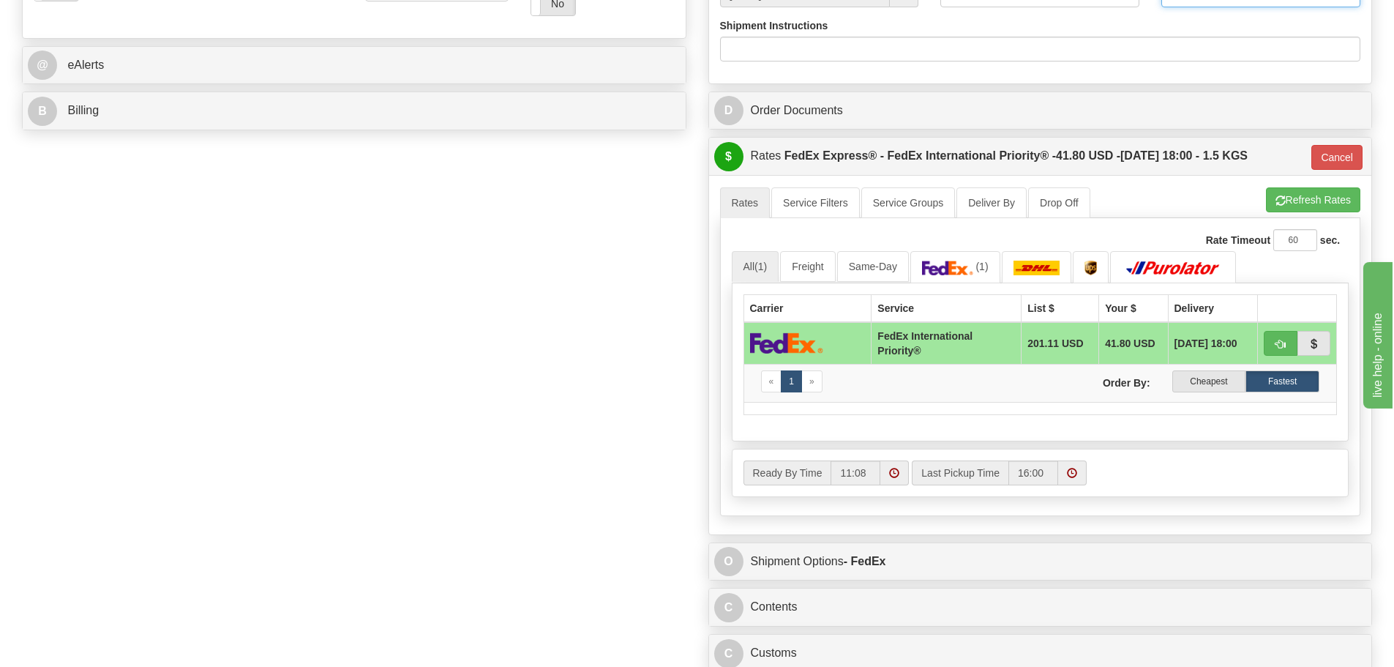
scroll to position [805, 0]
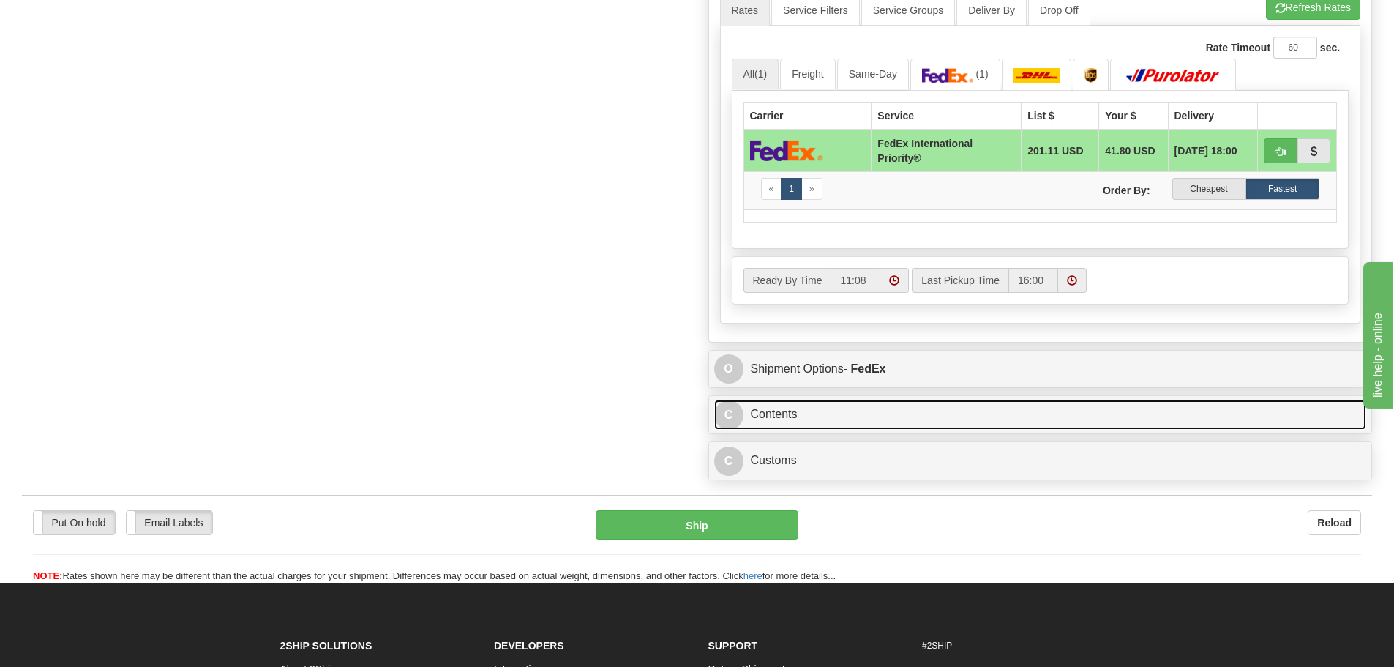
click at [806, 428] on link "C Contents" at bounding box center [1040, 415] width 653 height 30
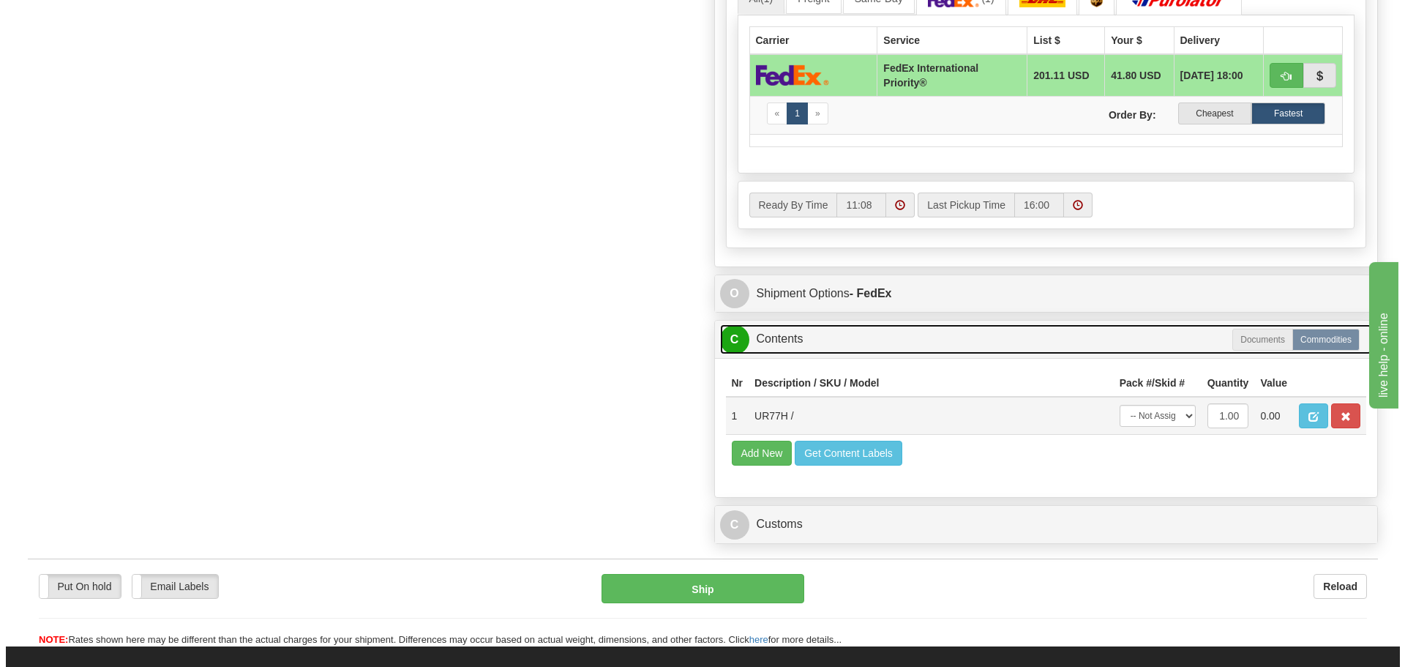
scroll to position [952, 0]
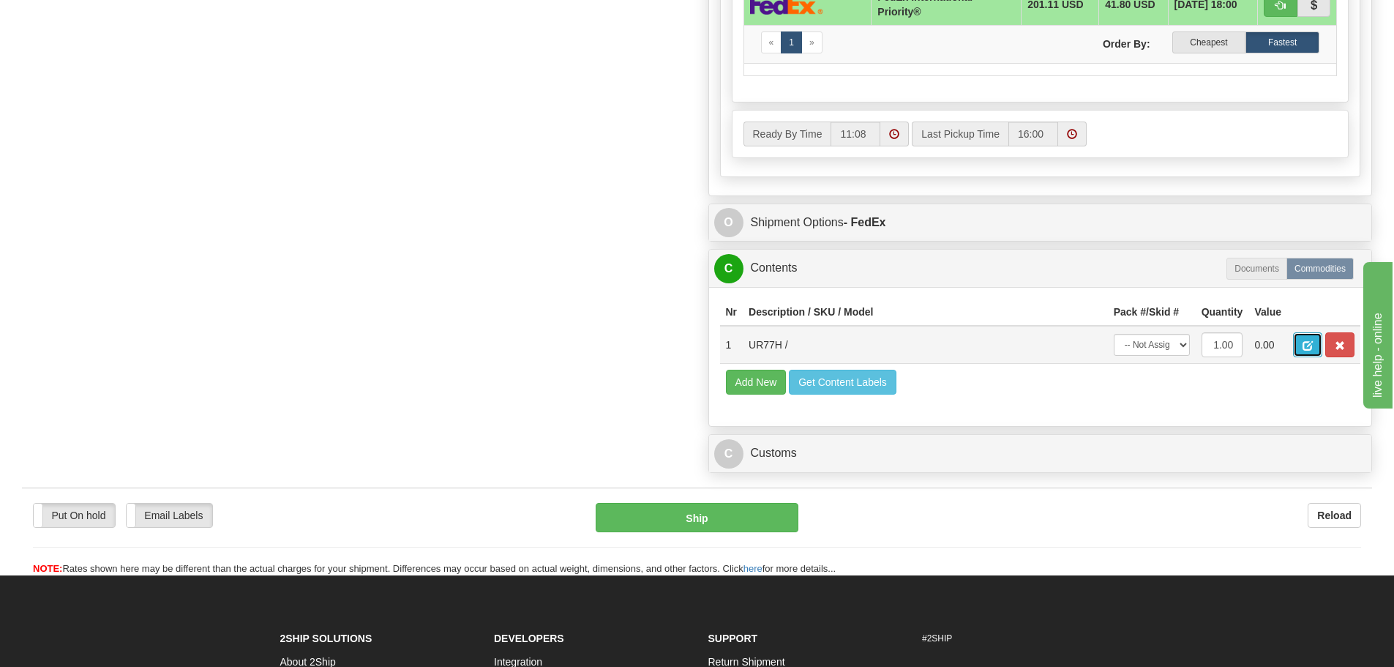
click at [1312, 343] on span "button" at bounding box center [1308, 346] width 10 height 10
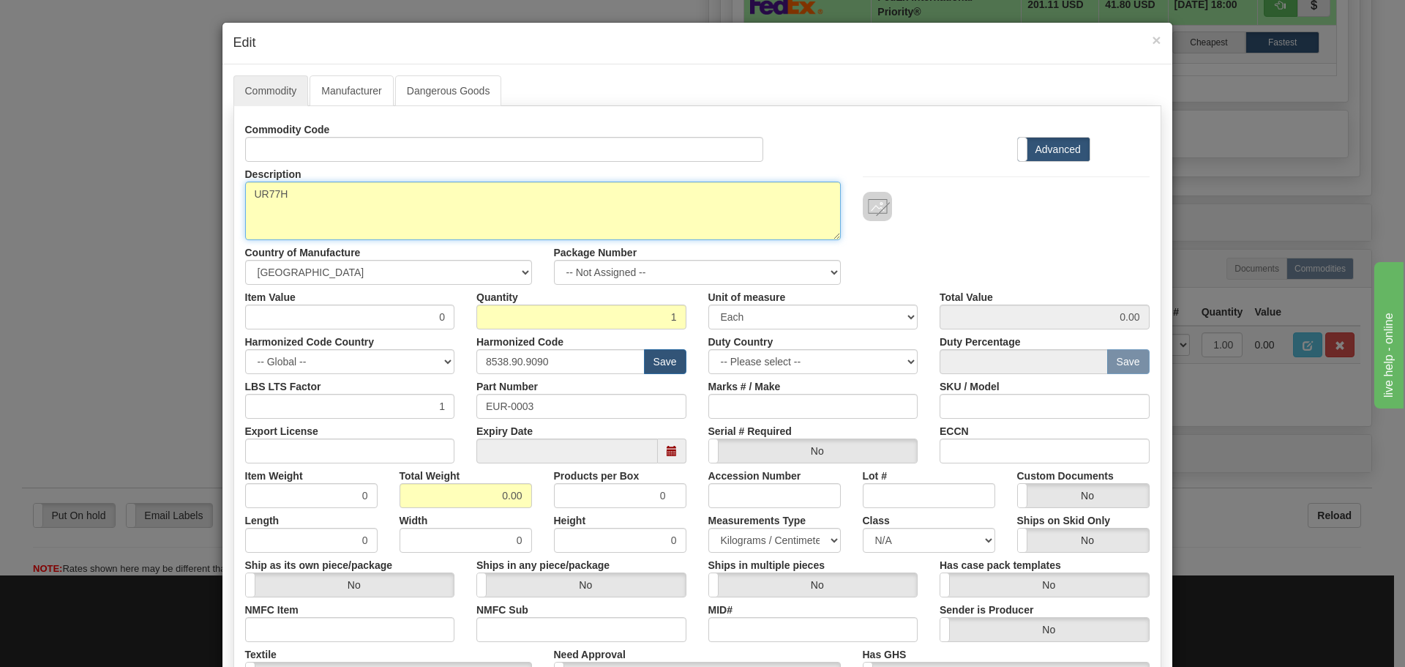
drag, startPoint x: 307, startPoint y: 214, endPoint x: 180, endPoint y: 225, distance: 127.2
click at [180, 227] on div "× Edit Commodity Manufacturer Dangerous Goods Commodity Code Standard Advanced …" at bounding box center [702, 333] width 1405 height 667
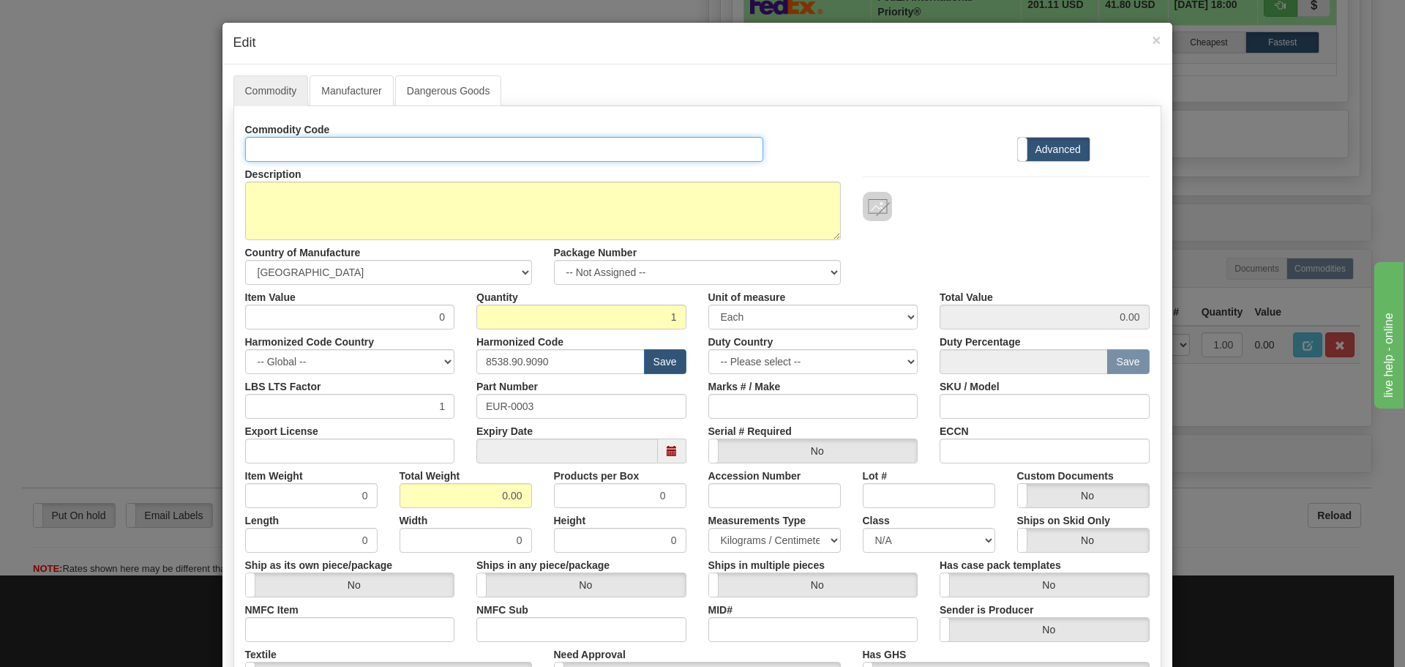
click at [332, 152] on input "Id" at bounding box center [504, 149] width 519 height 25
paste input "UR77H"
type input "UR77H"
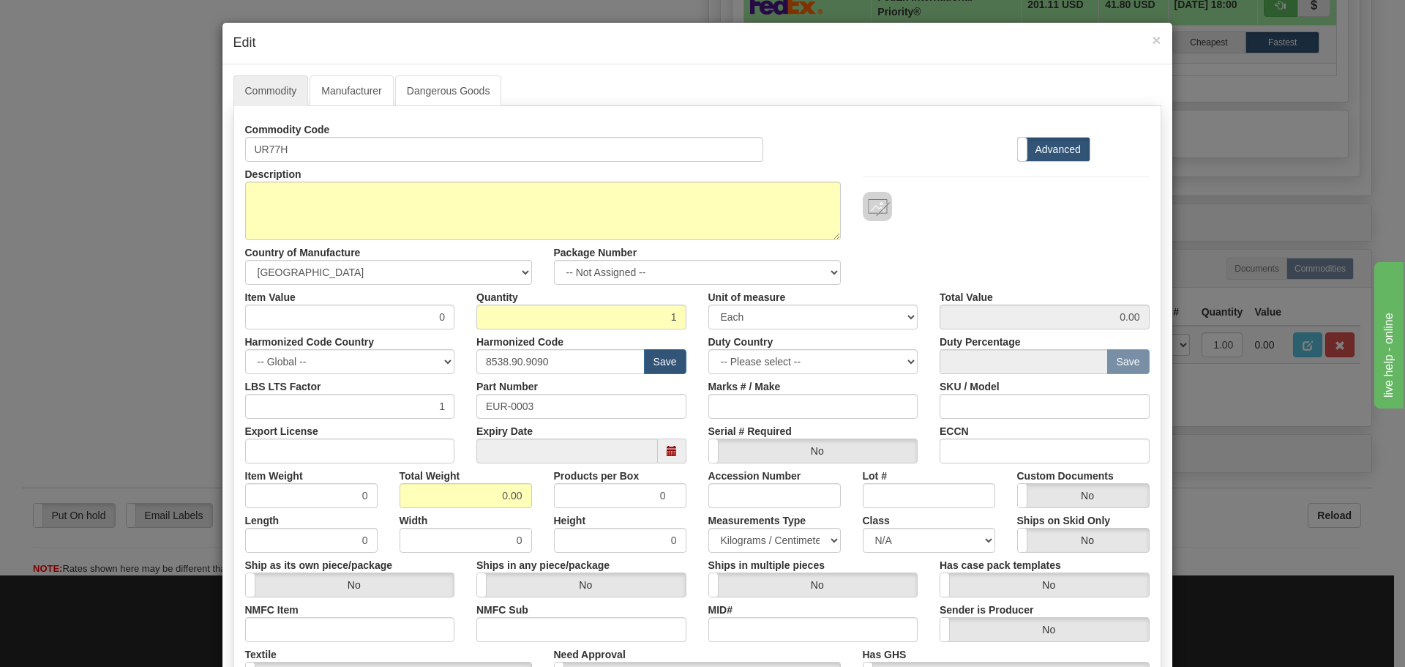
click at [1158, 44] on div "× Edit" at bounding box center [698, 44] width 950 height 42
click at [1155, 43] on span "×" at bounding box center [1156, 39] width 9 height 17
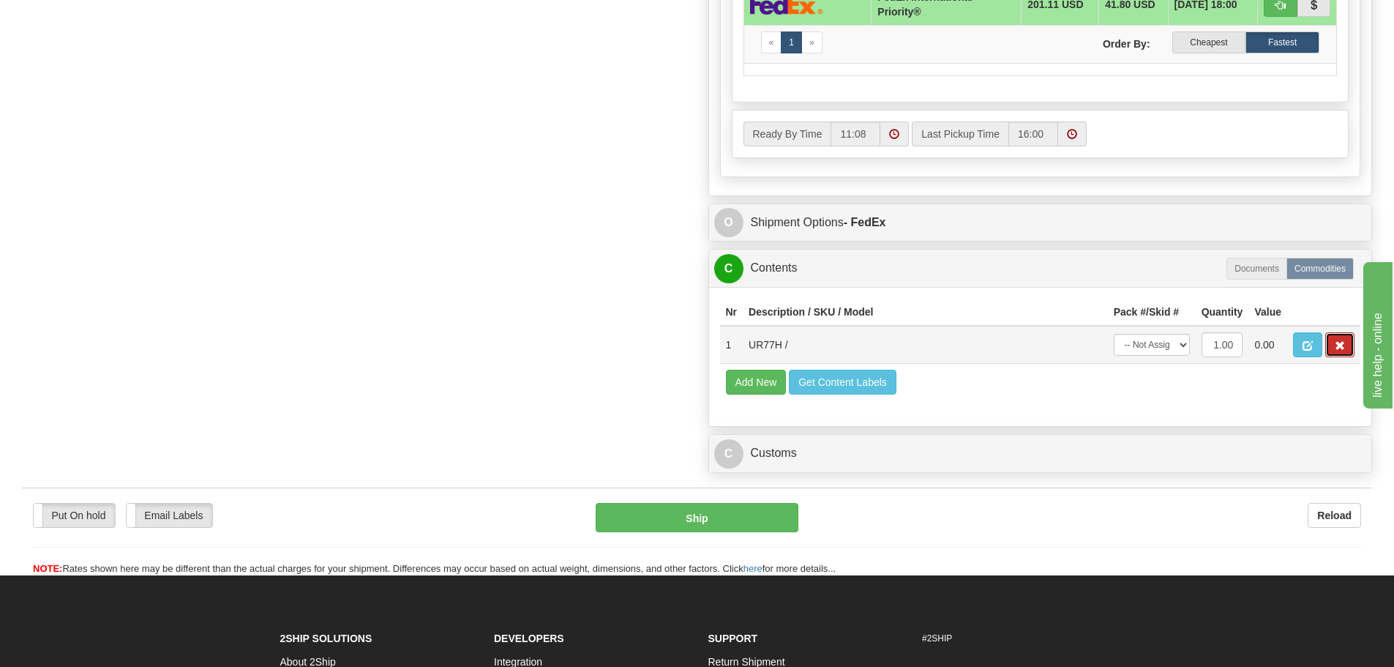
click at [1339, 337] on button "button" at bounding box center [1340, 344] width 29 height 25
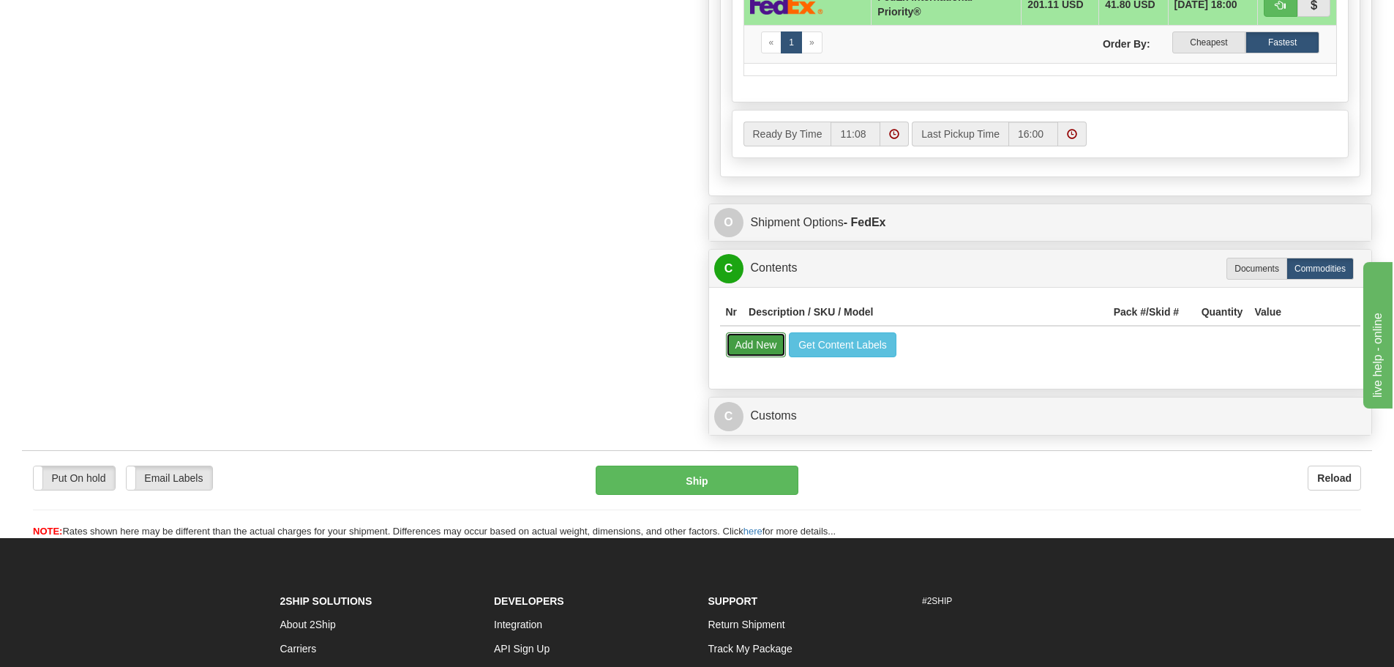
click at [778, 343] on button "Add New" at bounding box center [756, 344] width 61 height 25
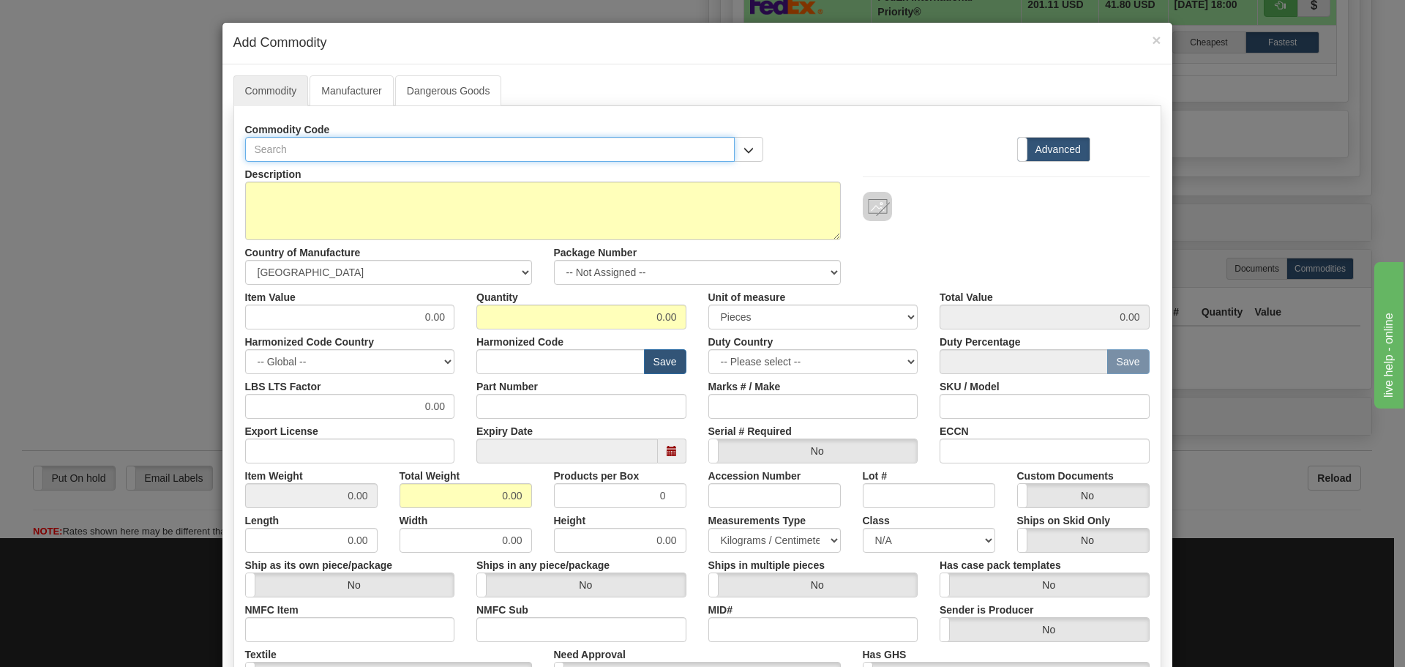
click at [474, 147] on input "text" at bounding box center [490, 149] width 490 height 25
paste input "UR77H"
type input "UR77H"
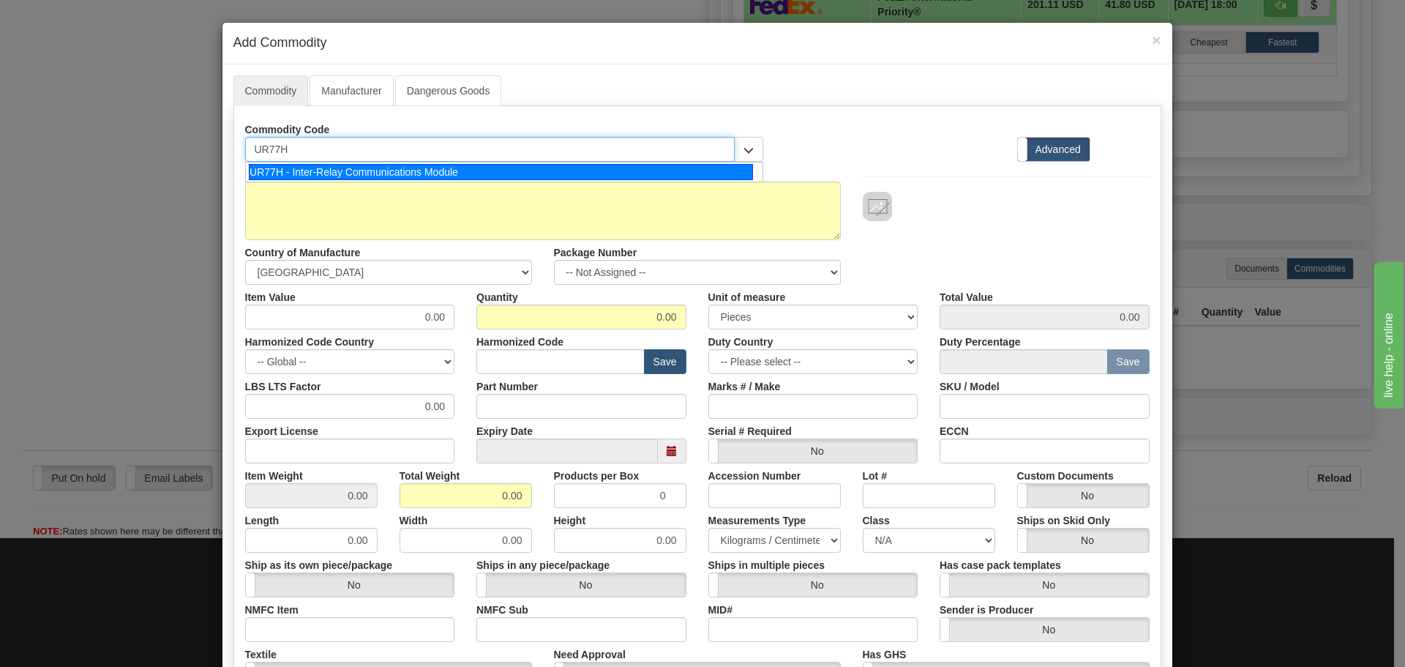
click at [441, 176] on div "UR77H - Inter-Relay Communications Module" at bounding box center [501, 172] width 504 height 16
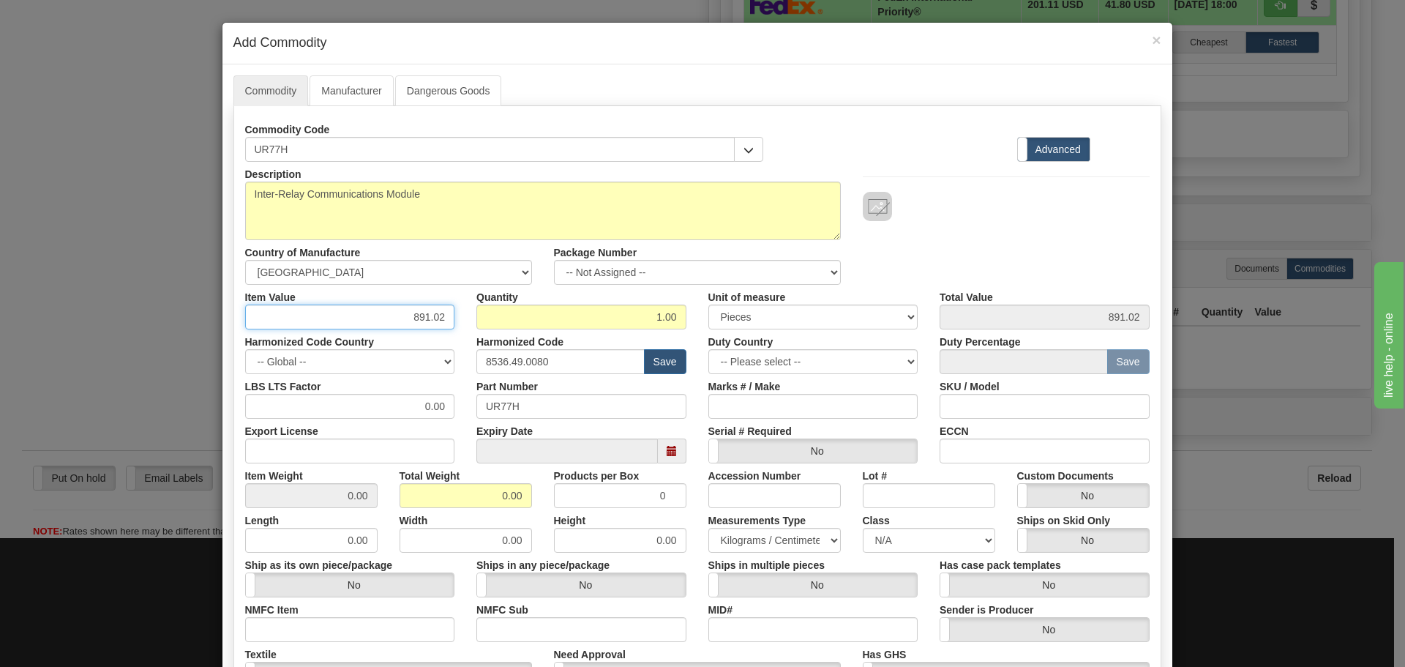
drag, startPoint x: 322, startPoint y: 318, endPoint x: 532, endPoint y: 315, distance: 210.1
click at [532, 315] on div "Item Value 891.02 Quantity 1.00 Unit of measure 3 Thousand Square Inches Adjust…" at bounding box center [697, 307] width 927 height 45
type input "75"
type input "75.00"
type input "1"
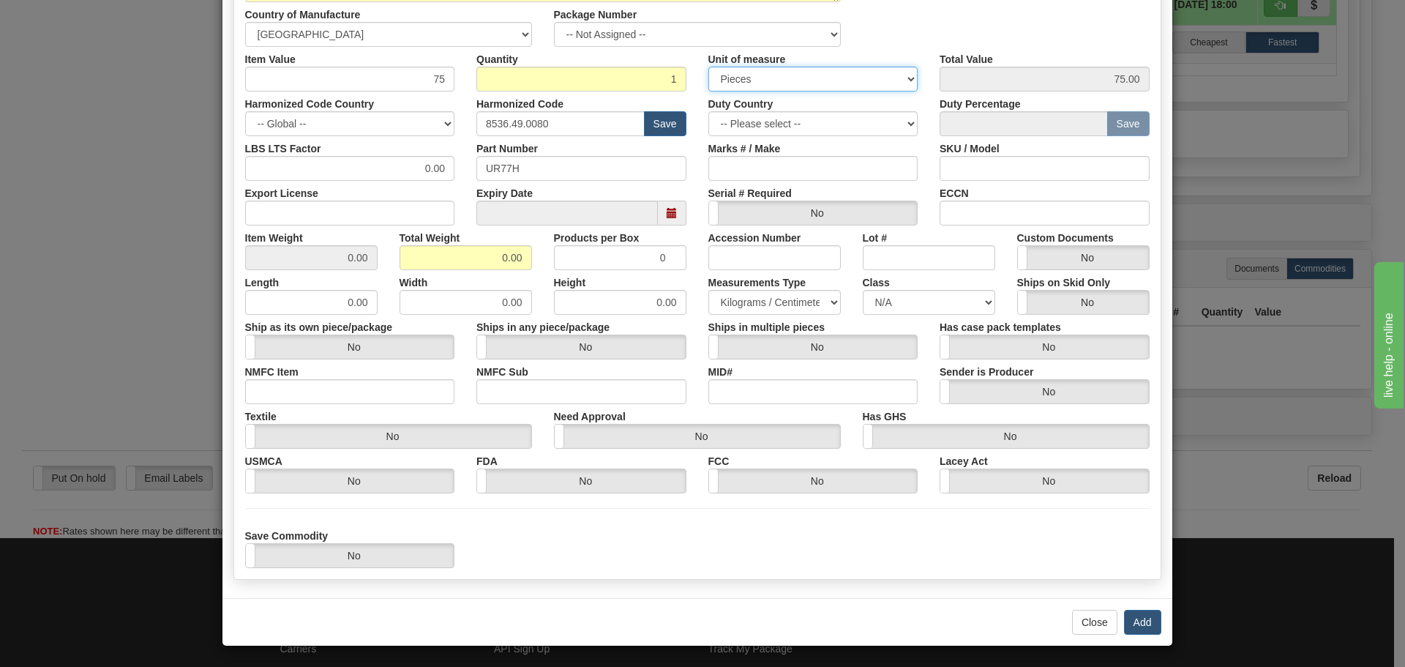
scroll to position [239, 0]
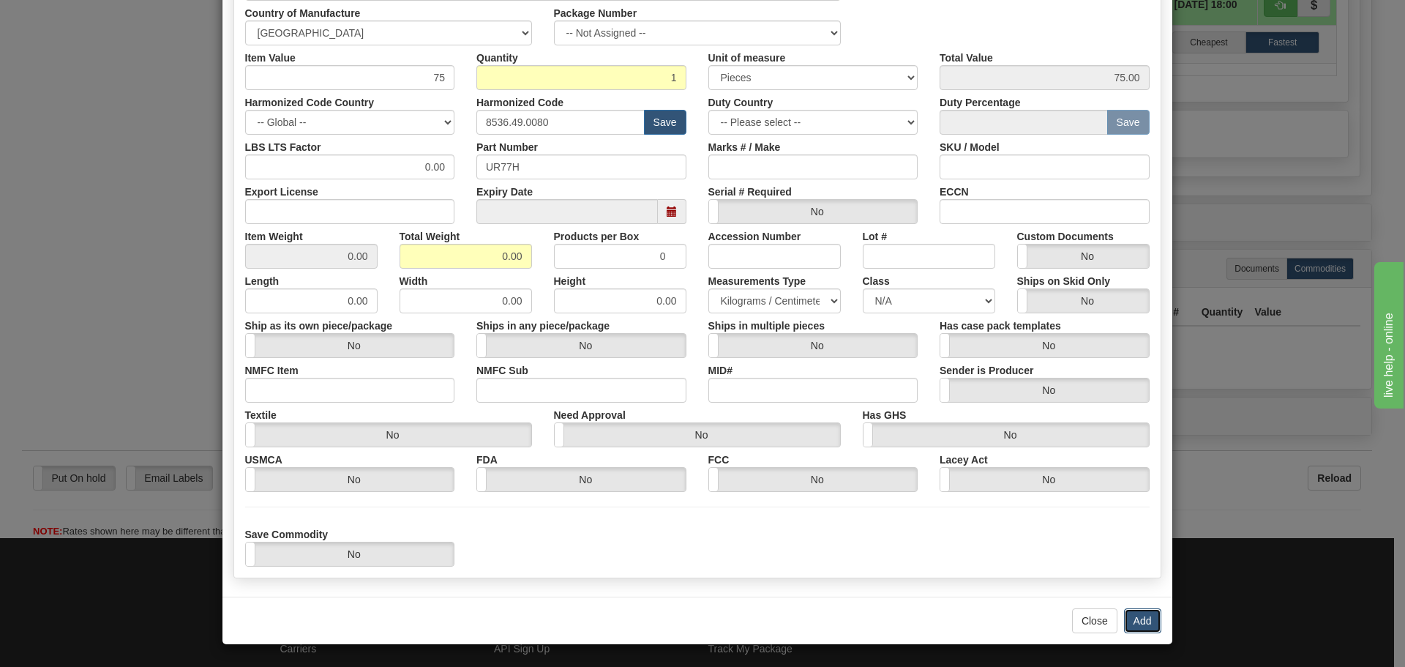
click at [1138, 614] on button "Add" at bounding box center [1142, 620] width 37 height 25
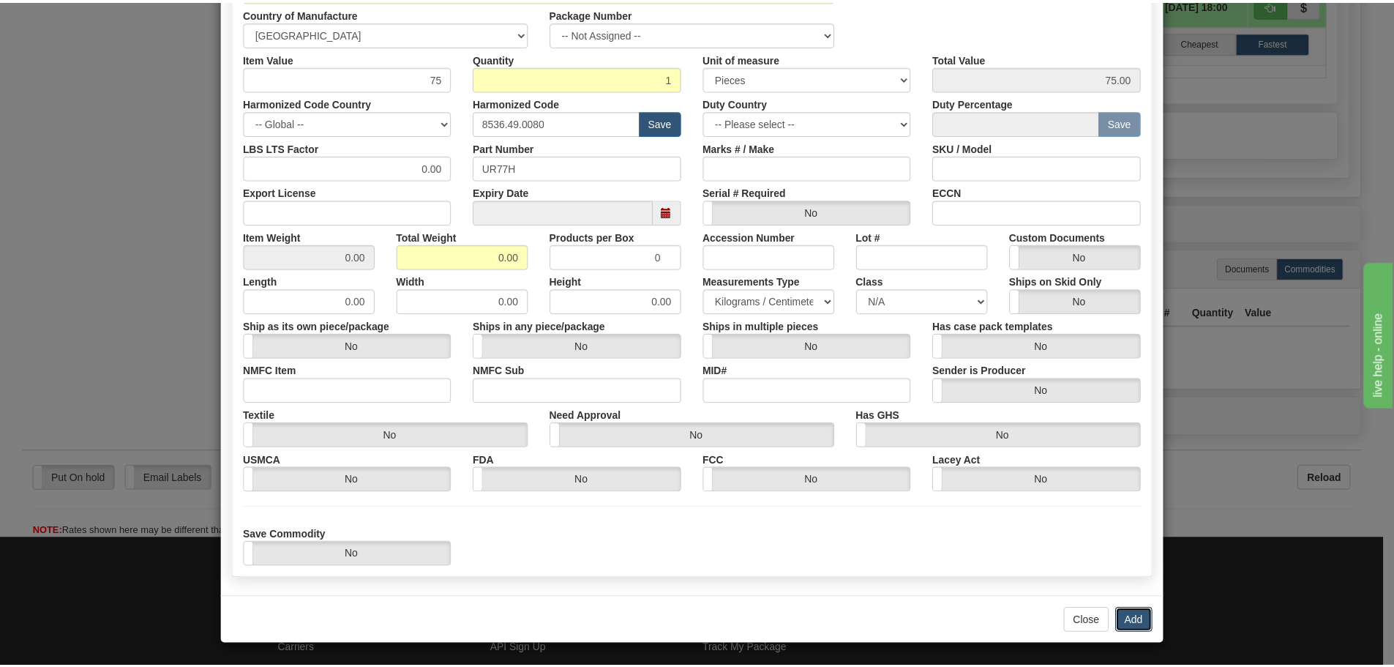
scroll to position [0, 0]
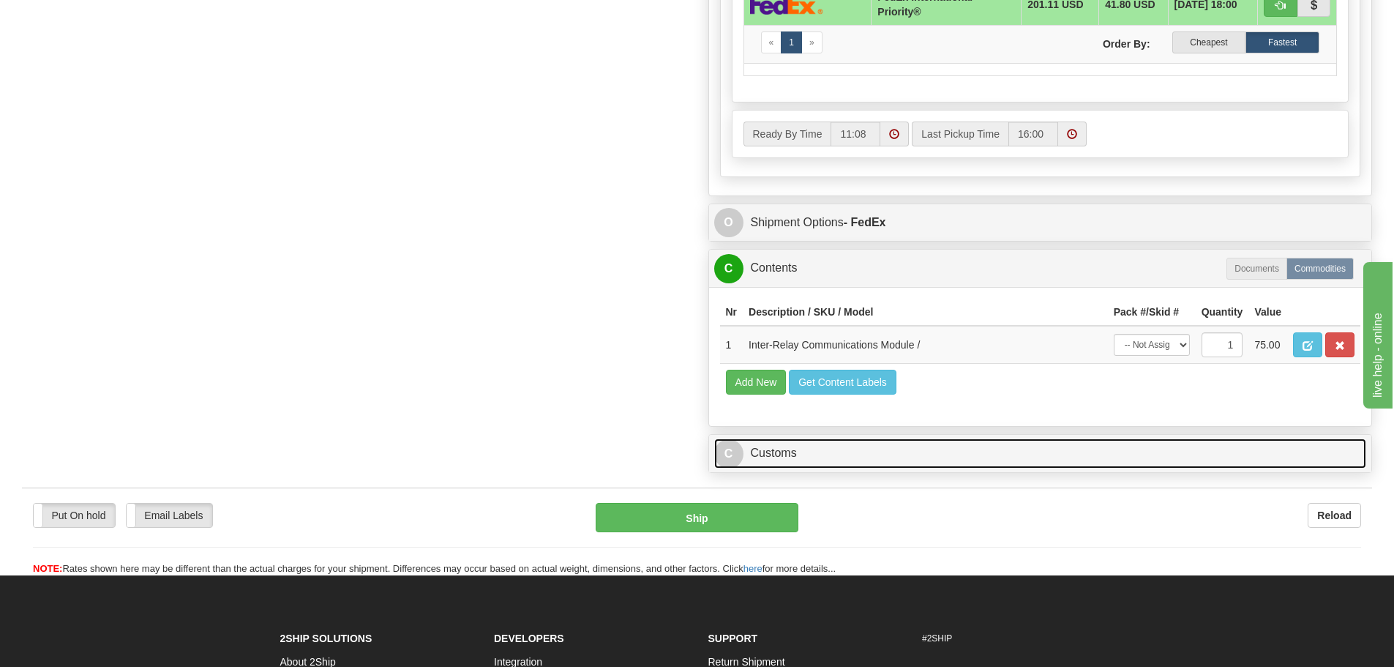
click at [1148, 466] on link "C Customs" at bounding box center [1040, 453] width 653 height 30
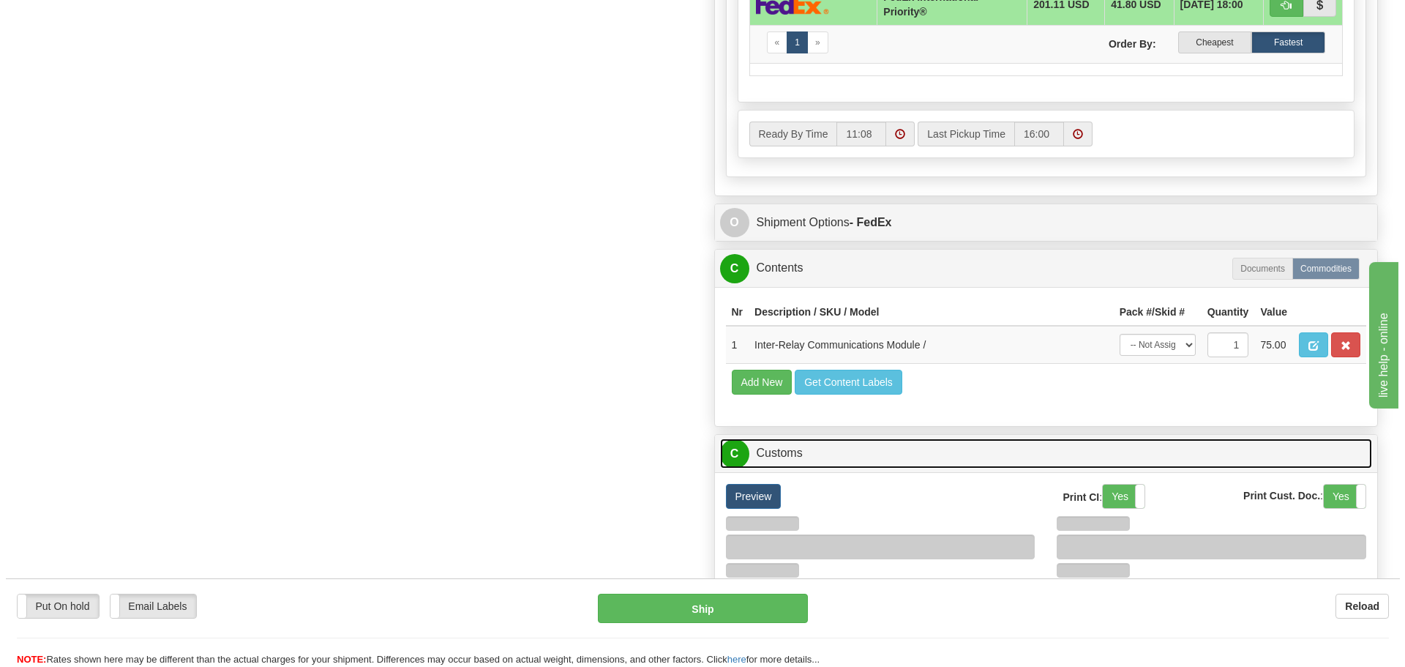
scroll to position [1244, 0]
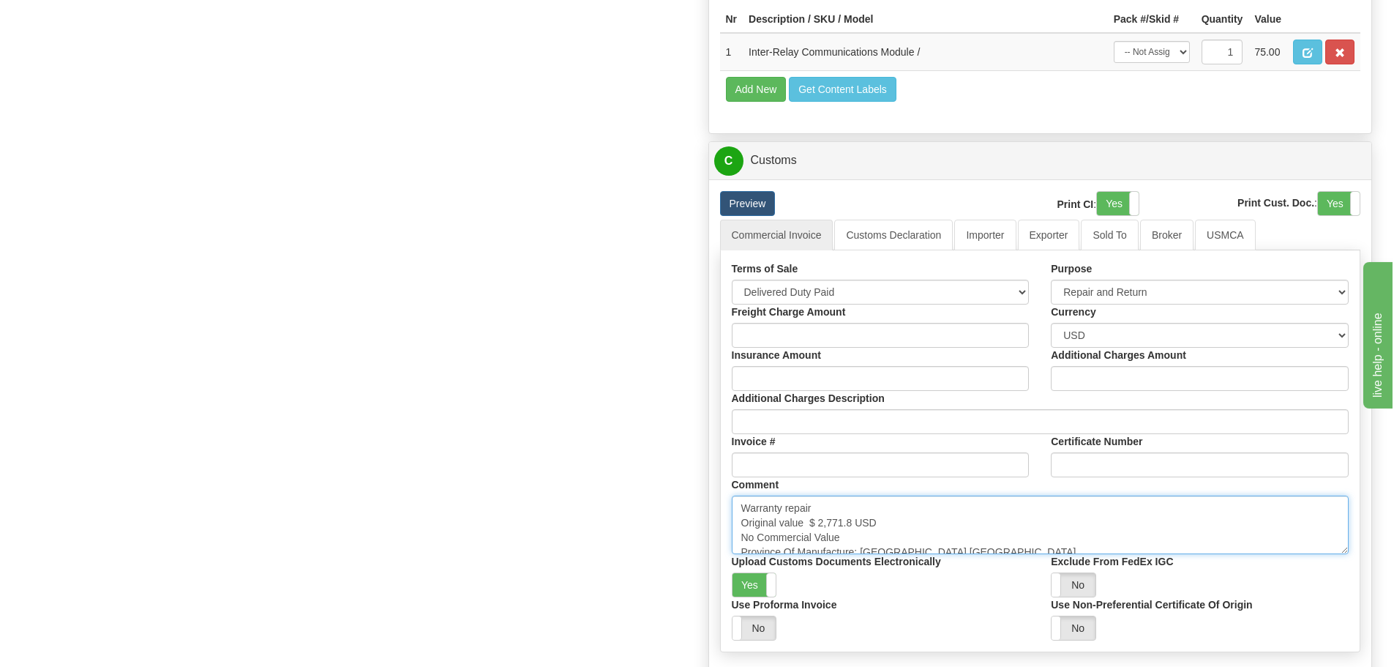
drag, startPoint x: 810, startPoint y: 517, endPoint x: 852, endPoint y: 523, distance: 42.9
click at [852, 523] on textarea "Warranty repair Original value $ 2,771.8 USD No Commercial Value Province Of Ma…" at bounding box center [1041, 525] width 618 height 59
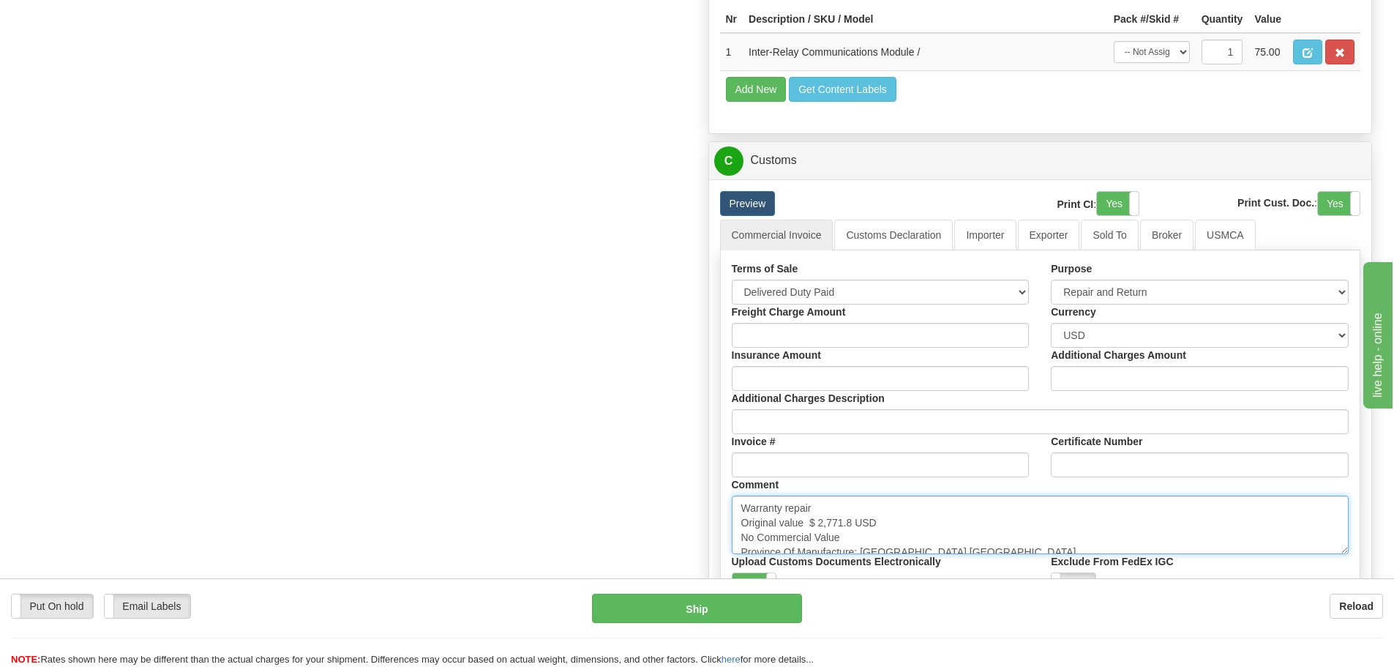
paste textarea "5,282.89"
click at [978, 539] on textarea "Warranty repair Original value $ 2,771.8 USD No Commercial Value Province Of Ma…" at bounding box center [1041, 525] width 618 height 59
type textarea "Warranty repair Original value $ 5,282.89 USD No Commercial Value Province Of M…"
click at [988, 223] on link "Importer" at bounding box center [984, 235] width 61 height 31
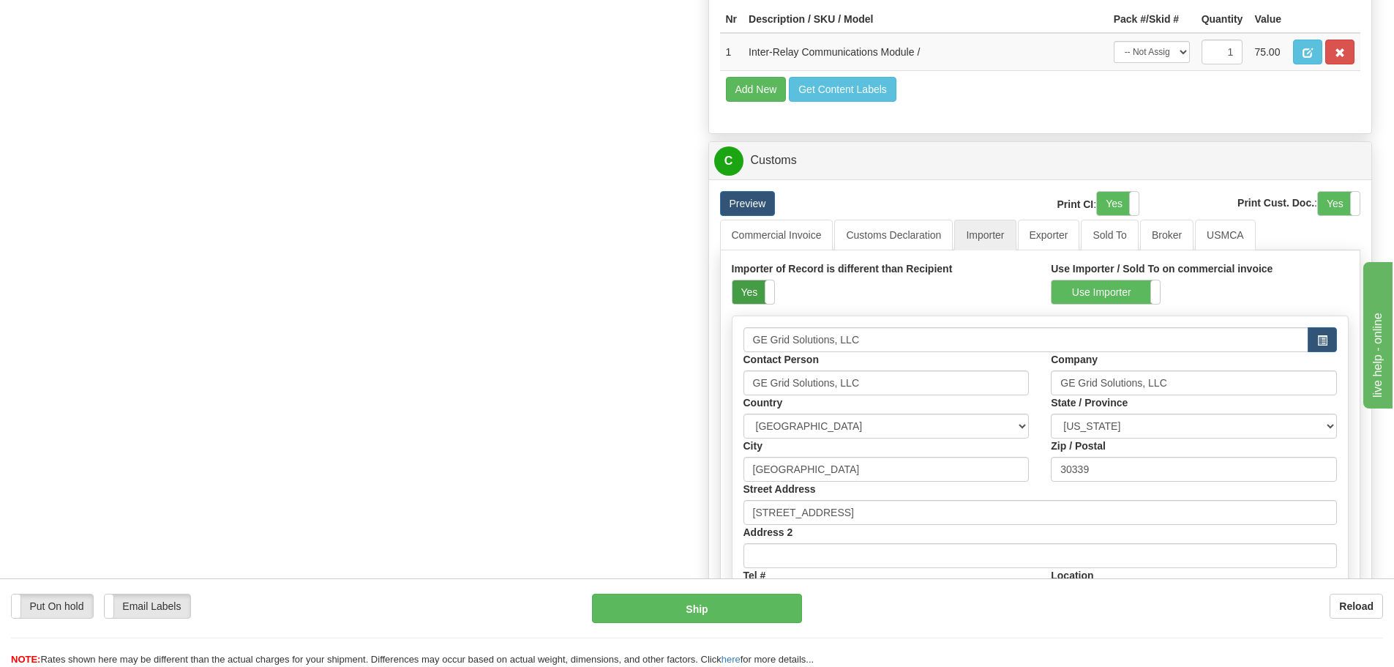
click at [758, 299] on label "Yes" at bounding box center [754, 291] width 42 height 23
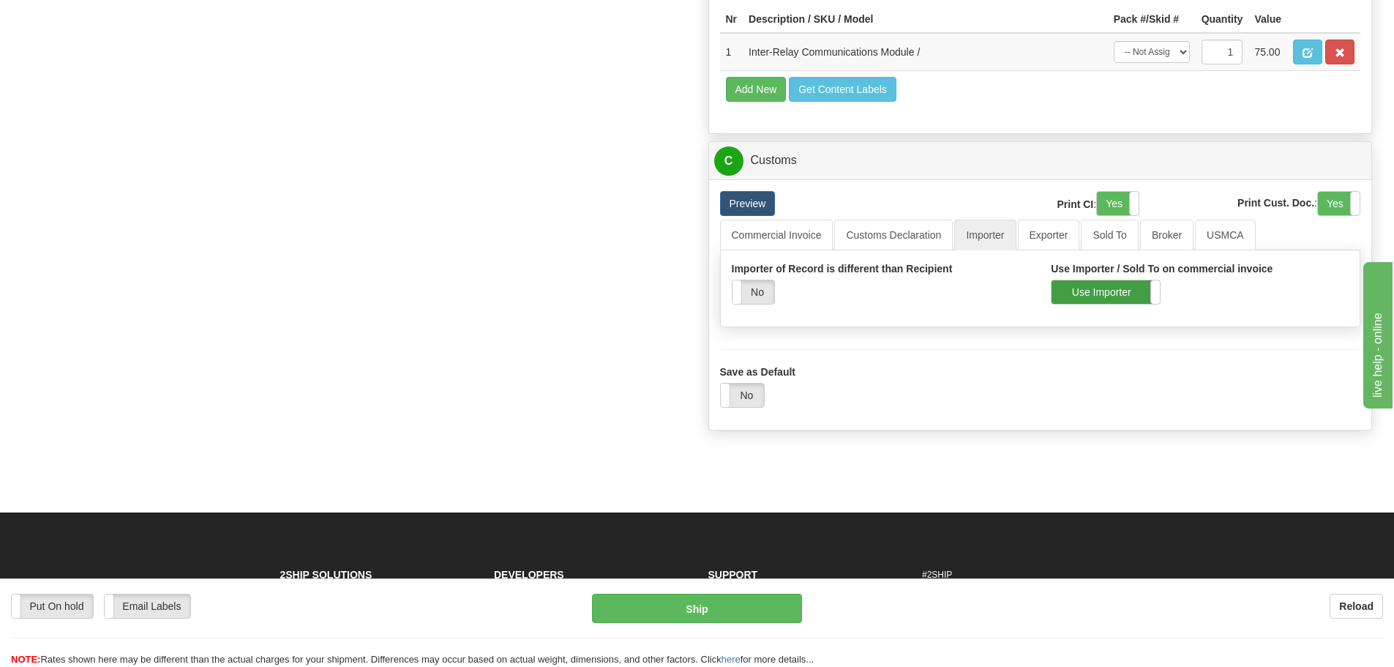
click at [1102, 283] on label "Use Importer" at bounding box center [1106, 291] width 108 height 23
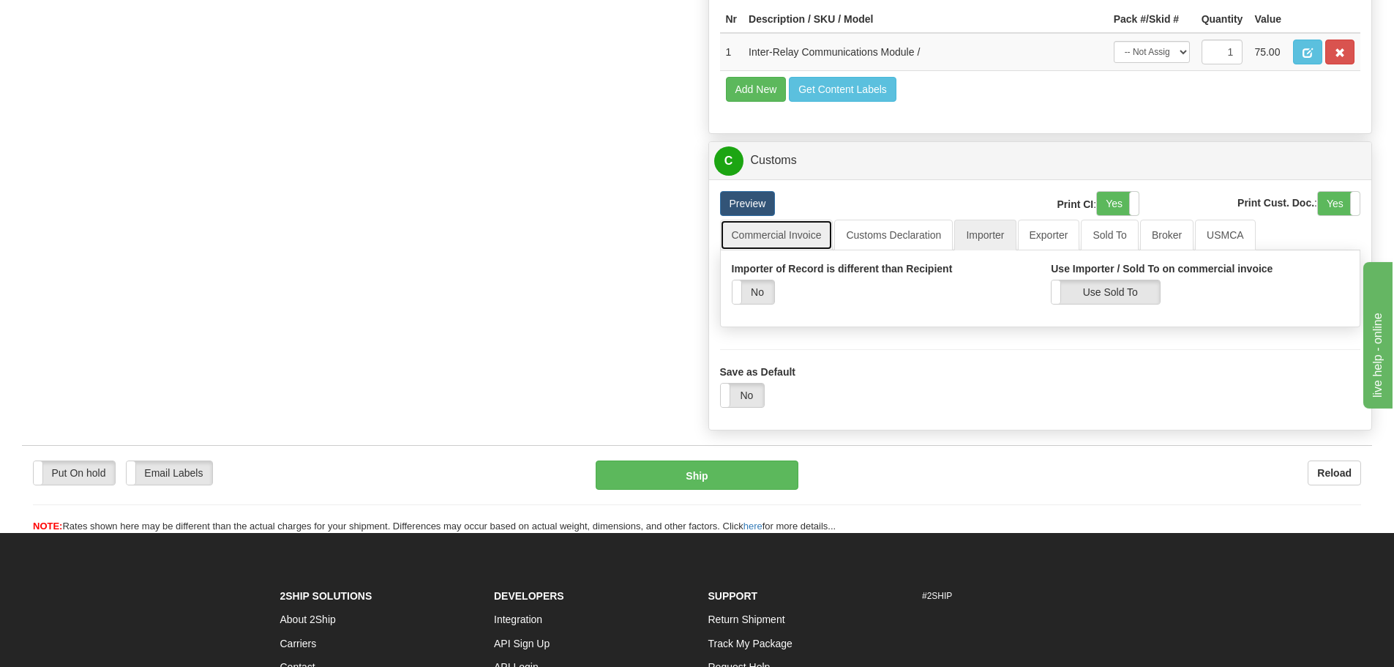
click at [805, 249] on link "Commercial Invoice" at bounding box center [776, 235] width 113 height 31
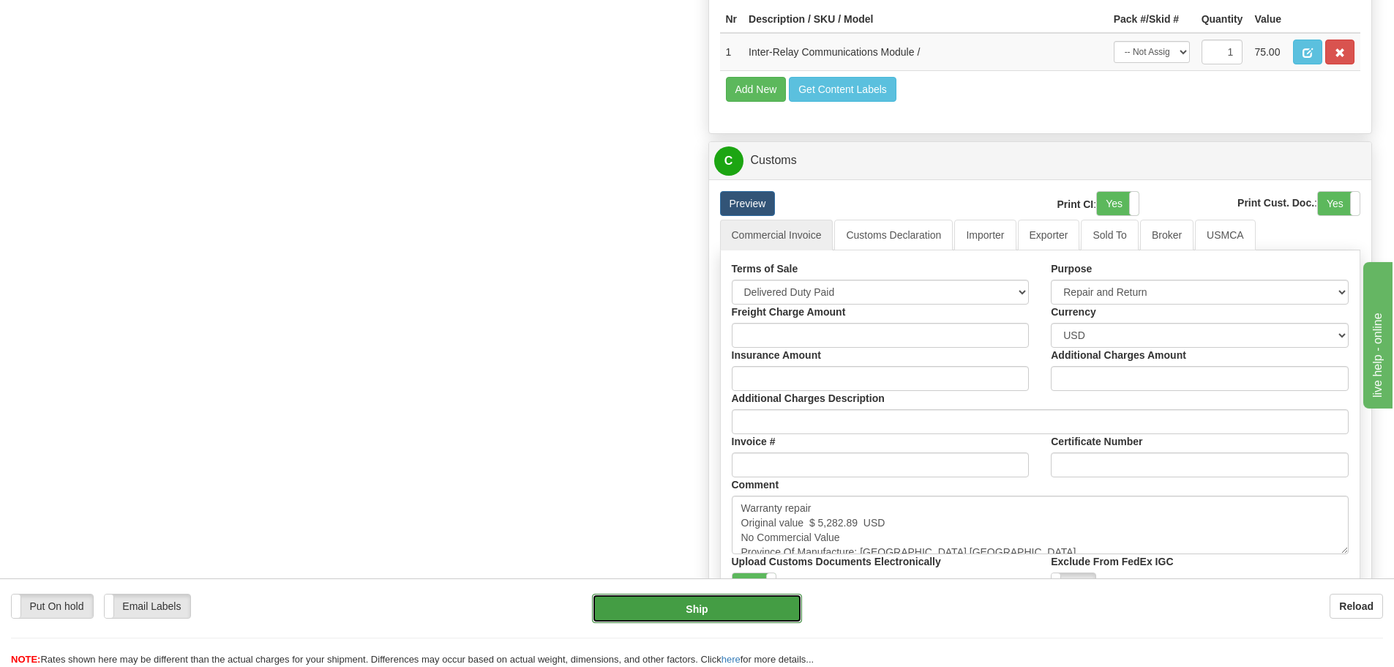
click at [768, 606] on button "Ship" at bounding box center [697, 608] width 210 height 29
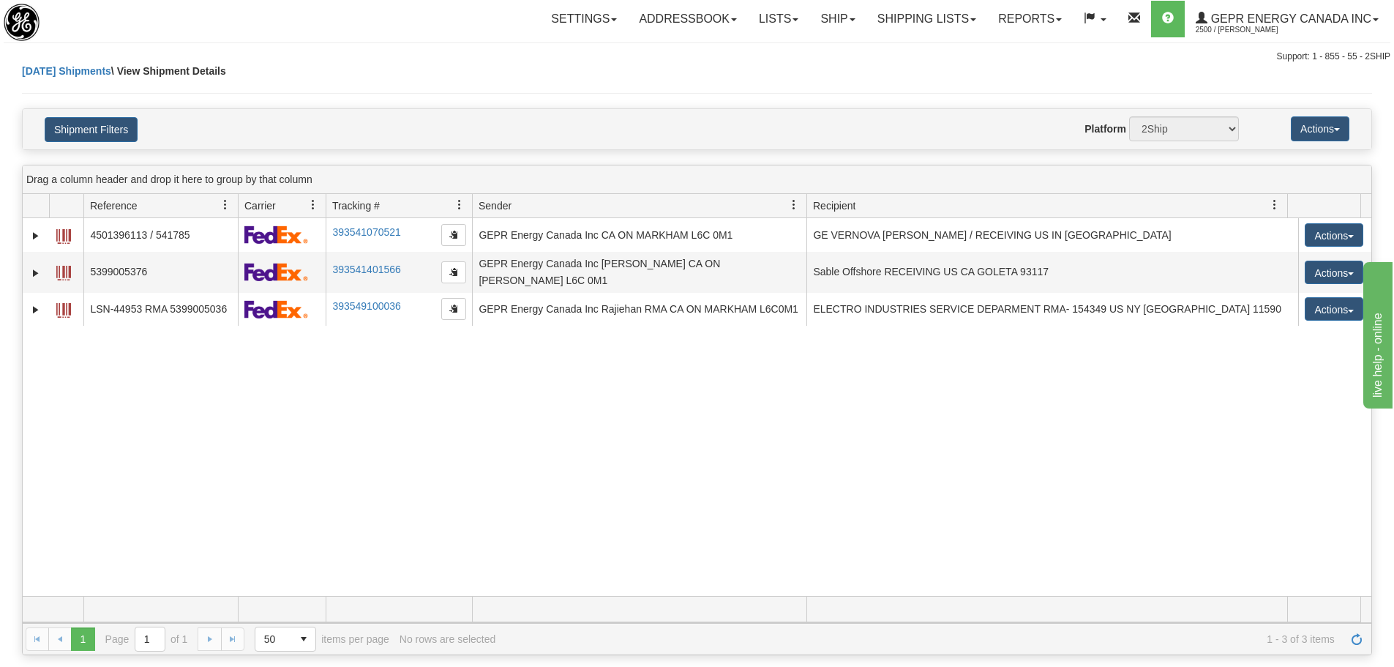
click at [584, 457] on div "31660917 2500 4501396113 / 541785 393541070521 [DATE] [DATE] 08:25:01 AM GEPR E…" at bounding box center [697, 407] width 1349 height 378
click at [1360, 646] on link "Refresh" at bounding box center [1356, 638] width 23 height 23
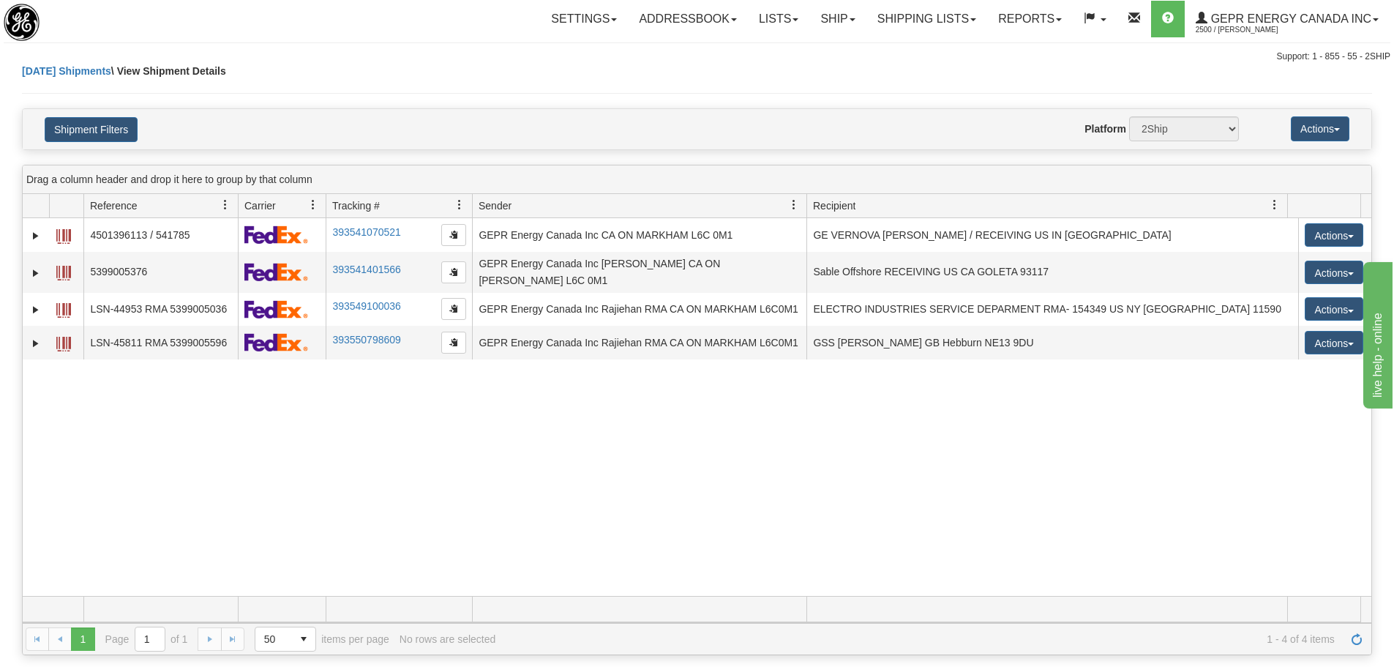
click at [358, 422] on div "31660917 2500 4501396113 / 541785 393541070521 [DATE] [DATE] 08:25:01 AM GEPR E…" at bounding box center [697, 407] width 1349 height 378
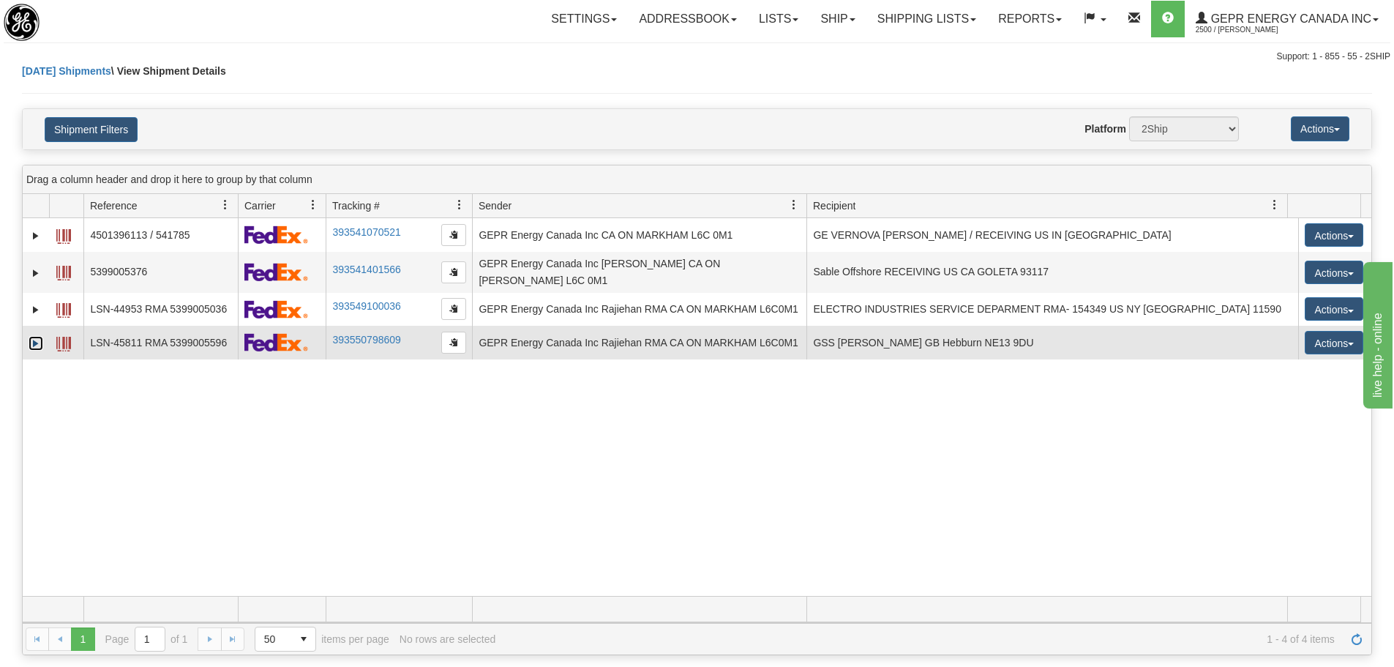
click at [42, 338] on link "Expand" at bounding box center [36, 343] width 15 height 15
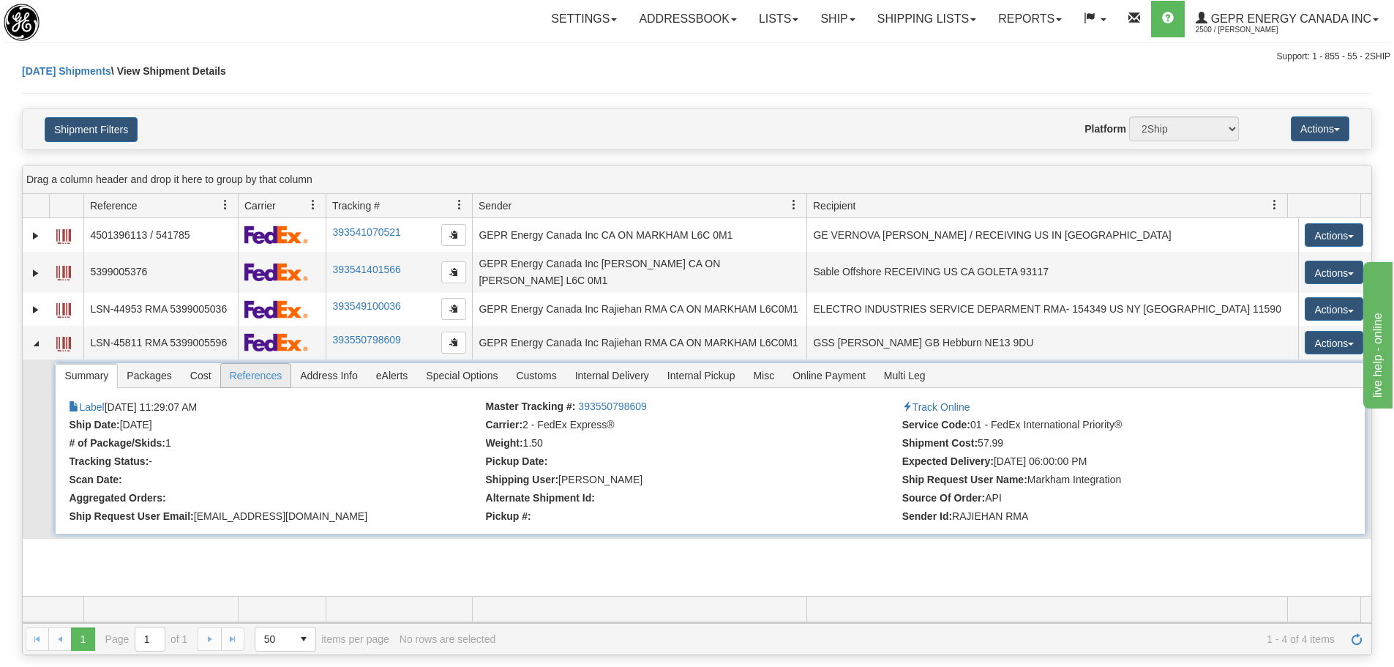
click at [259, 375] on span "References" at bounding box center [256, 375] width 70 height 23
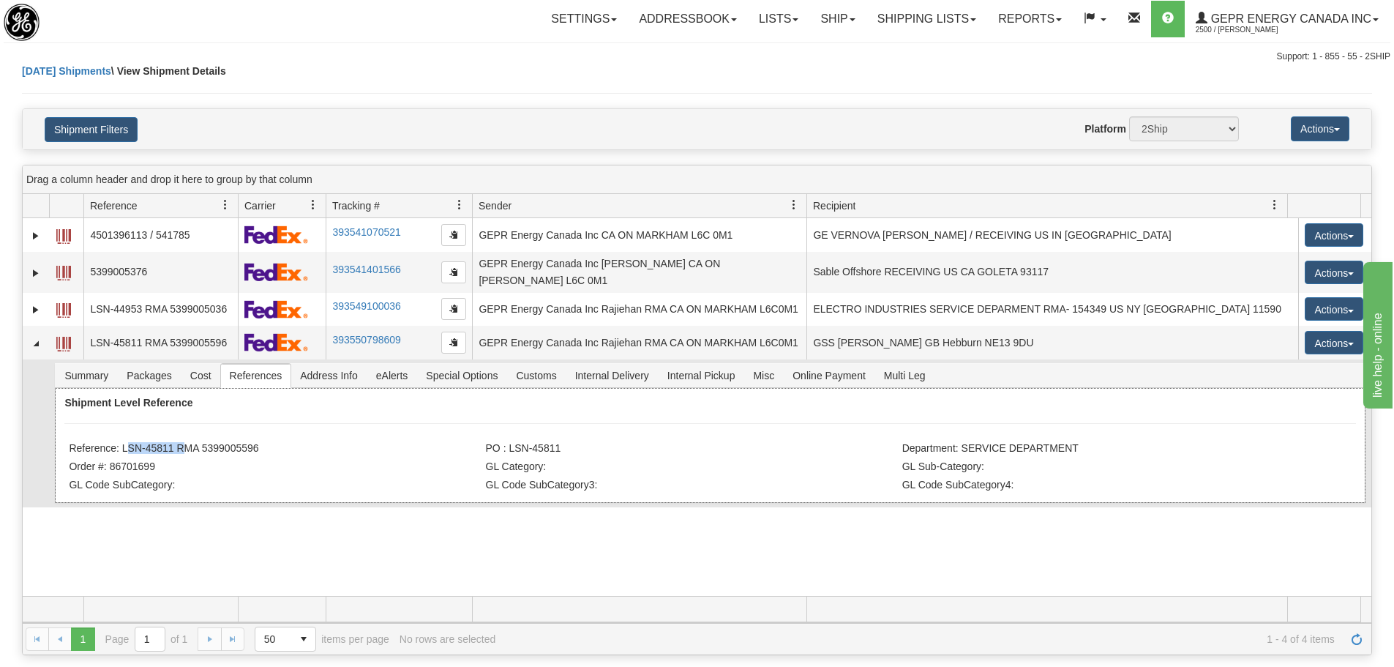
drag, startPoint x: 176, startPoint y: 441, endPoint x: 122, endPoint y: 444, distance: 54.2
click at [122, 444] on li "Reference: LSN-45811 RMA 5399005596" at bounding box center [275, 449] width 413 height 15
copy li "LSN-45811"
click at [315, 115] on div "Shipment Filters Website Agent Nothing selected Client User Platform 2Ship Impo…" at bounding box center [697, 129] width 1349 height 40
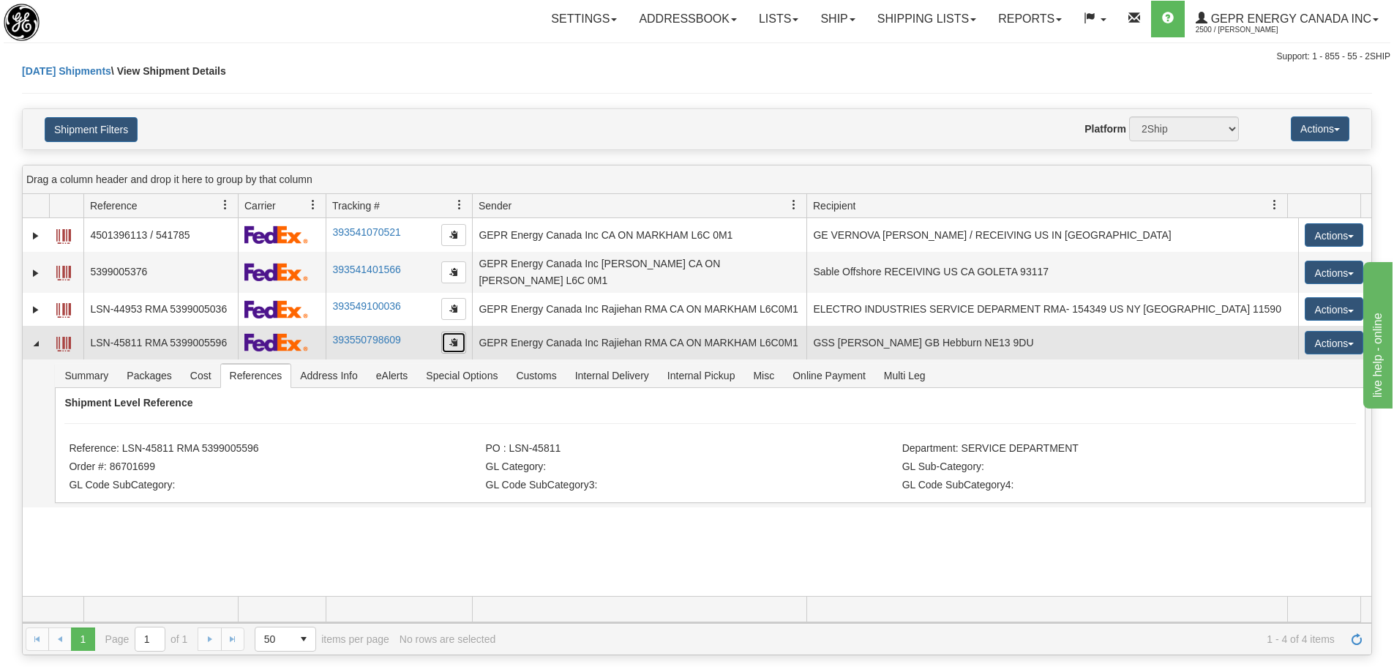
click at [462, 332] on button "button" at bounding box center [453, 343] width 25 height 22
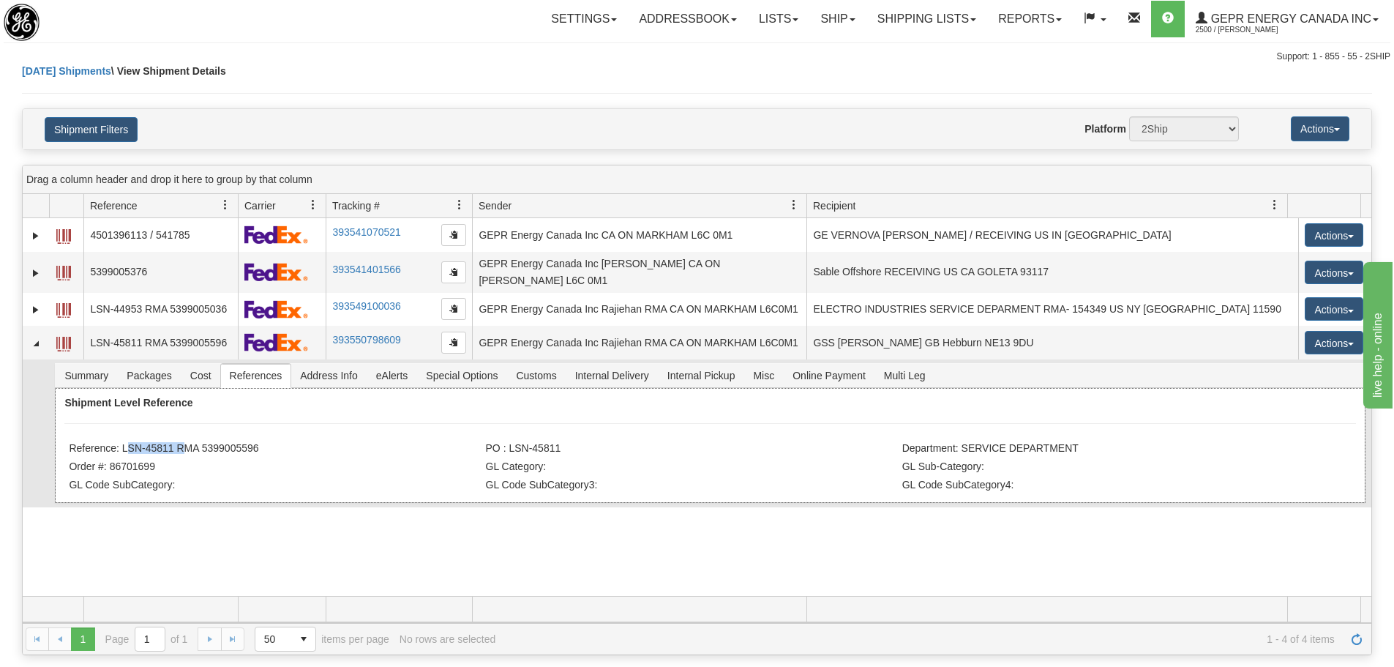
drag, startPoint x: 176, startPoint y: 441, endPoint x: 124, endPoint y: 443, distance: 51.3
click at [124, 443] on li "Reference: LSN-45811 RMA 5399005596" at bounding box center [275, 449] width 413 height 15
copy li "LSN-45811"
drag, startPoint x: 266, startPoint y: 445, endPoint x: 198, endPoint y: 438, distance: 69.1
click at [199, 442] on li "Reference: LSN-45811 RMA 5399005596" at bounding box center [275, 449] width 413 height 15
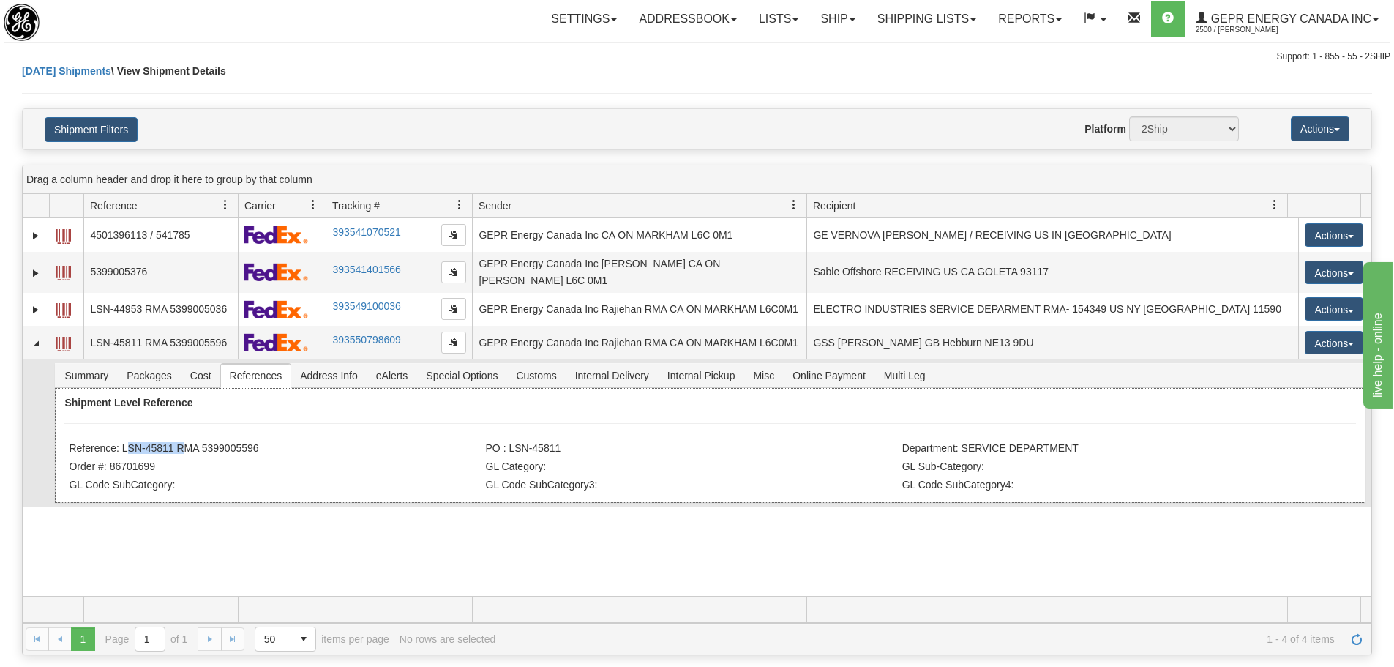
drag, startPoint x: 124, startPoint y: 436, endPoint x: 272, endPoint y: 443, distance: 148.0
click at [272, 444] on li "Reference: LSN-45811 RMA 5399005596" at bounding box center [275, 449] width 413 height 15
copy li "LSN-45811 RMA 5399005596"
click at [534, 45] on div "Toggle navigation Settings Shipping Preferences Fields Preferences New" at bounding box center [697, 32] width 1394 height 64
click at [559, 83] on div "[DATE] Shipments \ View Shipment Details" at bounding box center [697, 86] width 1350 height 45
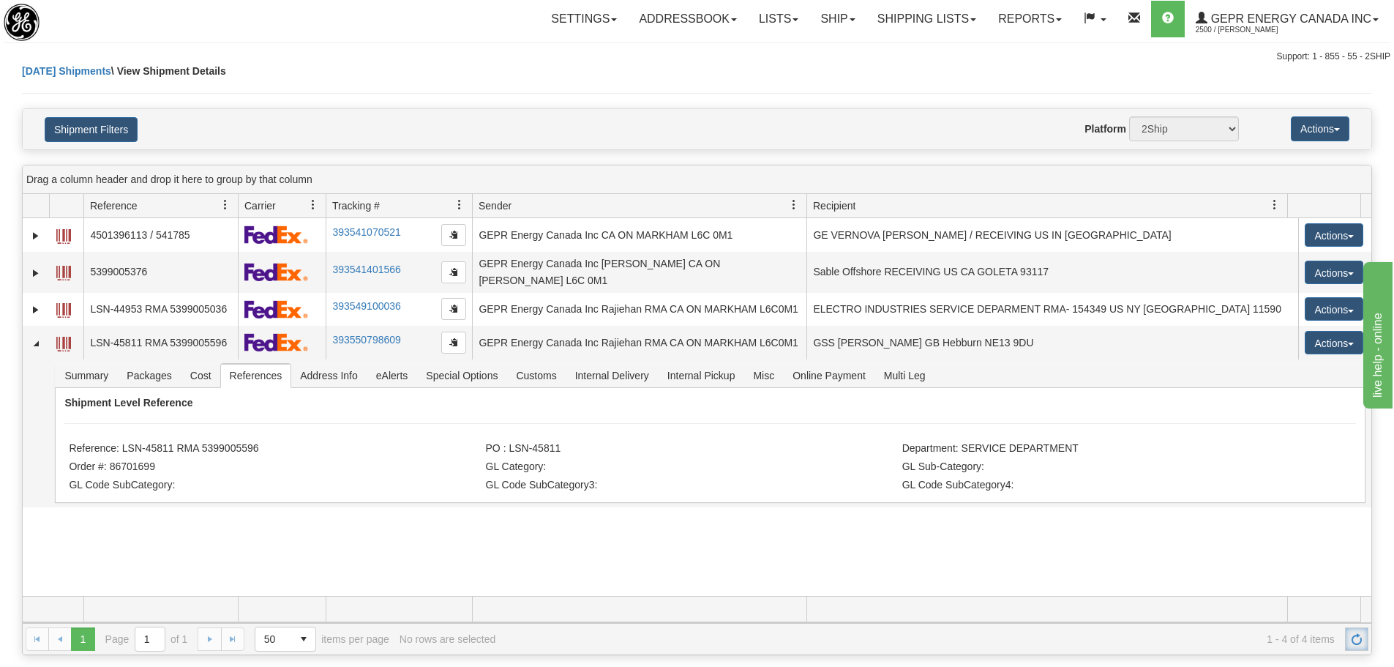
click at [1359, 631] on link "Refresh" at bounding box center [1356, 638] width 23 height 23
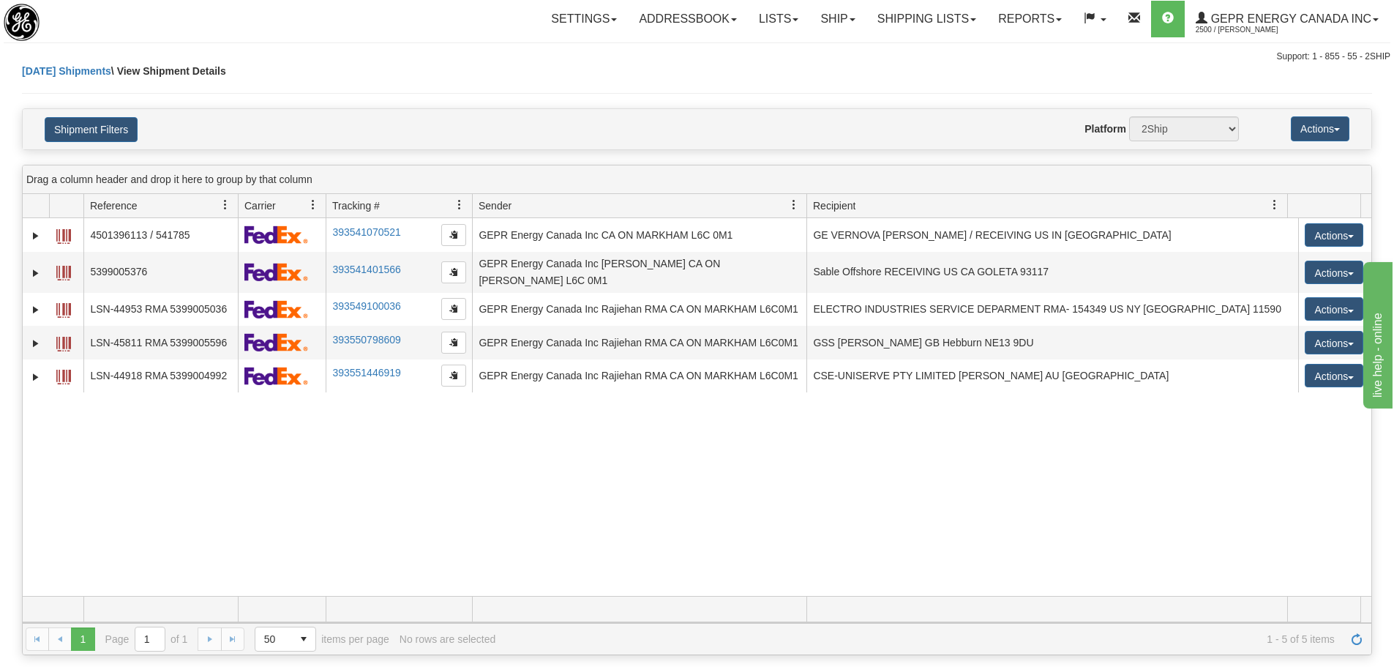
click at [814, 471] on div "31660917 2500 4501396113 / 541785 393541070521 [DATE] [DATE] 08:25:01 AM GEPR E…" at bounding box center [697, 407] width 1349 height 378
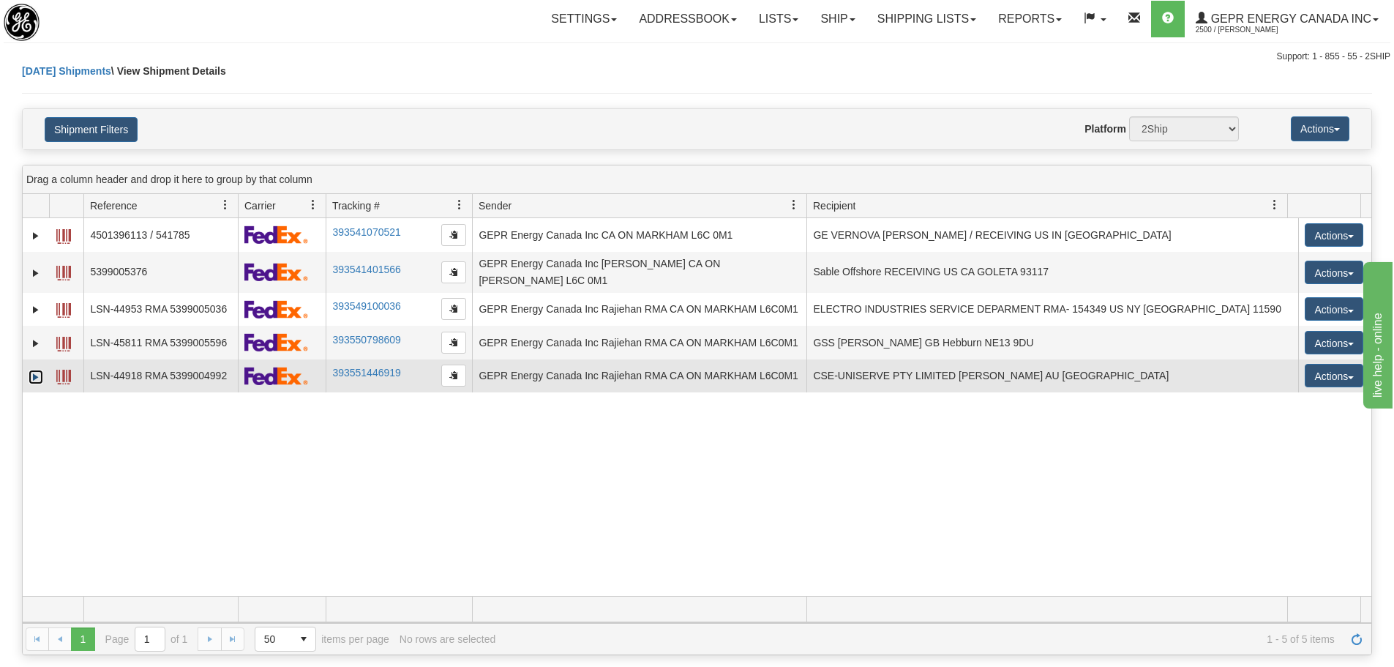
click at [32, 372] on link "Expand" at bounding box center [36, 377] width 15 height 15
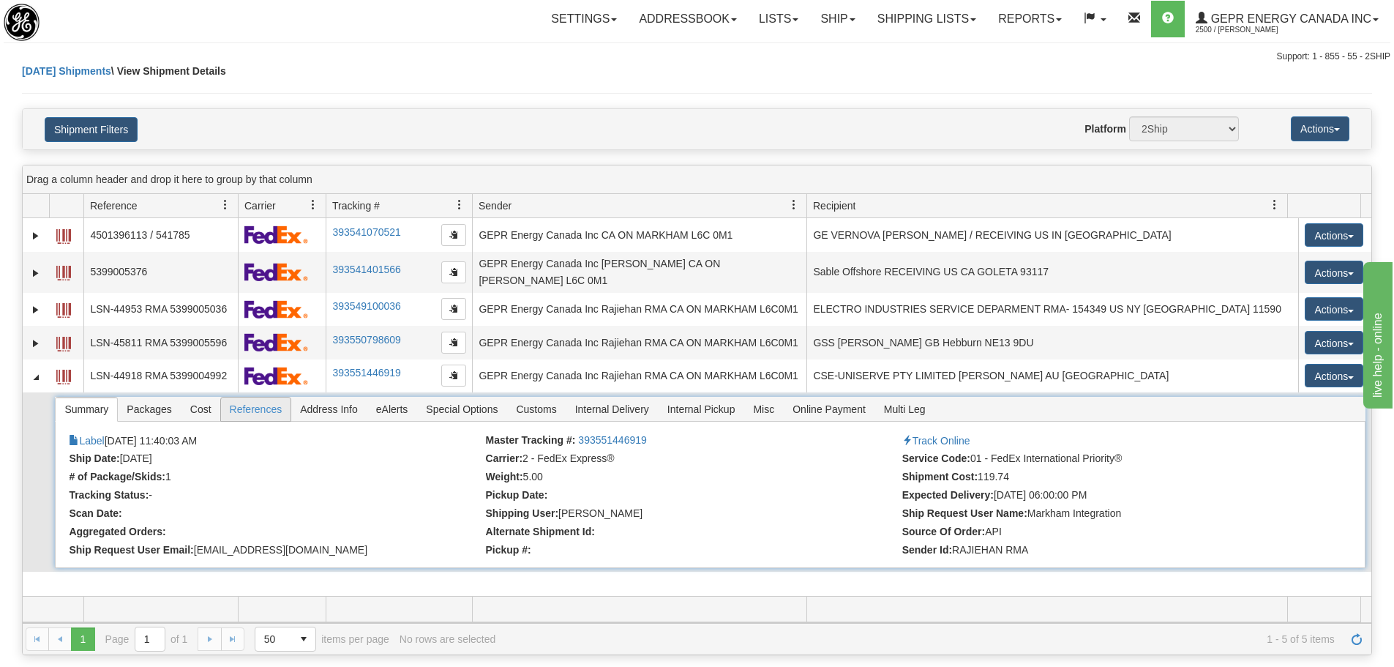
click at [239, 403] on span "References" at bounding box center [256, 408] width 70 height 23
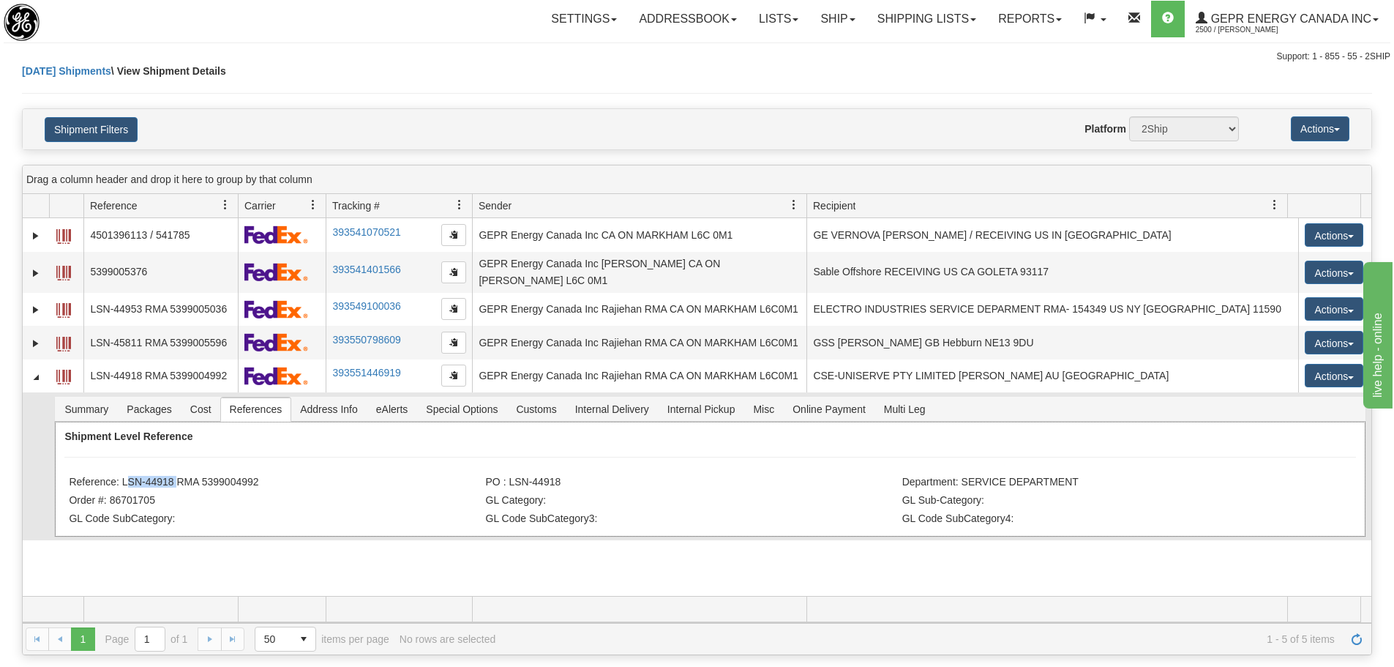
drag, startPoint x: 174, startPoint y: 474, endPoint x: 123, endPoint y: 476, distance: 51.3
click at [123, 476] on li "Reference: LSN-44918 RMA 5399004992" at bounding box center [275, 483] width 413 height 15
copy li "LSN-44918"
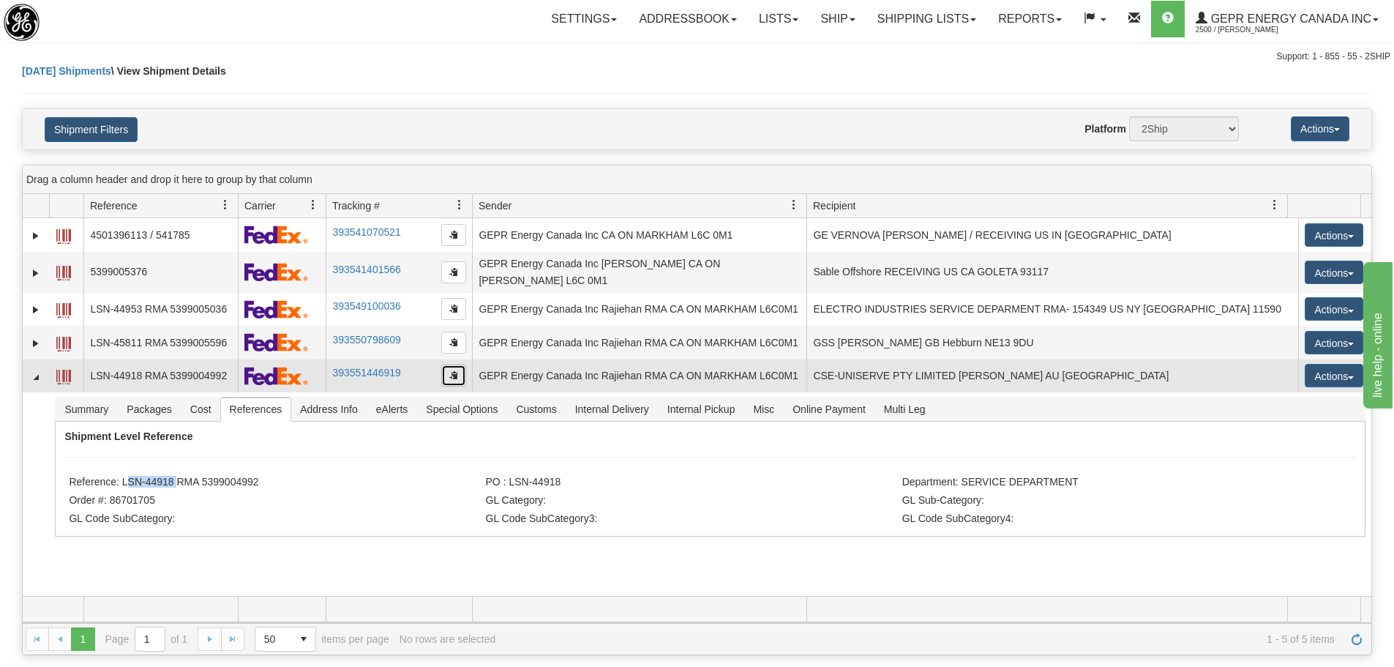
click at [466, 367] on button "button" at bounding box center [453, 376] width 25 height 22
click at [460, 367] on button "button" at bounding box center [453, 376] width 25 height 22
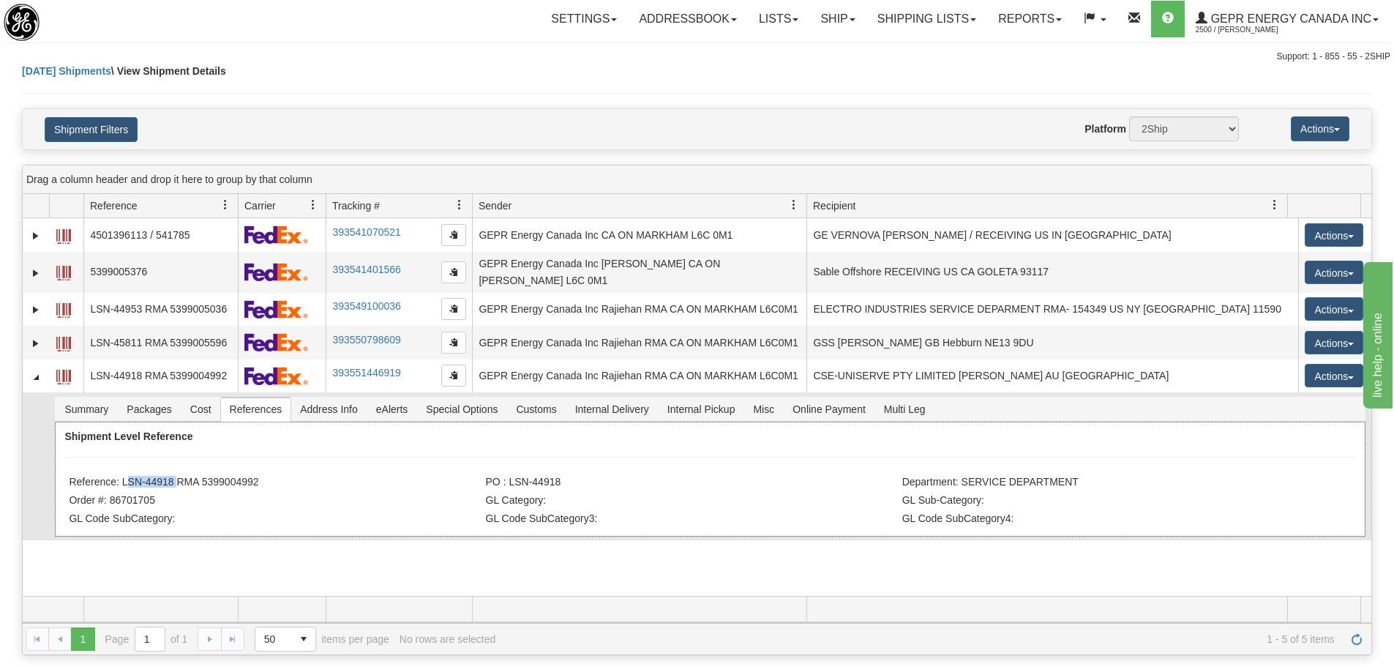
drag, startPoint x: 257, startPoint y: 471, endPoint x: 127, endPoint y: 471, distance: 129.6
click at [127, 476] on li "Reference: LSN-44918 RMA 5399004992" at bounding box center [275, 483] width 413 height 15
copy li "SN-44918 RMA 5399004992"
click at [264, 105] on div "Today Shipments \ View Shipment Details" at bounding box center [697, 86] width 1350 height 45
drag, startPoint x: 227, startPoint y: 105, endPoint x: 178, endPoint y: 4, distance: 112.9
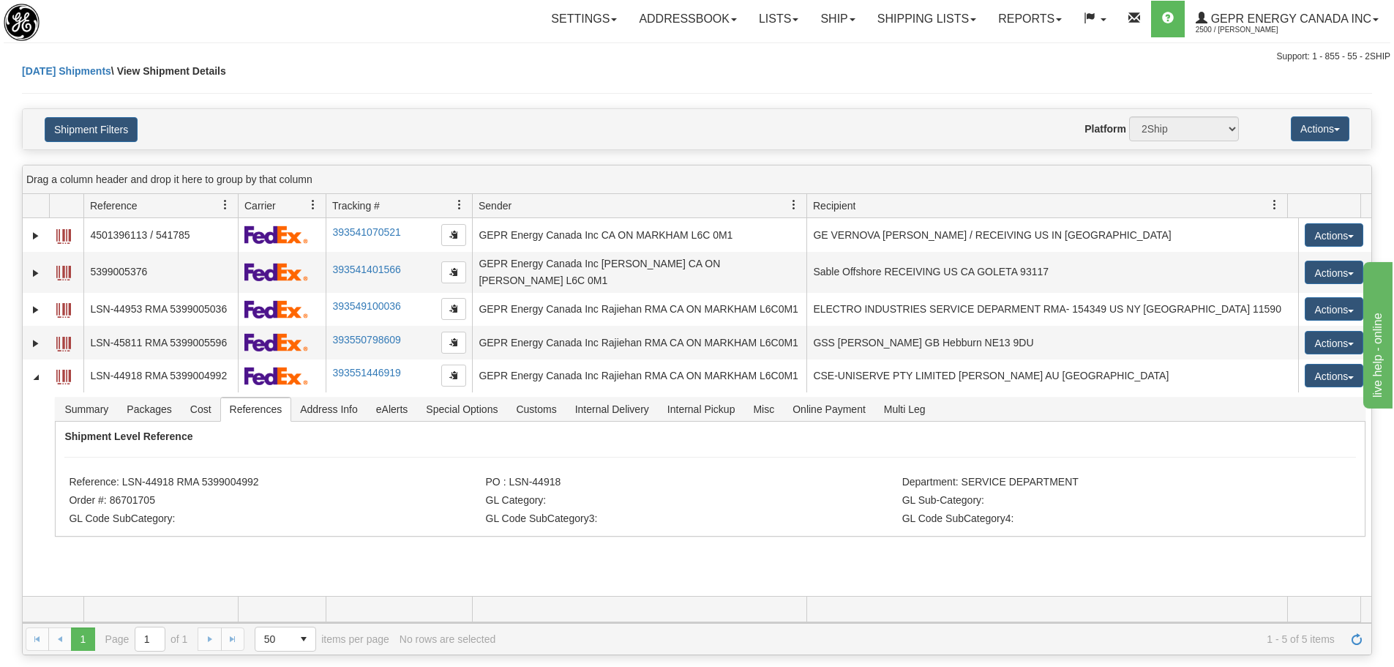
click at [225, 97] on div "Today Shipments \ View Shipment Details Shipment Filters Website Agent Nothing …" at bounding box center [697, 107] width 1350 height 86
click at [1350, 638] on link "Refresh" at bounding box center [1356, 638] width 23 height 23
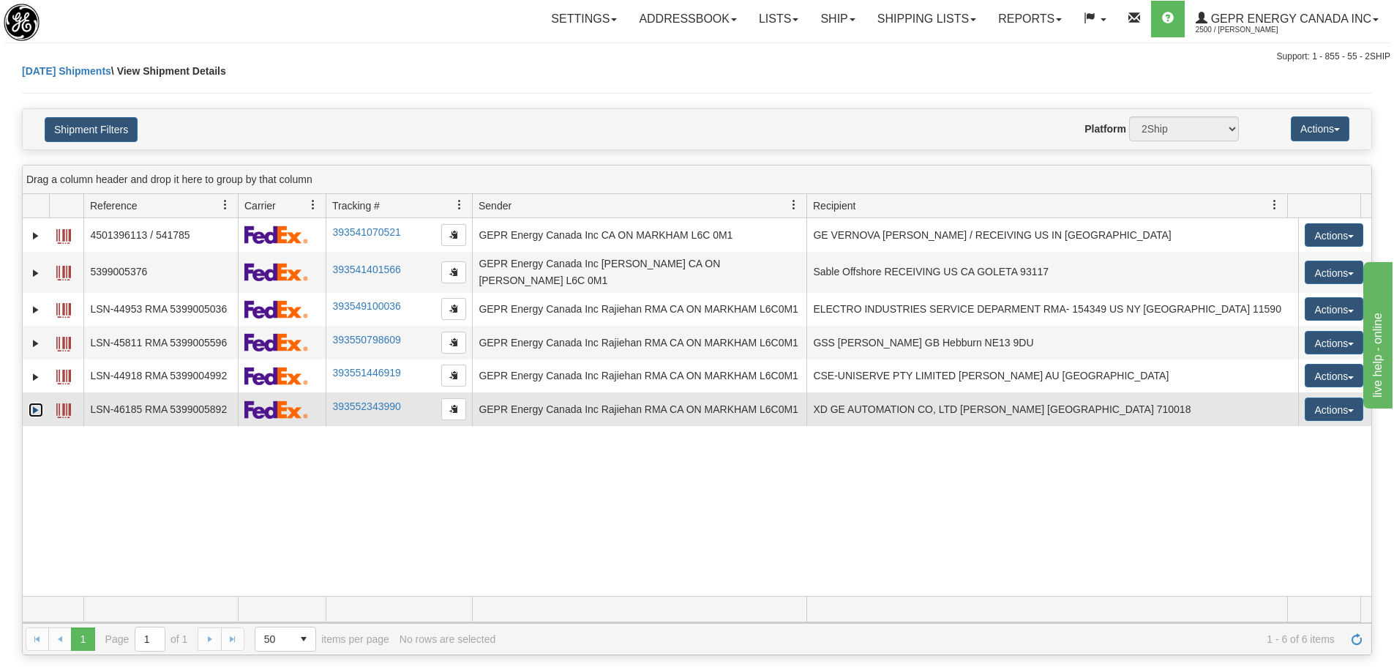
click at [37, 403] on link "Expand" at bounding box center [36, 410] width 15 height 15
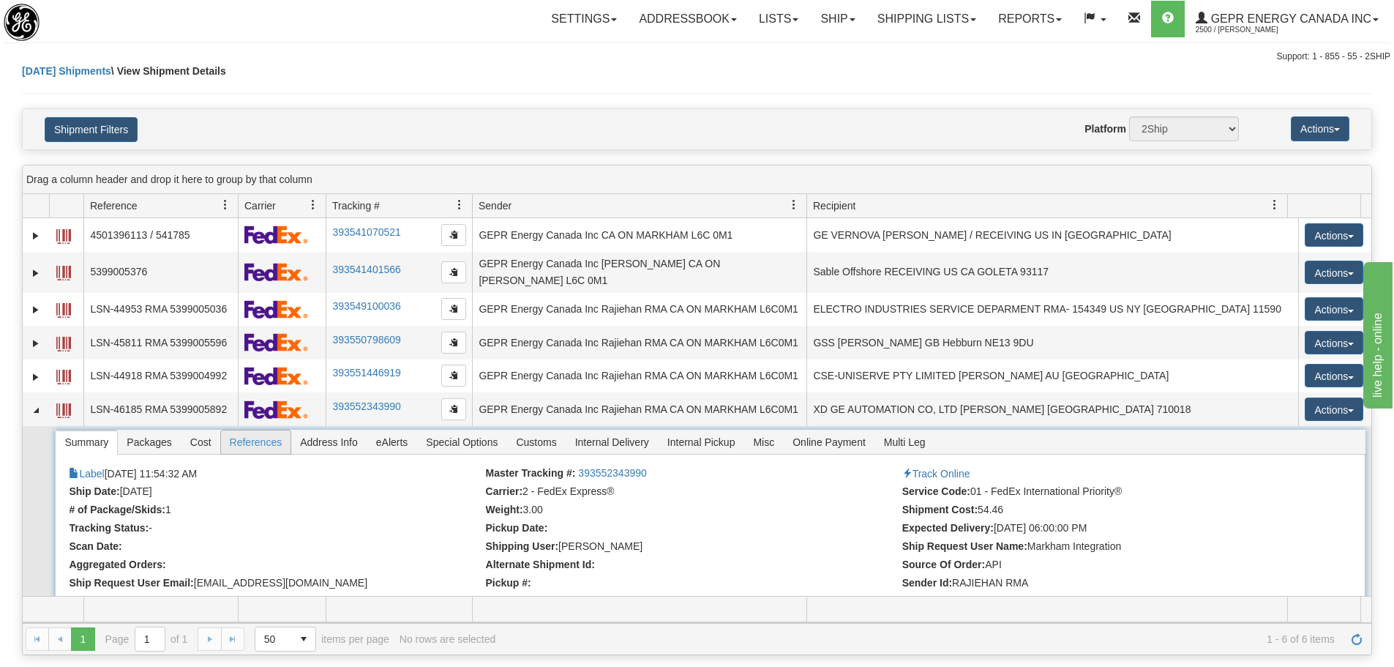
click at [248, 438] on span "References" at bounding box center [256, 441] width 70 height 23
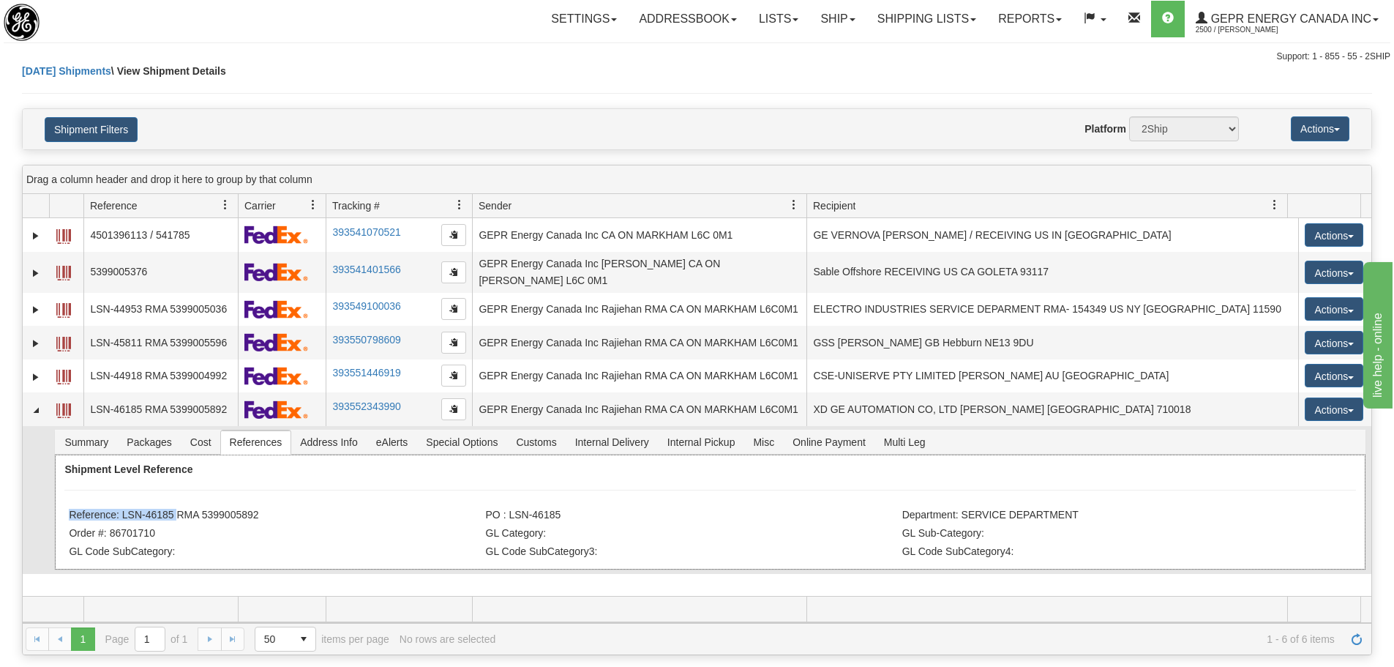
drag, startPoint x: 124, startPoint y: 500, endPoint x: 175, endPoint y: 510, distance: 51.5
click at [175, 510] on div "Shipment Level Reference Reference: LSN-46185 RMA 5399005892 PO : LSN-46185 Dep…" at bounding box center [710, 512] width 1310 height 115
click at [175, 509] on li "Reference: LSN-46185 RMA 5399005892" at bounding box center [275, 516] width 413 height 15
drag, startPoint x: 175, startPoint y: 508, endPoint x: 123, endPoint y: 509, distance: 52.0
click at [123, 509] on li "Reference: LSN-46185 RMA 5399005892" at bounding box center [275, 516] width 413 height 15
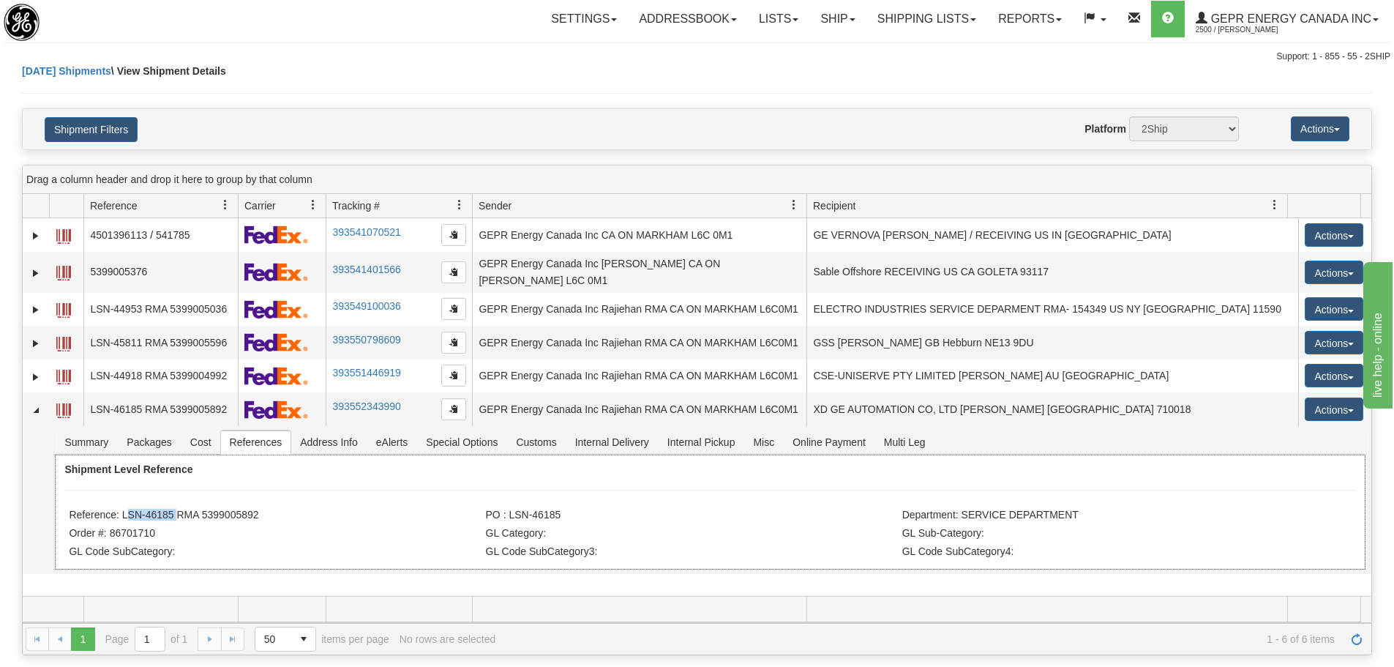
copy li "LSN-46185"
drag, startPoint x: 441, startPoint y: 64, endPoint x: 485, endPoint y: 96, distance: 53.4
click at [441, 64] on div "Today Shipments \ View Shipment Details" at bounding box center [697, 86] width 1350 height 45
click at [1364, 646] on link "Refresh" at bounding box center [1356, 638] width 23 height 23
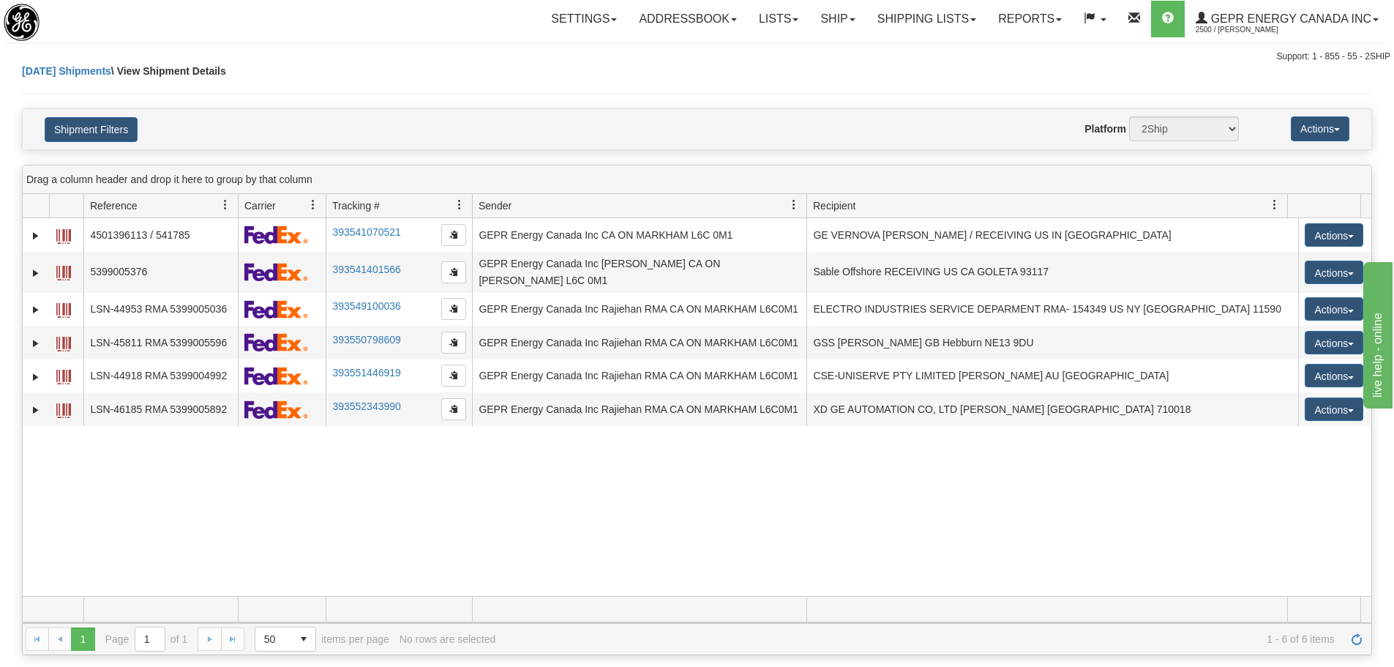
click at [809, 537] on div "31660917 2500 4501396113 / 541785 393541070521 09/24/2025 09/24/2025 08:25:01 A…" at bounding box center [697, 407] width 1349 height 378
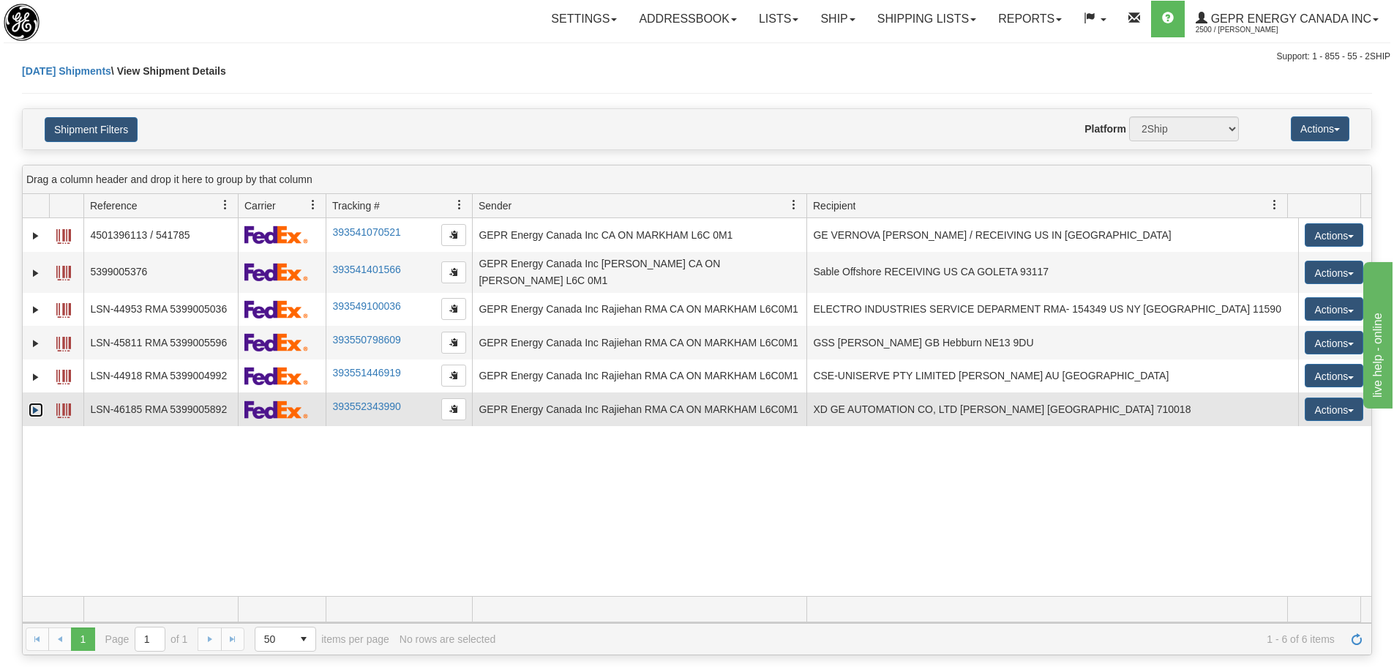
click at [37, 404] on link "Expand" at bounding box center [36, 410] width 15 height 15
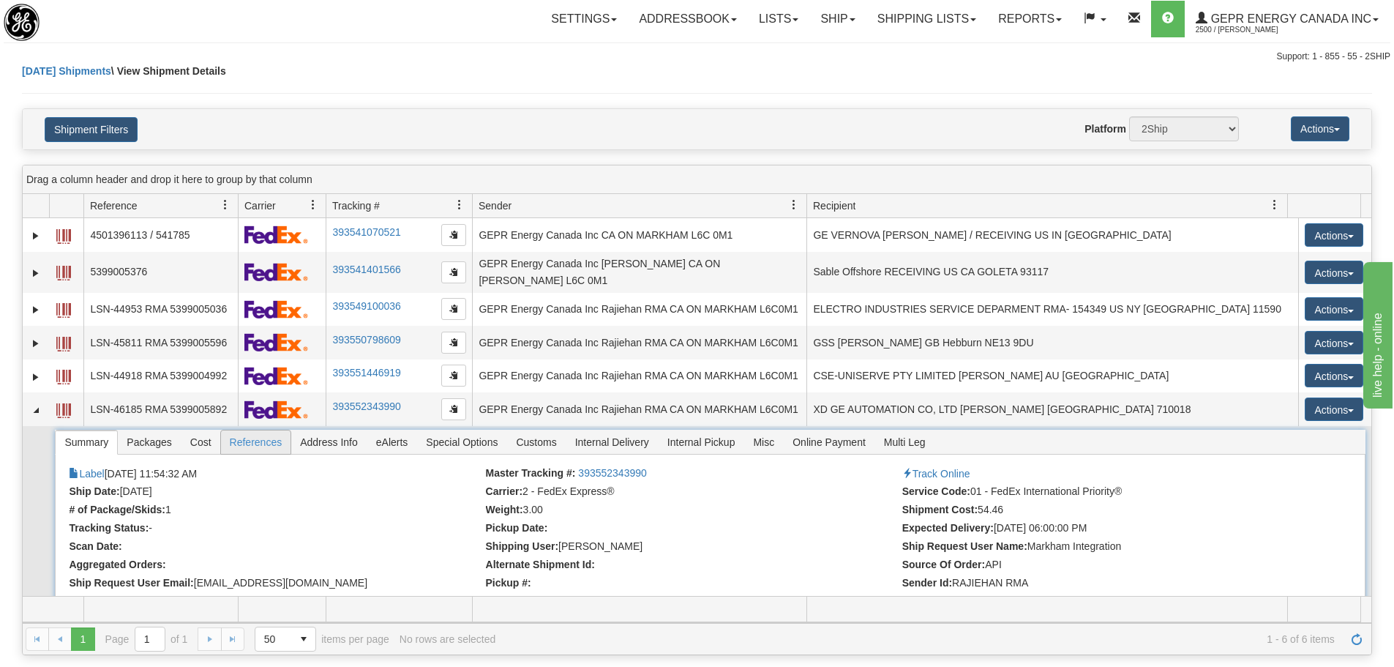
click at [272, 430] on span "References" at bounding box center [256, 441] width 70 height 23
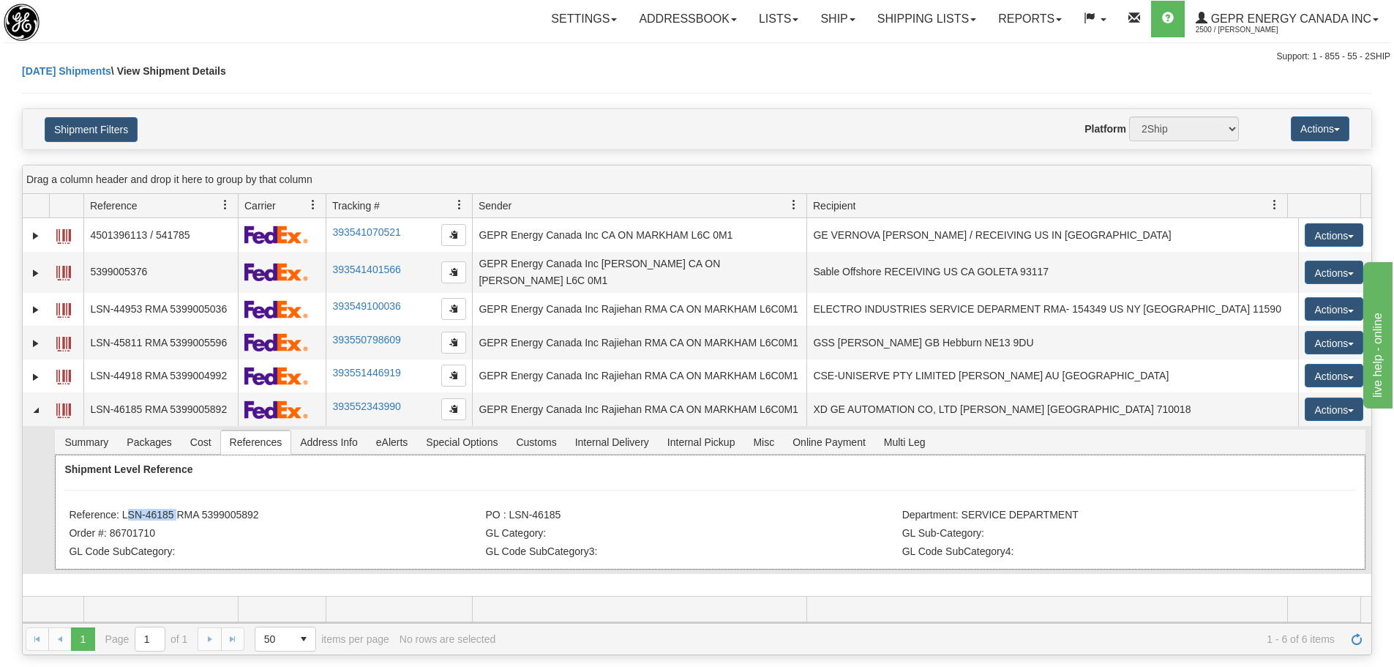
drag, startPoint x: 121, startPoint y: 506, endPoint x: 172, endPoint y: 507, distance: 51.2
click at [172, 509] on li "Reference: LSN-46185 RMA 5399005892" at bounding box center [275, 516] width 413 height 15
copy li "LSN-46185"
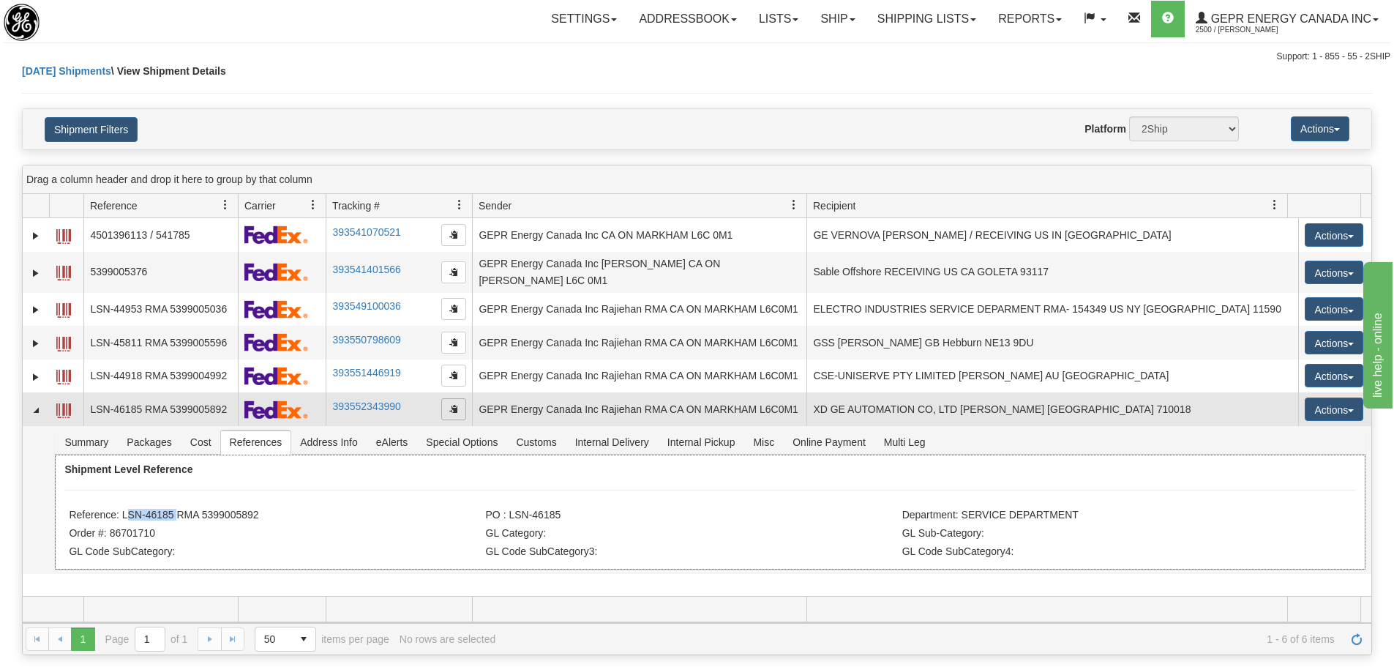
click at [450, 404] on span "button" at bounding box center [453, 408] width 9 height 9
copy li "LSN-46185"
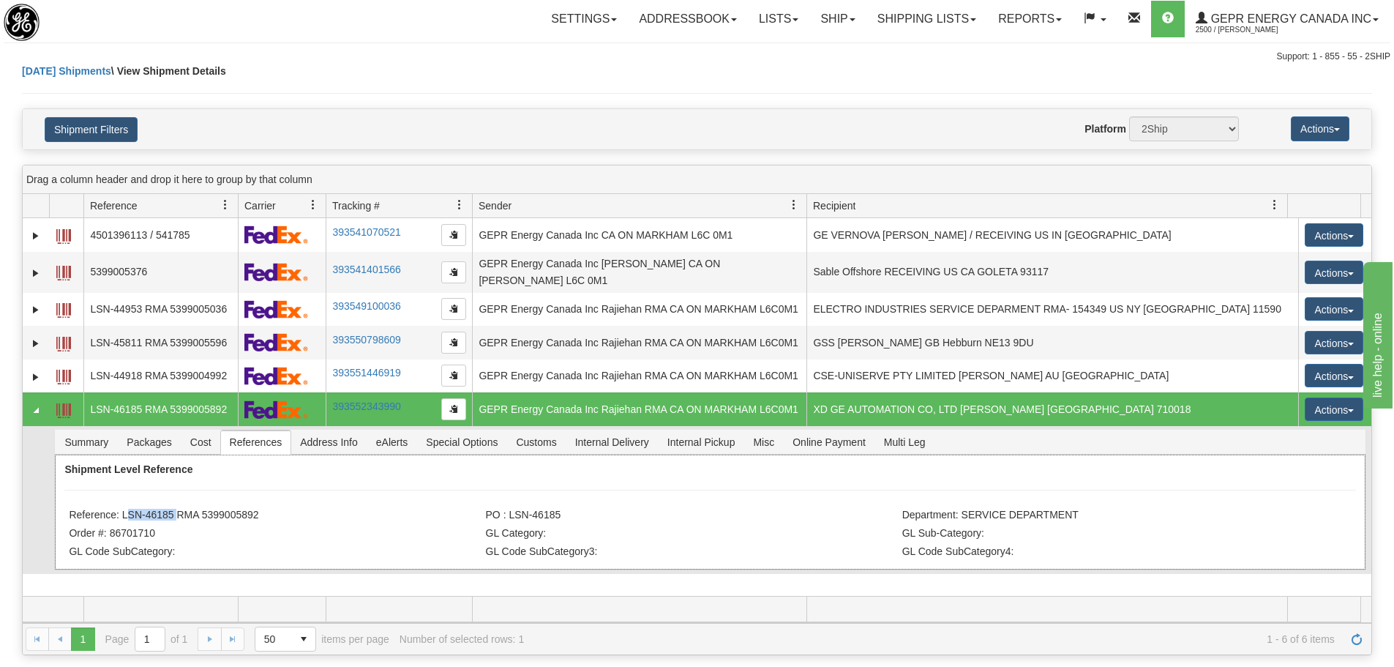
drag, startPoint x: 276, startPoint y: 504, endPoint x: 124, endPoint y: 506, distance: 152.3
click at [124, 509] on li "Reference: LSN-46185 RMA 5399005892" at bounding box center [275, 516] width 413 height 15
copy li "LSN-46185 RMA 5399005892"
click at [319, 79] on div "Today Shipments \ View Shipment Details" at bounding box center [697, 86] width 1350 height 45
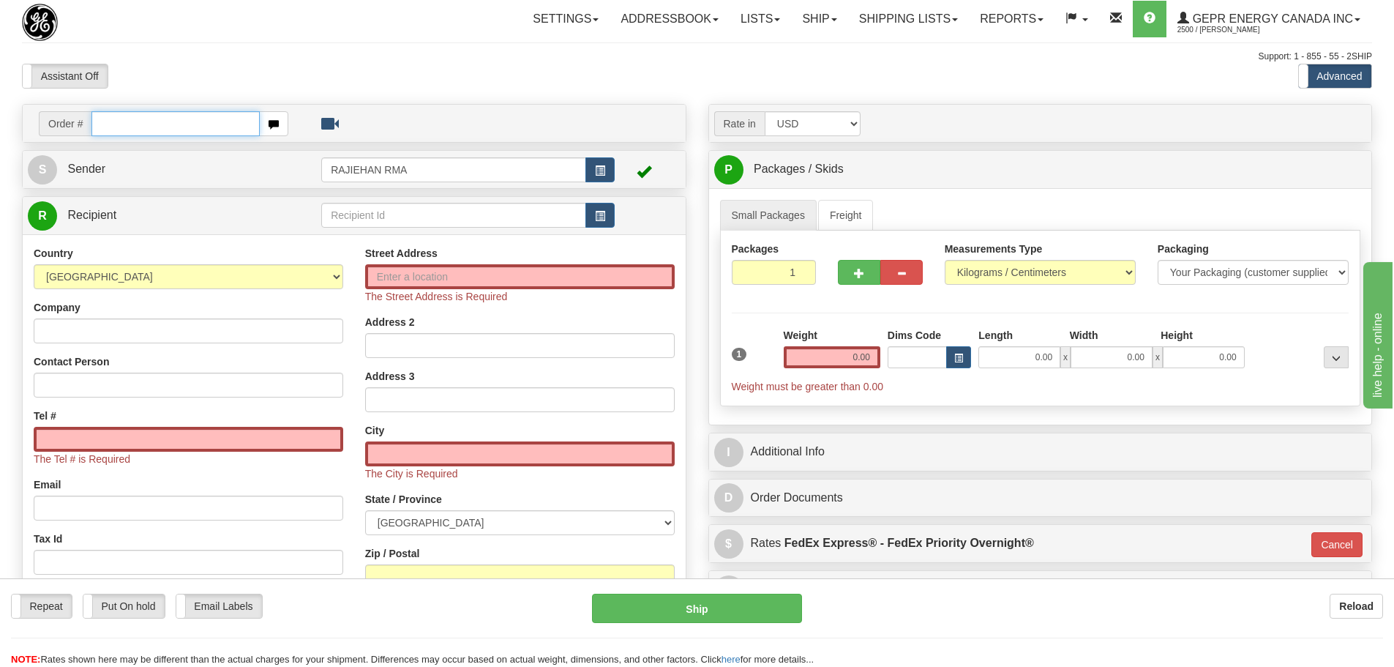
click at [179, 123] on input "text" at bounding box center [175, 123] width 168 height 25
paste input "86701705"
type input "86701705"
click at [233, 62] on body "Training Course Close Toggle navigation Settings Shipping Preferences New Recip…" at bounding box center [702, 333] width 1405 height 667
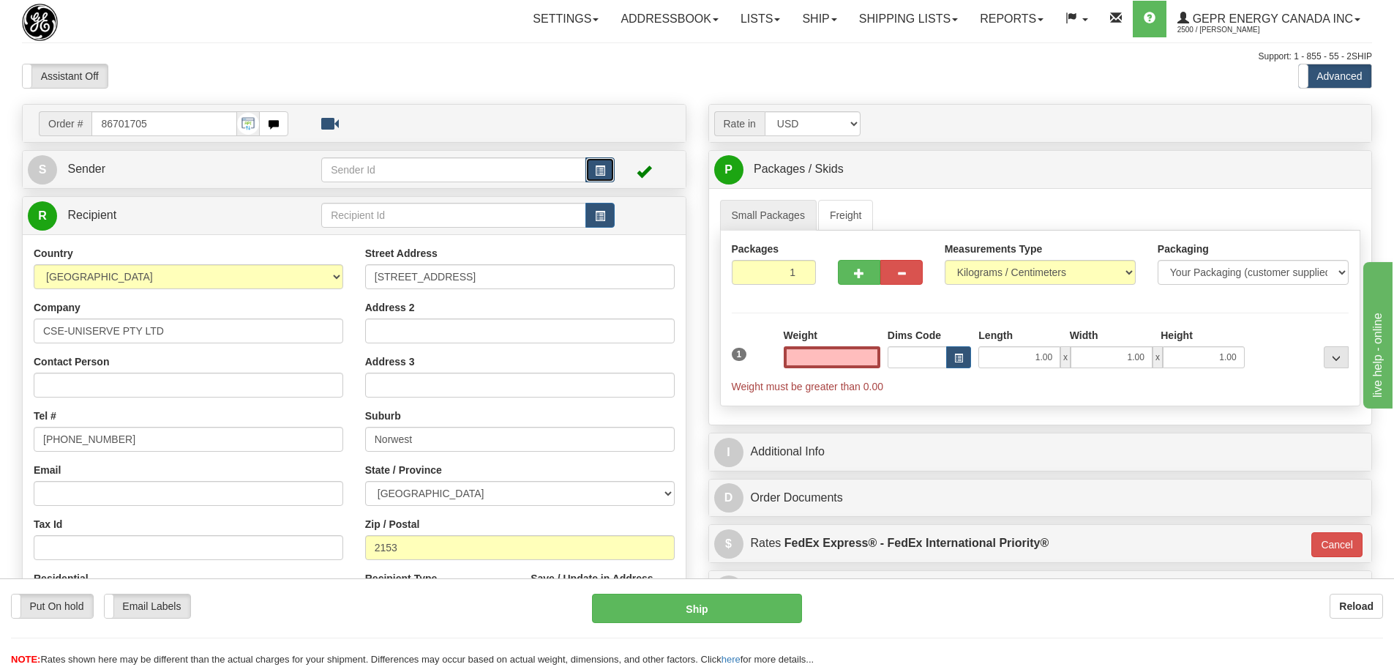
type input "0.00"
click at [604, 177] on button "button" at bounding box center [600, 169] width 29 height 25
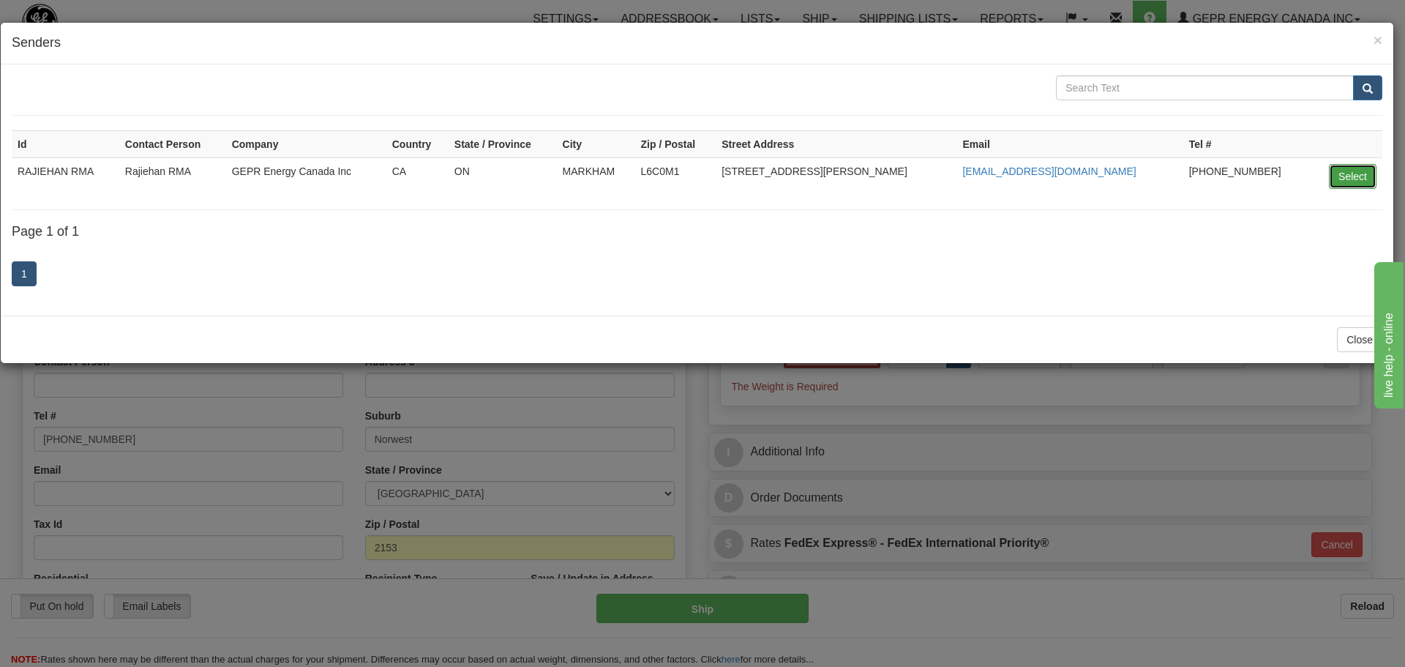
click at [1350, 170] on button "Select" at bounding box center [1353, 176] width 48 height 25
type input "RAJIEHAN RMA"
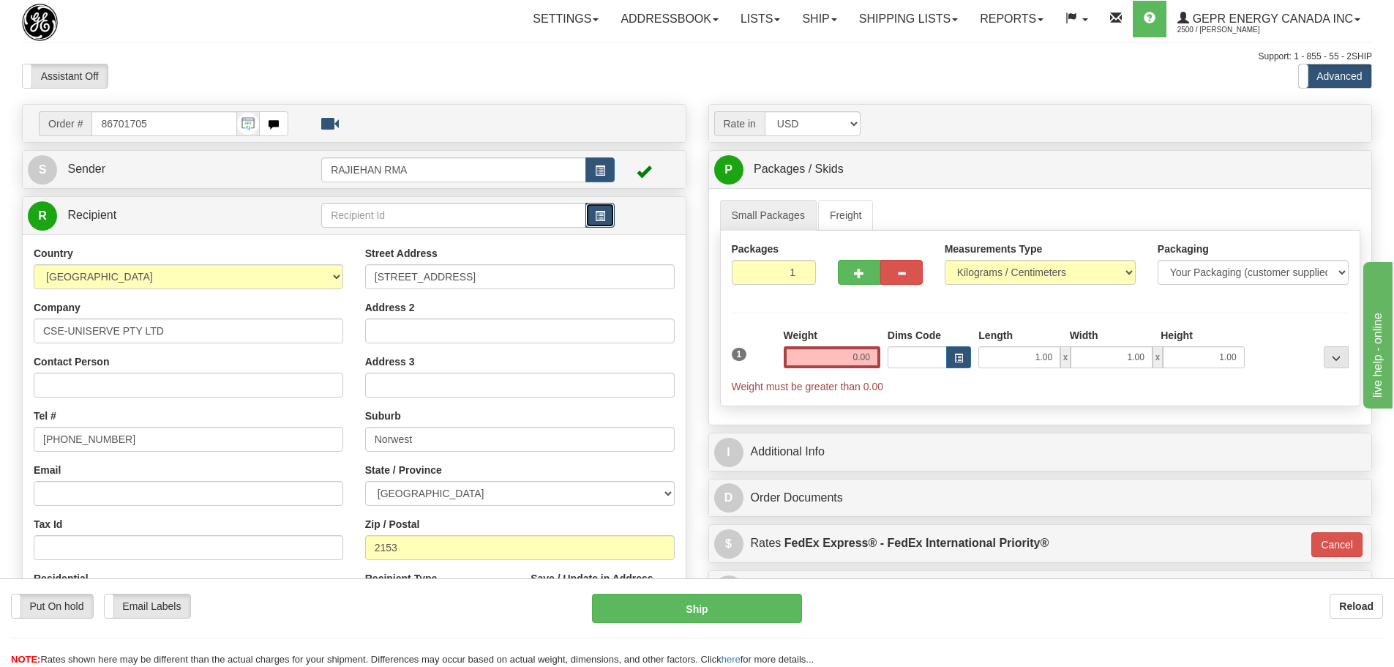
click at [595, 215] on span "button" at bounding box center [600, 217] width 10 height 10
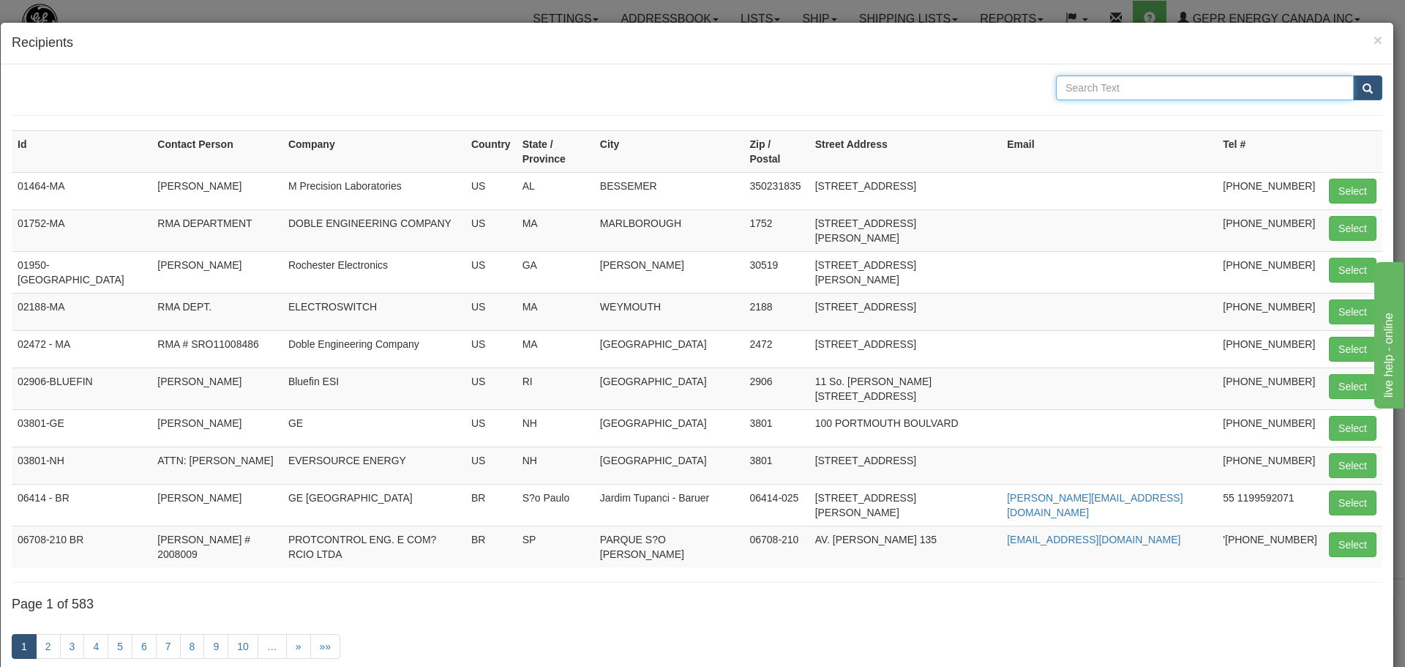
click at [1151, 89] on input "text" at bounding box center [1205, 87] width 298 height 25
type input "CSE"
click at [1364, 98] on button "submit" at bounding box center [1367, 87] width 29 height 25
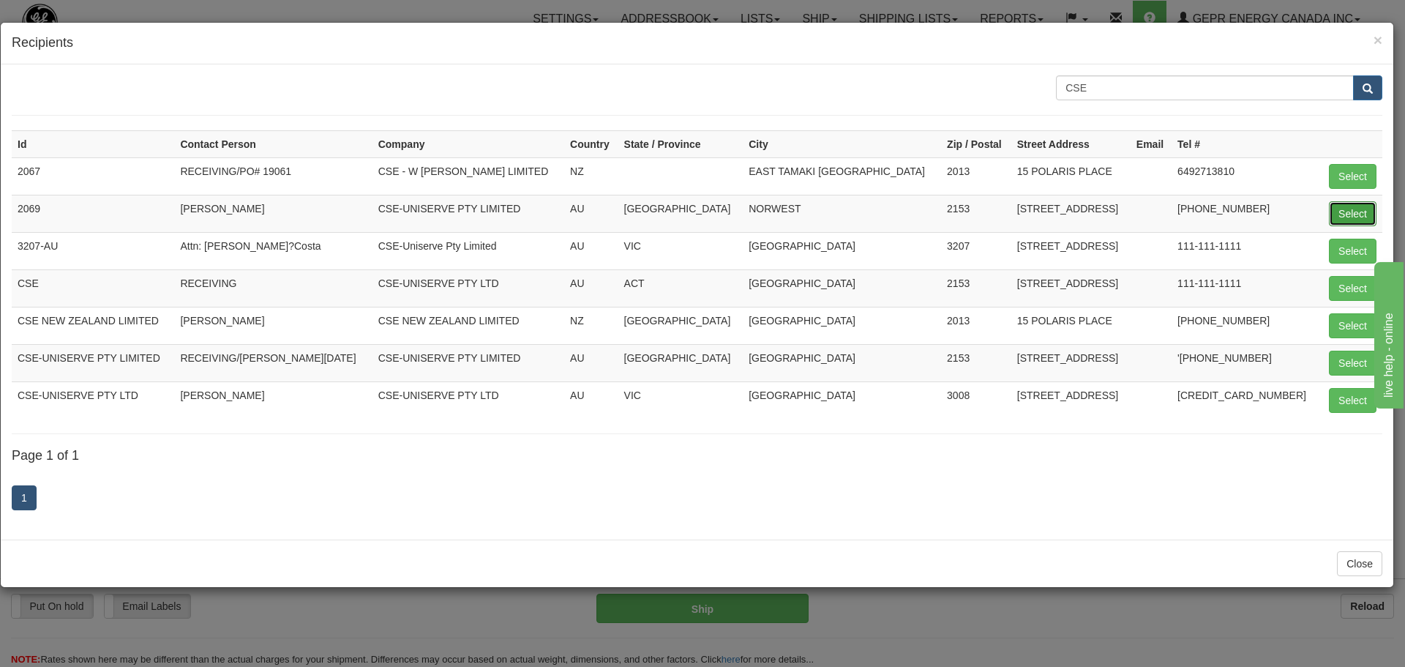
click at [1347, 213] on button "Select" at bounding box center [1353, 213] width 48 height 25
type input "2069"
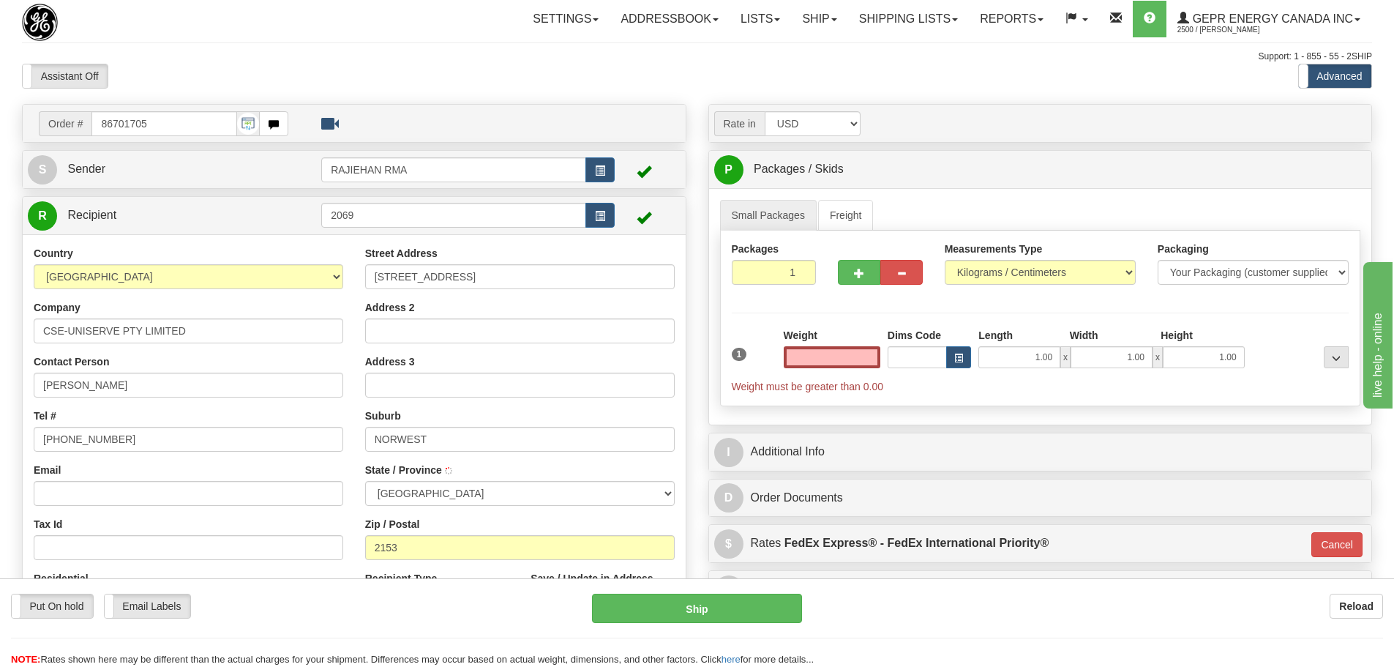
type input "0.00"
click at [689, 75] on div "Assistant On Assistant Off Do a return Do a return Previous Next Standard Advan…" at bounding box center [697, 76] width 1372 height 25
click at [838, 351] on input "0.00" at bounding box center [832, 357] width 97 height 22
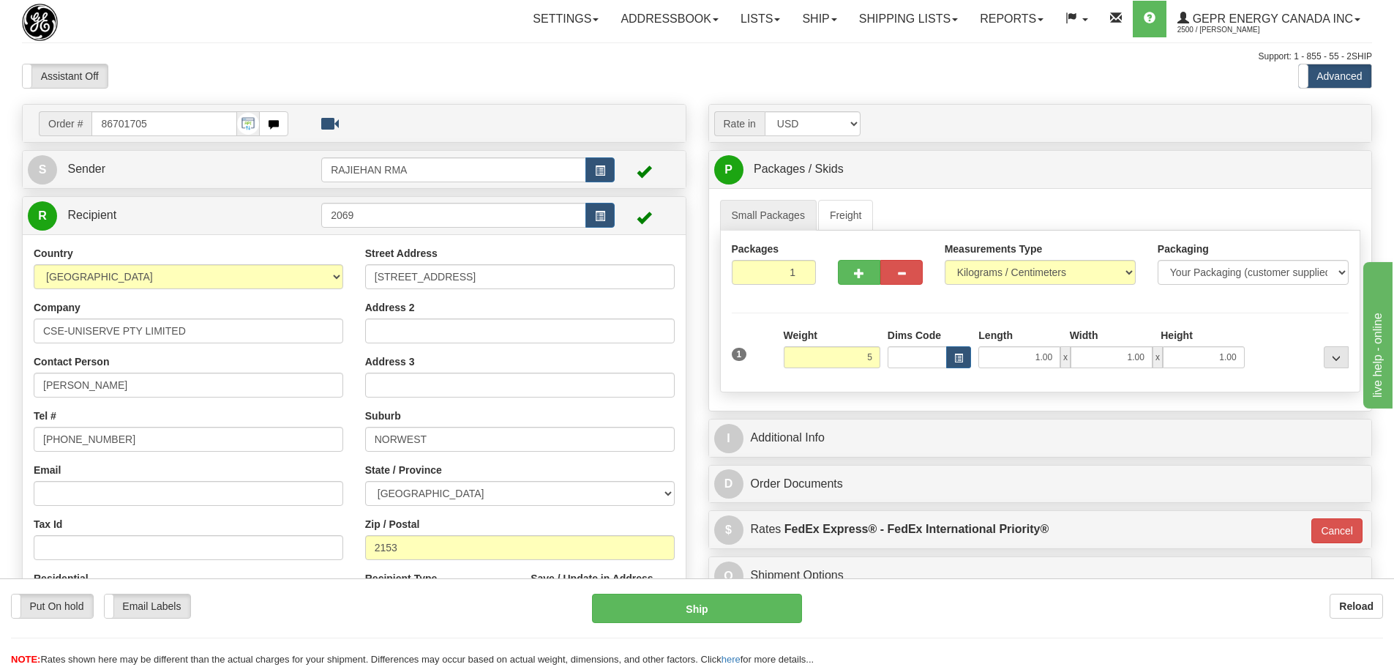
type input "5.00"
type input "01"
click at [799, 311] on div "Packages 1 1 Measurements Type" at bounding box center [1040, 312] width 641 height 162
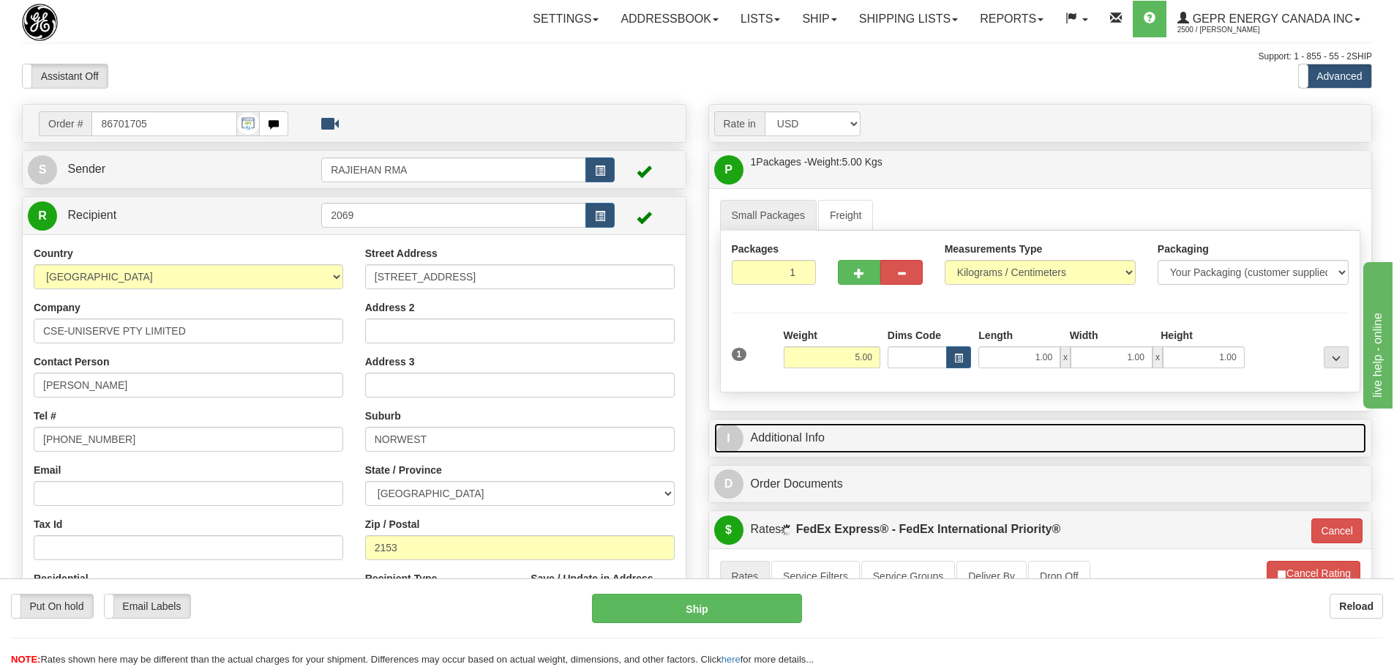
click at [867, 433] on link "I Additional Info" at bounding box center [1040, 438] width 653 height 30
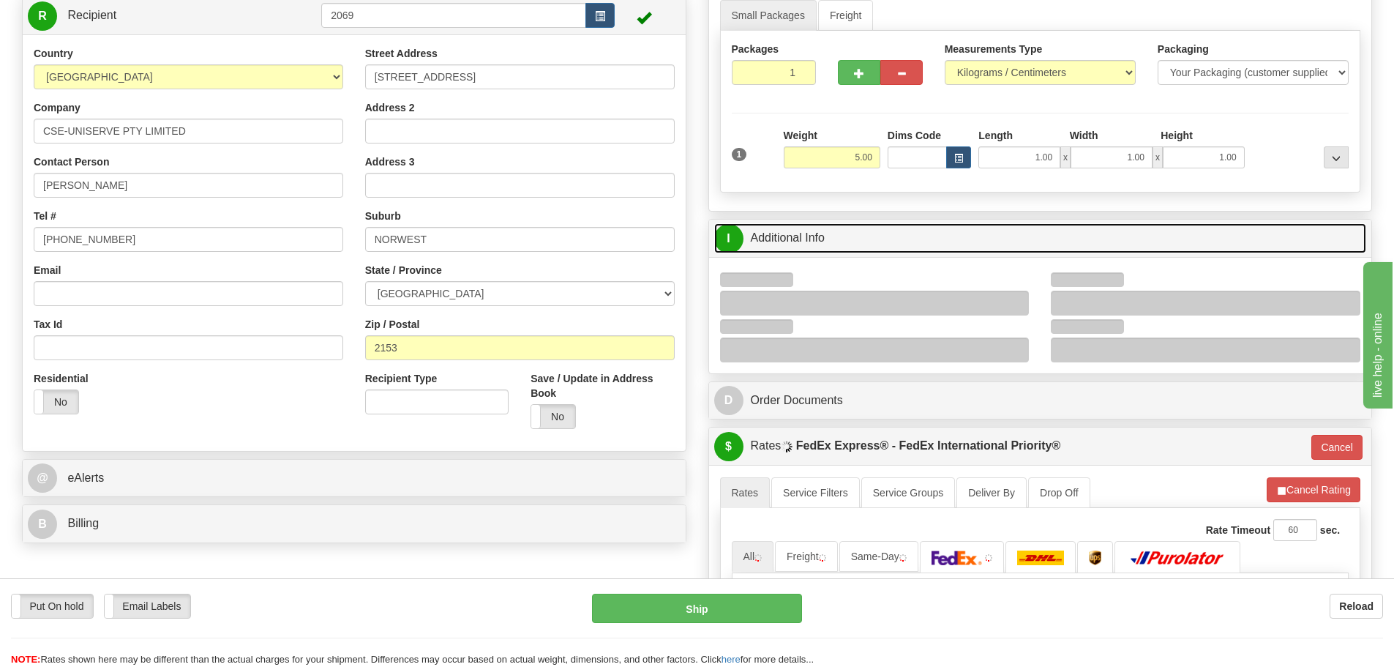
scroll to position [220, 0]
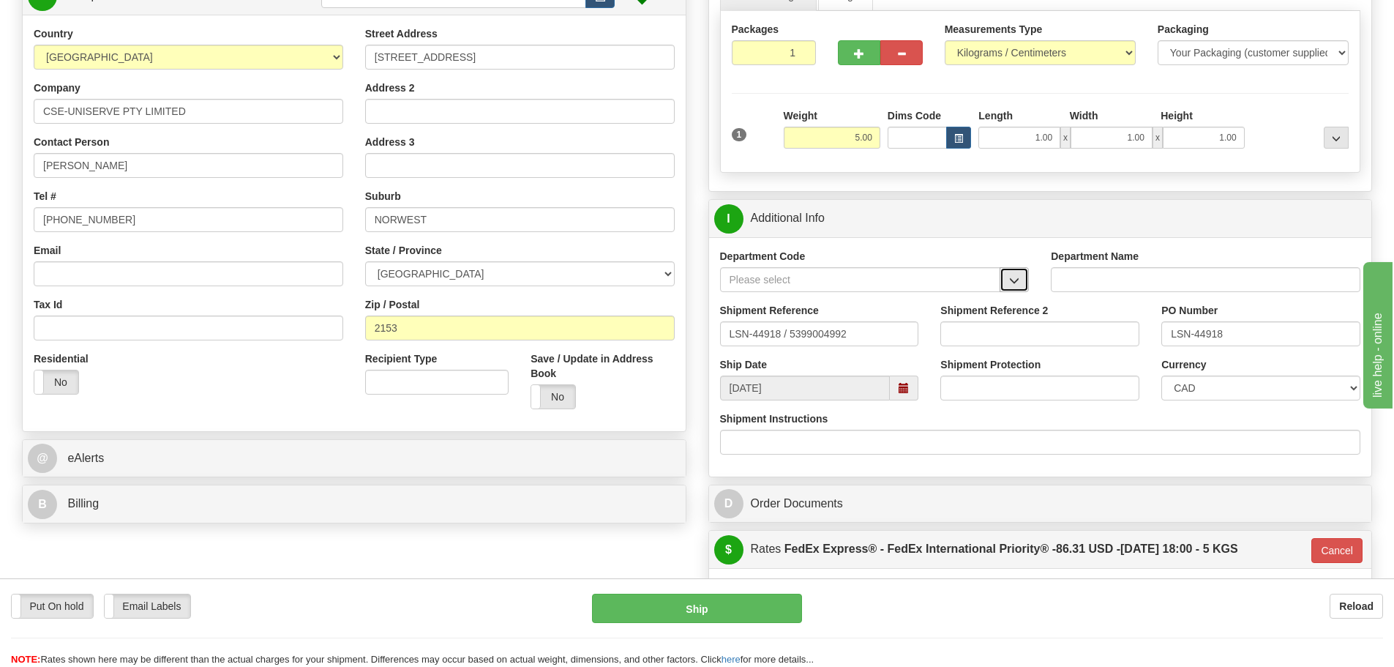
click at [1005, 280] on button "button" at bounding box center [1014, 279] width 29 height 25
click at [961, 304] on div "SER" at bounding box center [857, 302] width 266 height 16
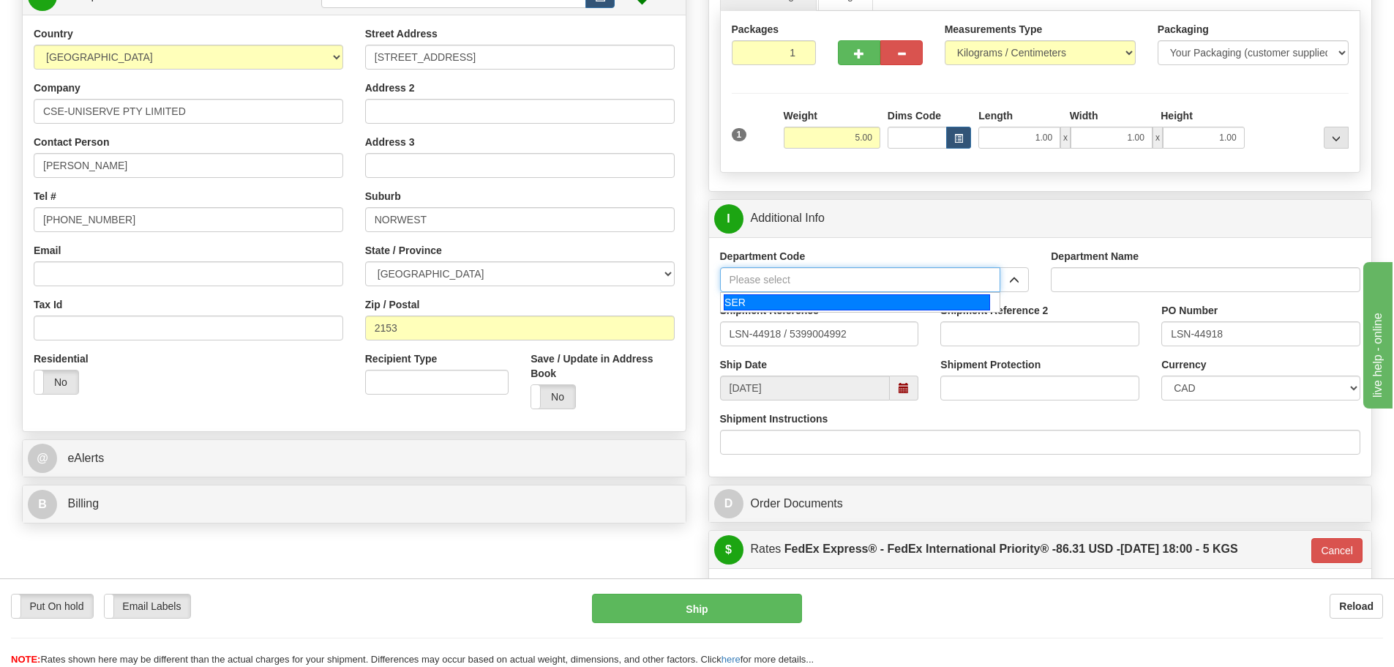
type input "SER"
type input "SERVICE DEPARTMENT"
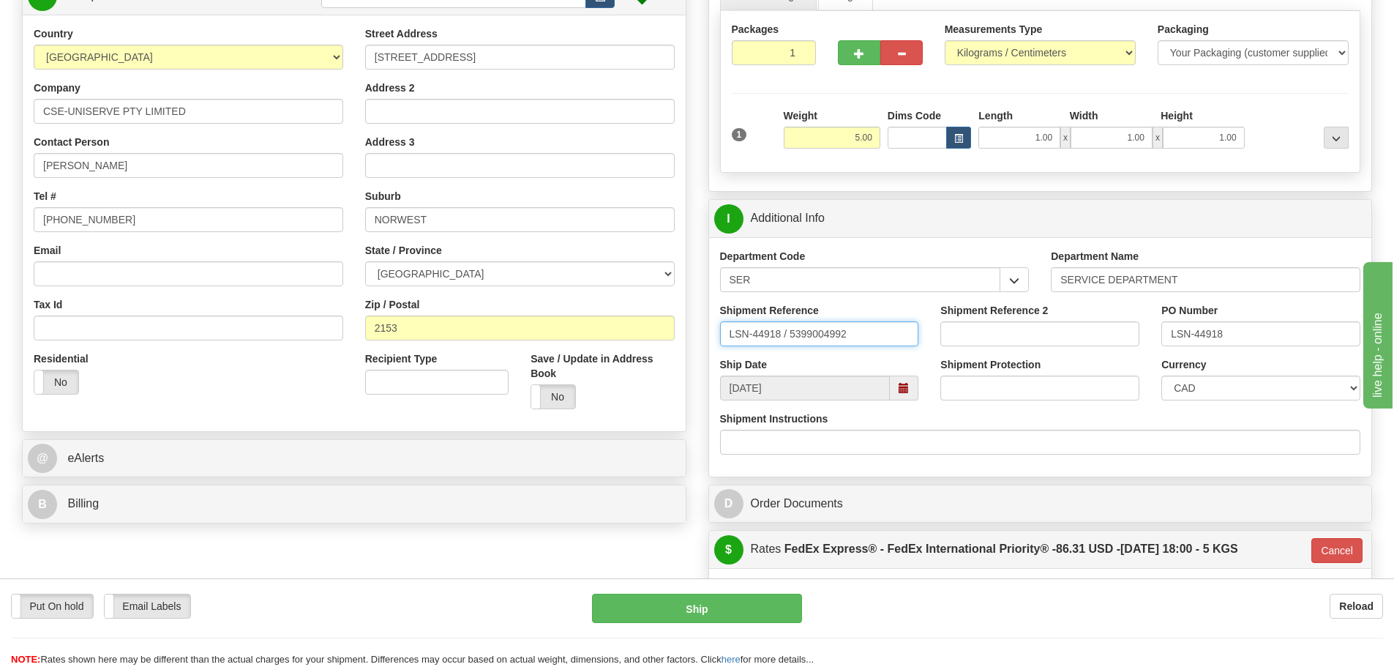
click at [785, 338] on input "LSN-44918 / 5399004992" at bounding box center [819, 333] width 199 height 25
type input "LSN-44918 RMA 5399004992"
click at [1235, 382] on select "CAD USD EUR ZAR [PERSON_NAME] ARN AUD AUS AWG BBD BFR BGN BHD BMD BND BRC BRL C…" at bounding box center [1261, 387] width 199 height 25
select select "1"
click at [1162, 375] on select "CAD USD EUR ZAR RON ANG ARN AUD AUS AWG BBD BFR BGN BHD BMD BND BRC BRL CHP CKZ…" at bounding box center [1261, 387] width 199 height 25
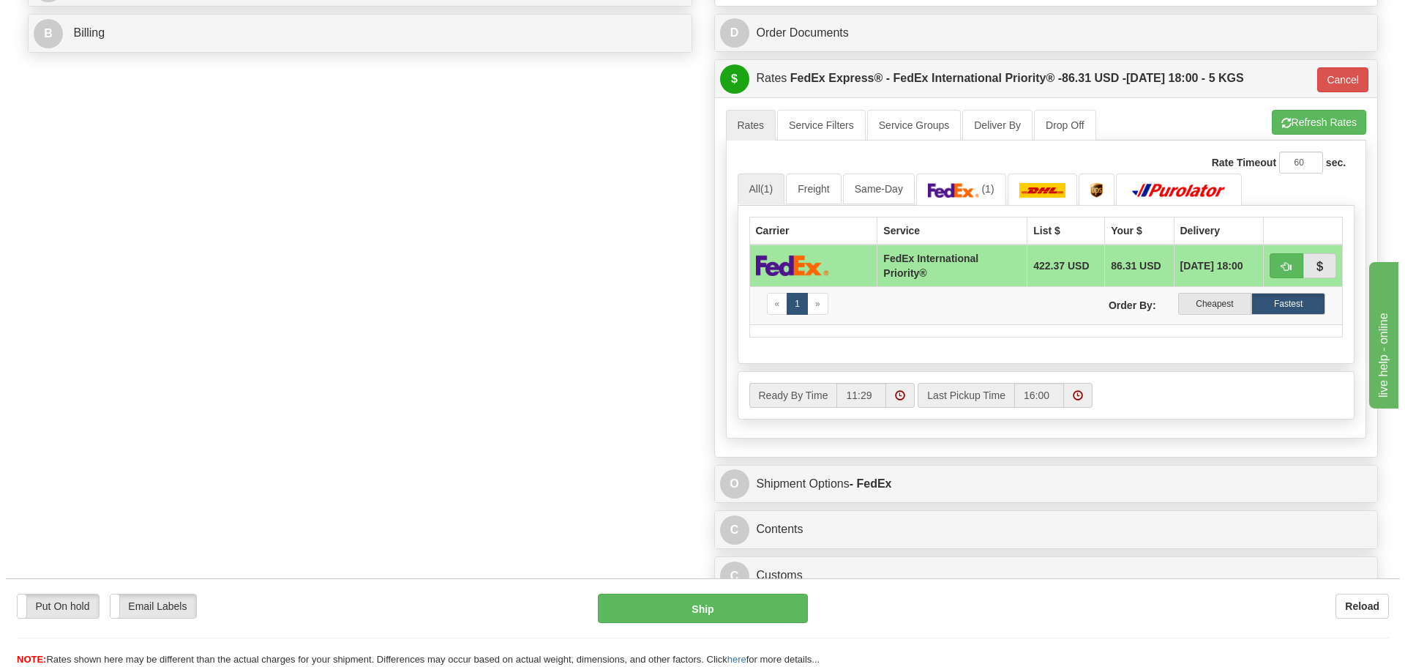
scroll to position [878, 0]
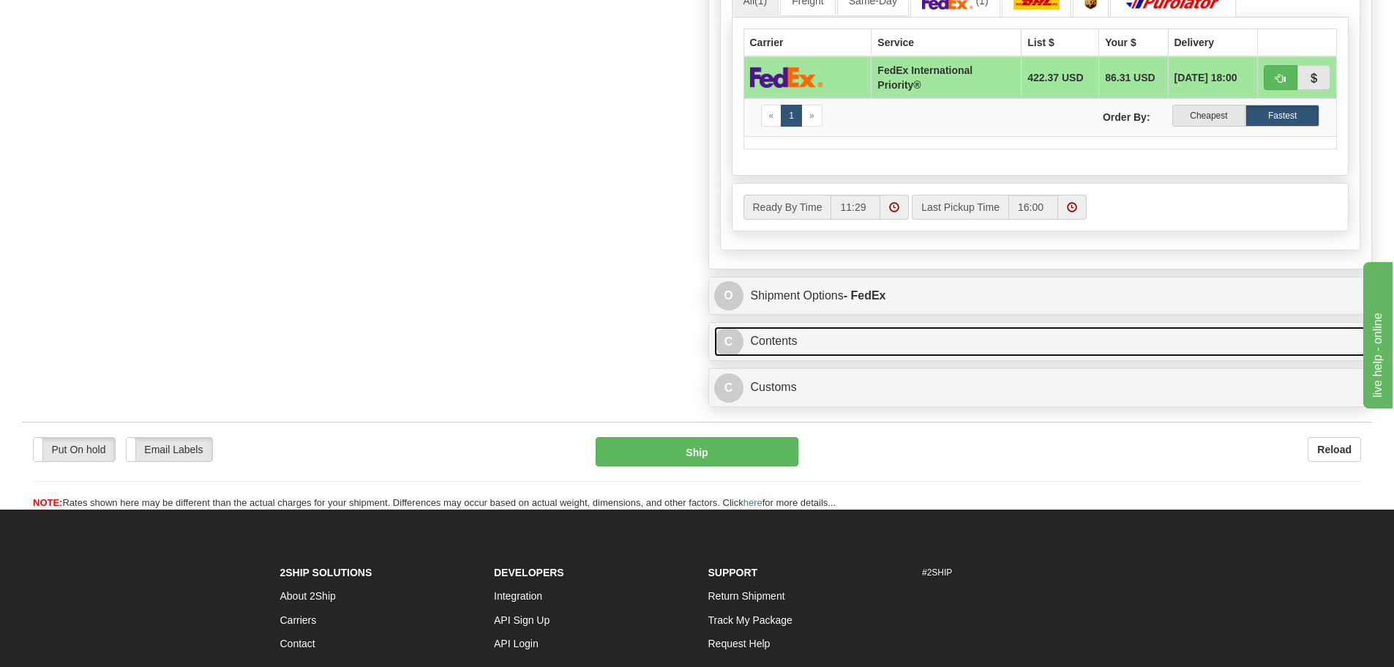
click at [863, 340] on link "C Contents" at bounding box center [1040, 341] width 653 height 30
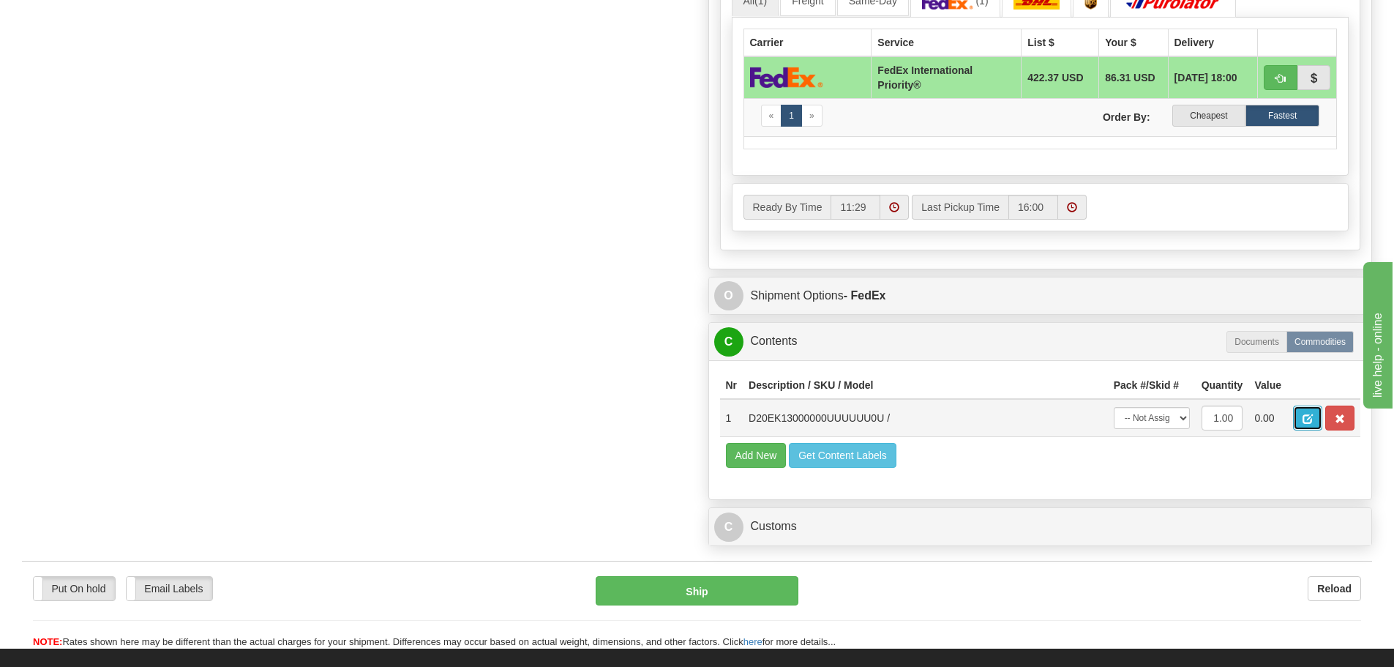
click at [1312, 422] on span "button" at bounding box center [1308, 419] width 10 height 10
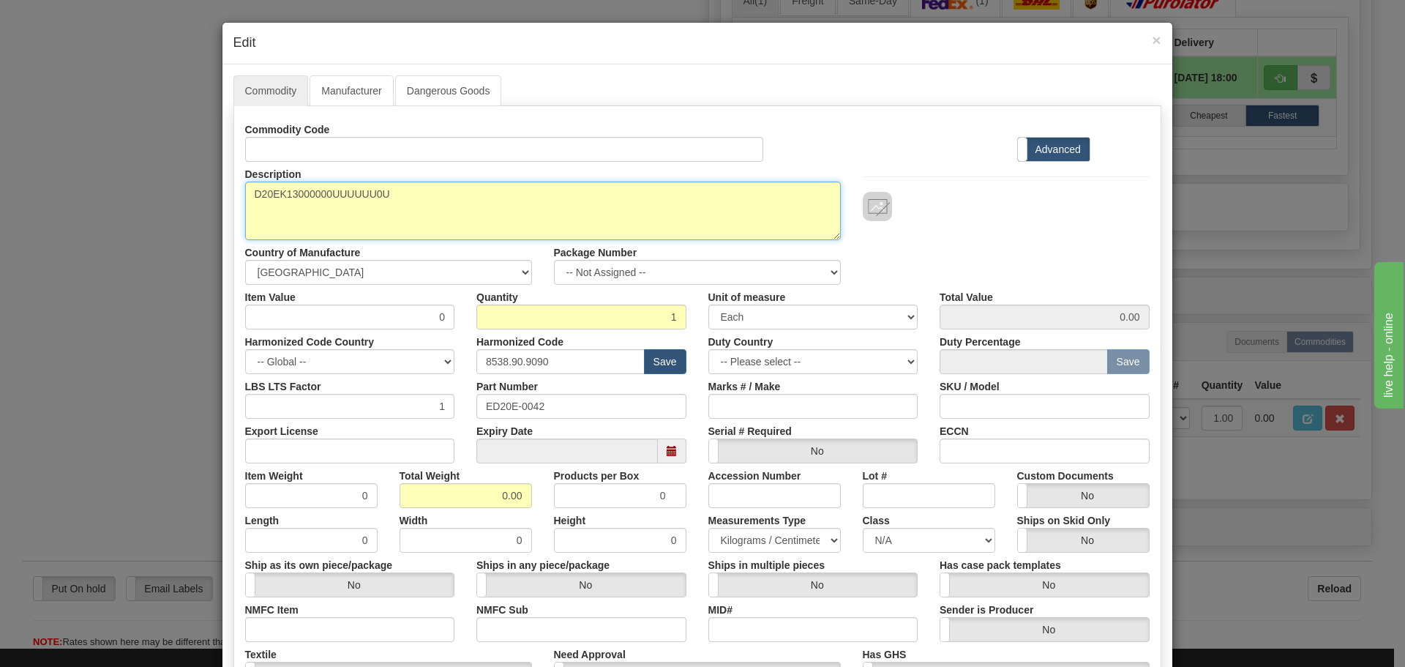
drag, startPoint x: 515, startPoint y: 220, endPoint x: 223, endPoint y: 262, distance: 294.4
click at [223, 262] on div "Commodity Manufacturer Dangerous Goods Commodity Code Standard Advanced Descrip…" at bounding box center [698, 449] width 950 height 770
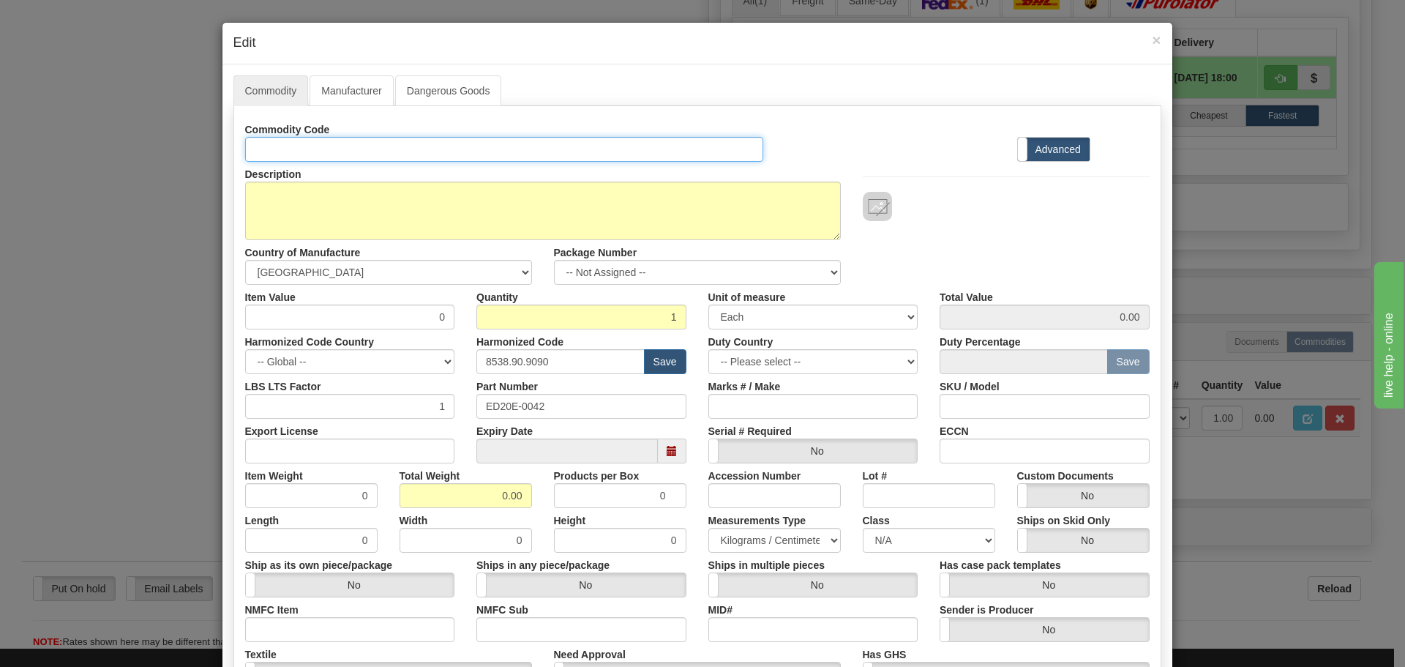
click at [288, 149] on input "Id" at bounding box center [504, 149] width 519 height 25
paste input "D20EK13000000UUUUUU0U"
type input "D20EK13000000UUUUUU0U"
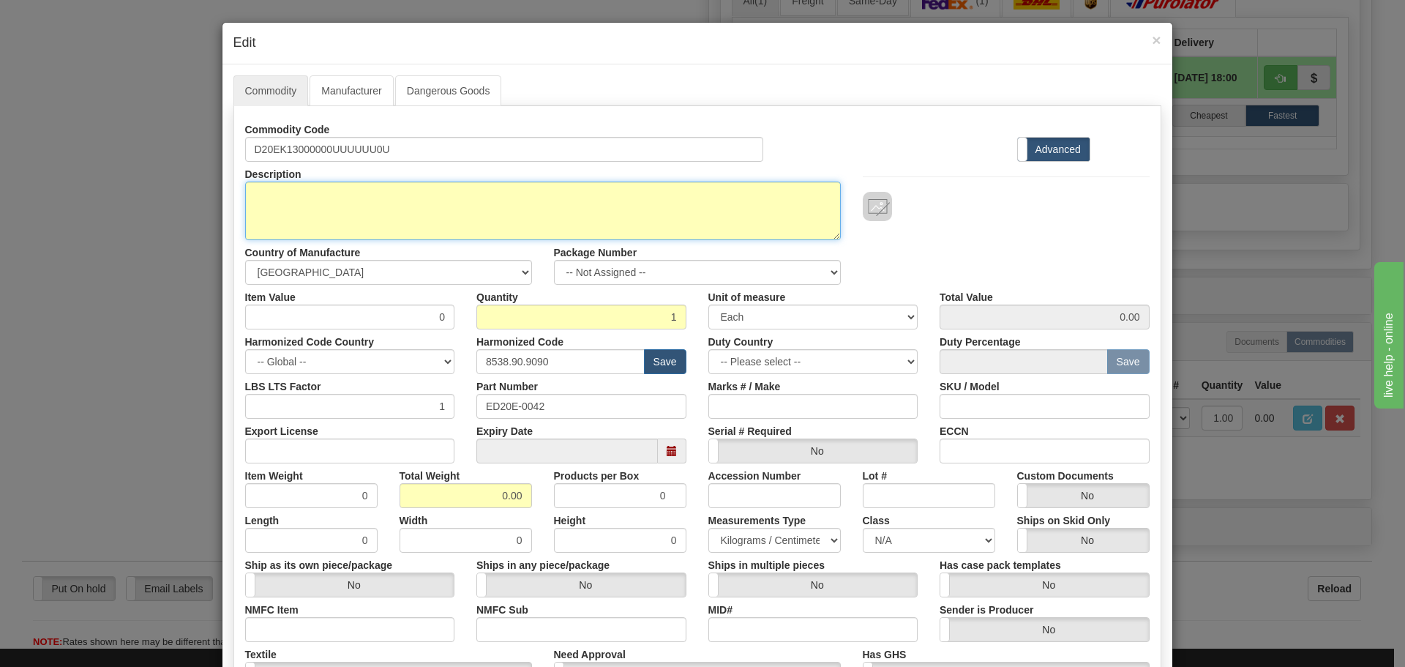
click at [370, 209] on textarea "D20EK13000000UUUUUU0U" at bounding box center [543, 211] width 596 height 59
paste textarea "D20EK13000000UUUUUU0U"
drag, startPoint x: 357, startPoint y: 206, endPoint x: 109, endPoint y: 206, distance: 248.1
click at [109, 206] on div "× Edit Commodity Manufacturer Dangerous Goods Commodity Code D20EK13000000UUUUU…" at bounding box center [702, 333] width 1405 height 667
paste textarea "- Ethernet I/O Module"
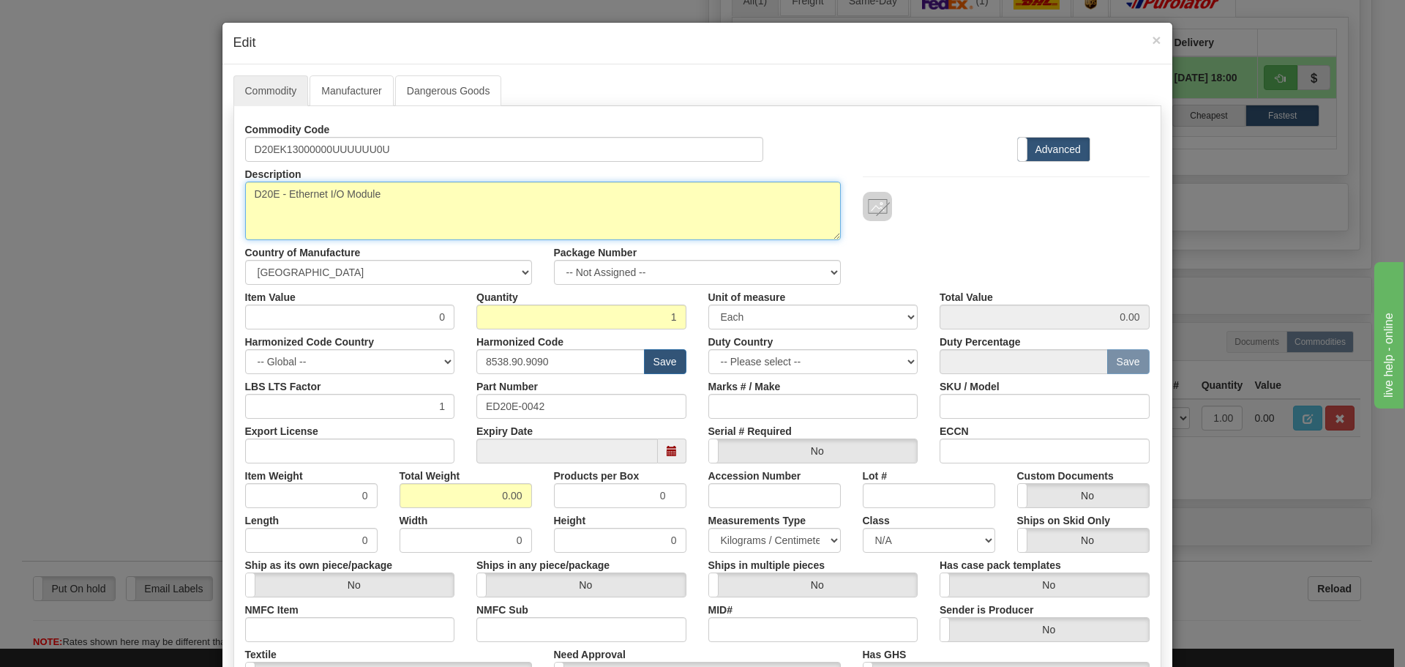
type textarea "D20E - Ethernet I/O Module"
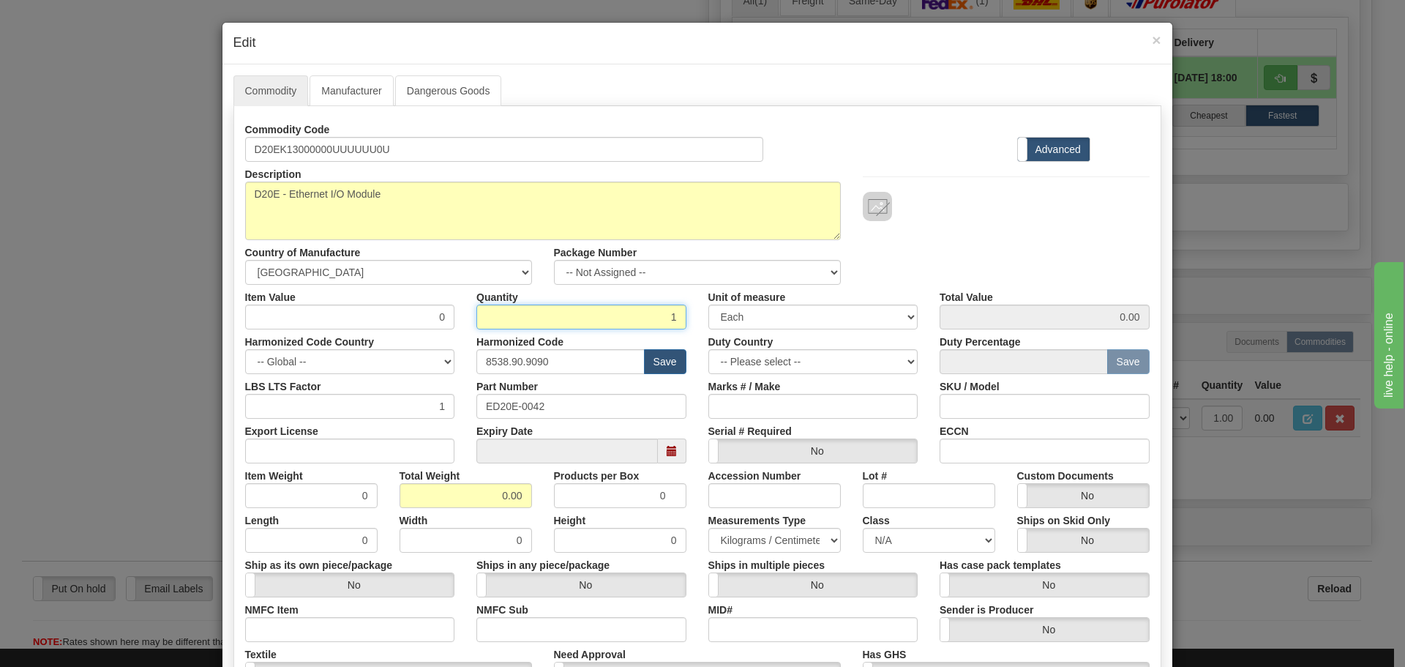
click at [543, 324] on input "1" at bounding box center [581, 316] width 210 height 25
click at [543, 312] on input "1" at bounding box center [581, 316] width 210 height 25
click at [644, 357] on button "Save" at bounding box center [665, 361] width 42 height 25
click at [564, 365] on input "8538.90.9090" at bounding box center [560, 361] width 168 height 25
drag, startPoint x: 563, startPoint y: 360, endPoint x: 444, endPoint y: 368, distance: 118.8
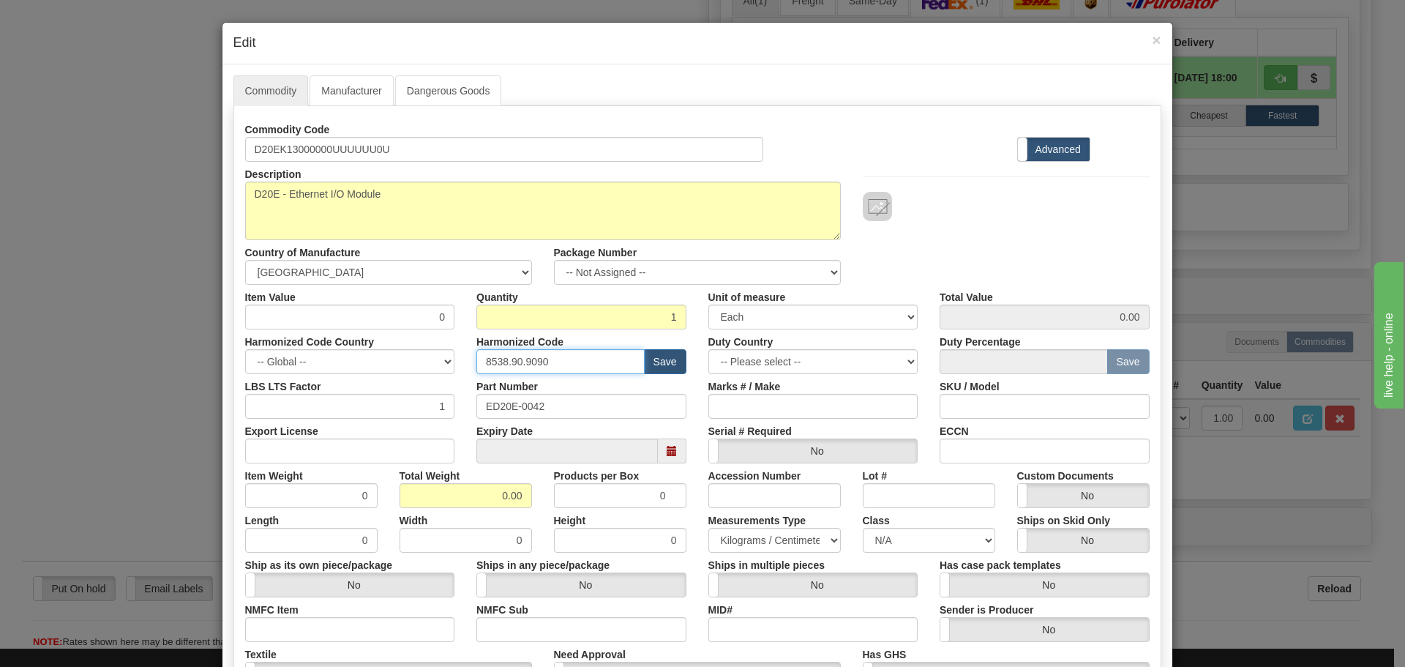
click at [444, 368] on div "Harmonized Code Country -- Global -- AFGHANISTAN ALAND ISLANDS ALBANIA ALGERIA …" at bounding box center [697, 351] width 927 height 45
click at [589, 362] on input "text" at bounding box center [560, 361] width 168 height 25
type input "8536.49.0080"
drag, startPoint x: 403, startPoint y: 318, endPoint x: 477, endPoint y: 331, distance: 75.8
click at [477, 331] on div "Commodity Code D20EK13000000UUUUUU0U Standard Advanced Description D20EK1300000…" at bounding box center [697, 424] width 905 height 614
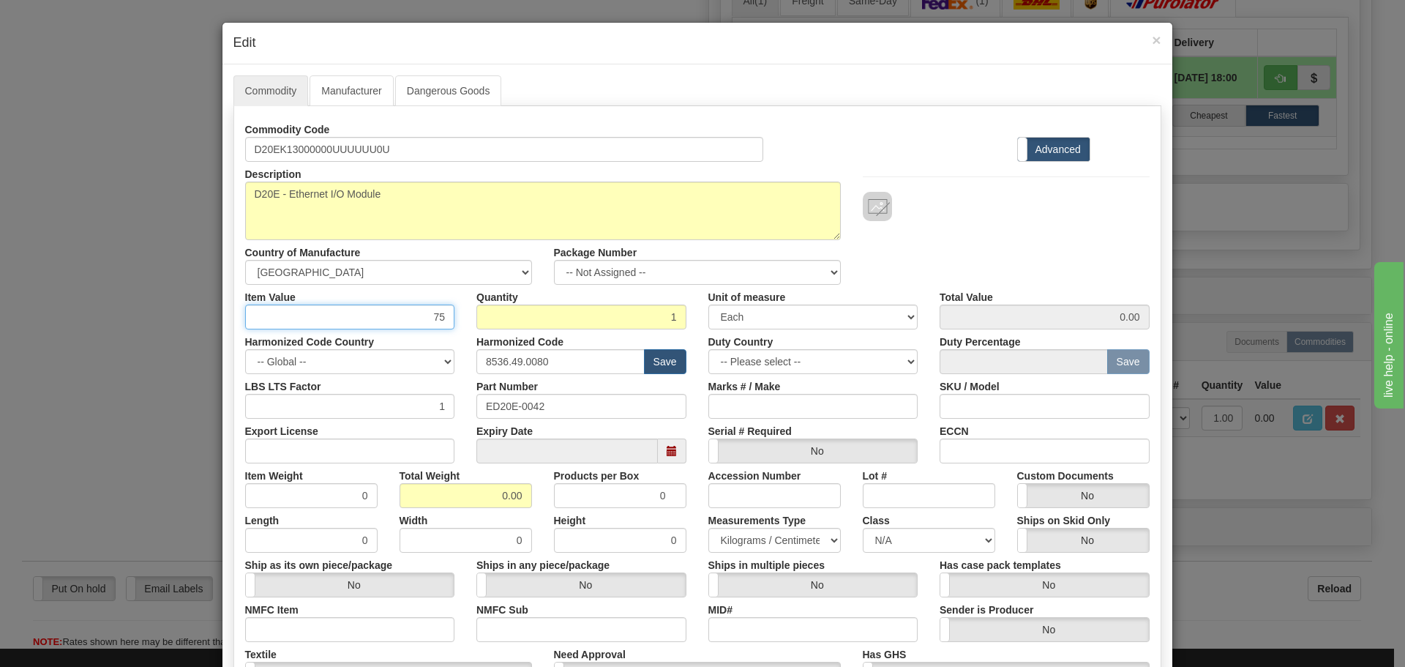
type input "75"
type input "75.00"
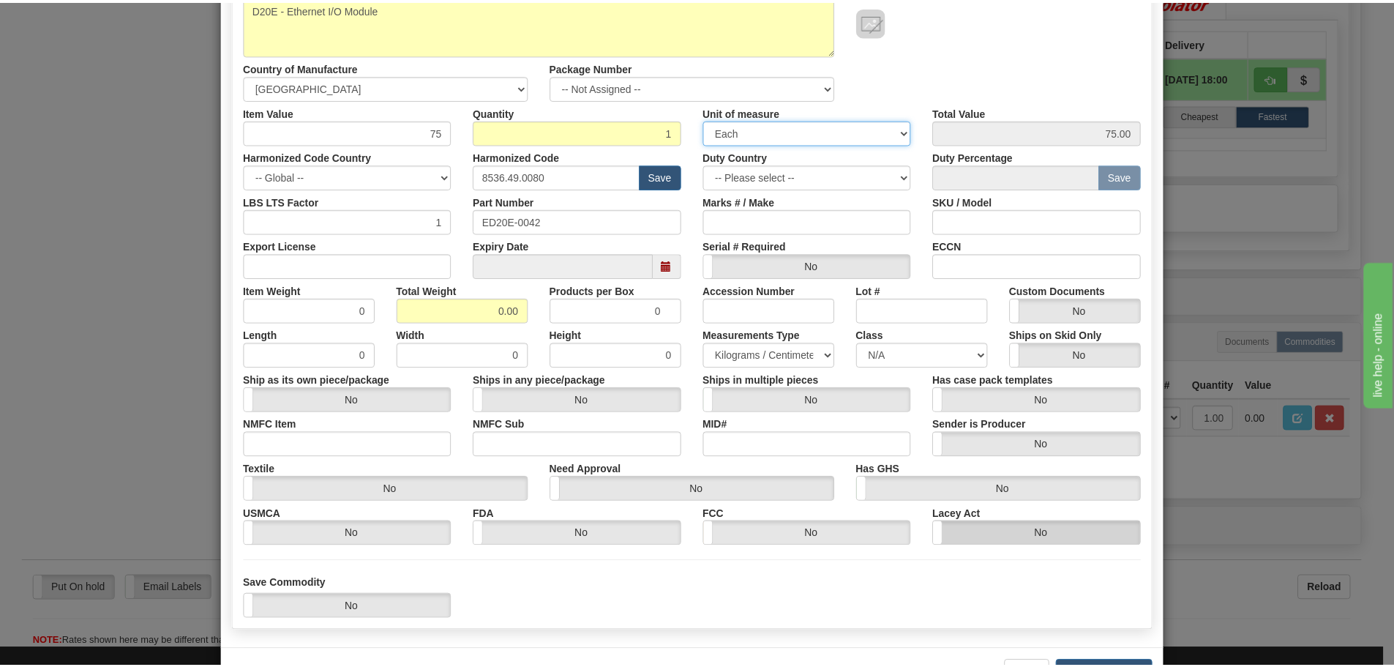
scroll to position [220, 0]
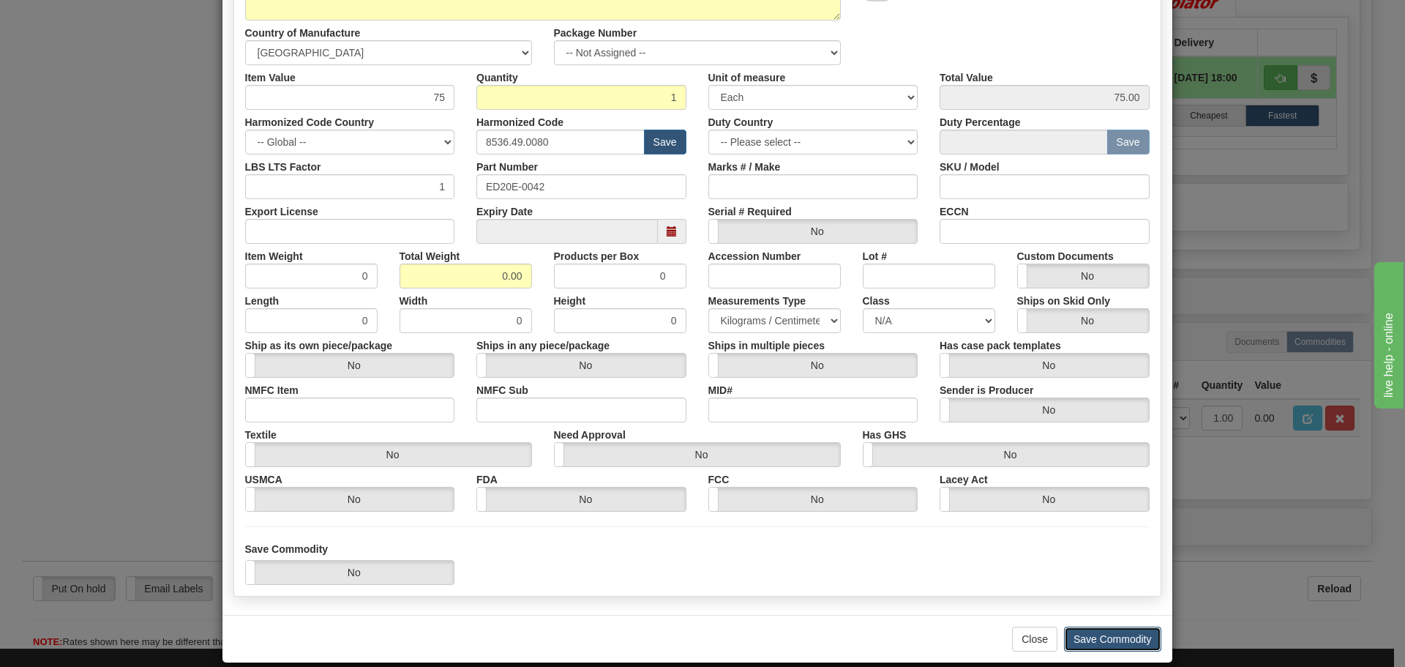
click at [1128, 640] on button "Save Commodity" at bounding box center [1112, 639] width 97 height 25
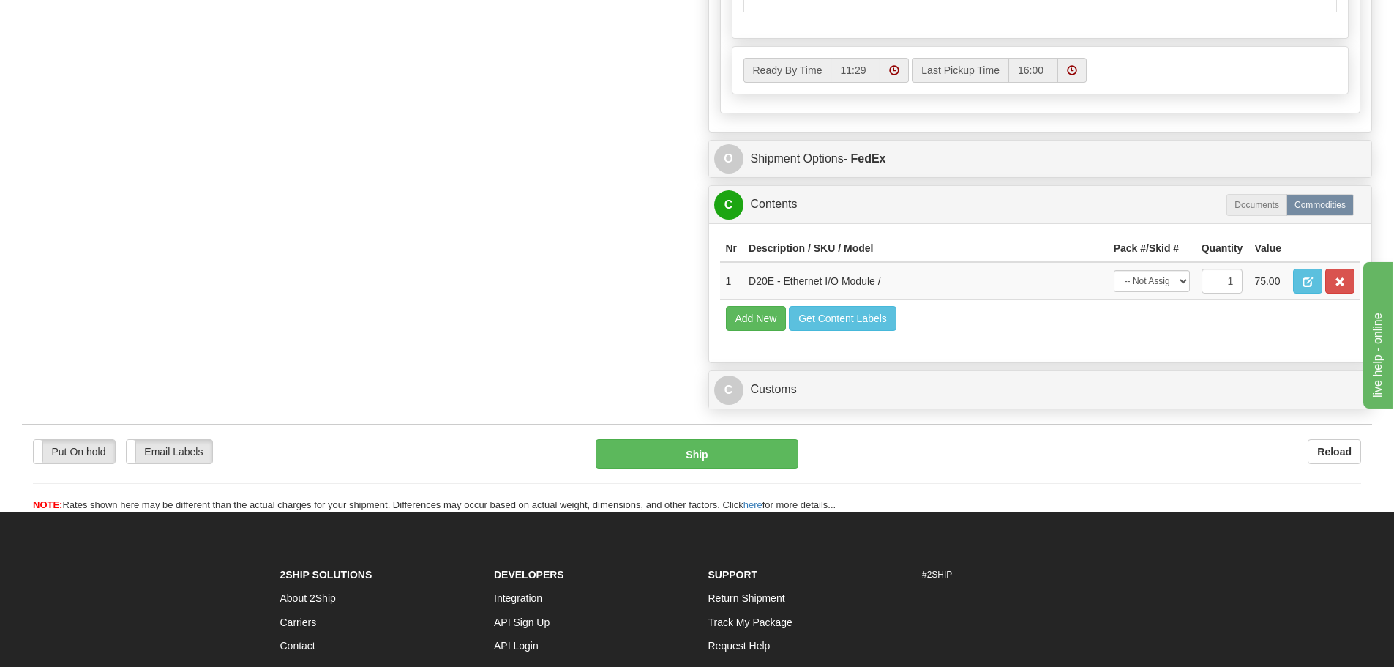
scroll to position [1025, 0]
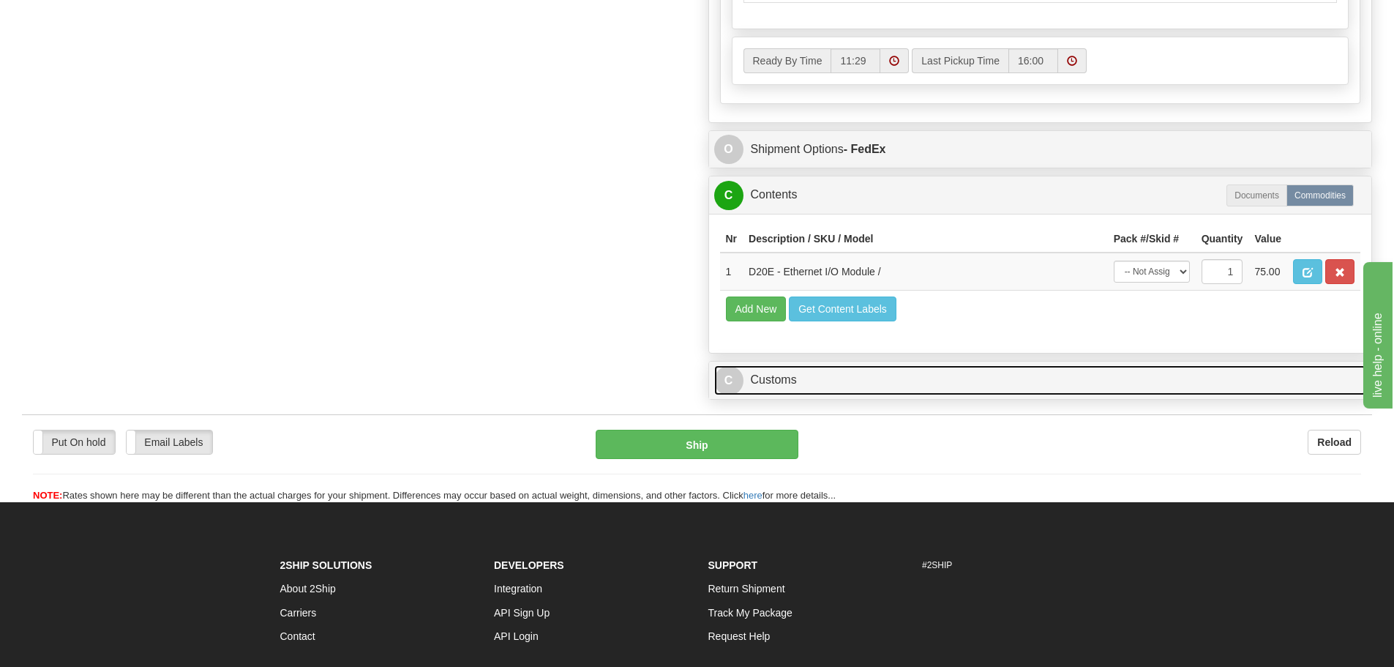
click at [918, 392] on link "C Customs" at bounding box center [1040, 380] width 653 height 30
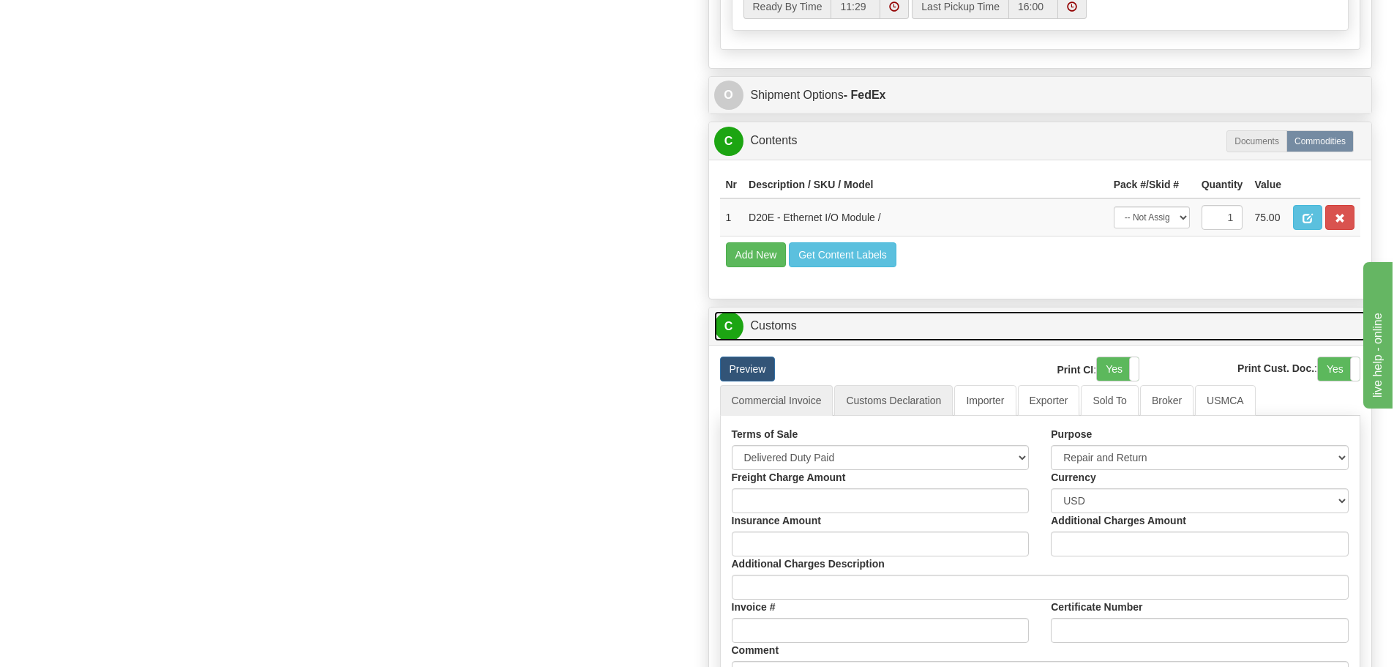
scroll to position [1171, 0]
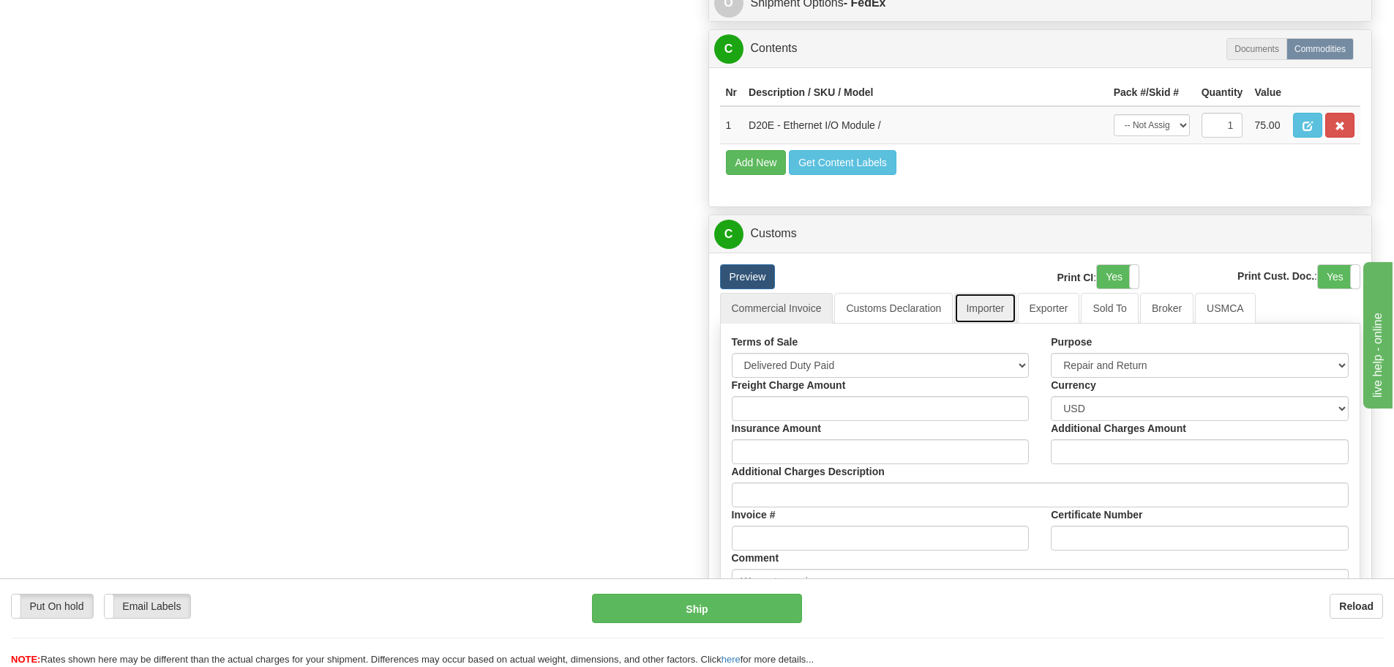
click at [980, 300] on link "Importer" at bounding box center [984, 308] width 61 height 31
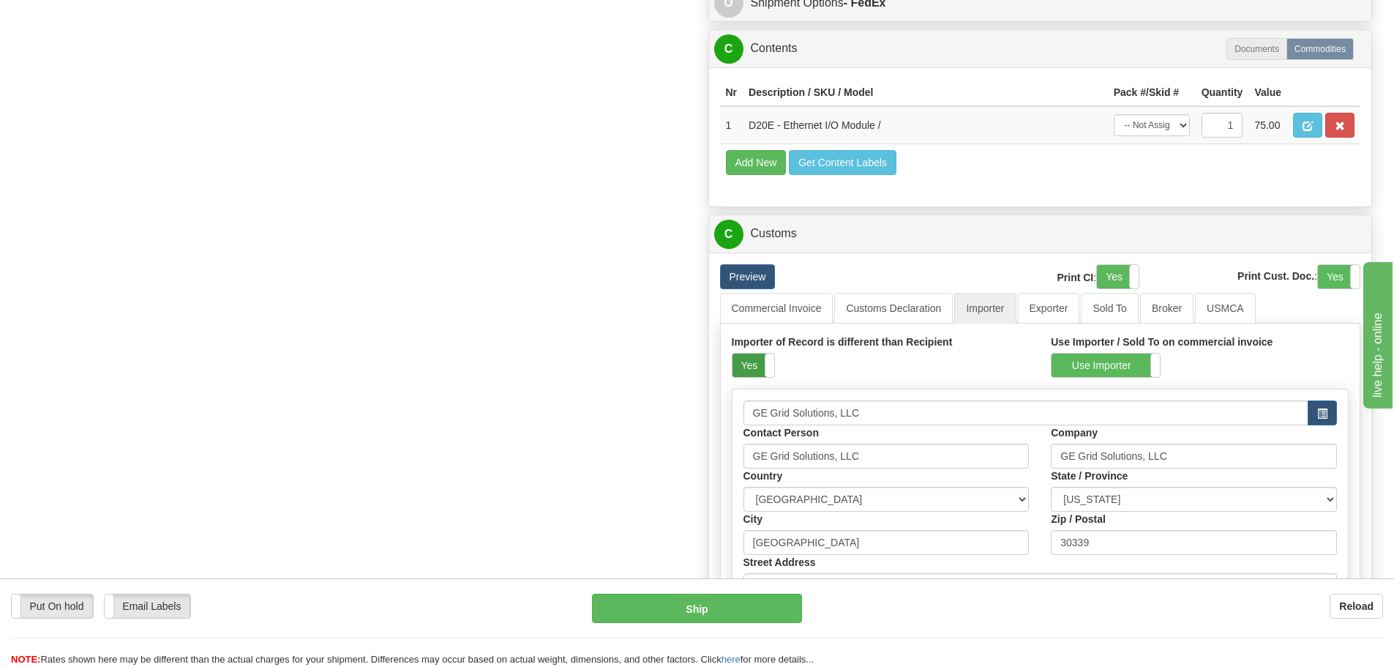
click at [754, 377] on label "Yes" at bounding box center [754, 365] width 42 height 23
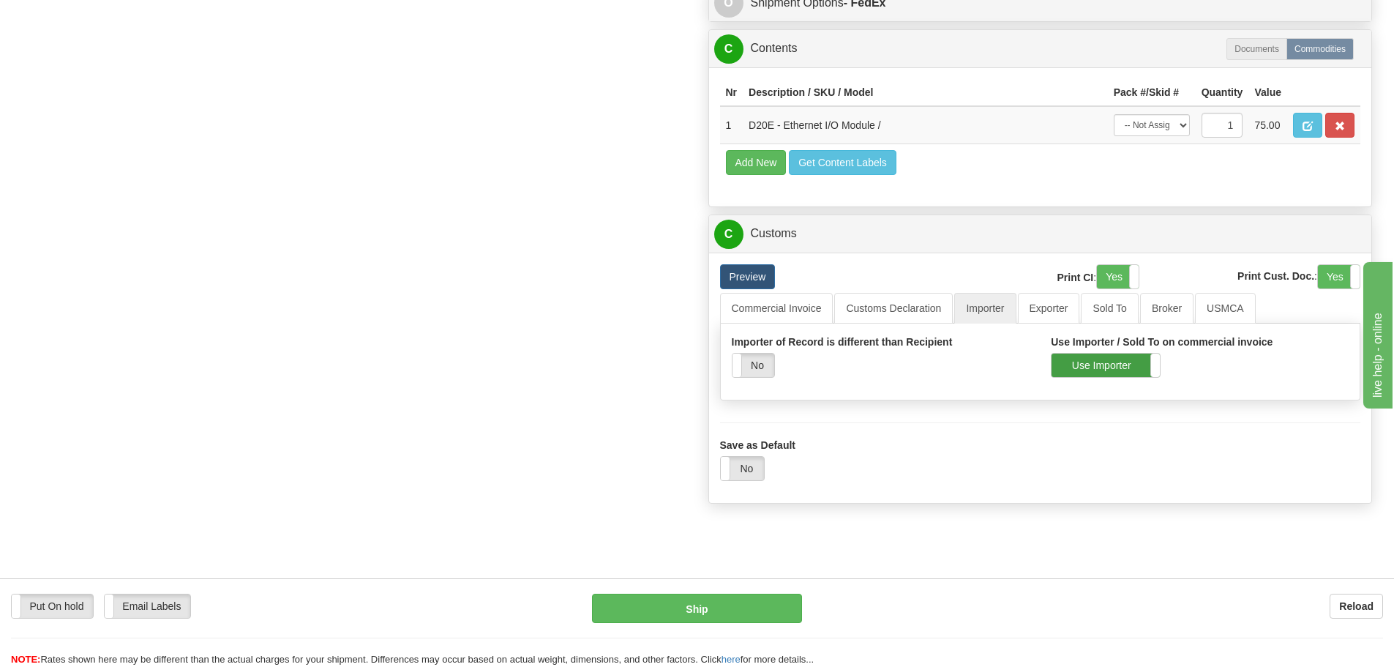
click at [1079, 362] on label "Use Importer" at bounding box center [1106, 365] width 108 height 23
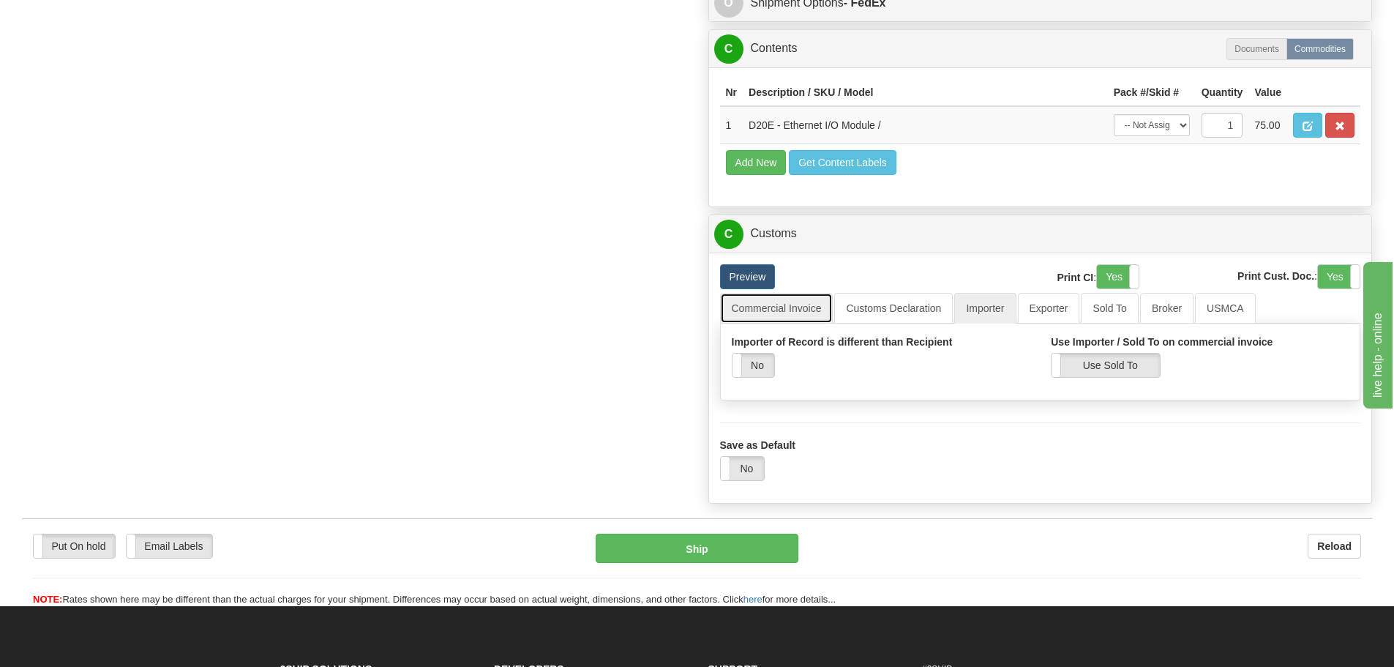
click at [798, 305] on link "Commercial Invoice" at bounding box center [776, 308] width 113 height 31
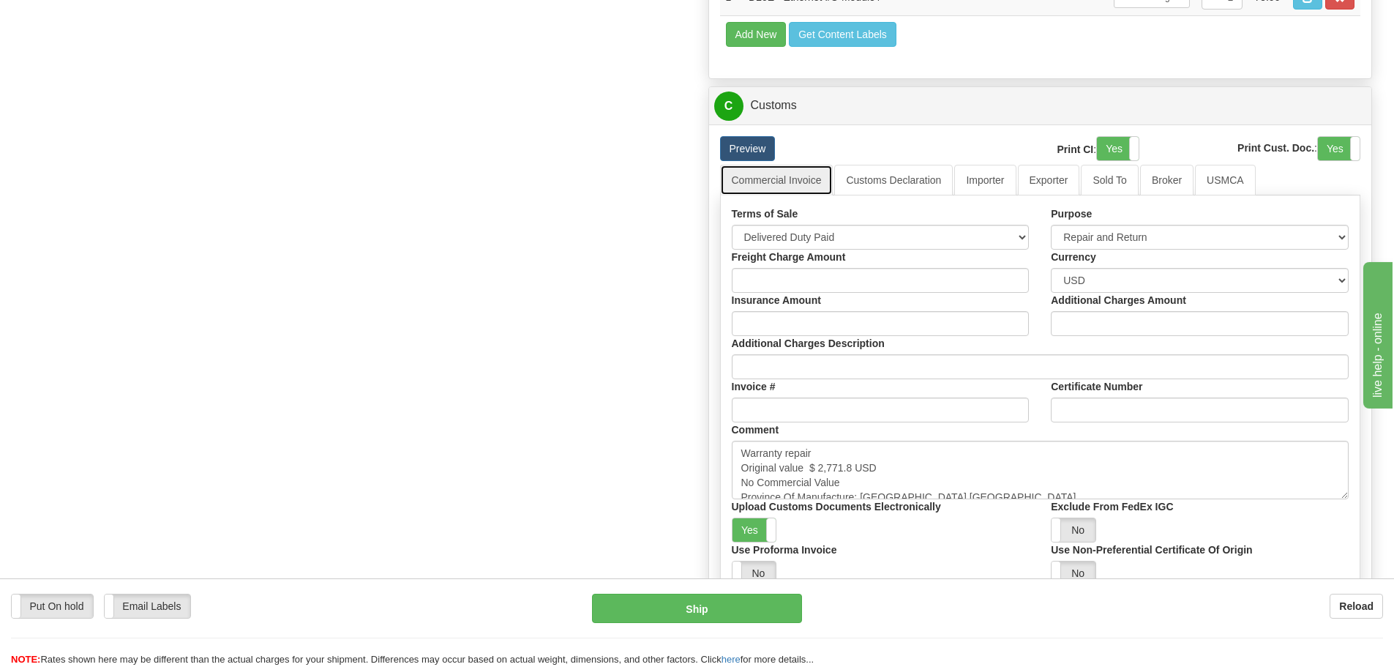
scroll to position [1464, 0]
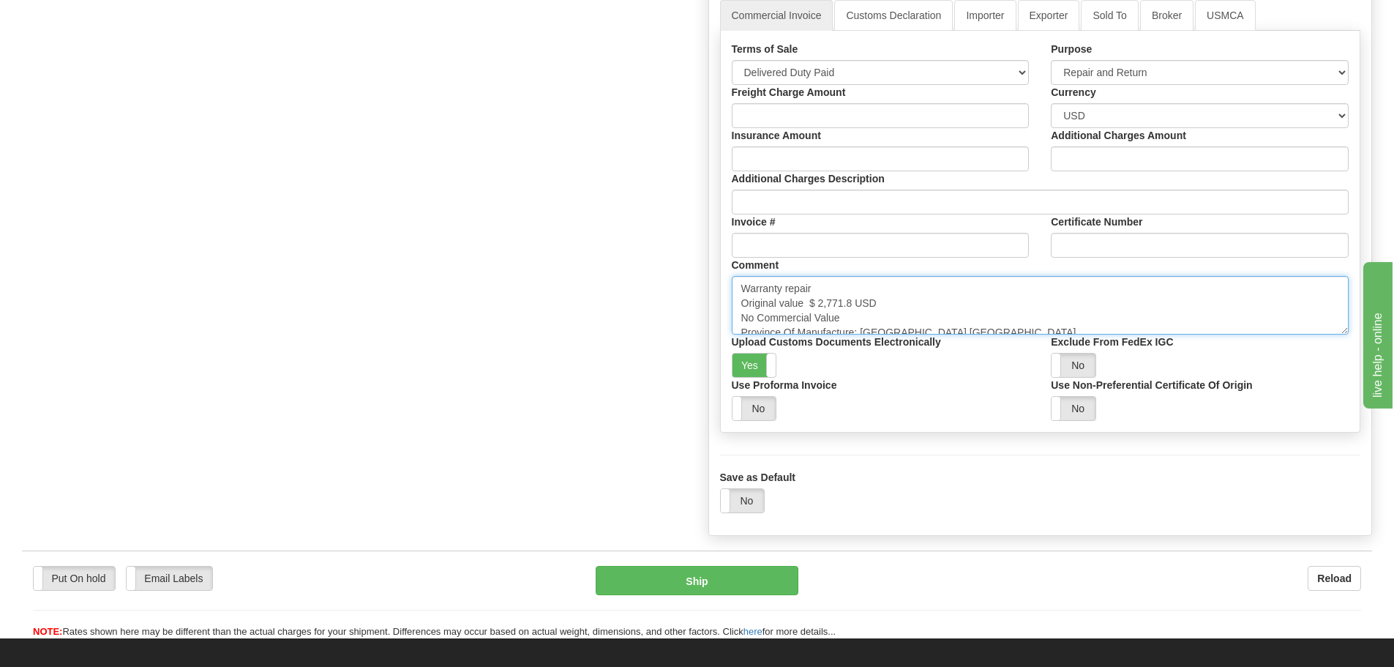
click at [875, 318] on textarea "Warranty repair Original value $ 2,771.8 USD No Commercial Value Province Of Ma…" at bounding box center [1041, 305] width 618 height 59
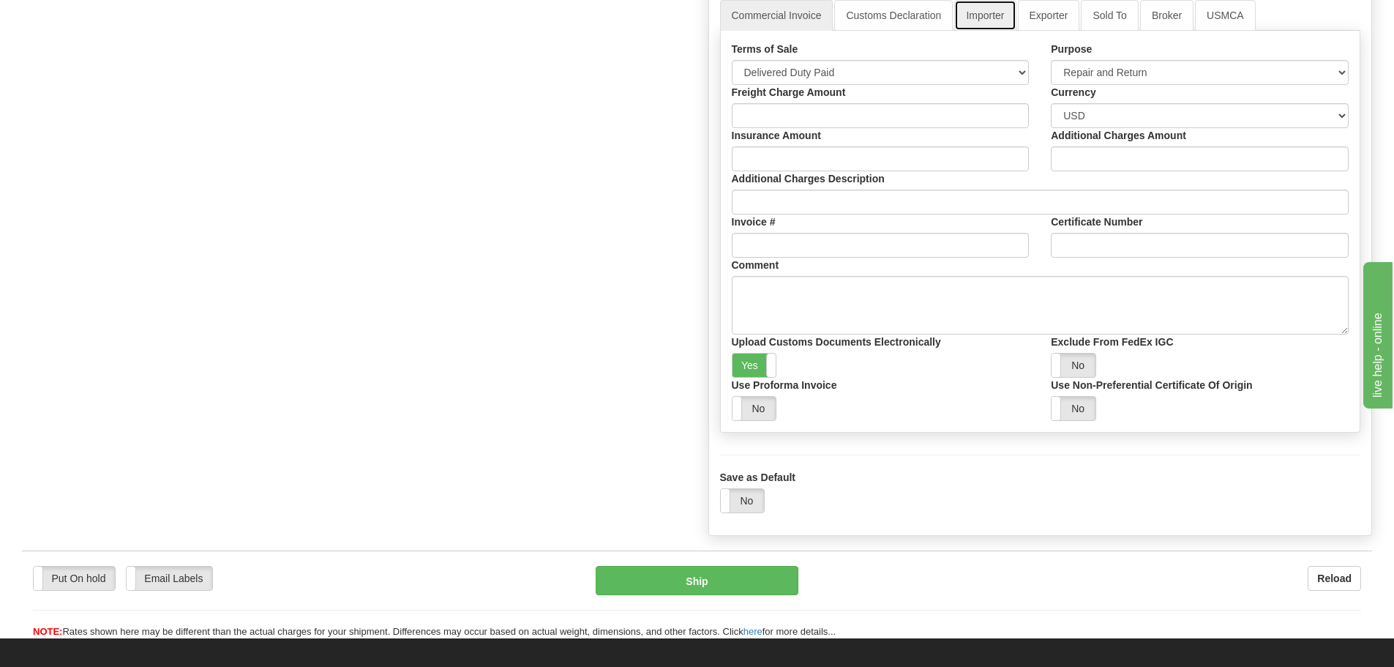
click at [992, 27] on link "Importer" at bounding box center [984, 15] width 61 height 31
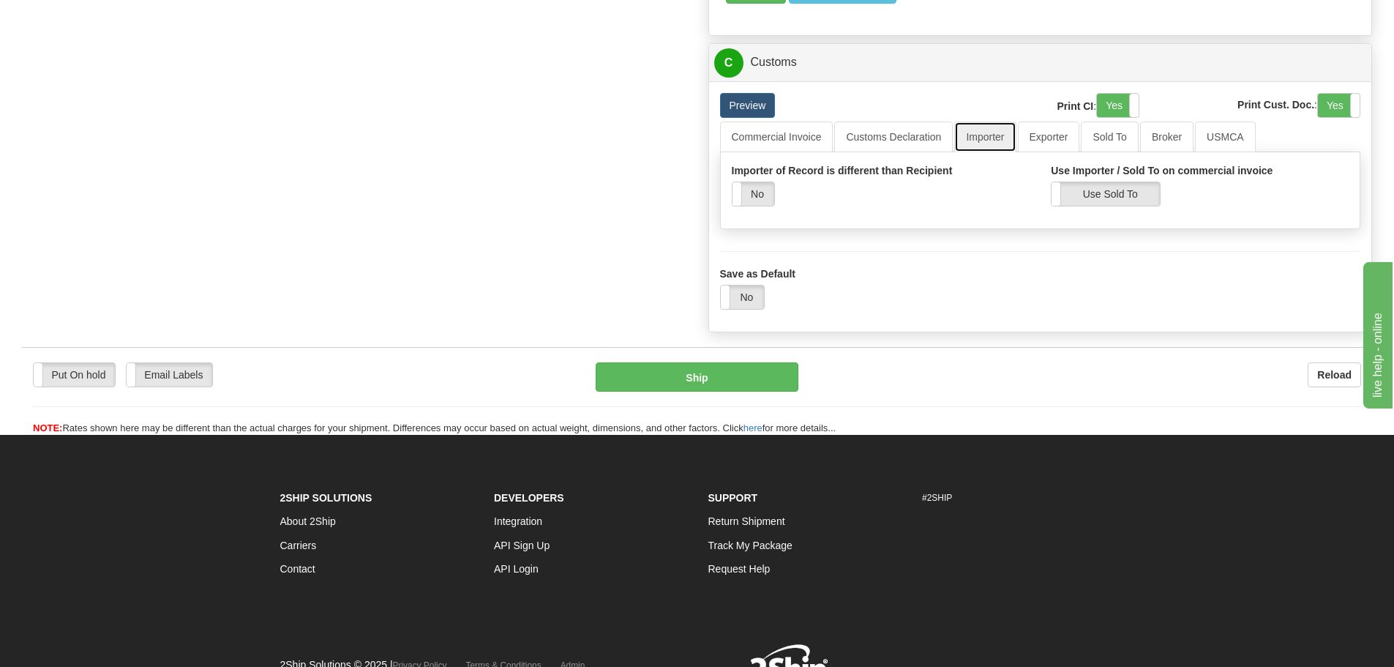
scroll to position [1121, 0]
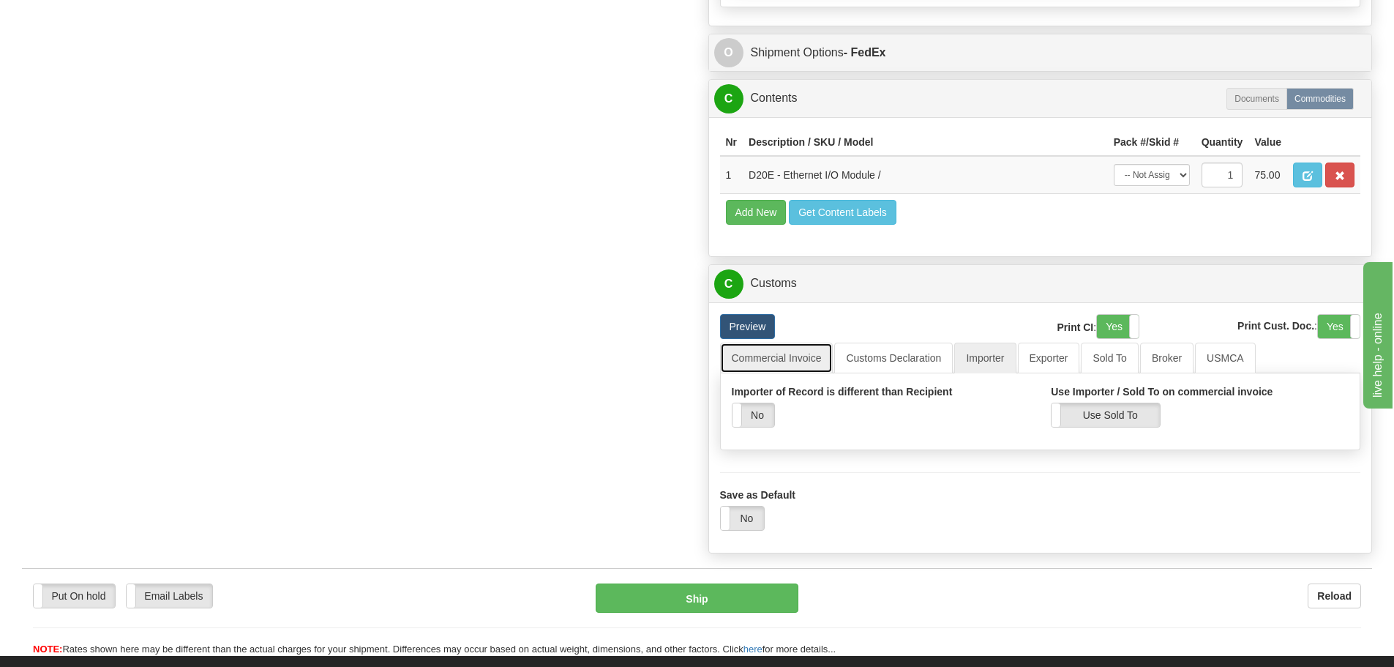
click at [813, 356] on link "Commercial Invoice" at bounding box center [776, 358] width 113 height 31
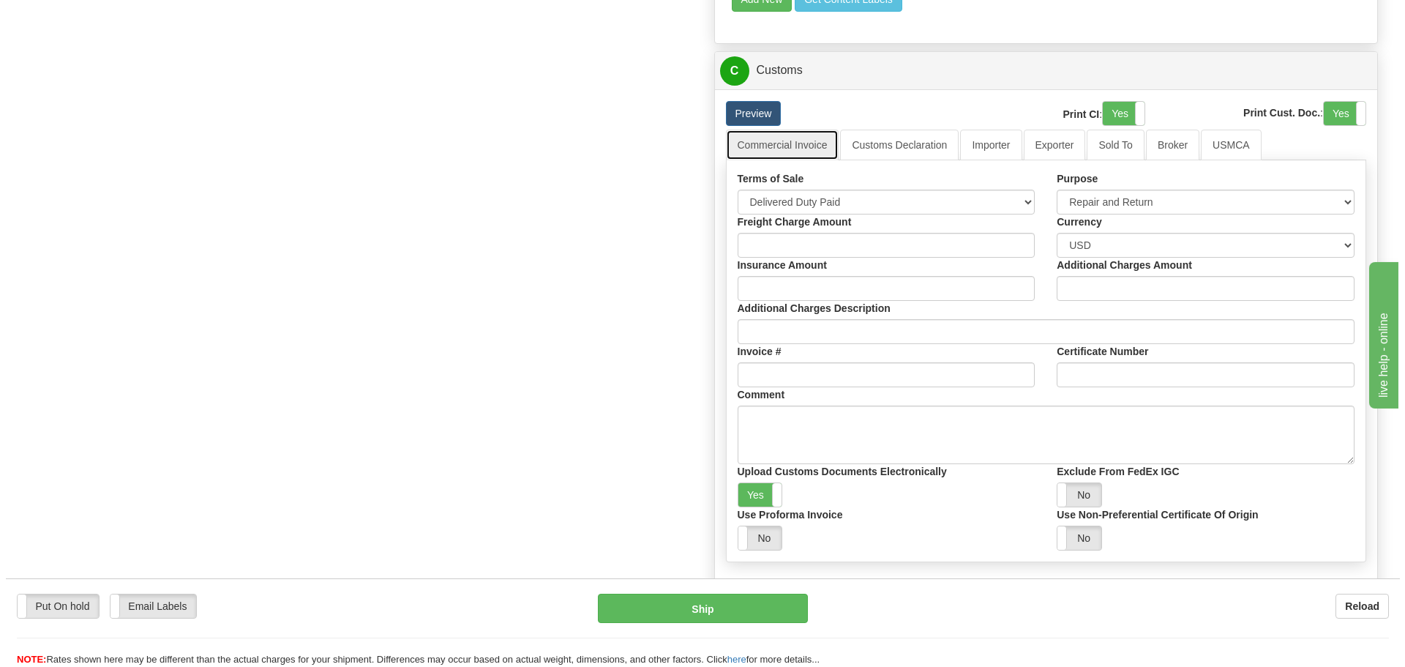
scroll to position [1341, 0]
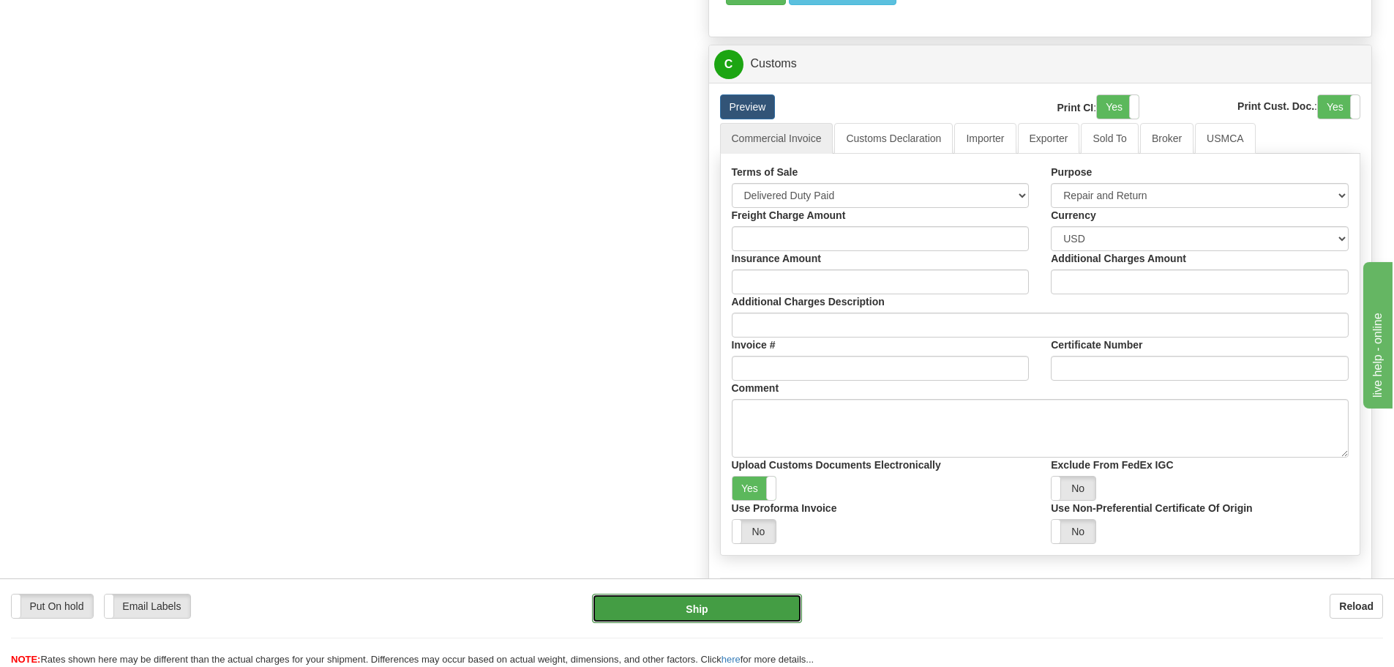
click at [725, 604] on button "Ship" at bounding box center [697, 608] width 210 height 29
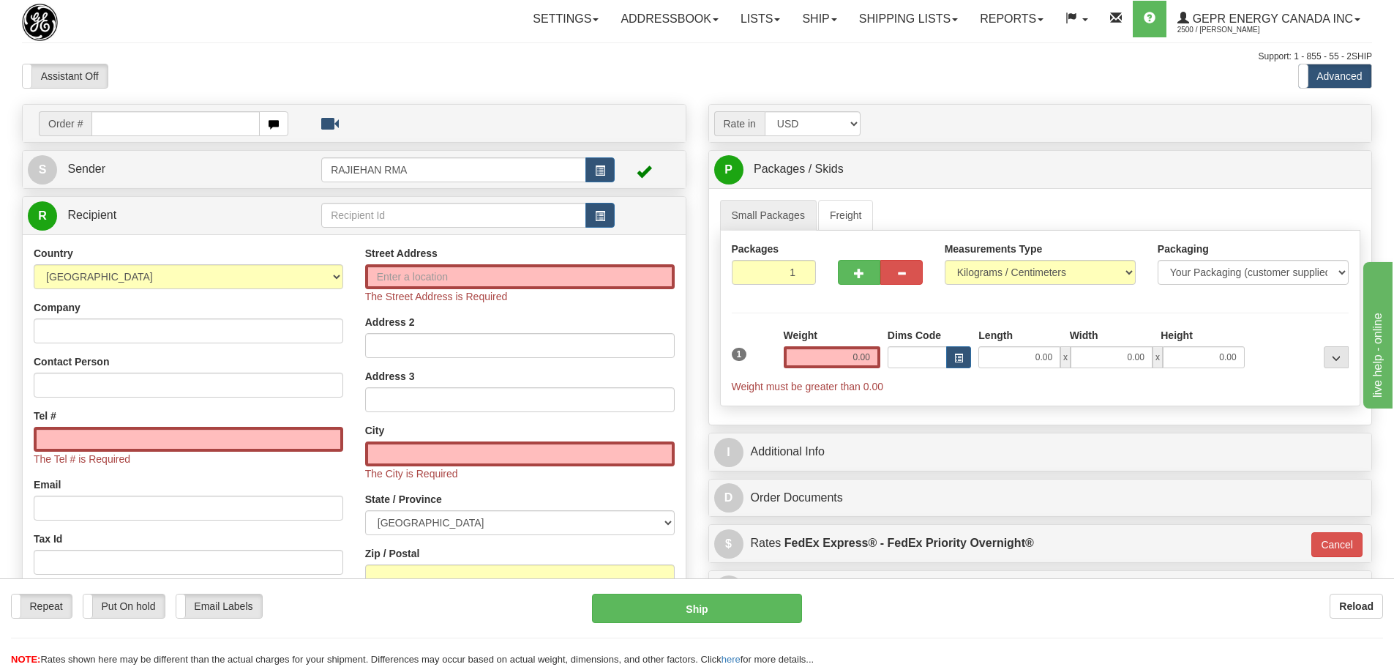
click at [184, 138] on td "Order #" at bounding box center [354, 123] width 653 height 30
click at [184, 132] on input "text" at bounding box center [175, 123] width 168 height 25
paste input "86701710"
type input "86701710"
click at [201, 86] on body "Training Course Close Toggle navigation Settings Shipping Preferences New Recip…" at bounding box center [697, 333] width 1394 height 667
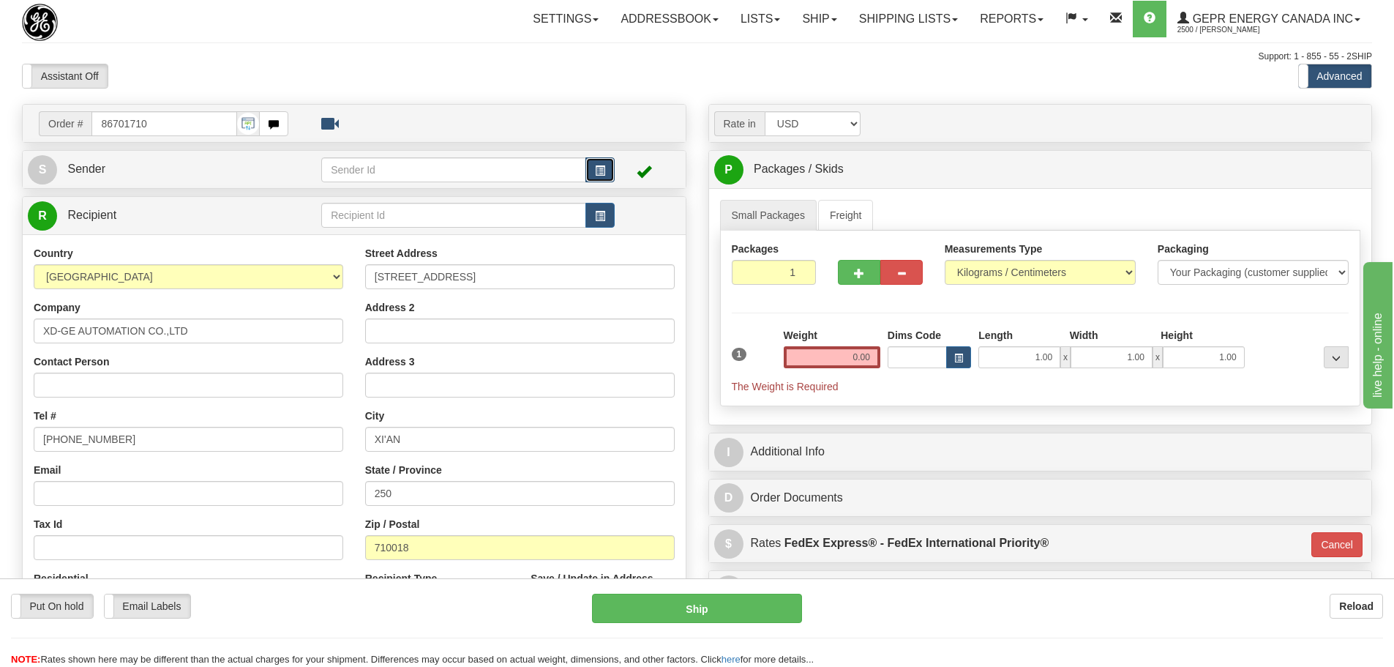
click at [605, 179] on button "button" at bounding box center [600, 169] width 29 height 25
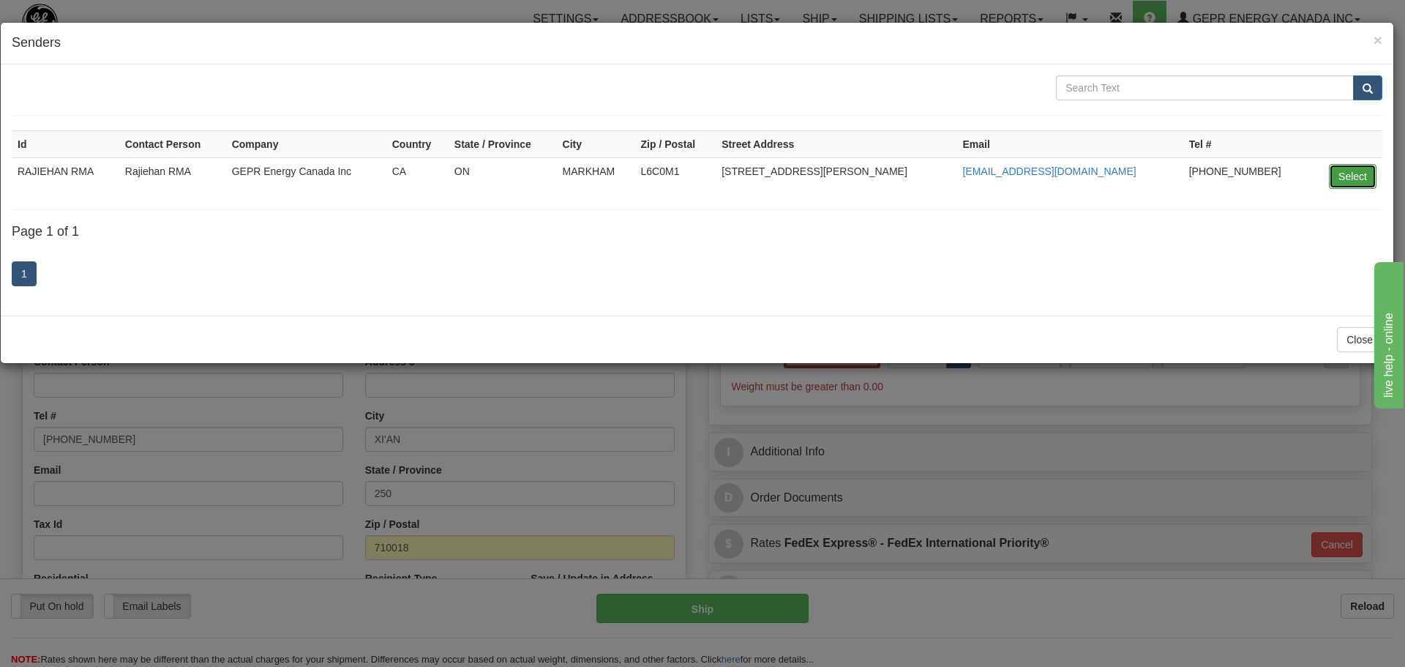
click at [1334, 171] on button "Select" at bounding box center [1353, 176] width 48 height 25
type input "RAJIEHAN RMA"
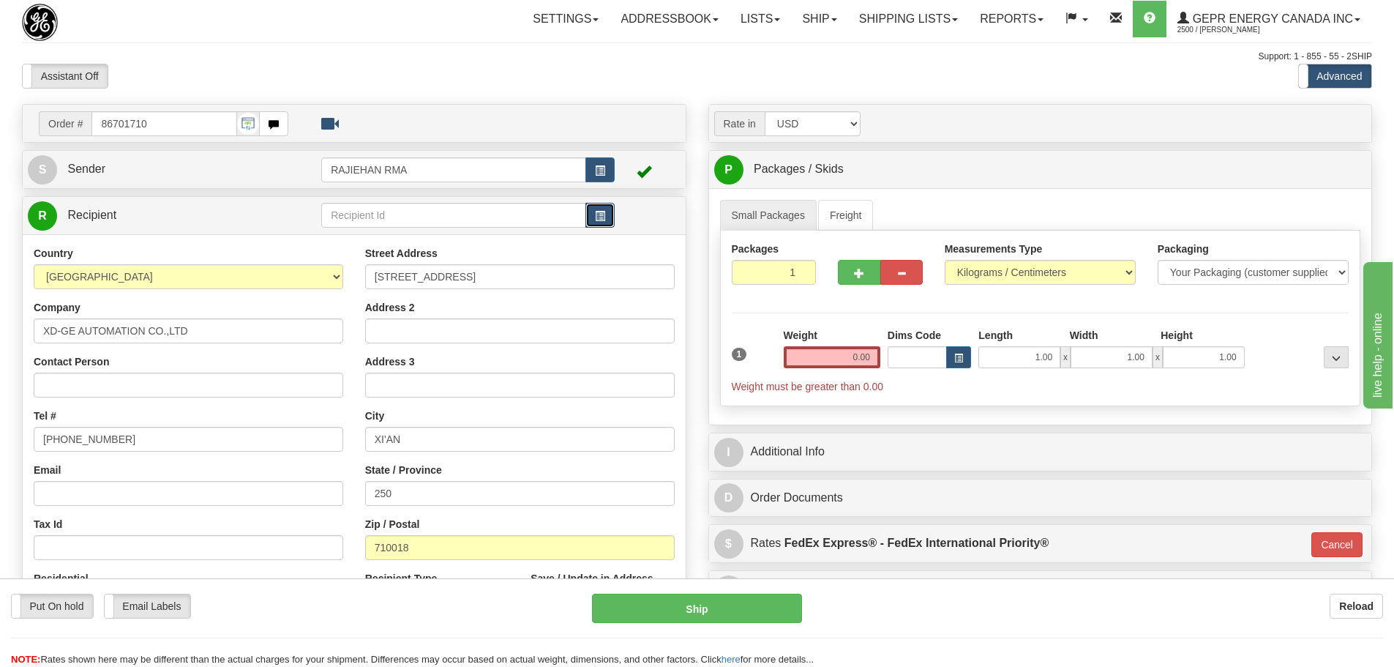
click at [598, 220] on span "button" at bounding box center [600, 217] width 10 height 10
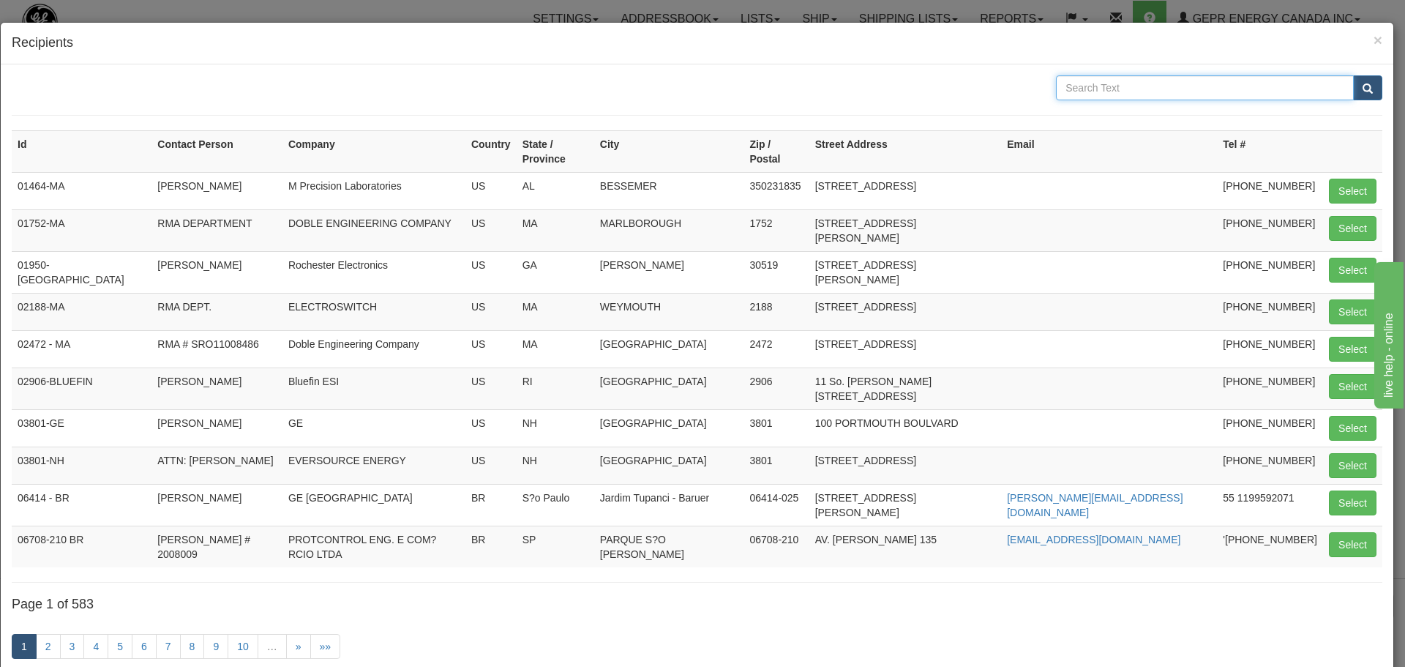
click at [1114, 78] on input "text" at bounding box center [1205, 87] width 298 height 25
type input "No. 101"
click at [1363, 85] on span "submit" at bounding box center [1368, 89] width 10 height 10
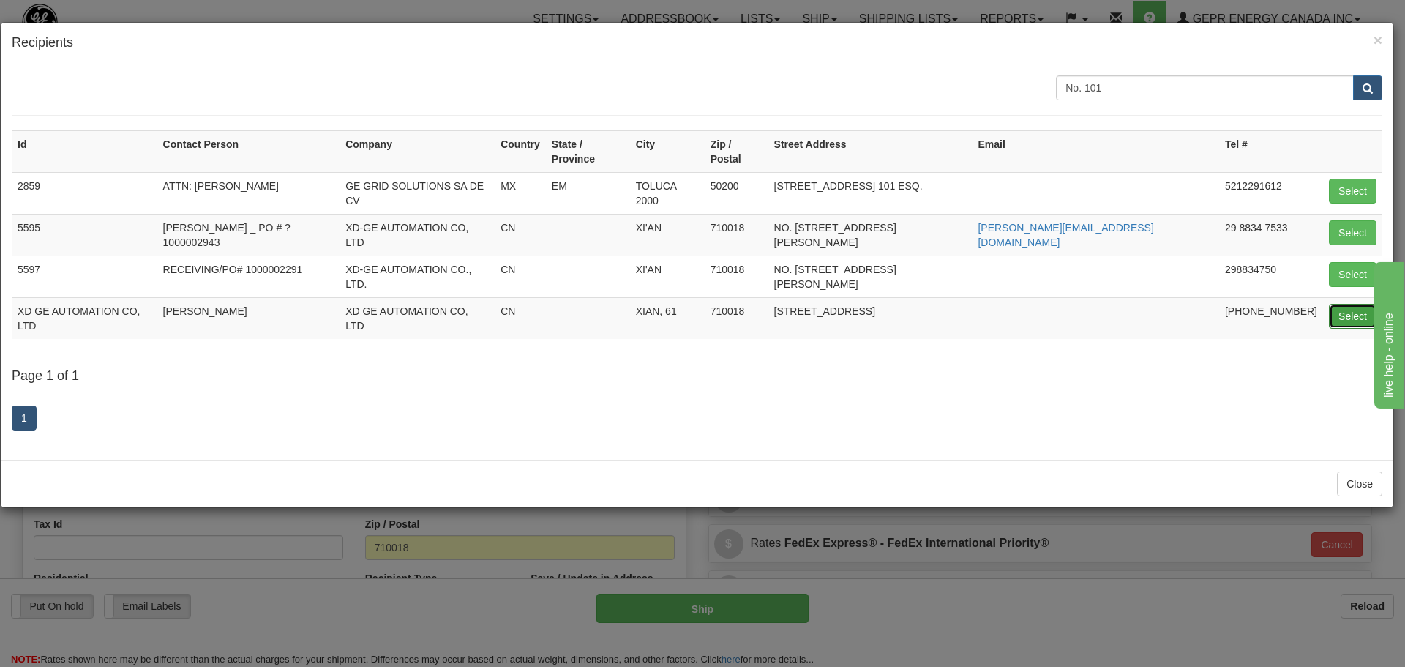
click at [1356, 304] on button "Select" at bounding box center [1353, 316] width 48 height 25
type input "XD GE AUTOMATION CO, LTD"
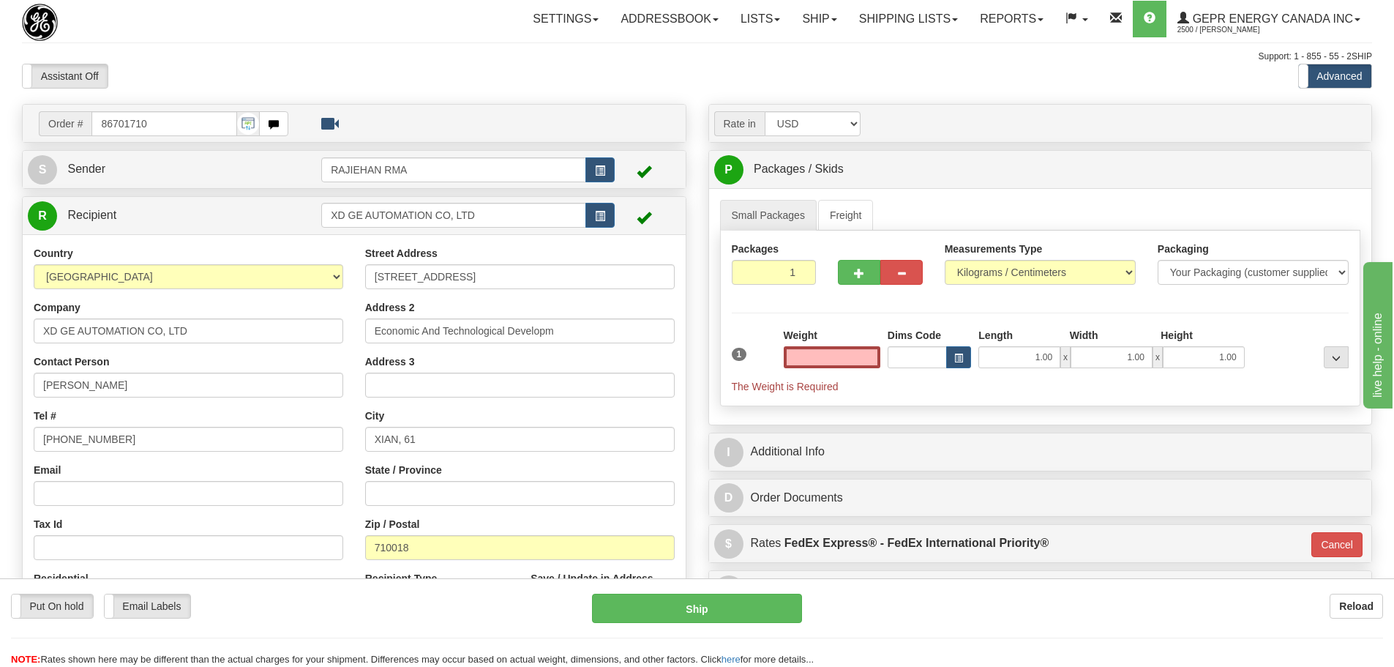
type input "0.00"
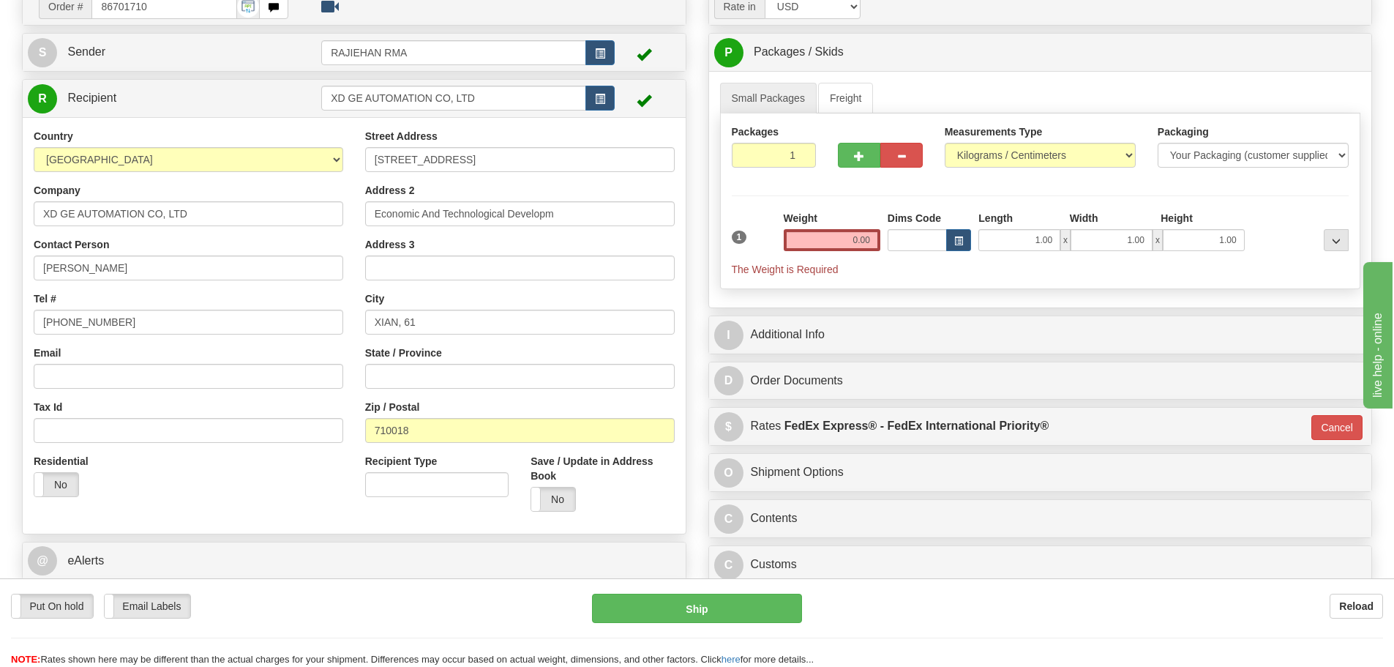
scroll to position [146, 0]
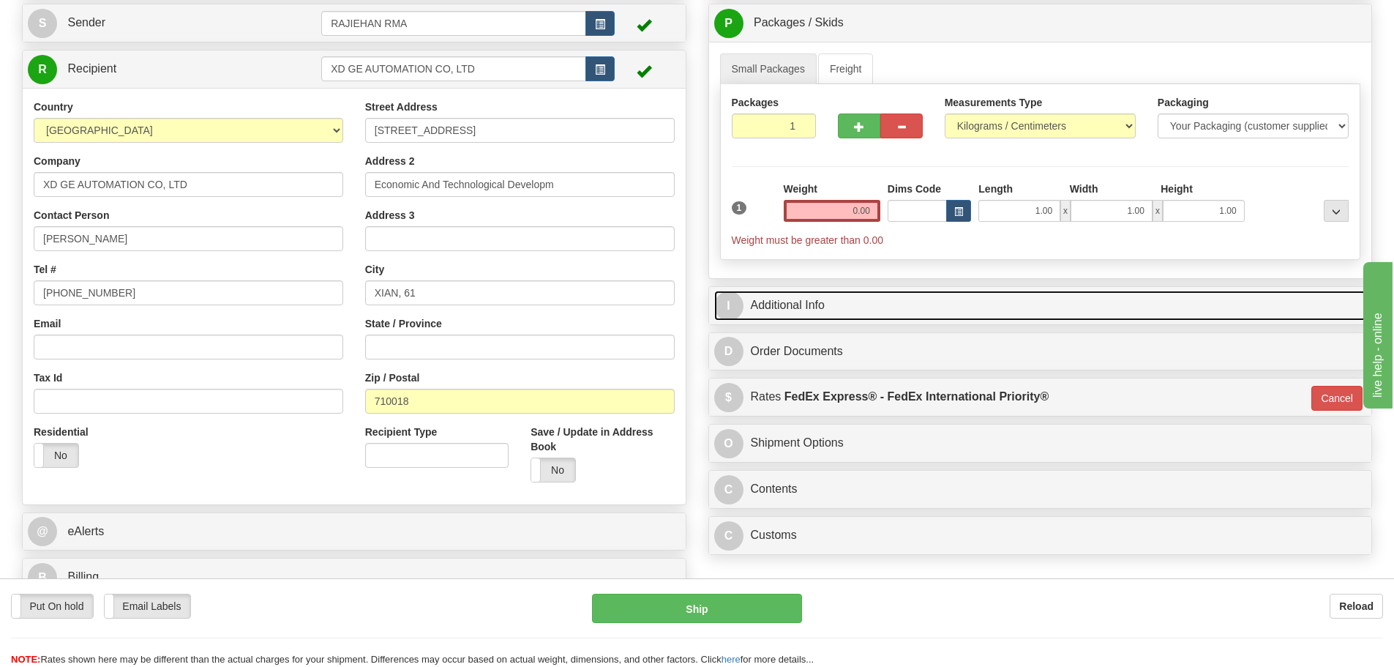
click at [800, 305] on link "I Additional Info" at bounding box center [1040, 306] width 653 height 30
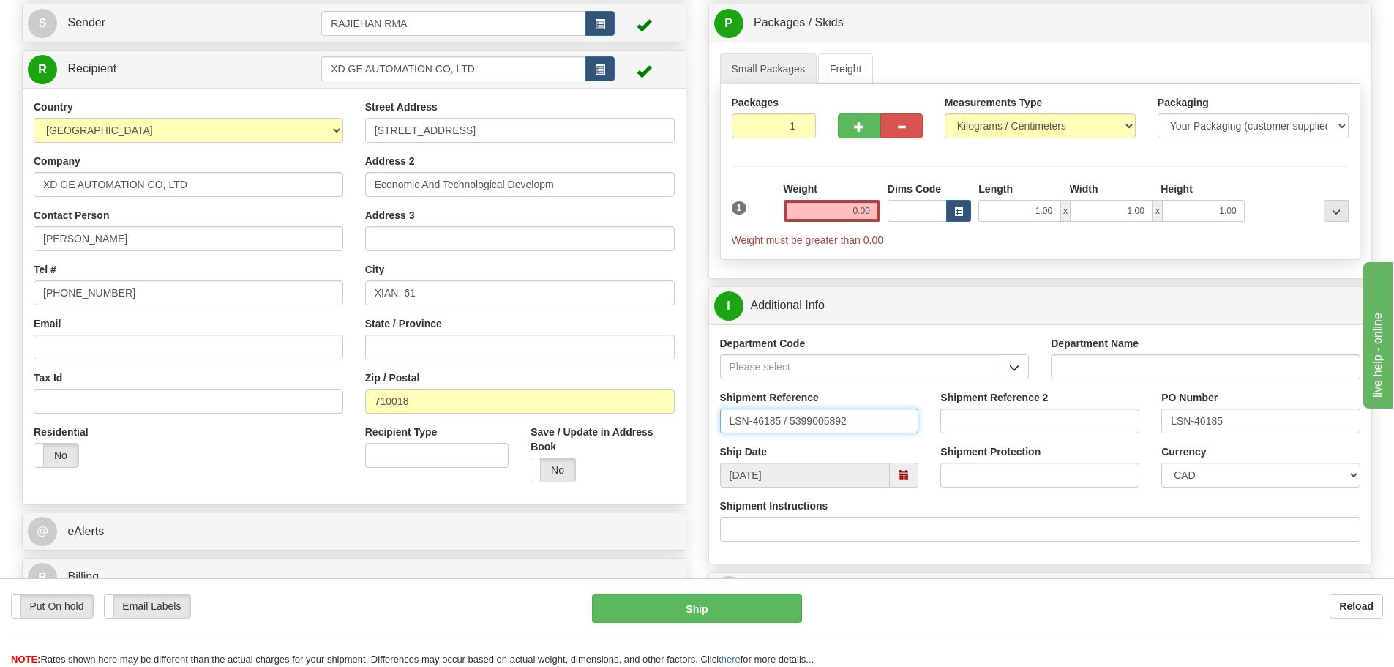
drag, startPoint x: 852, startPoint y: 422, endPoint x: 792, endPoint y: 430, distance: 60.6
click at [792, 430] on input "LSN-46185 / 5399005892" at bounding box center [819, 420] width 199 height 25
click at [841, 216] on input "0.00" at bounding box center [832, 211] width 97 height 22
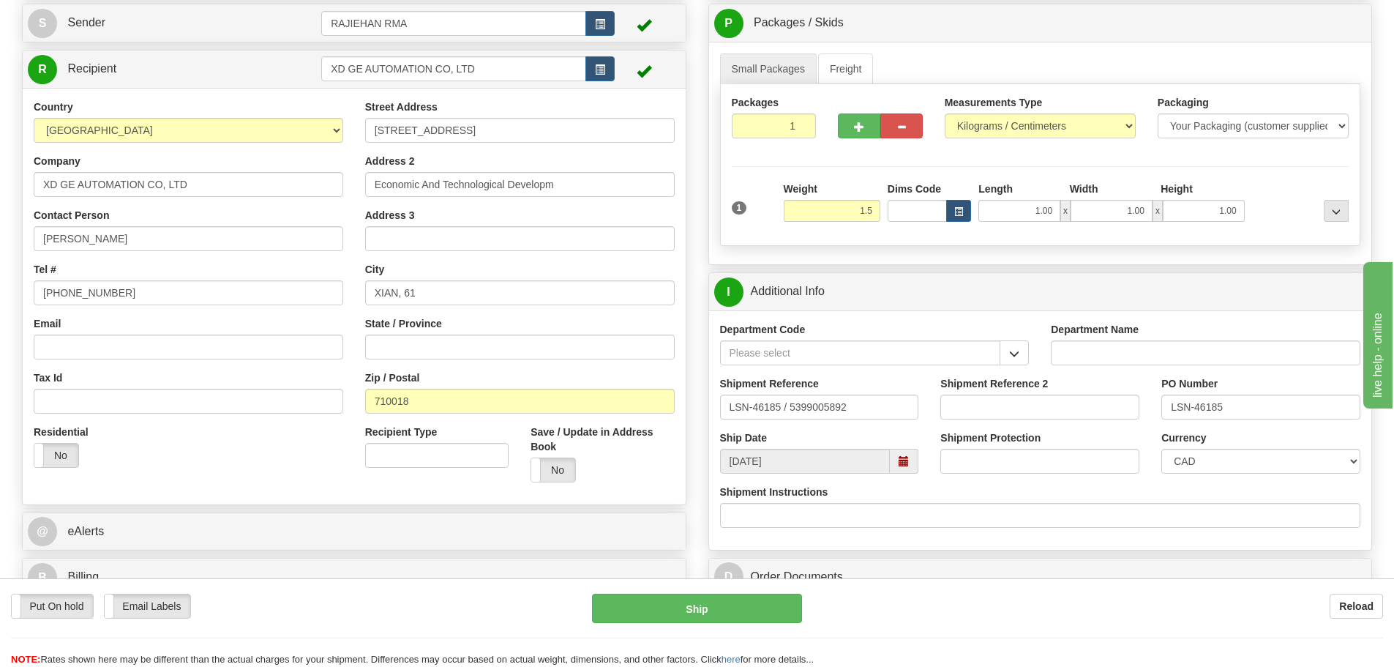
type input "1.50"
type input "01"
click at [935, 154] on div "Packages 1 1 Measurements Type" at bounding box center [1040, 165] width 641 height 162
click at [1014, 351] on span "button" at bounding box center [1014, 354] width 10 height 10
click at [941, 367] on div "SER" at bounding box center [857, 375] width 266 height 16
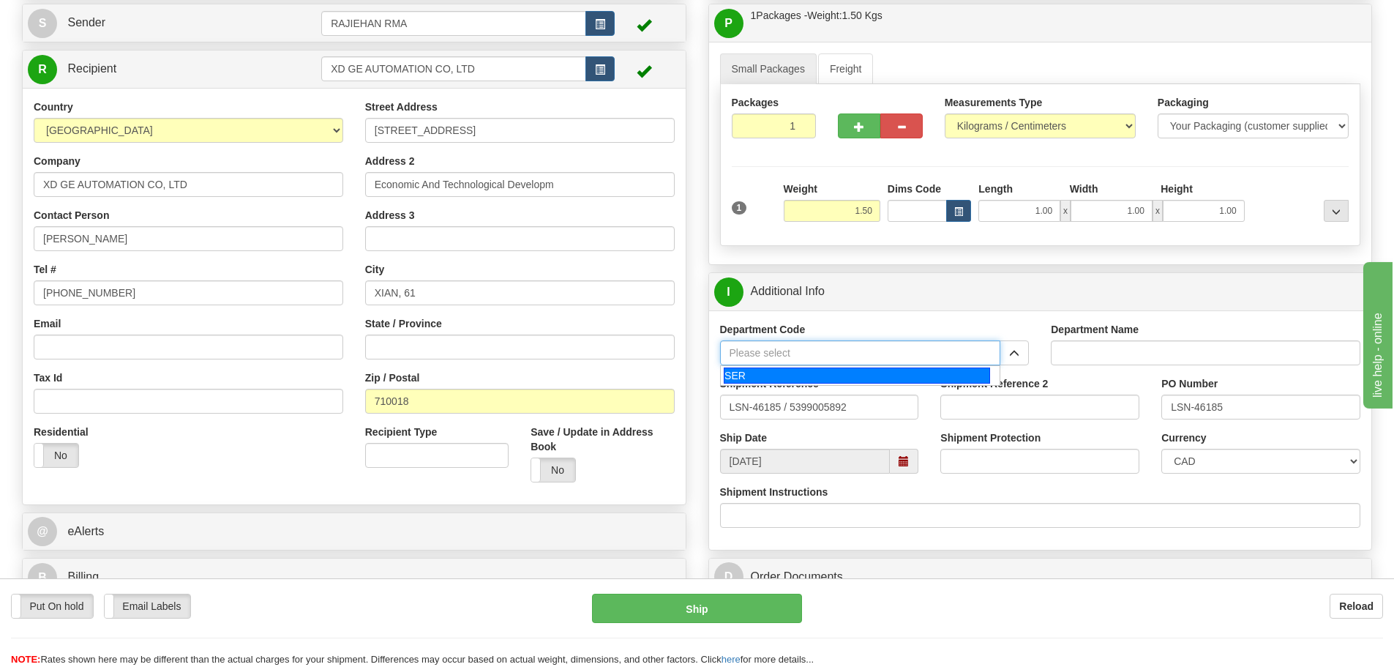
type input "SER"
type input "SERVICE DEPARTMENT"
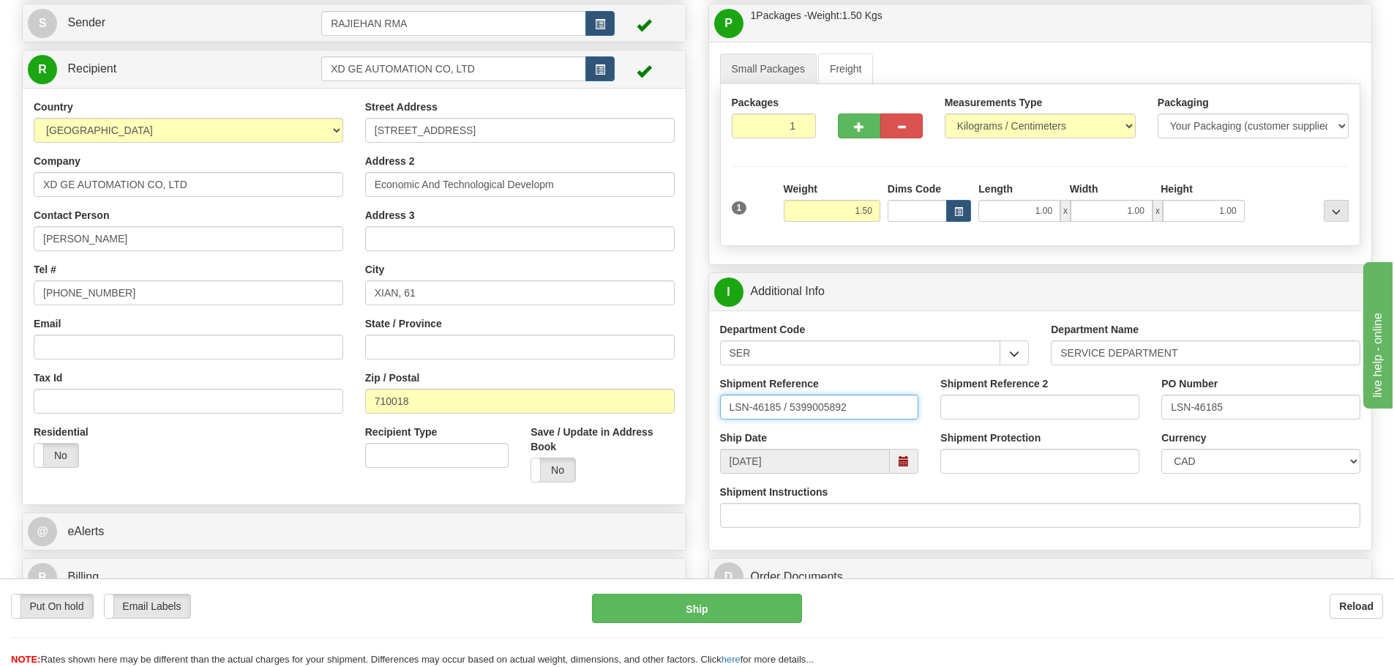
drag, startPoint x: 782, startPoint y: 411, endPoint x: 792, endPoint y: 419, distance: 12.0
click at [792, 419] on input "LSN-46185 / 5399005892" at bounding box center [819, 407] width 199 height 25
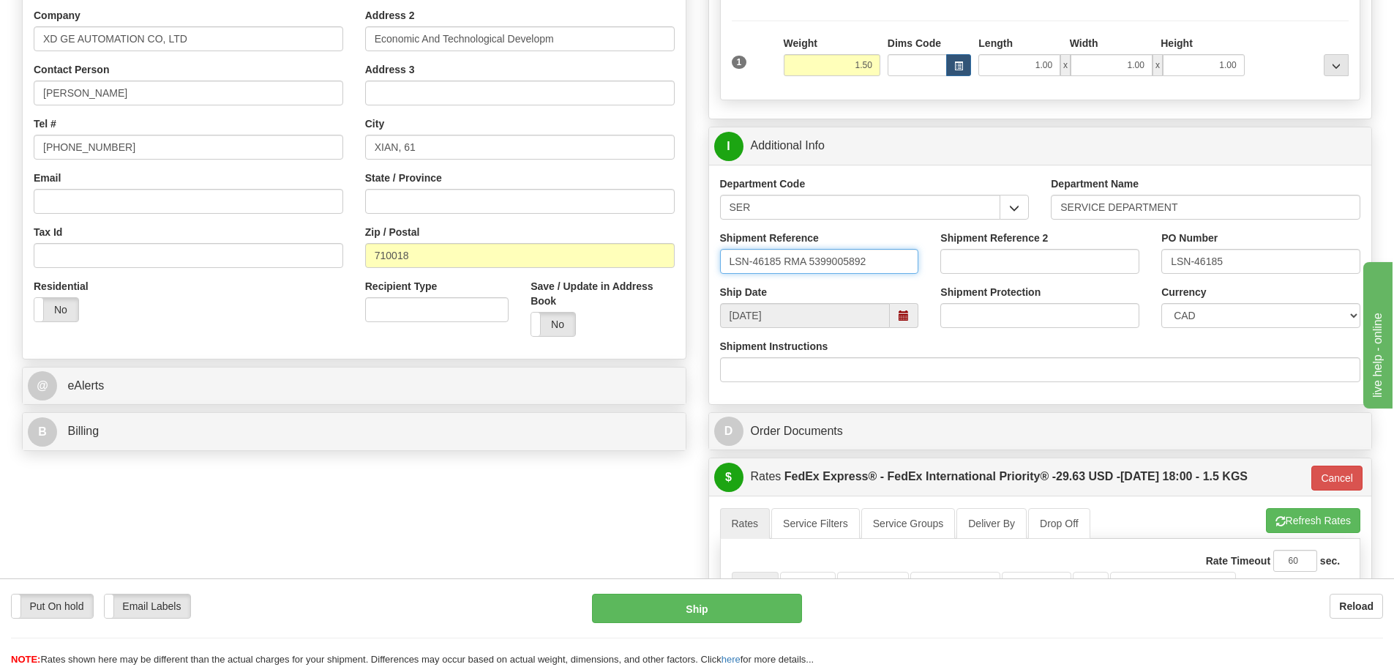
scroll to position [293, 0]
type input "LSN-46185 RMA 5399005892"
click at [1174, 317] on select "CAD USD EUR ZAR RON ANG ARN AUD AUS AWG BBD BFR BGN BHD BMD BND BRC BRL CHP CKZ…" at bounding box center [1261, 314] width 199 height 25
click at [1195, 323] on select "CAD USD EUR ZAR RON ANG ARN AUD AUS AWG BBD BFR BGN BHD BMD BND BRC BRL CHP CKZ…" at bounding box center [1261, 314] width 199 height 25
select select "1"
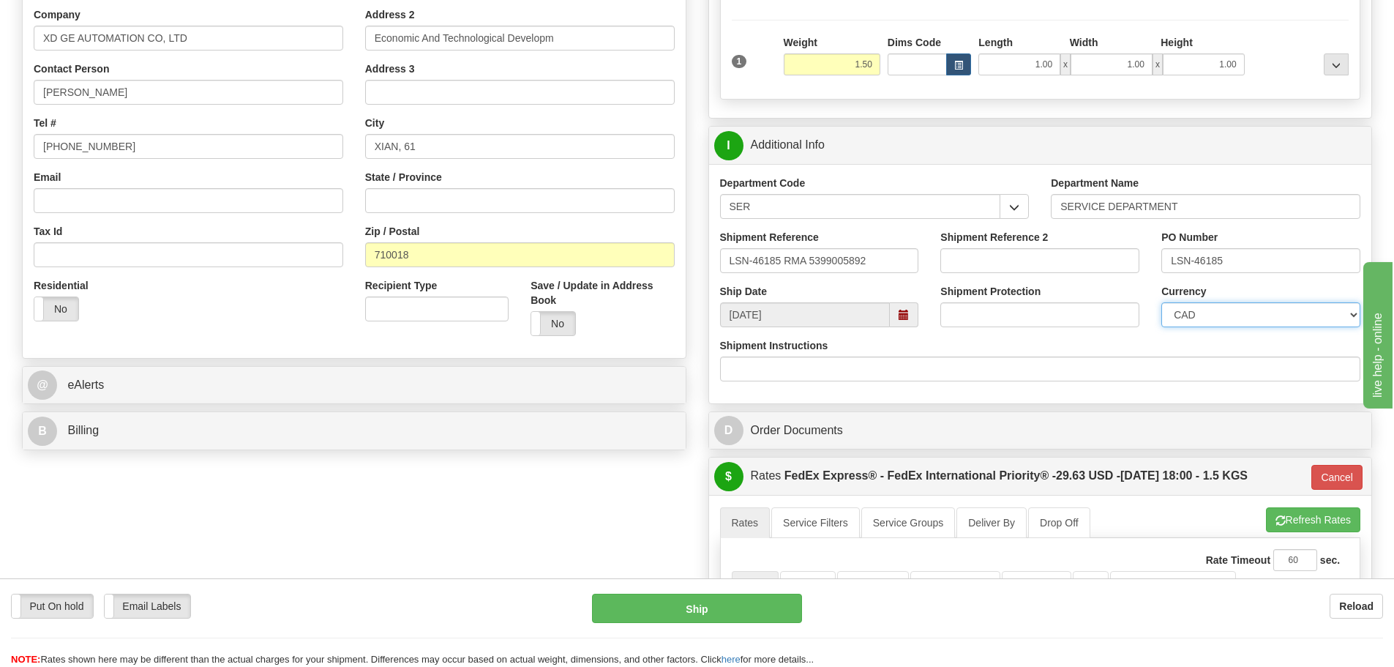
click at [1162, 302] on select "CAD USD EUR ZAR RON ANG ARN AUD AUS AWG BBD BFR BGN BHD BMD BND BRC BRL CHP CKZ…" at bounding box center [1261, 314] width 199 height 25
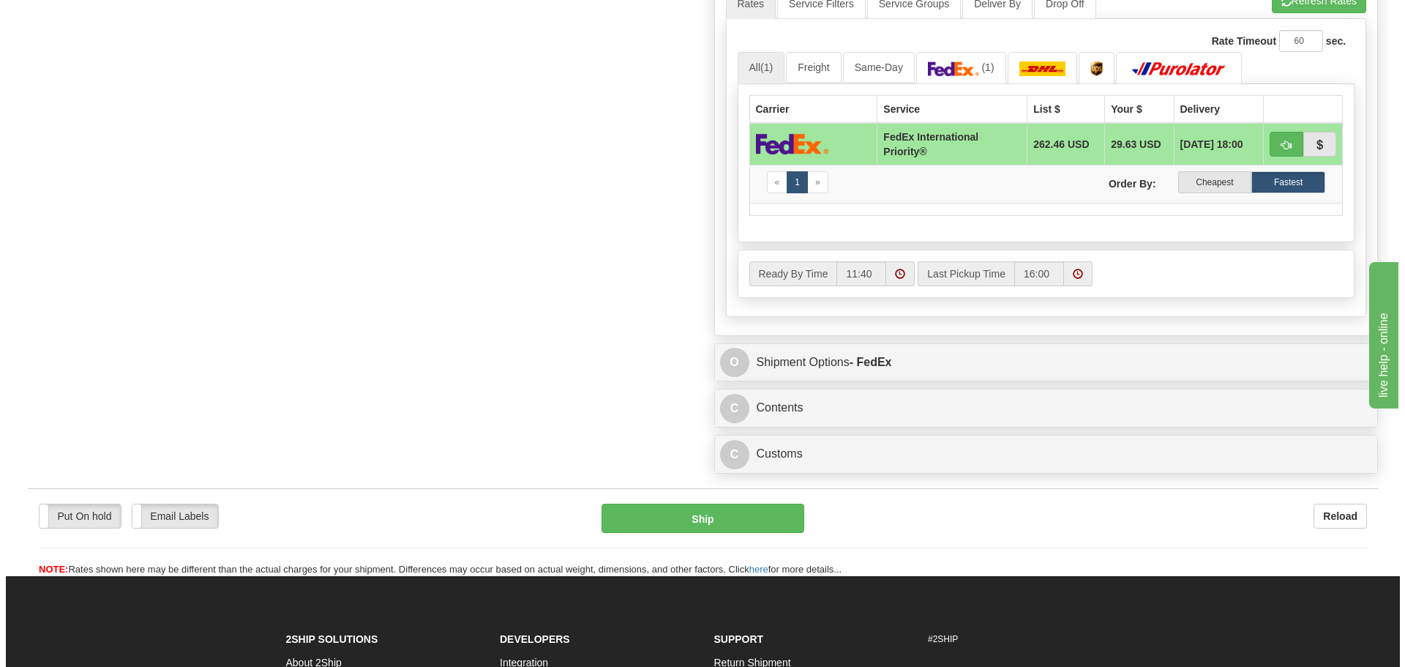
scroll to position [952, 0]
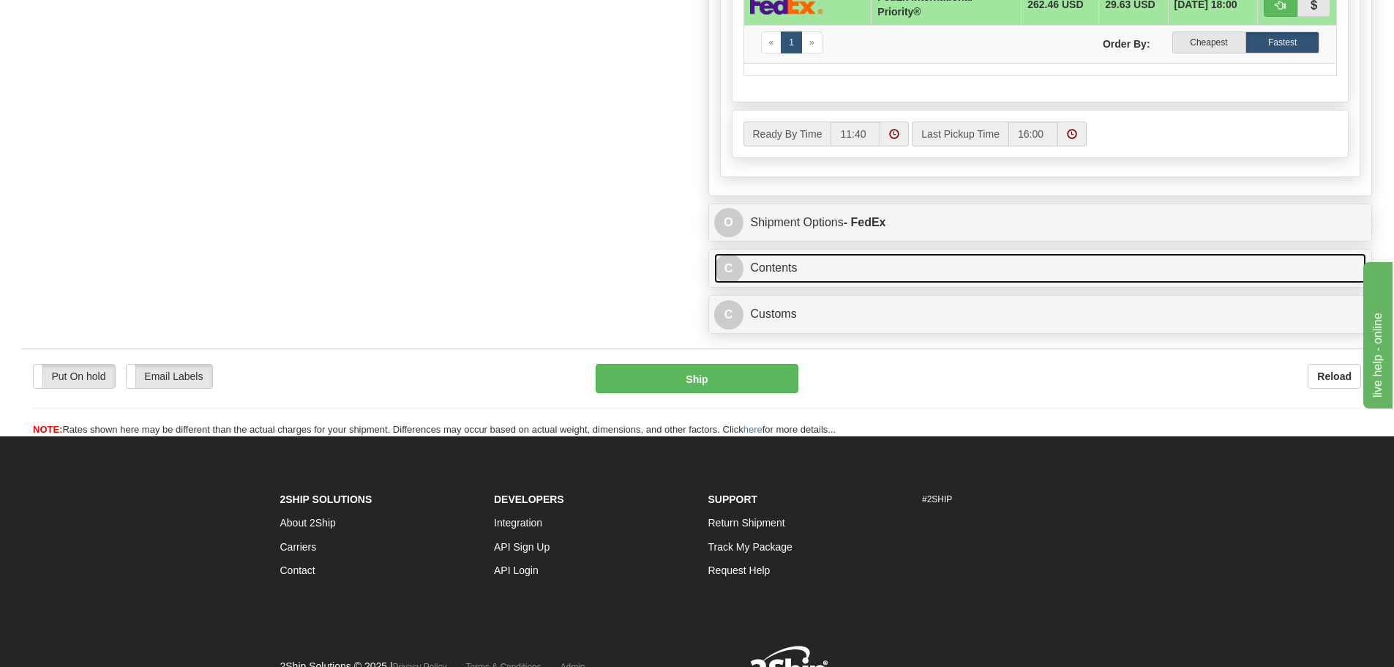
click at [841, 277] on link "C Contents" at bounding box center [1040, 268] width 653 height 30
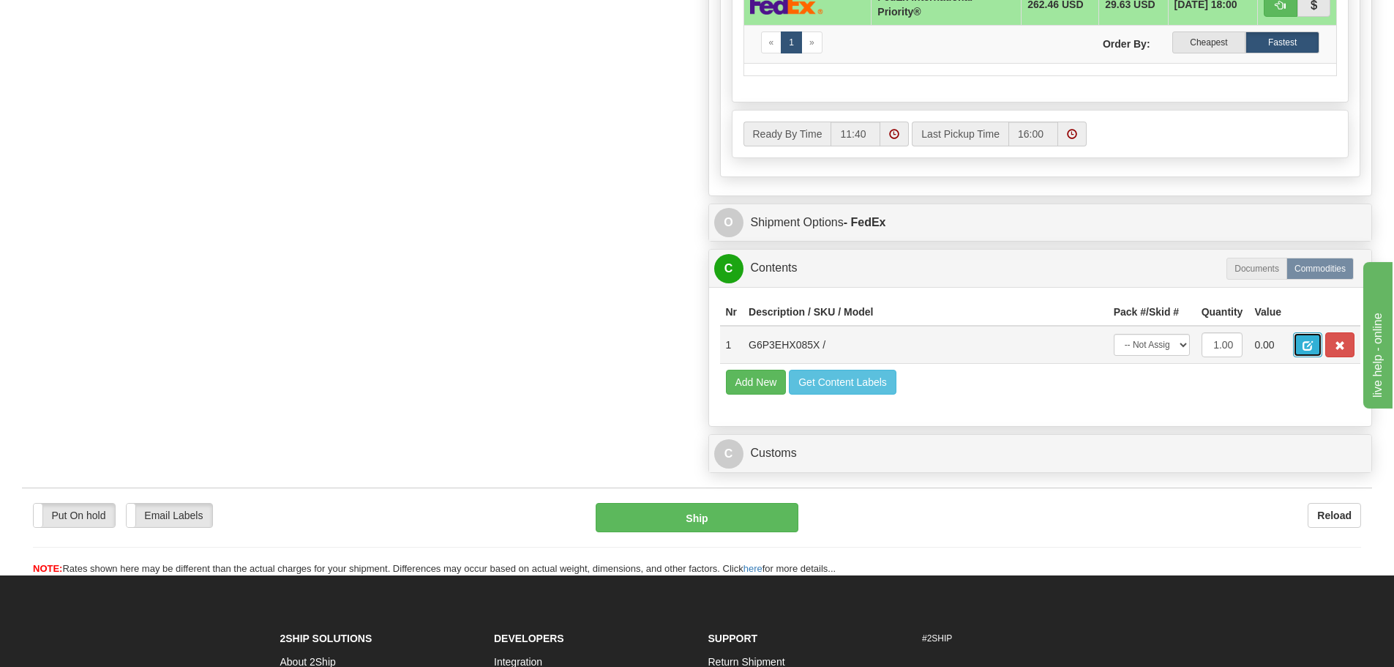
click at [1296, 337] on button "button" at bounding box center [1307, 344] width 29 height 25
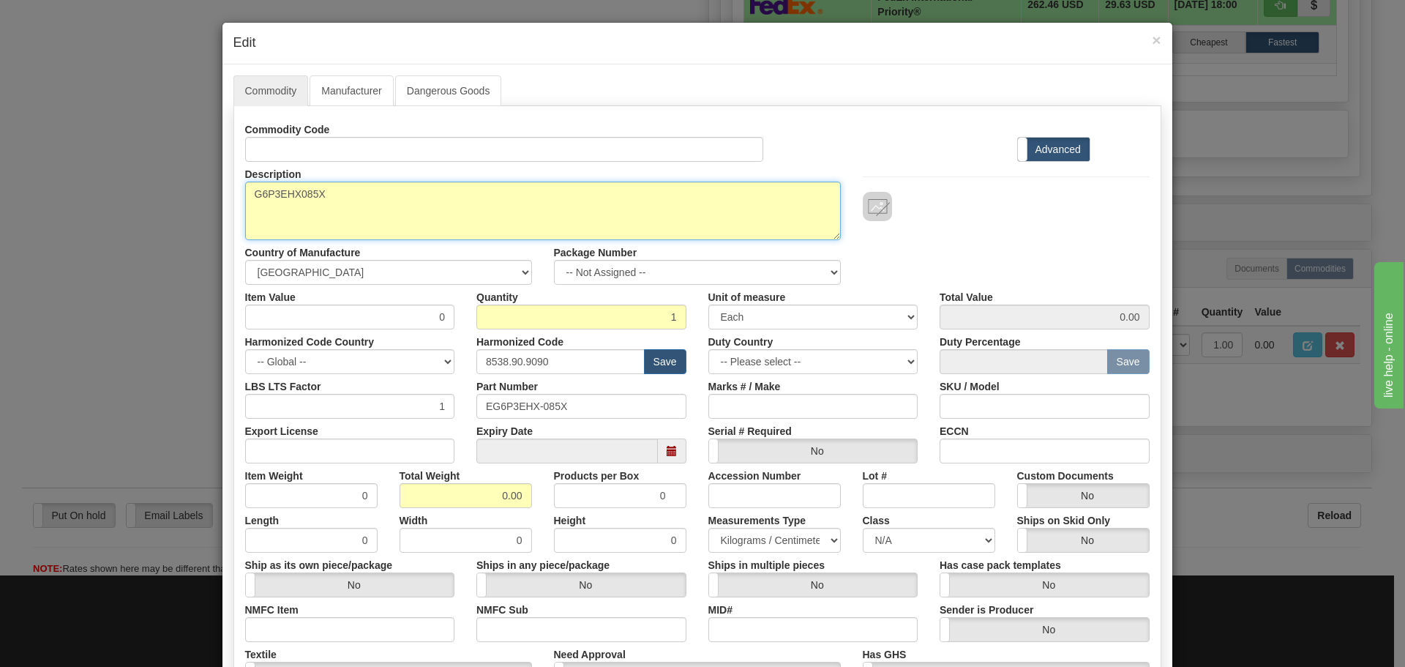
drag, startPoint x: 371, startPoint y: 220, endPoint x: 231, endPoint y: 237, distance: 141.5
click at [234, 237] on div "Description G6P3EHX085X" at bounding box center [543, 201] width 618 height 78
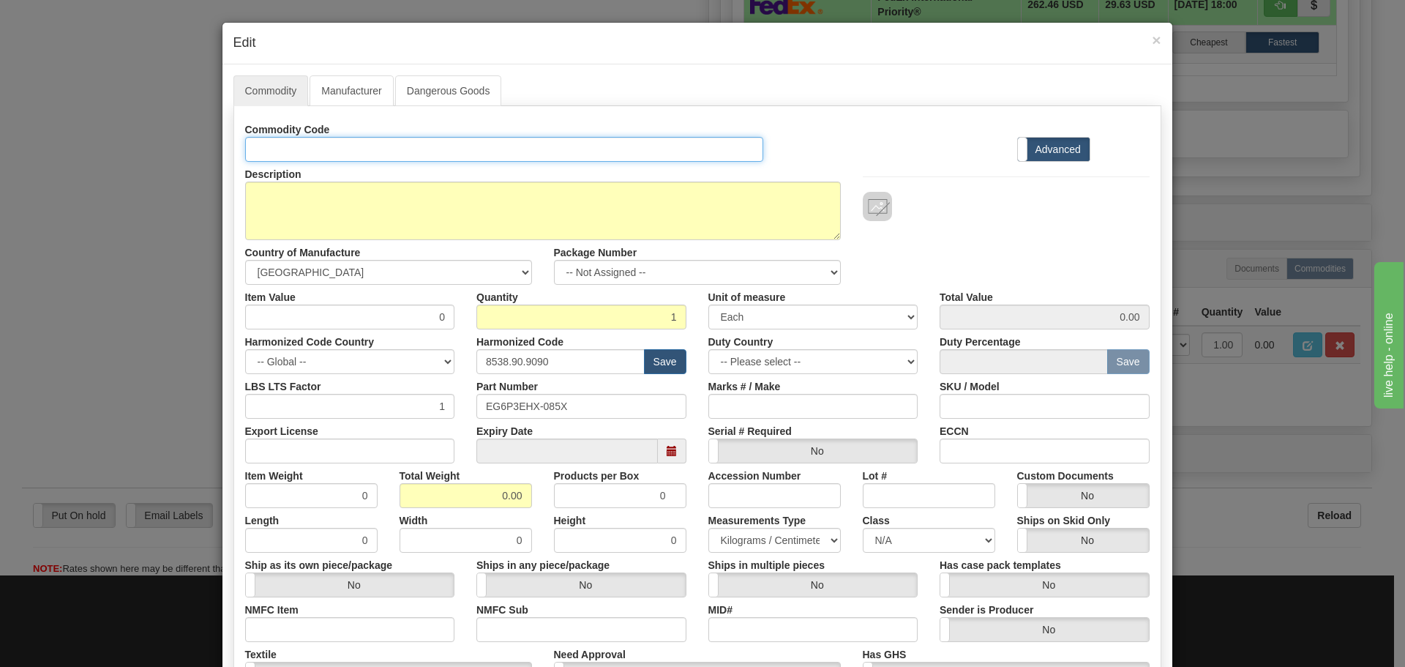
click at [283, 147] on input "Id" at bounding box center [504, 149] width 519 height 25
paste input "G6P3EHX085X"
type input "G6P3EHX085X"
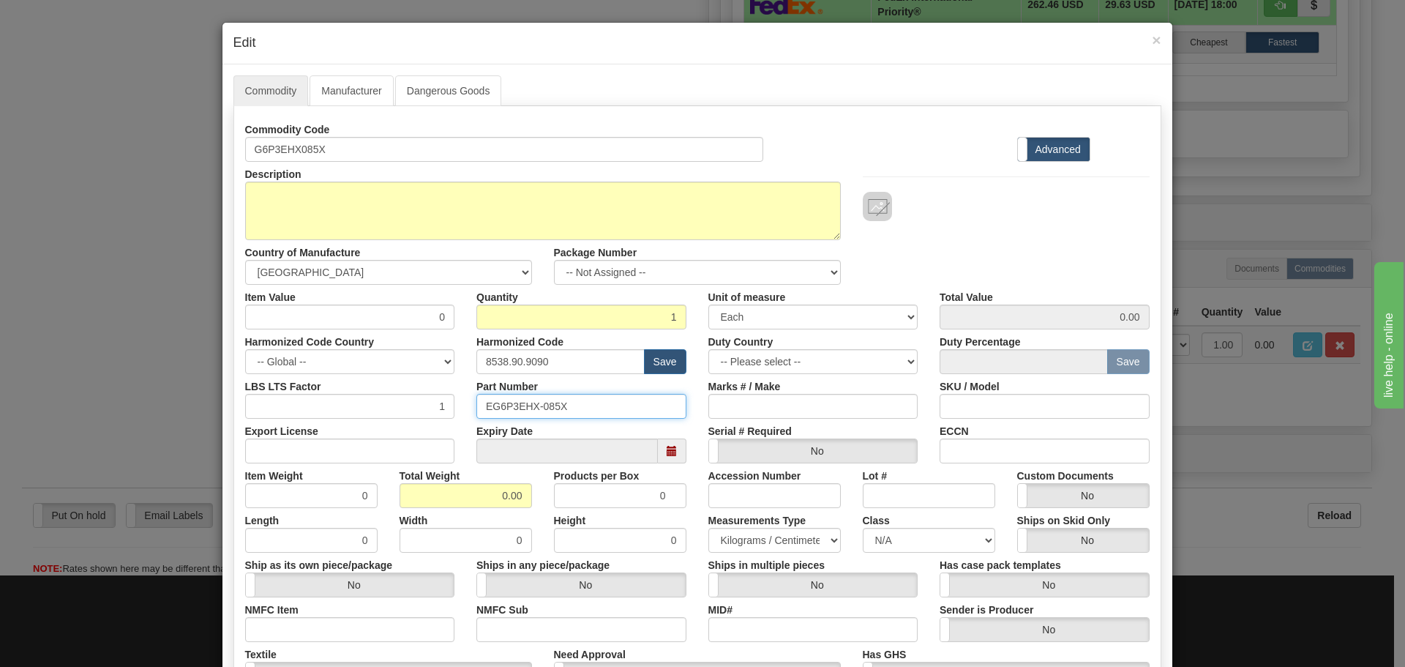
drag, startPoint x: 455, startPoint y: 415, endPoint x: 362, endPoint y: 425, distance: 93.5
click at [362, 425] on div "Commodity Code G6P3EHX085X Standard Advanced Description G6P3EHX085X Country of…" at bounding box center [697, 424] width 905 height 614
paste input "G6P3EHX"
type input "G6P3EHX085X"
click at [344, 179] on div "Description G6P3EHX085X" at bounding box center [543, 201] width 618 height 78
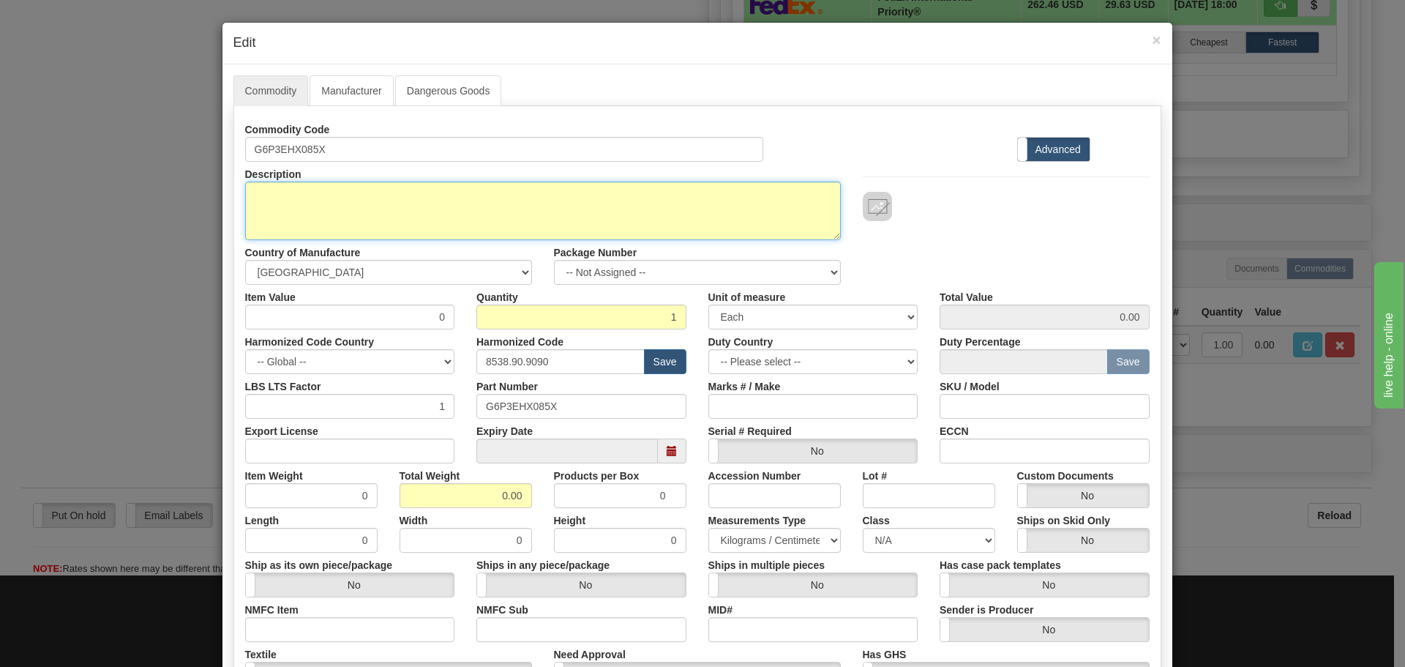
click at [359, 200] on textarea "G6P3EHX085X" at bounding box center [543, 211] width 596 height 59
paste textarea "UR Front Panel-UR"
type textarea "UR Front Panel-UR"
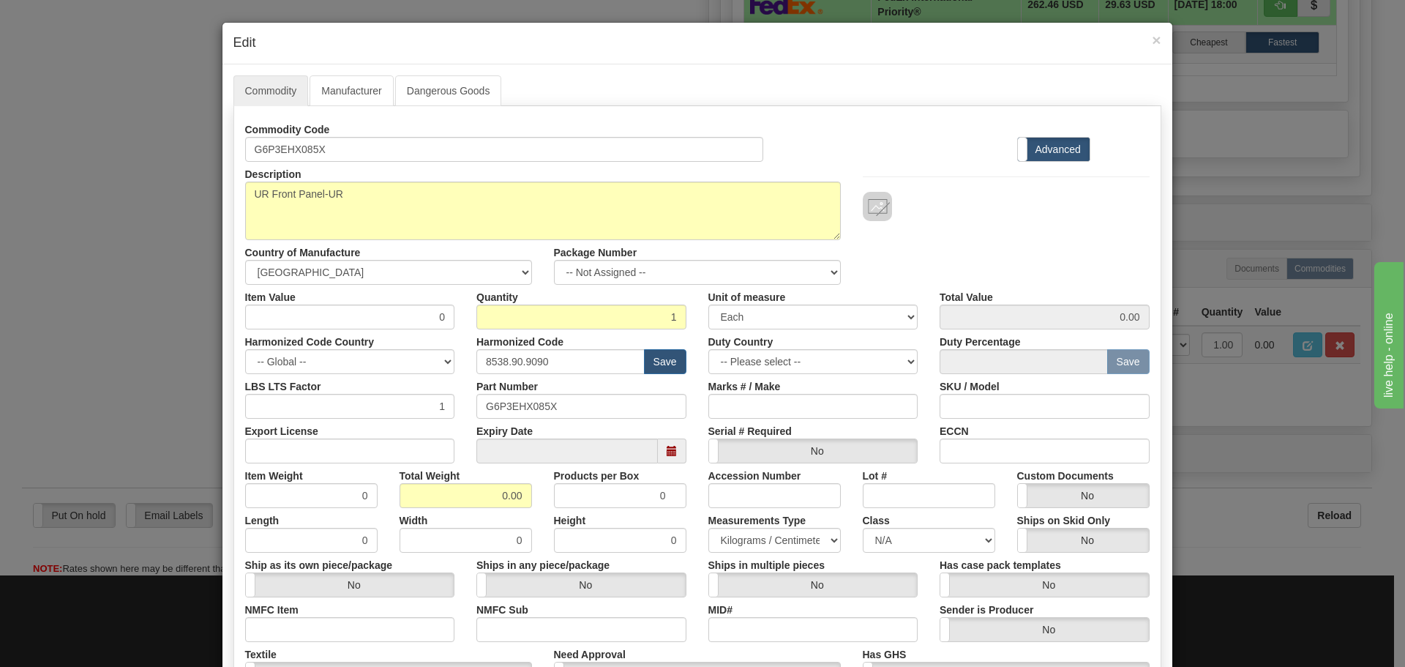
click at [441, 330] on div "Harmonized Code Country -- Global -- AFGHANISTAN ALAND ISLANDS ALBANIA ALGERIA …" at bounding box center [350, 351] width 232 height 45
drag, startPoint x: 436, startPoint y: 329, endPoint x: 450, endPoint y: 334, distance: 14.6
click at [450, 334] on div "Harmonized Code Country -- Global -- AFGHANISTAN ALAND ISLANDS ALBANIA ALGERIA …" at bounding box center [350, 351] width 232 height 45
drag, startPoint x: 421, startPoint y: 307, endPoint x: 447, endPoint y: 315, distance: 27.6
click at [447, 315] on input "0" at bounding box center [350, 316] width 210 height 25
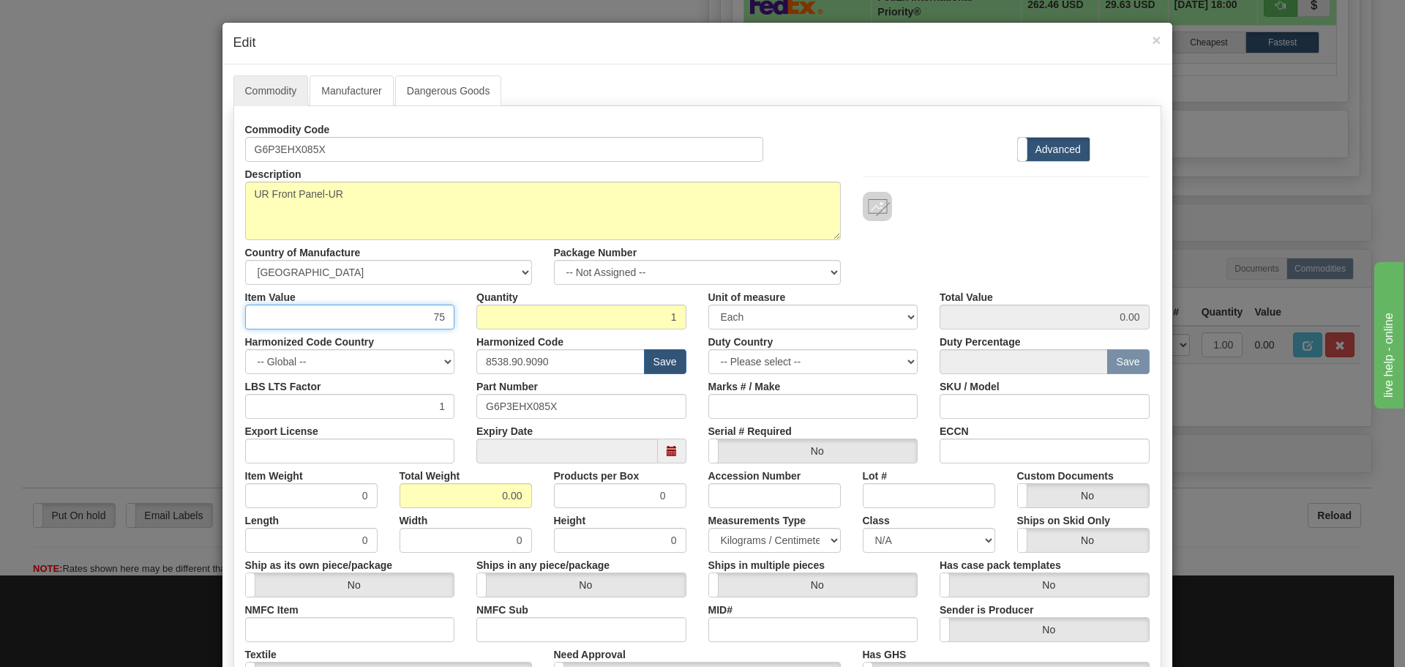
type input "75"
type input "75.00"
drag, startPoint x: 555, startPoint y: 365, endPoint x: 452, endPoint y: 373, distance: 102.7
click at [452, 373] on div "Harmonized Code Country -- Global -- AFGHANISTAN ALAND ISLANDS ALBANIA ALGERIA …" at bounding box center [697, 351] width 927 height 45
click at [513, 355] on input "text" at bounding box center [560, 361] width 168 height 25
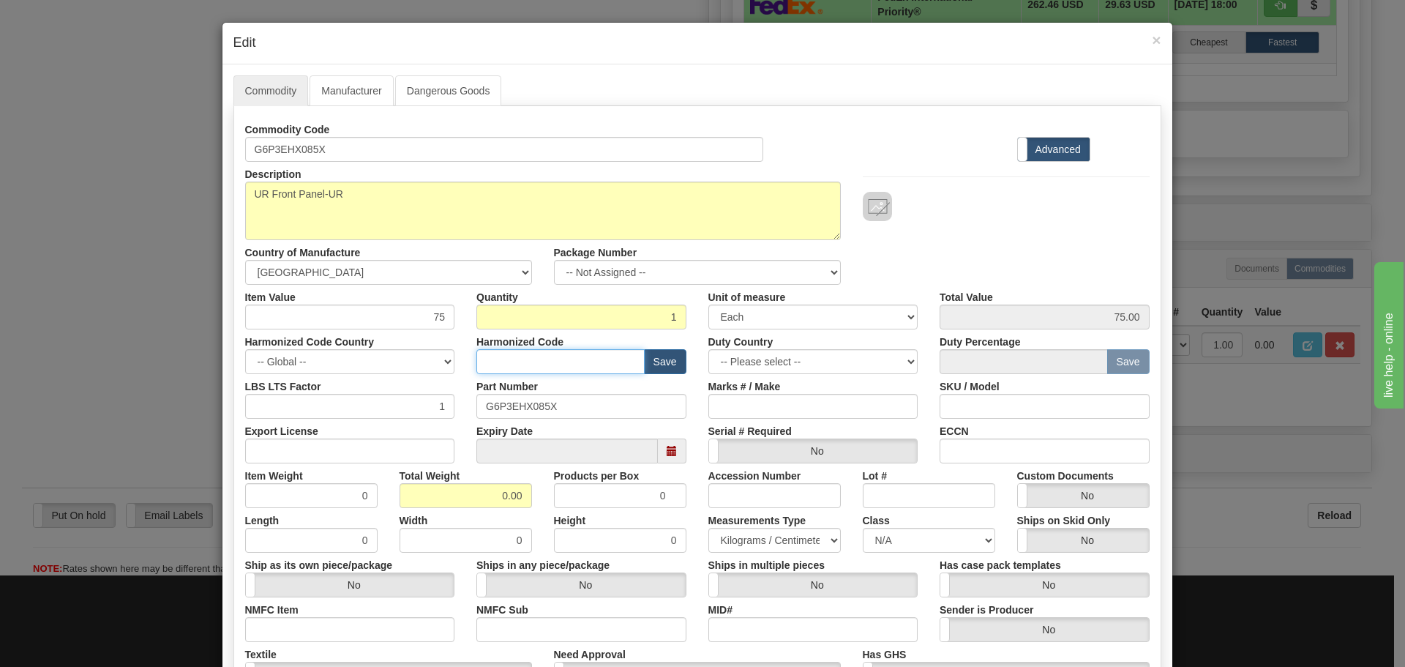
type input "8536.49.0080"
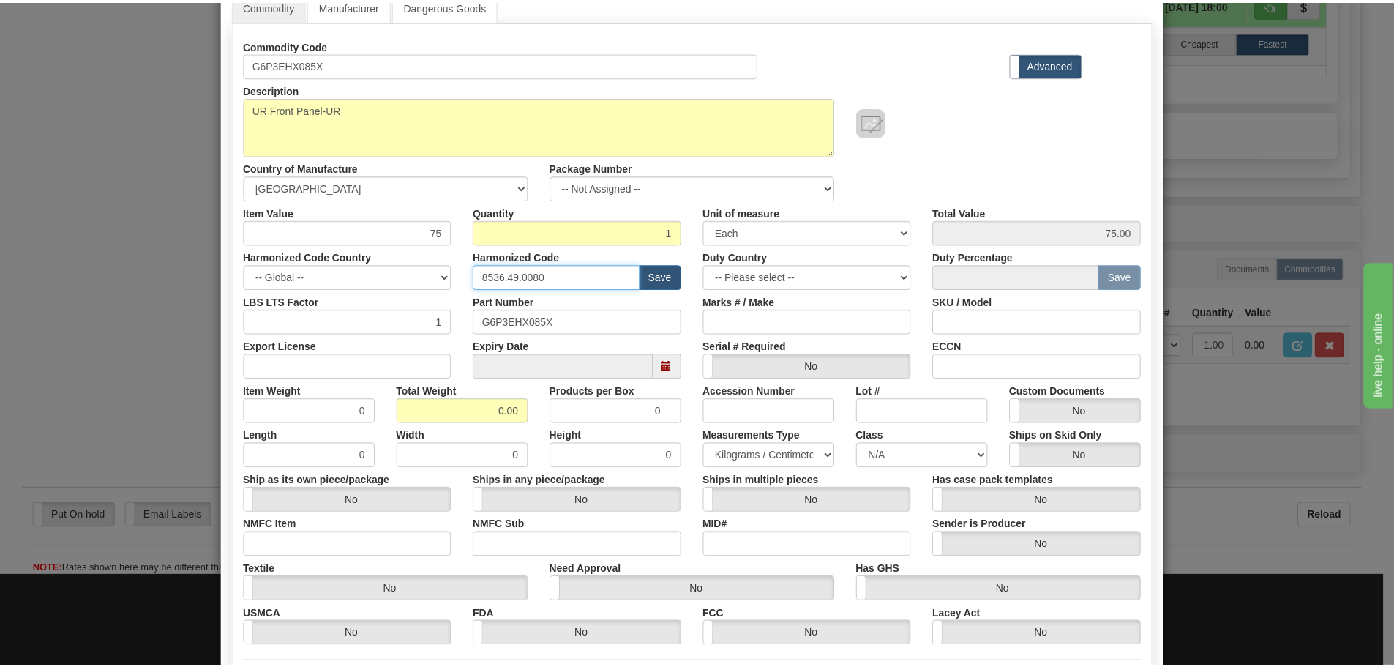
scroll to position [238, 0]
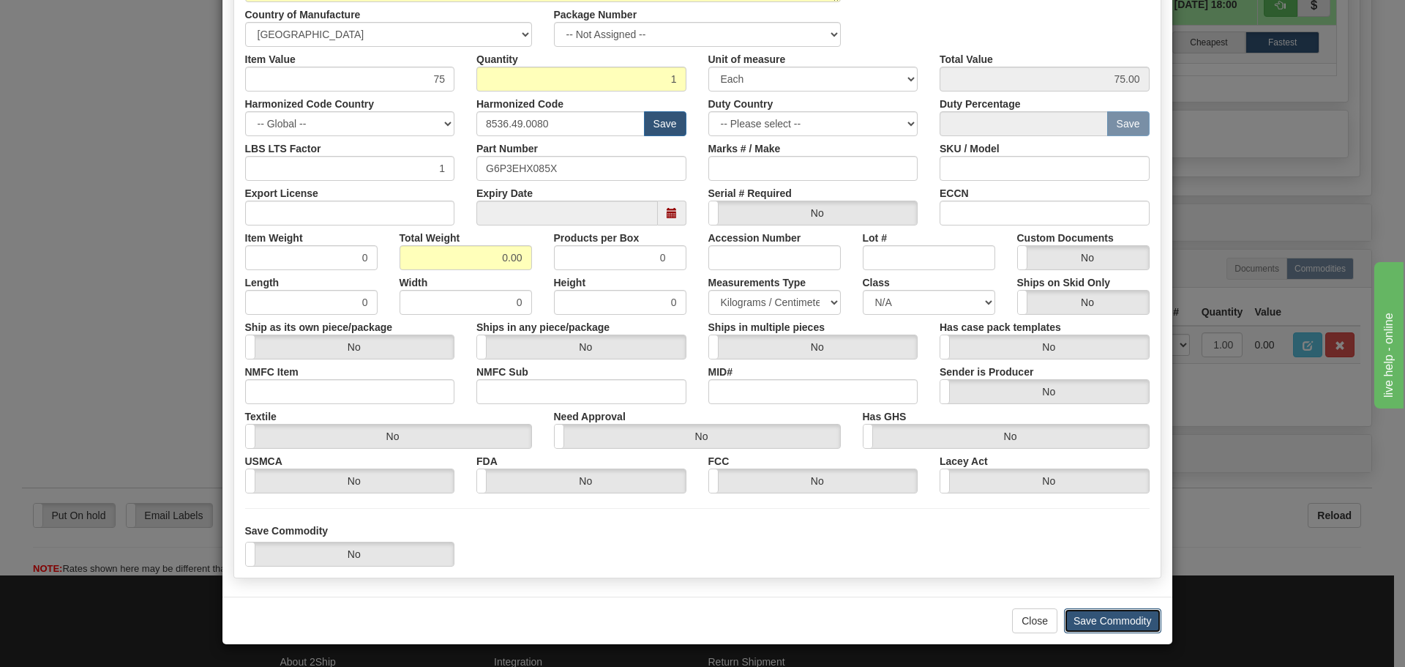
click at [1099, 623] on button "Save Commodity" at bounding box center [1112, 620] width 97 height 25
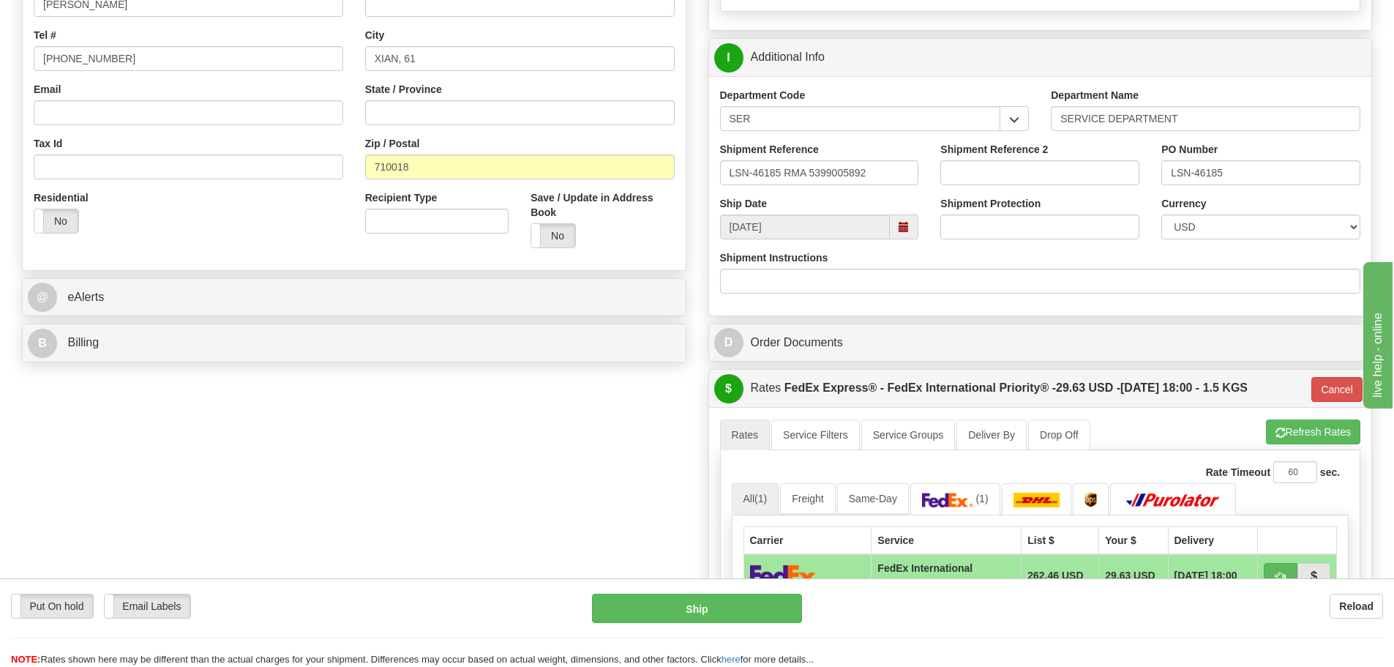
scroll to position [220, 0]
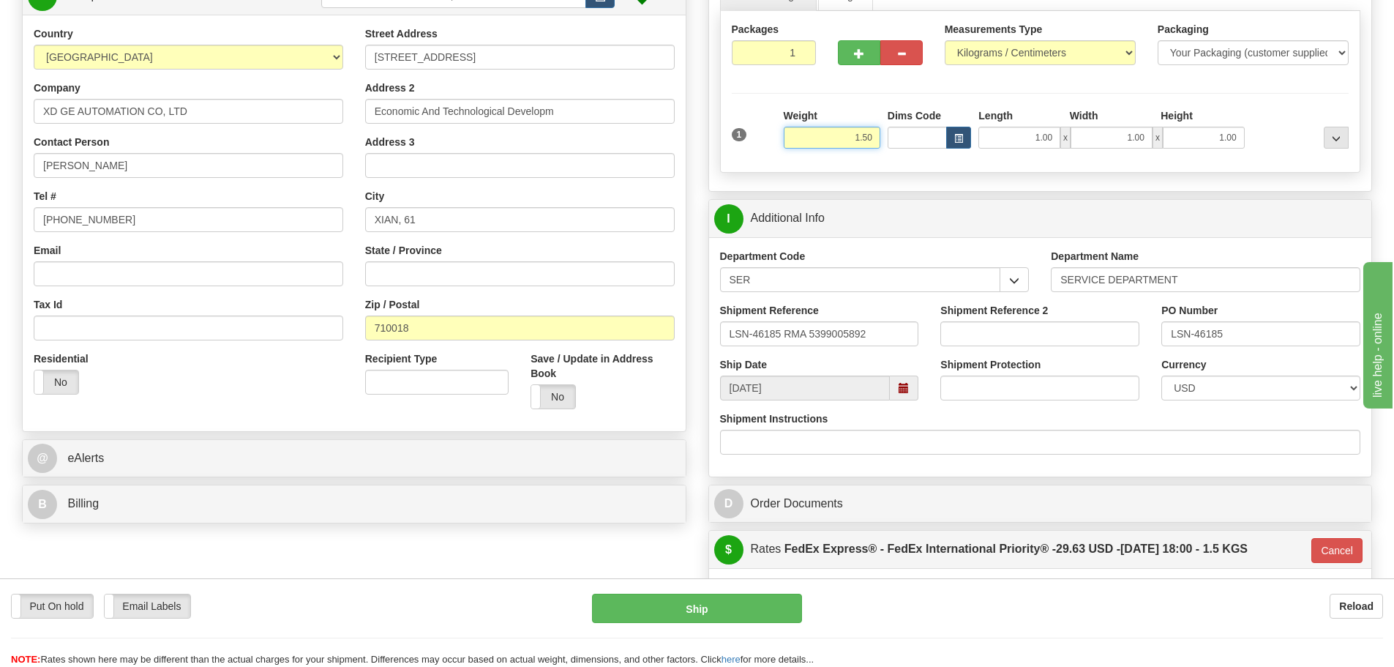
drag, startPoint x: 836, startPoint y: 132, endPoint x: 894, endPoint y: 135, distance: 58.7
click at [894, 135] on div "1 Weight 1.50 Dims Code 1.00" at bounding box center [1040, 134] width 625 height 52
type input "3.00"
type input "01"
click at [883, 103] on div "Packages 1 1 Measurements Type" at bounding box center [1040, 92] width 641 height 162
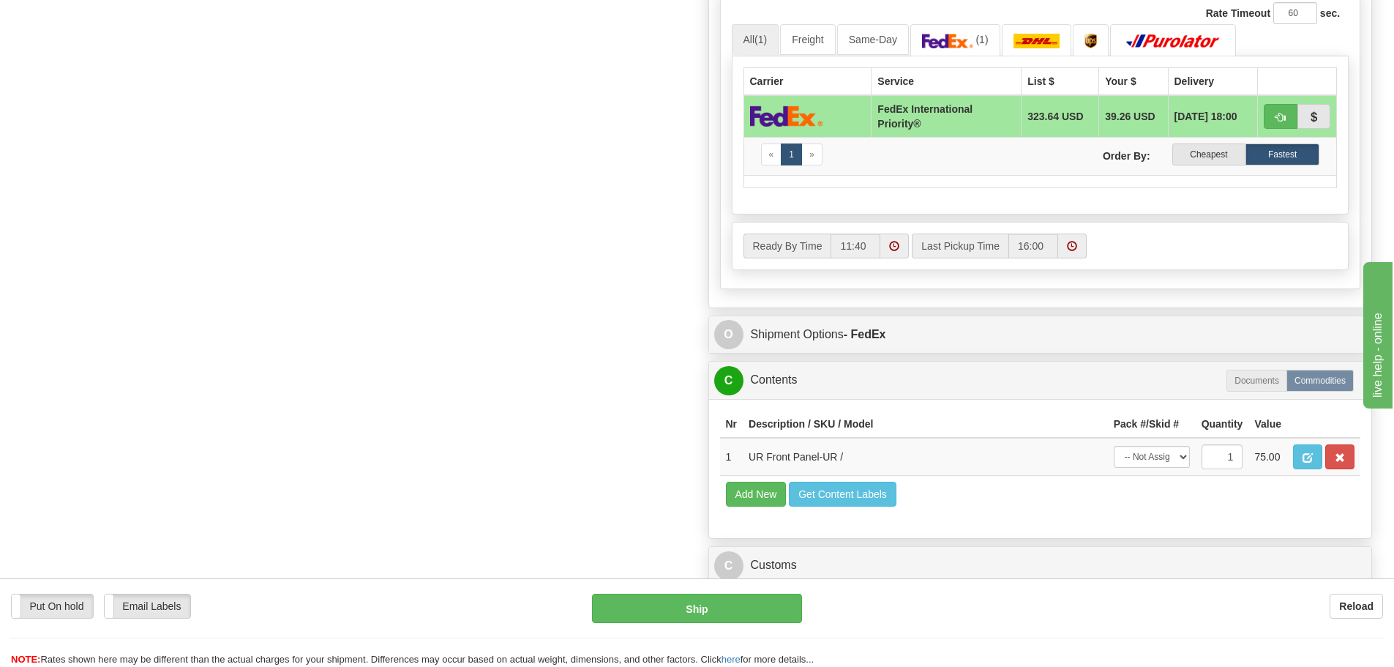
scroll to position [878, 0]
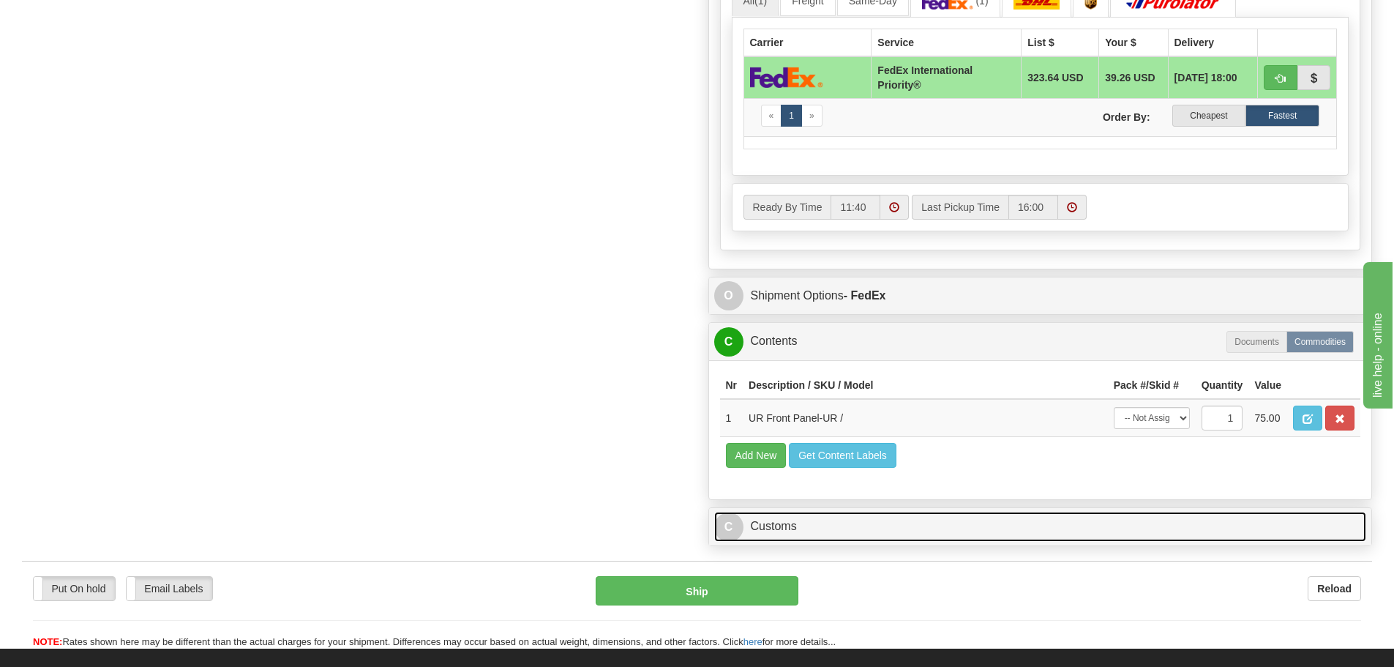
click at [900, 512] on link "C Customs" at bounding box center [1040, 527] width 653 height 30
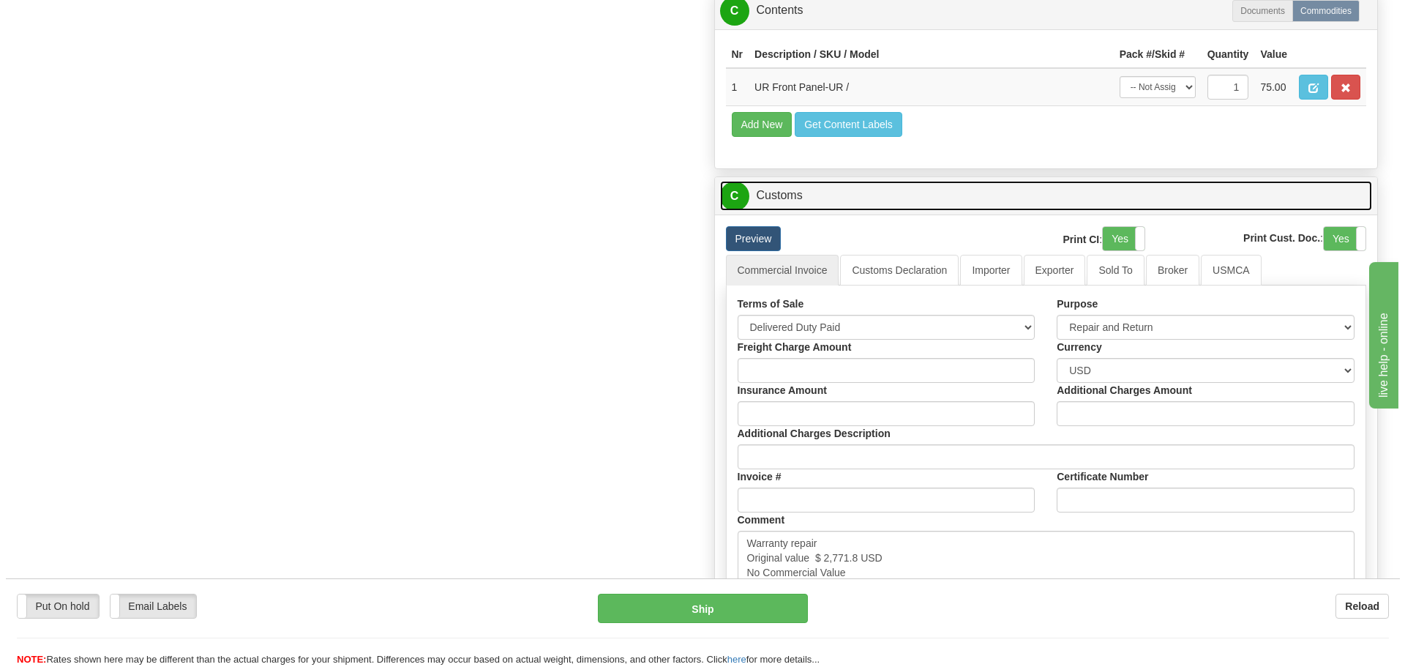
scroll to position [1391, 0]
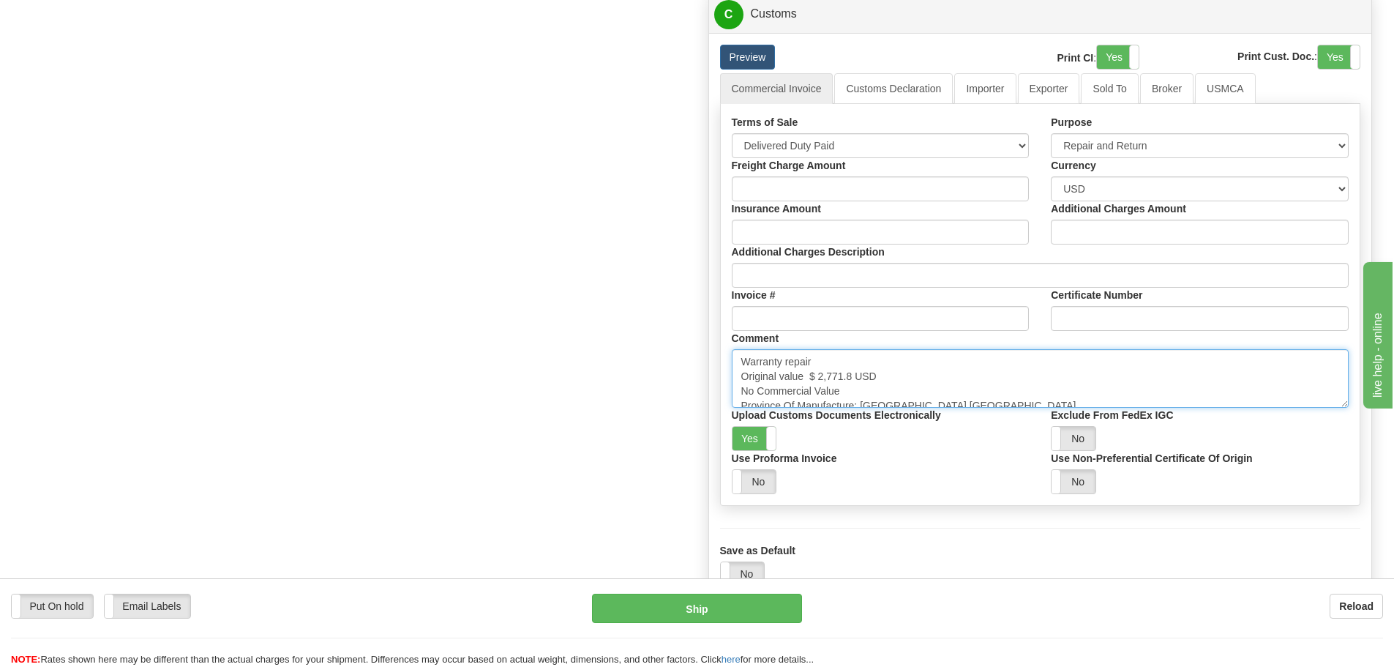
click at [954, 391] on textarea "Warranty repair Original value $ 2,771.8 USD No Commercial Value Province Of Ma…" at bounding box center [1041, 378] width 618 height 59
click at [923, 403] on textarea "Warranty repair Original value $ 2,771.8 USD No Commercial Value Province Of Ma…" at bounding box center [1041, 378] width 618 height 59
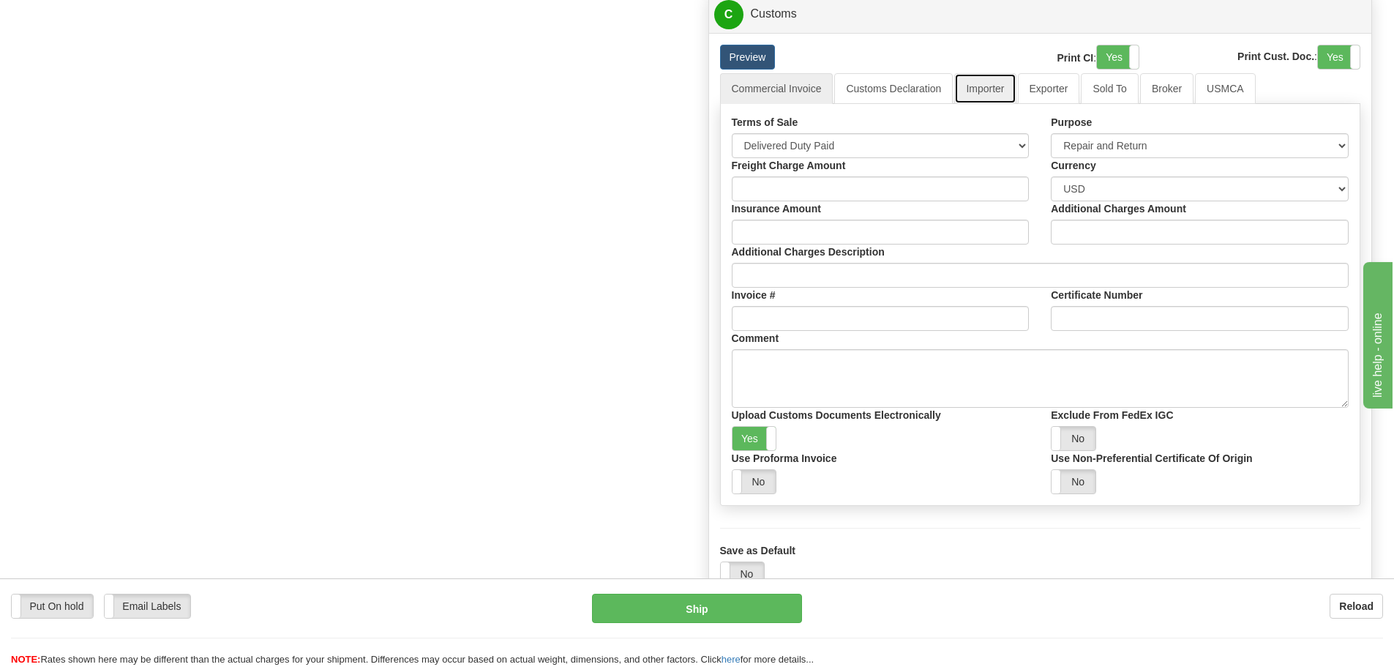
click at [983, 95] on link "Importer" at bounding box center [984, 88] width 61 height 31
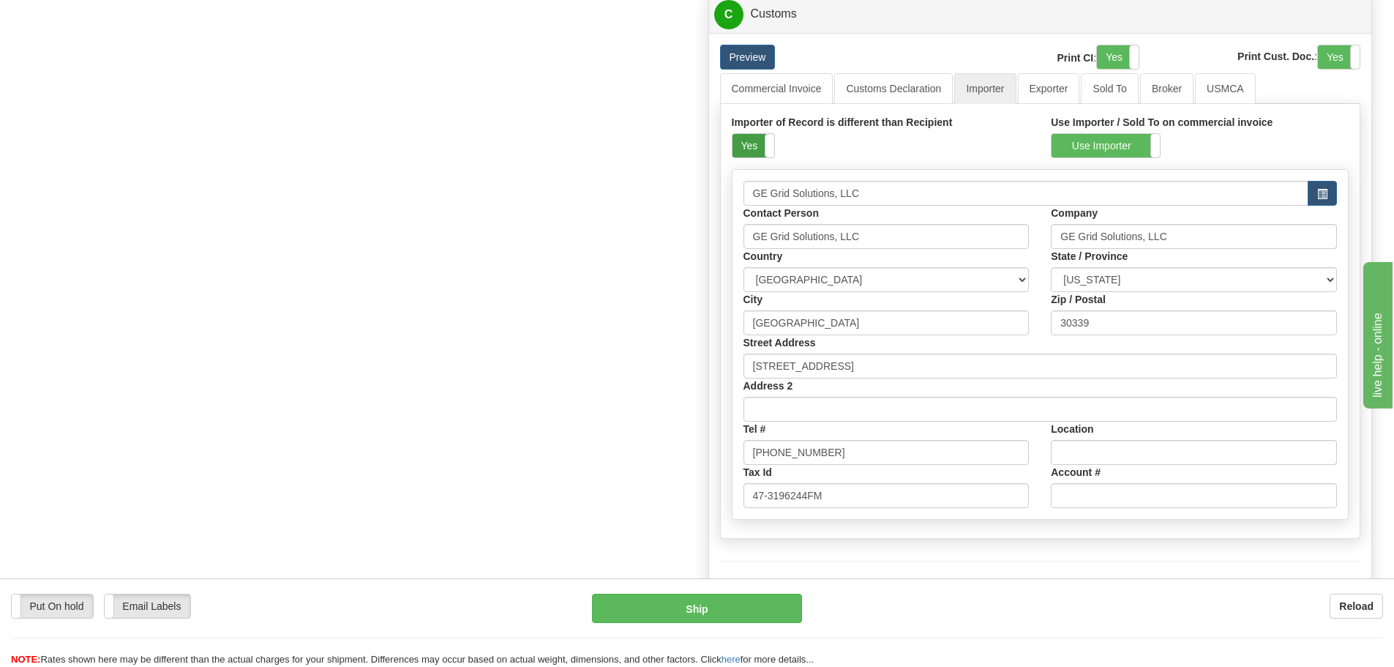
click at [748, 152] on label "Yes" at bounding box center [754, 145] width 42 height 23
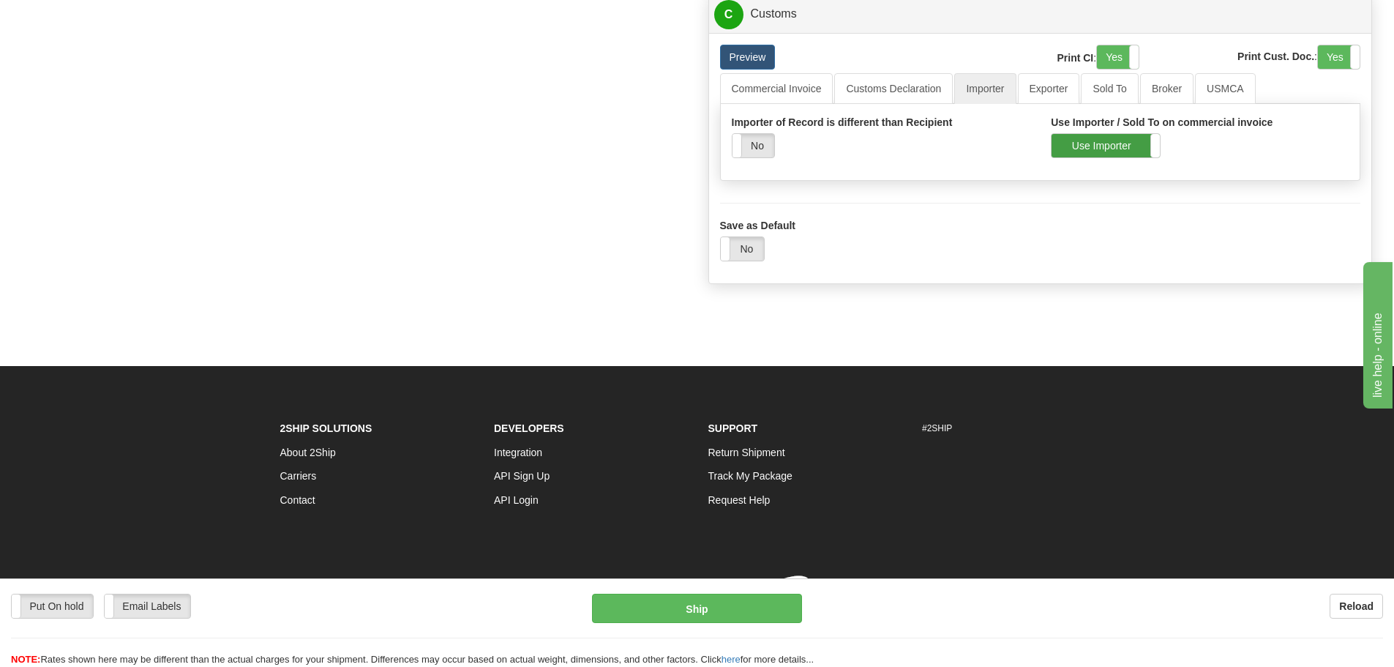
click at [1065, 152] on label "Use Importer" at bounding box center [1106, 145] width 108 height 23
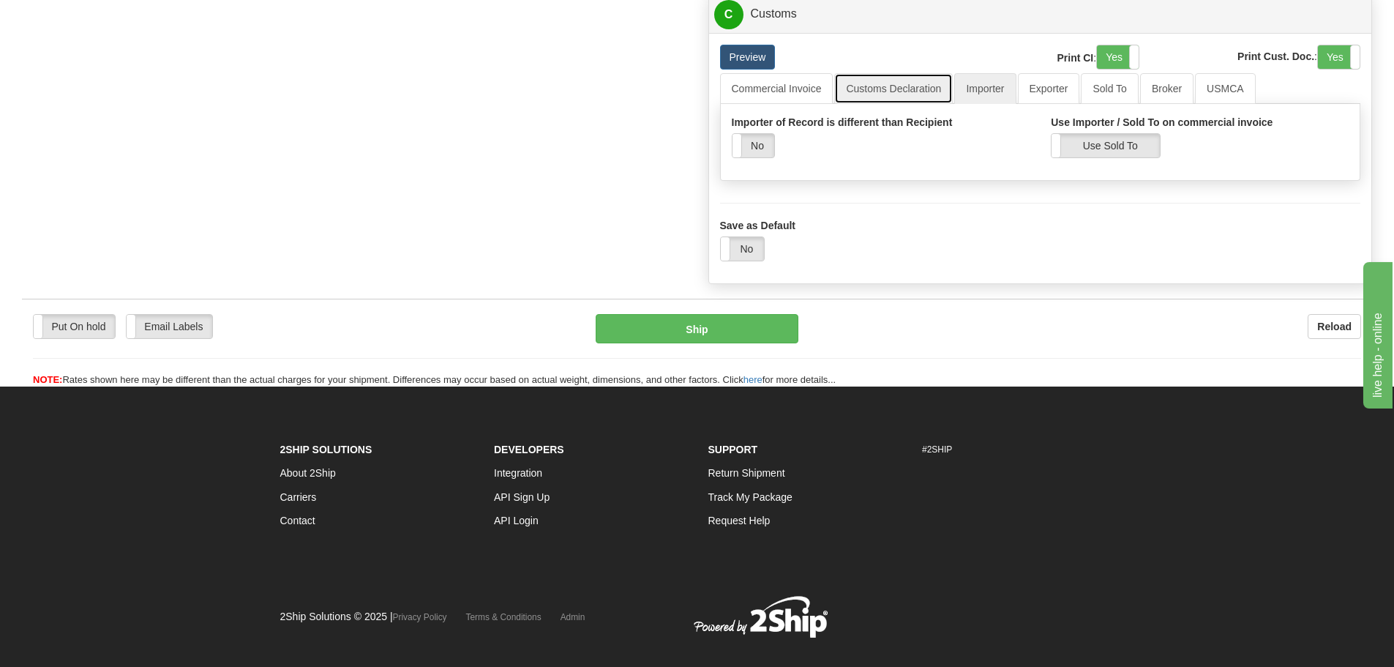
click at [889, 94] on link "Customs Declaration" at bounding box center [893, 88] width 119 height 31
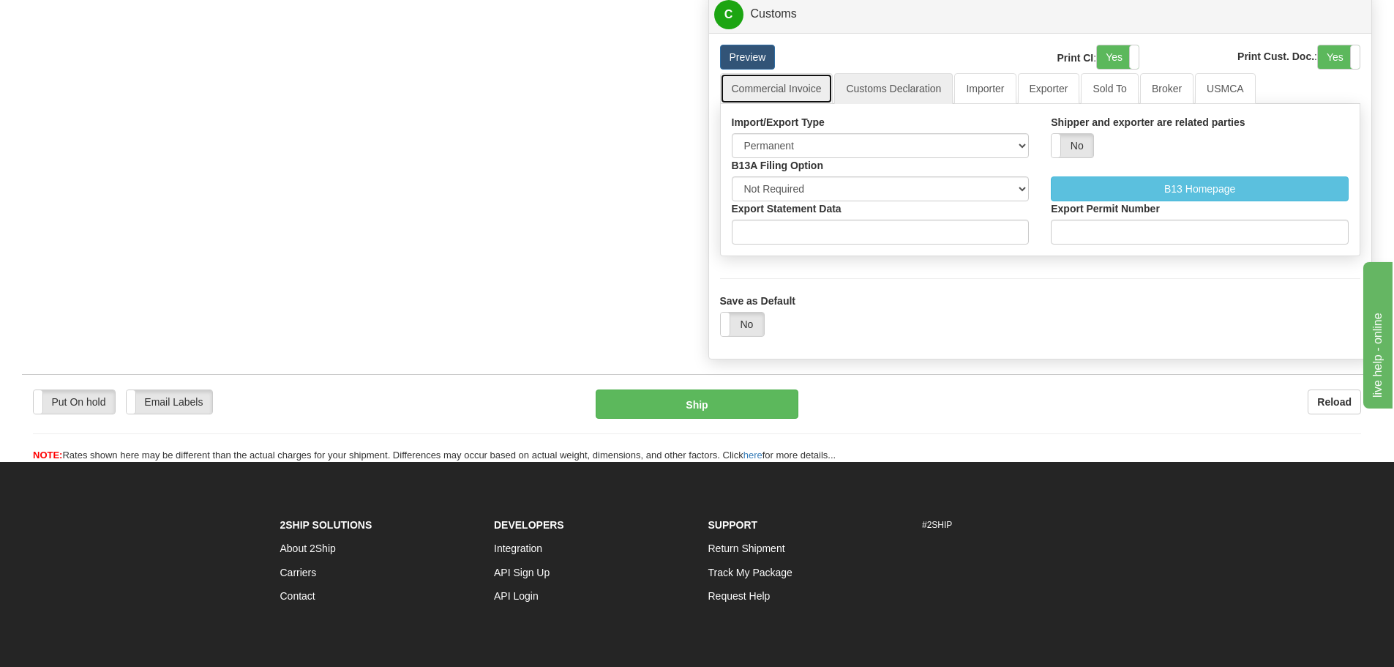
click at [801, 91] on link "Commercial Invoice" at bounding box center [776, 88] width 113 height 31
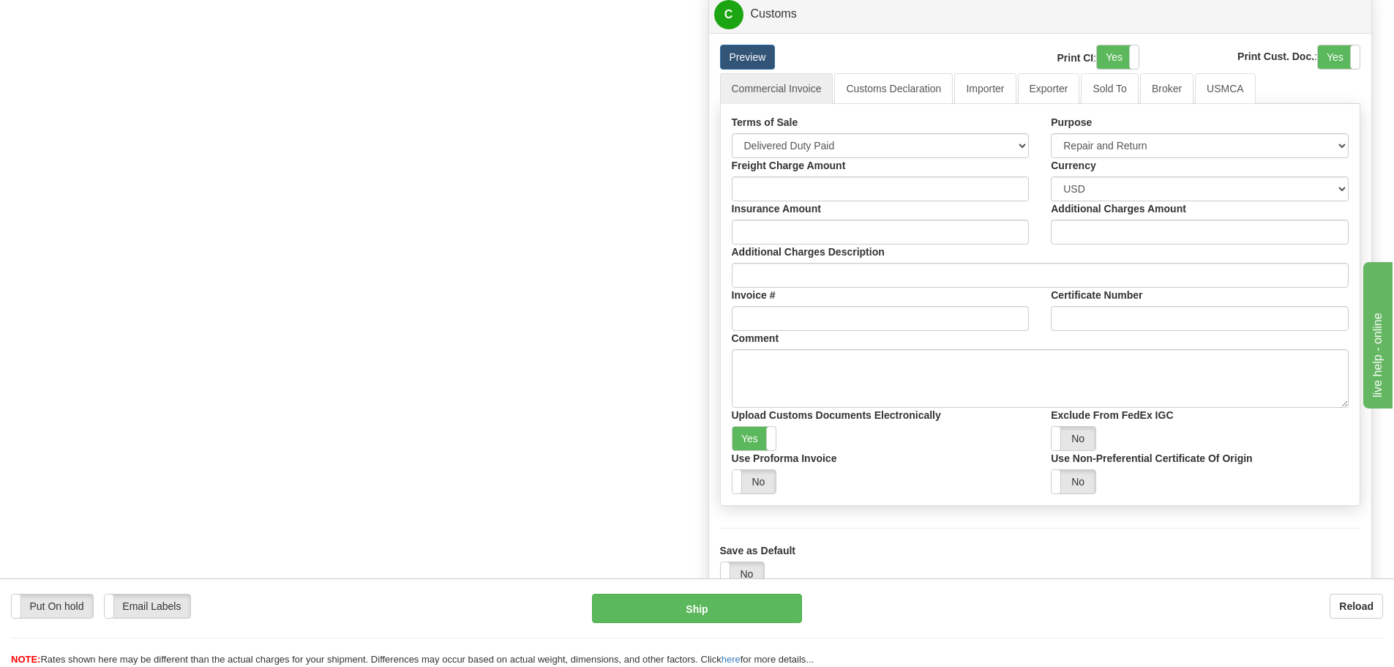
click at [723, 605] on button "Ship" at bounding box center [697, 608] width 210 height 29
